Goal: Obtain resource: Download file/media

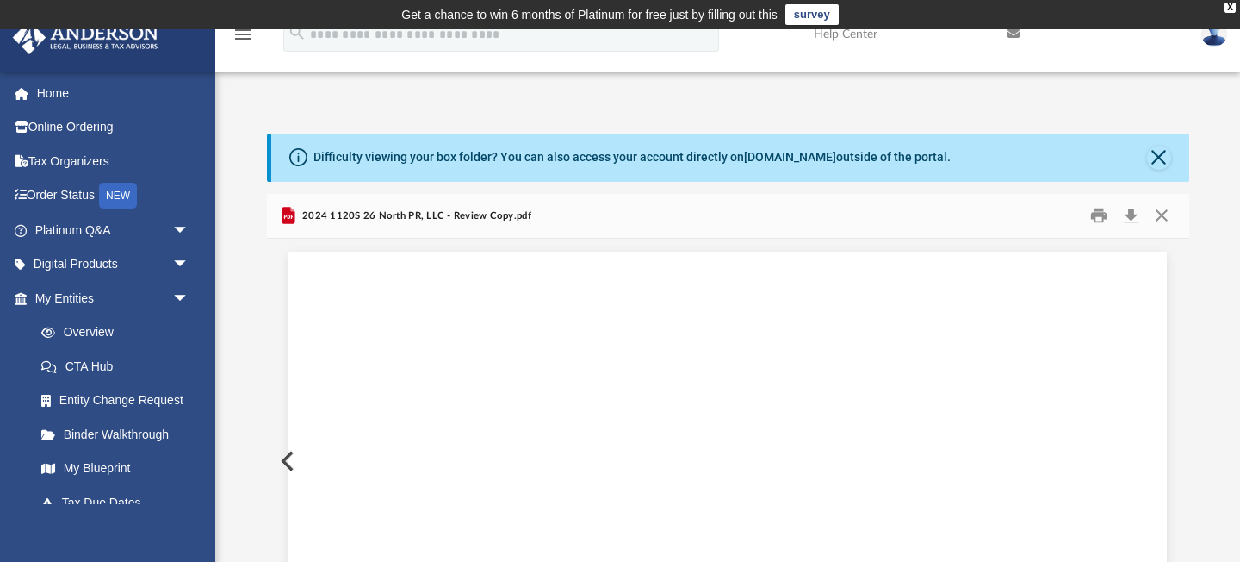
scroll to position [27853, 0]
click at [1132, 214] on button "Download" at bounding box center [1131, 215] width 31 height 27
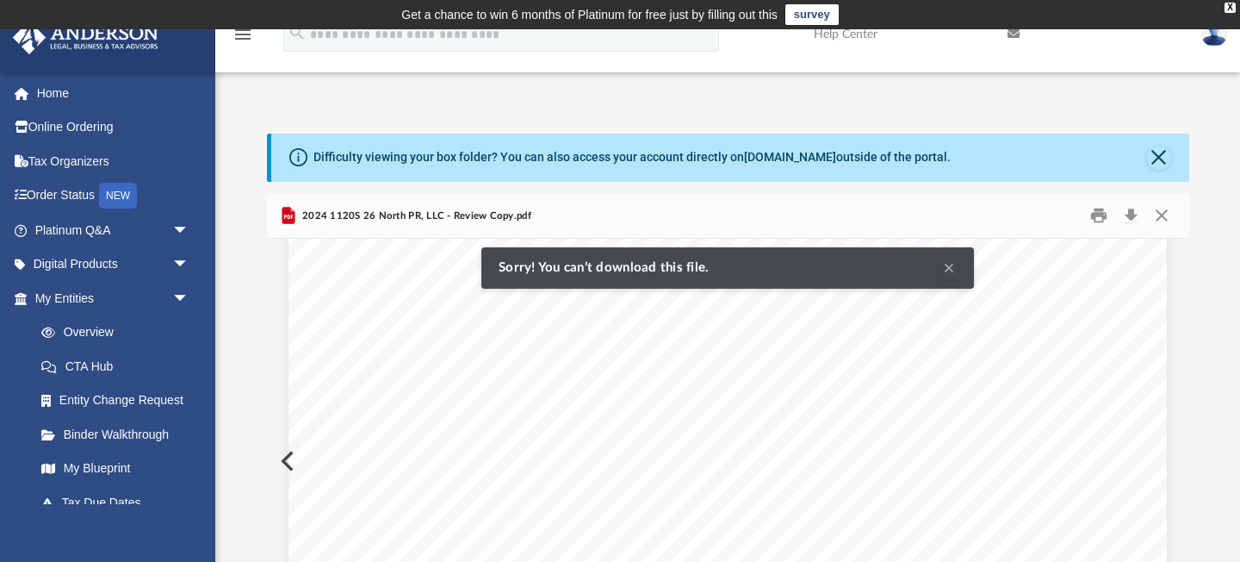
click at [1219, 316] on div "Difficulty viewing your box folder? You can also access your account directly o…" at bounding box center [727, 409] width 1025 height 550
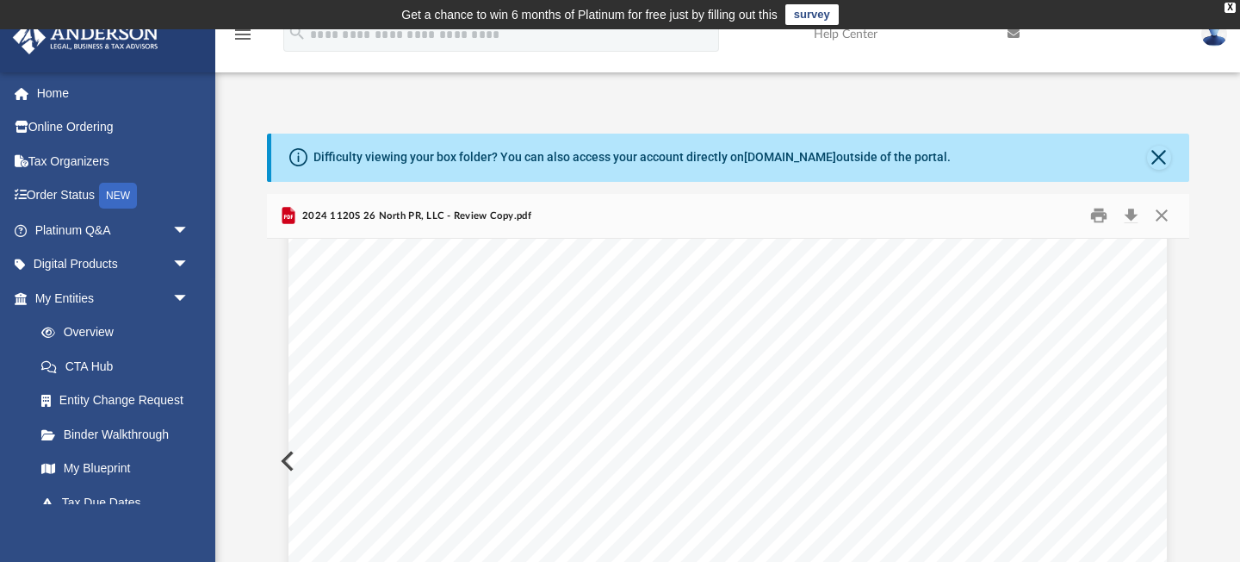
scroll to position [18563, 0]
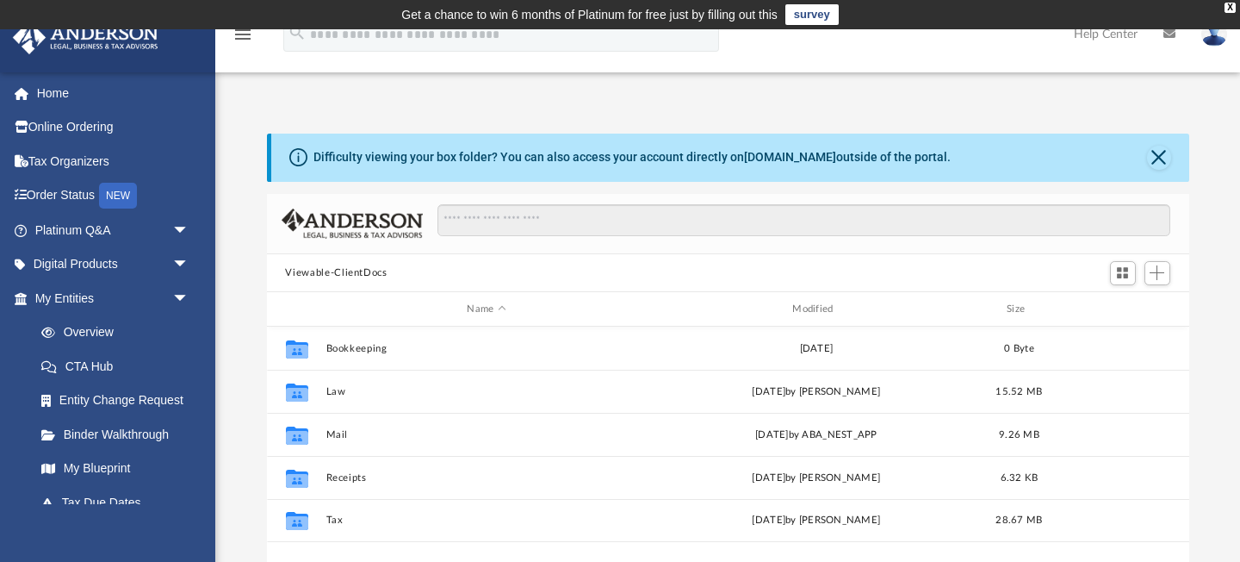
scroll to position [391, 923]
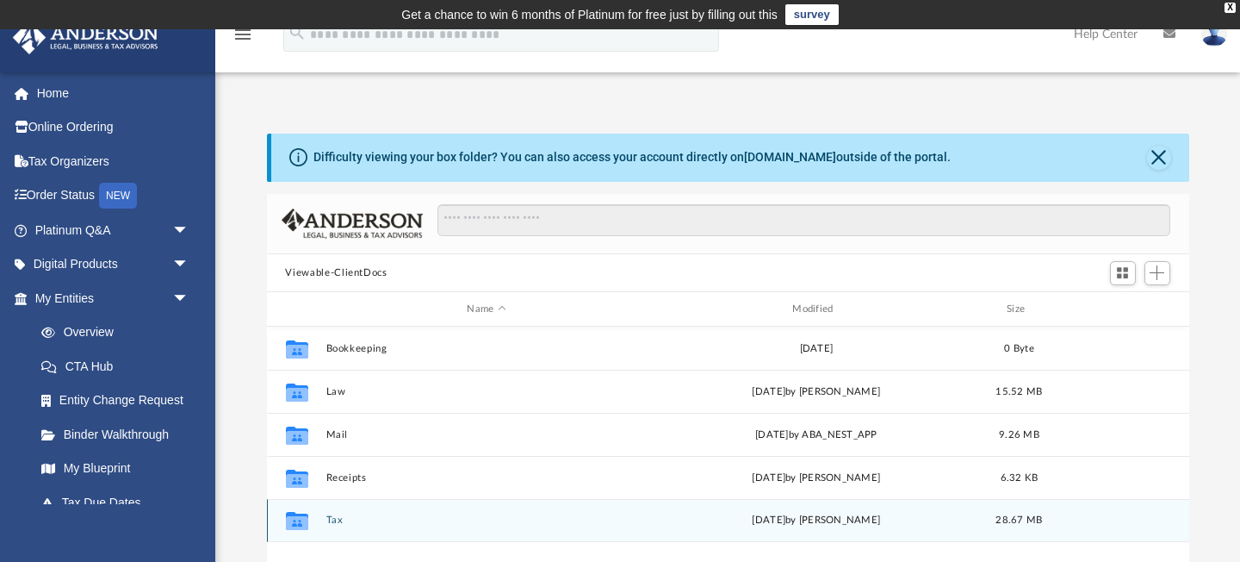
click at [399, 530] on div "Collaborated Folder Tax Fri Sep 5 2025 by Alex Price 28.67 MB" at bounding box center [728, 520] width 923 height 43
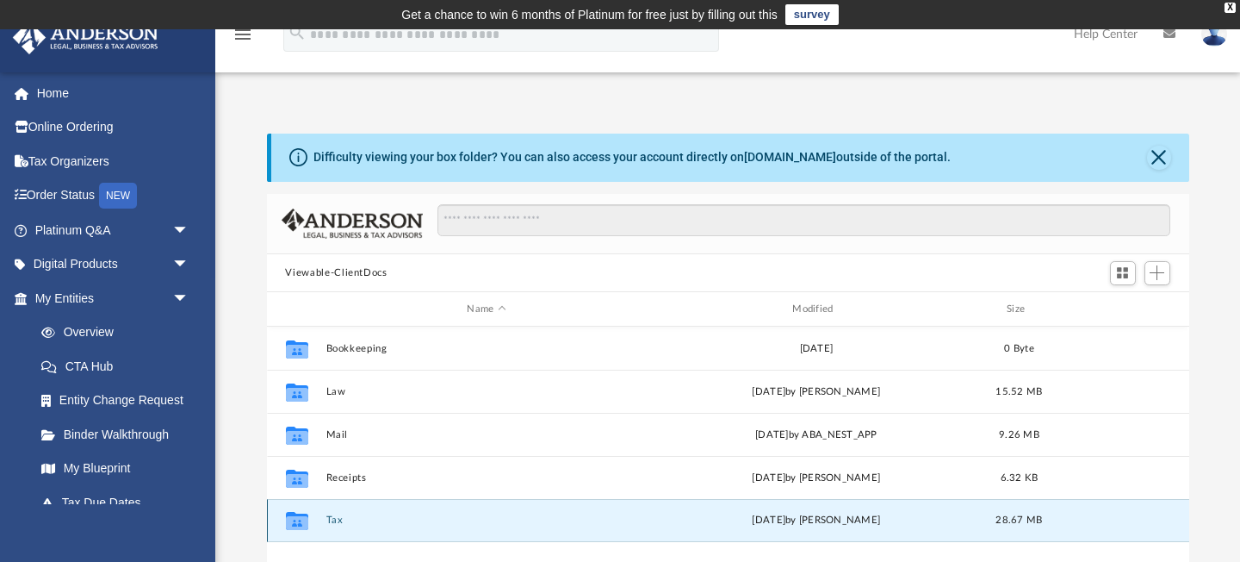
click at [337, 522] on button "Tax" at bounding box center [487, 520] width 322 height 11
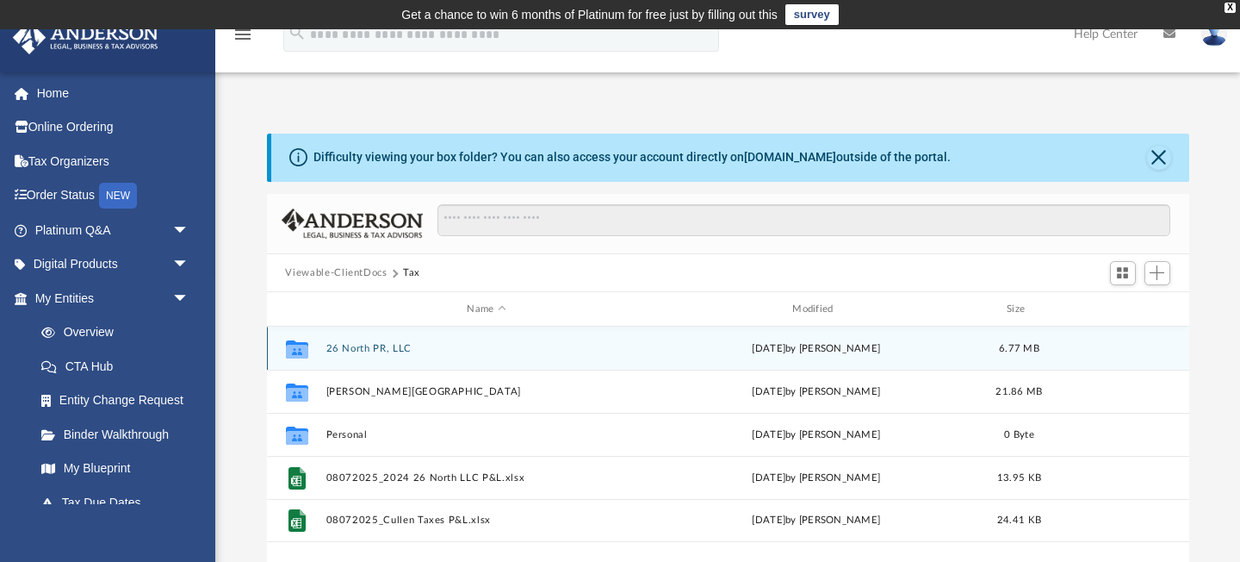
click at [396, 360] on div "Collaborated Folder 26 North PR, LLC Fri Sep 5 2025 by Alex Price 6.77 MB" at bounding box center [728, 347] width 923 height 43
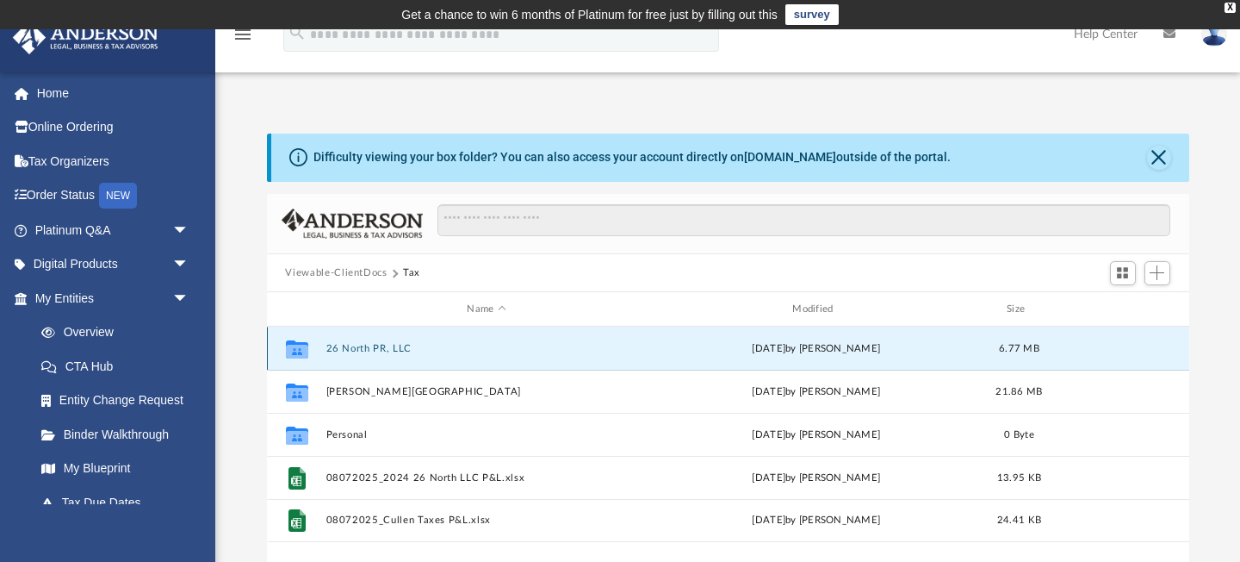
click at [392, 356] on div "Collaborated Folder 26 North PR, LLC Fri Sep 5 2025 by Alex Price 6.77 MB" at bounding box center [728, 347] width 923 height 43
click at [374, 343] on button "26 North PR, LLC" at bounding box center [487, 348] width 322 height 11
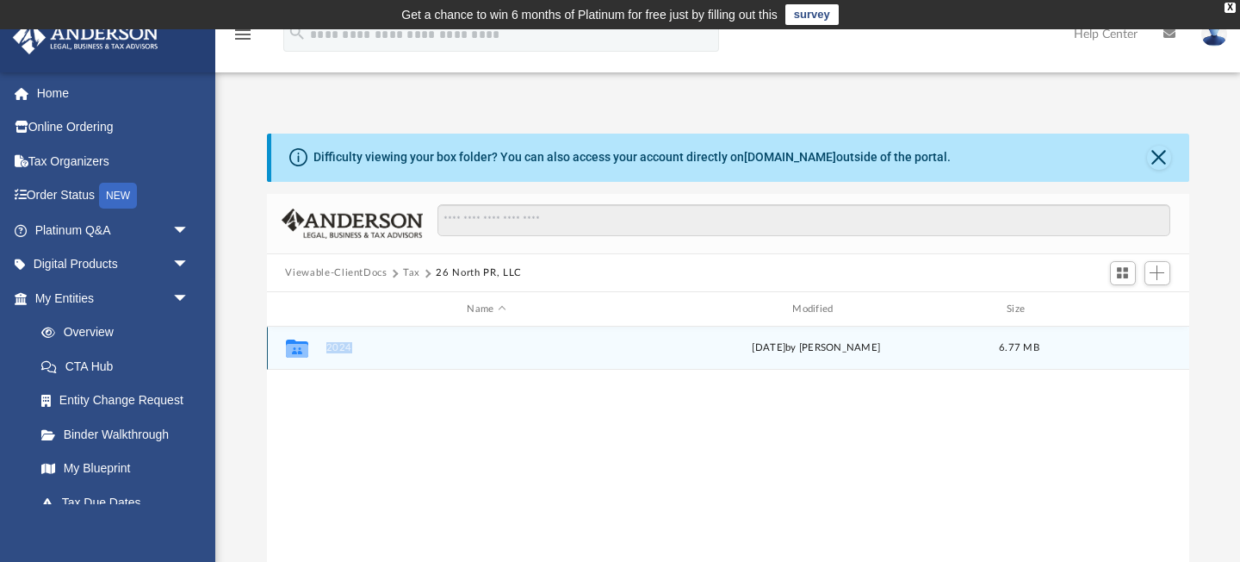
click at [374, 343] on button "2024" at bounding box center [487, 348] width 322 height 11
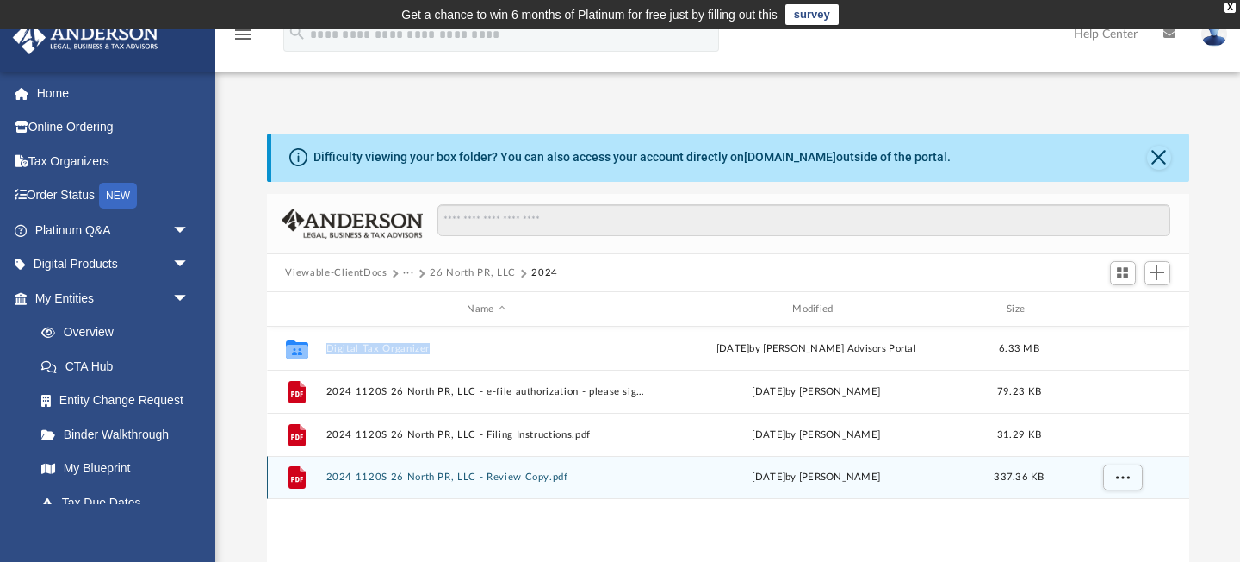
click at [479, 477] on button "2024 1120S 26 North PR, LLC - Review Copy.pdf" at bounding box center [487, 477] width 322 height 11
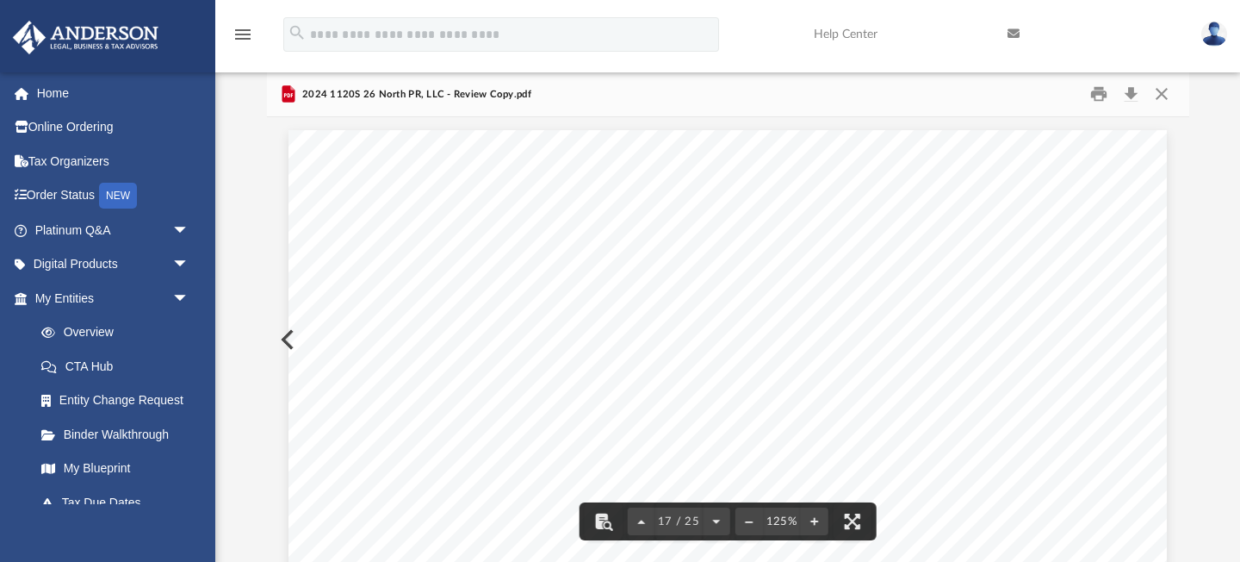
scroll to position [18349, 0]
click at [1133, 99] on button "Download" at bounding box center [1131, 94] width 31 height 27
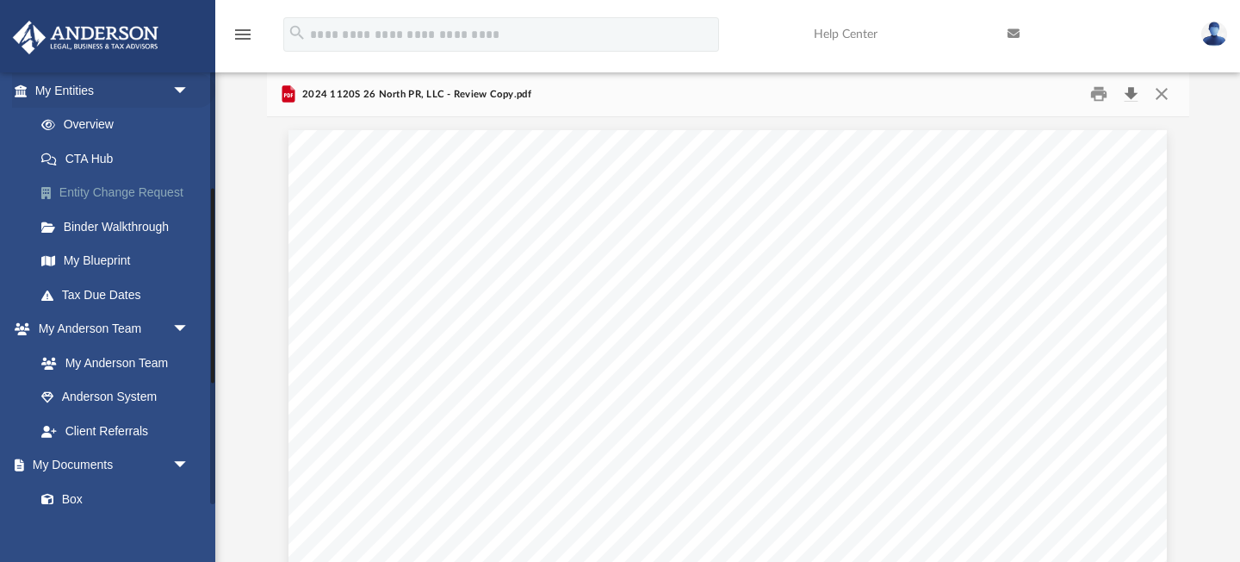
scroll to position [289, 0]
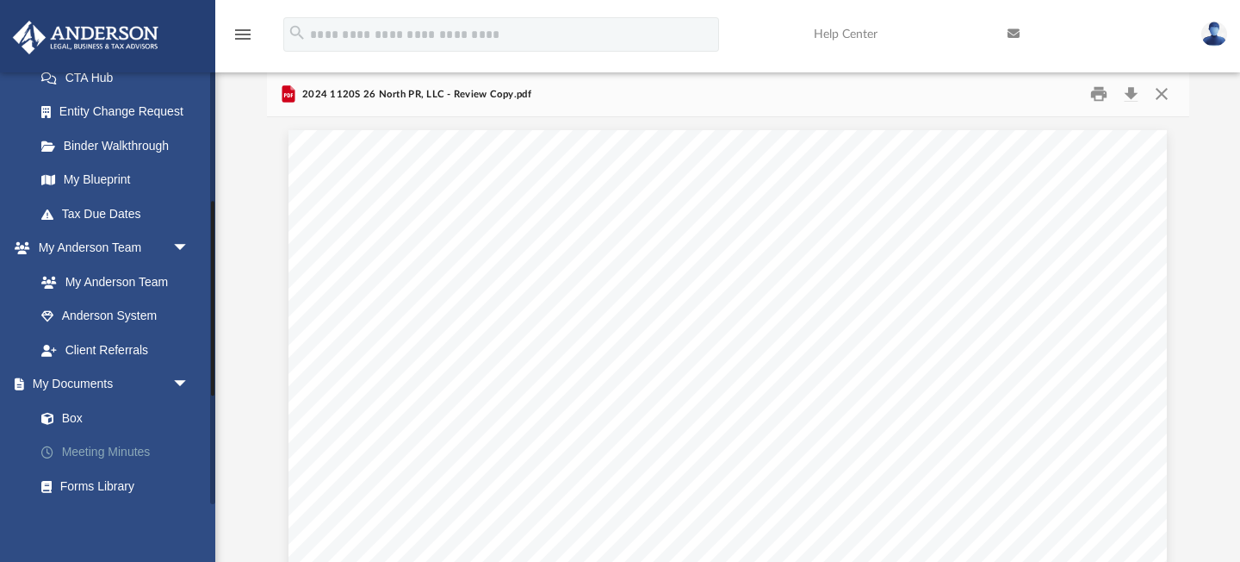
click at [65, 453] on link "Meeting Minutes" at bounding box center [119, 452] width 191 height 34
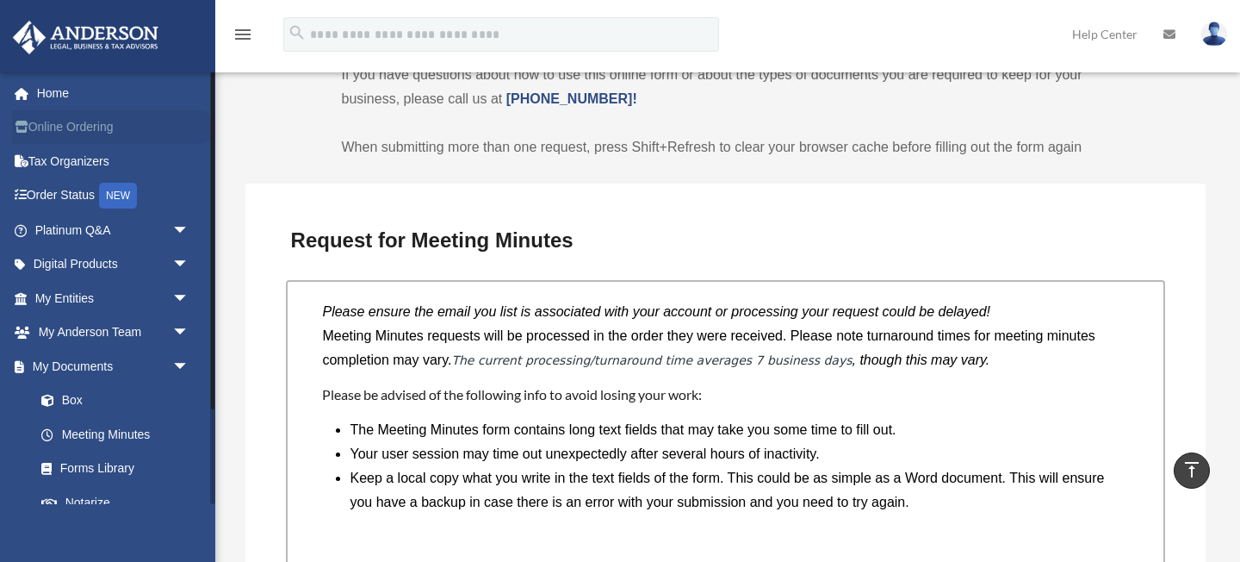
click at [67, 127] on link "Online Ordering" at bounding box center [113, 127] width 203 height 34
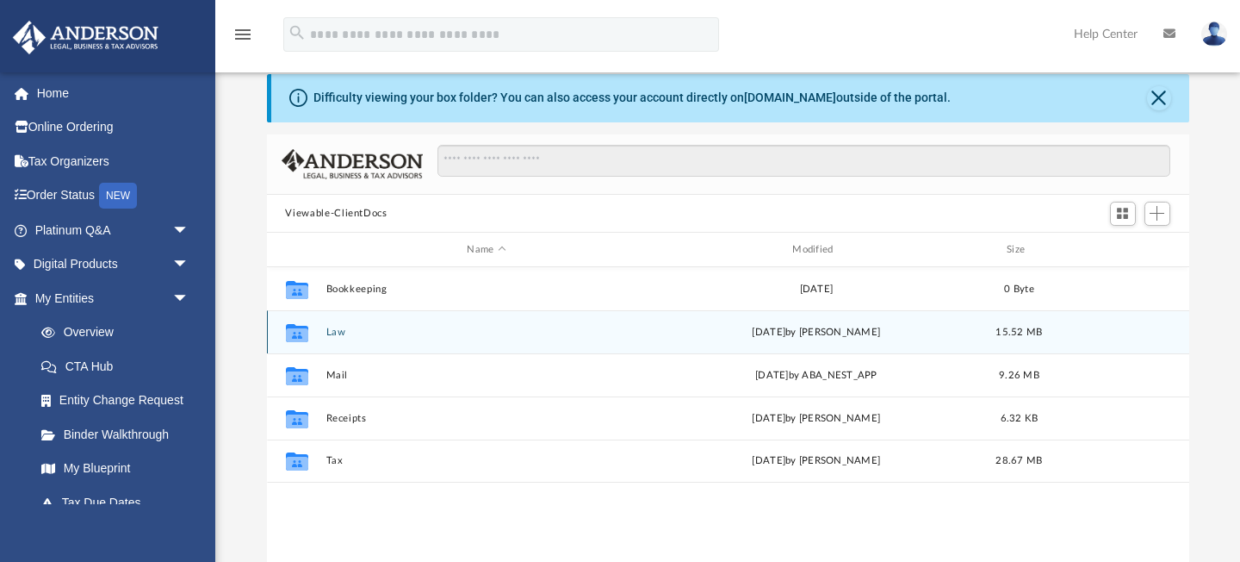
scroll to position [60, 0]
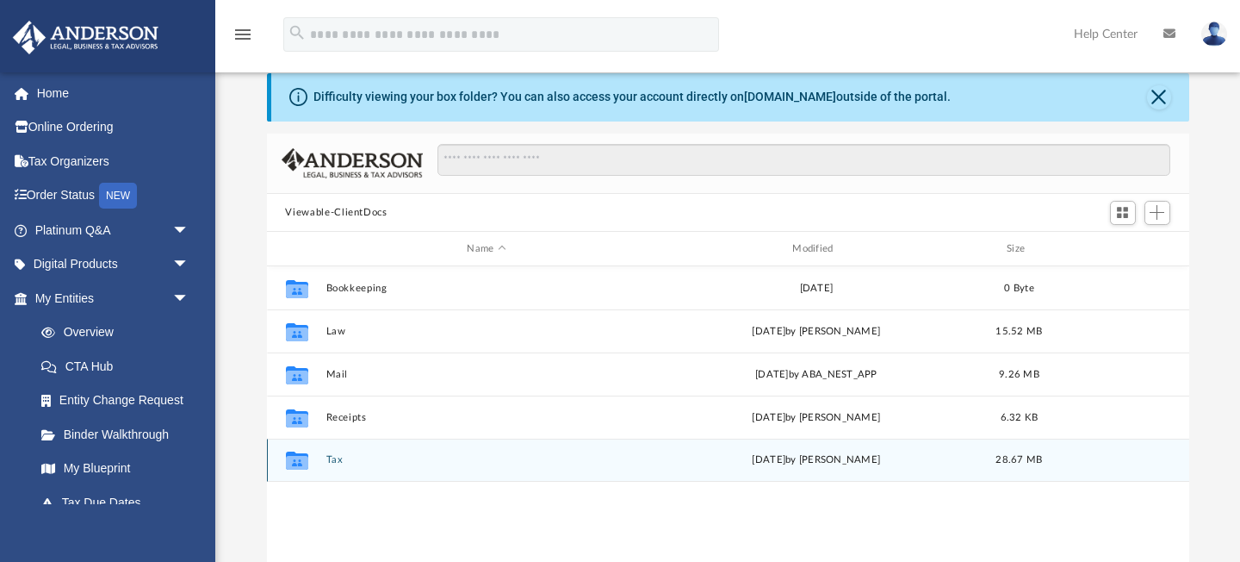
click at [338, 458] on button "Tax" at bounding box center [487, 460] width 322 height 11
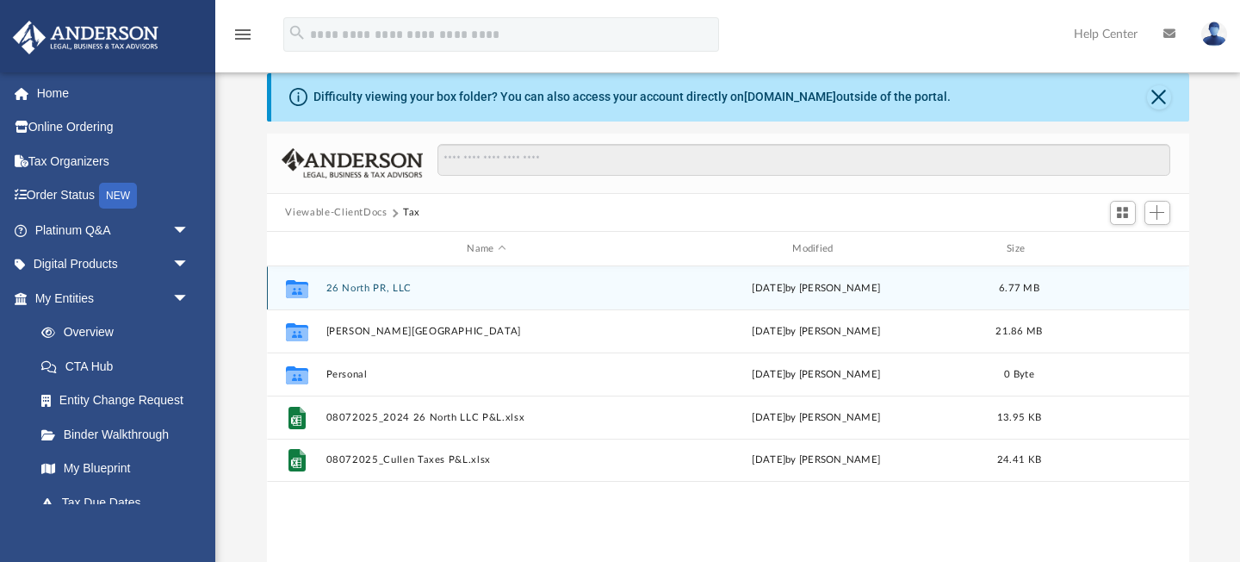
click at [350, 287] on button "26 North PR, LLC" at bounding box center [487, 288] width 322 height 11
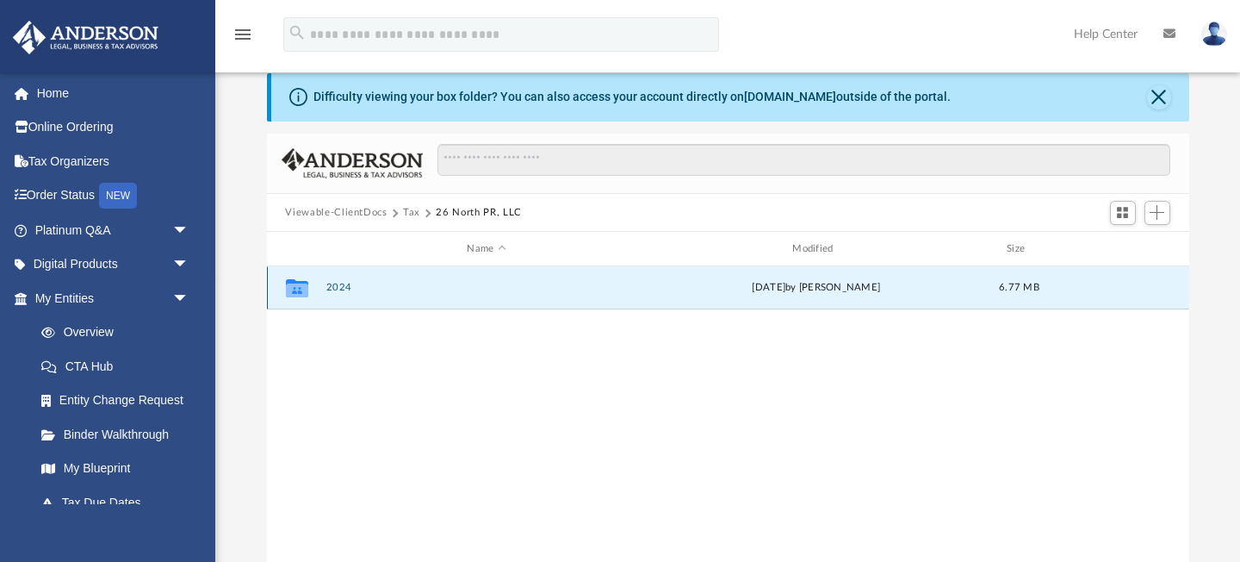
click at [350, 287] on button "2024" at bounding box center [487, 288] width 322 height 11
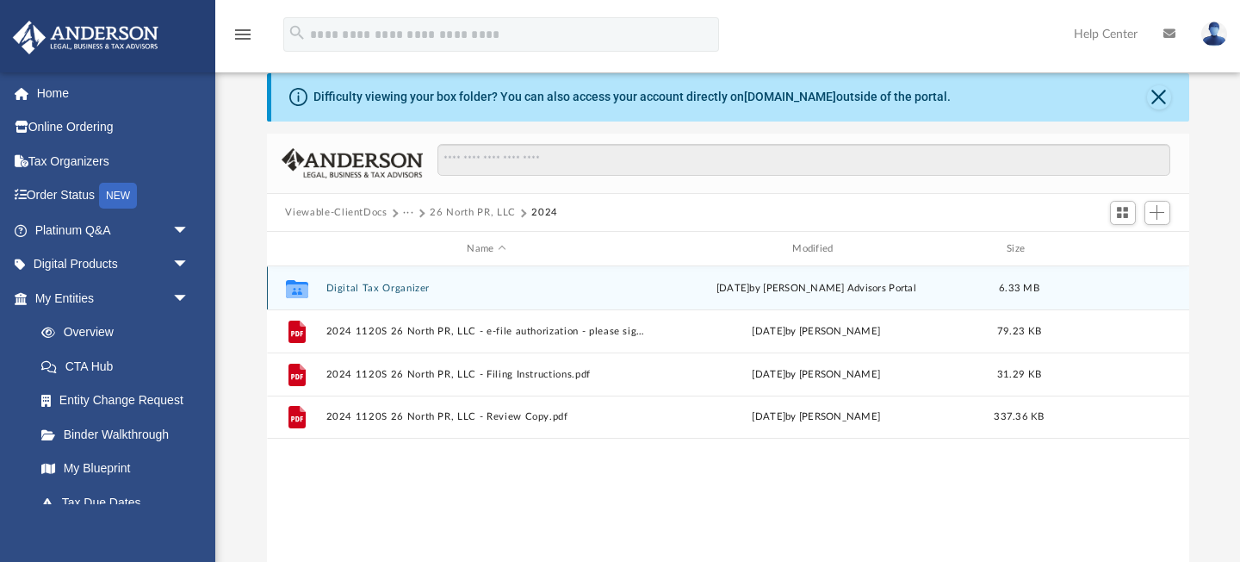
click at [350, 287] on button "Digital Tax Organizer" at bounding box center [487, 288] width 322 height 11
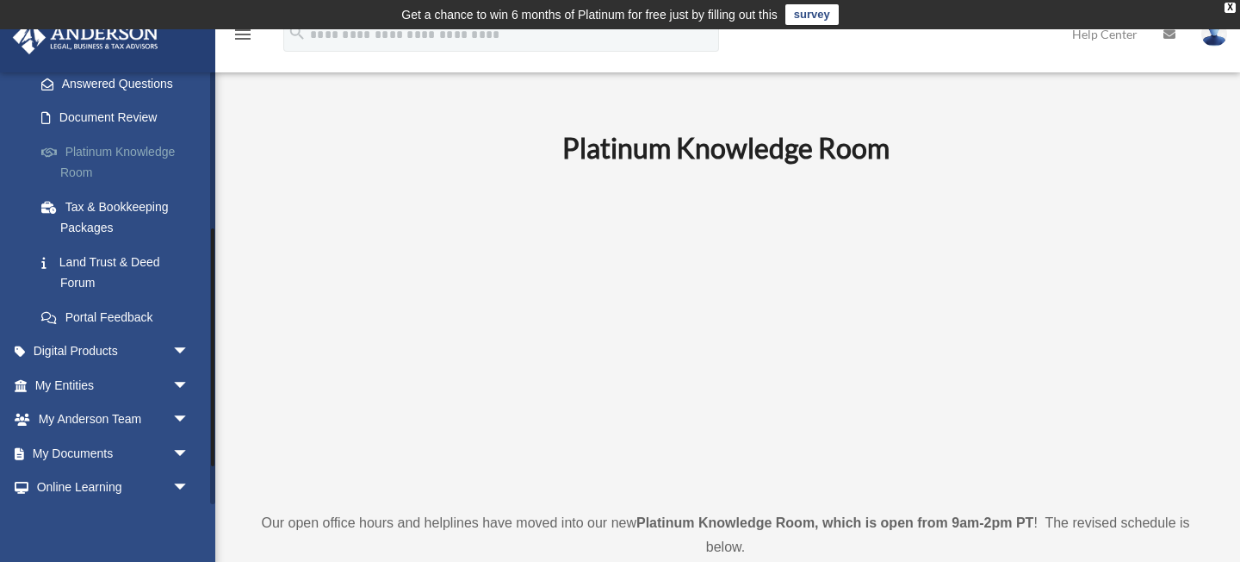
scroll to position [286, 0]
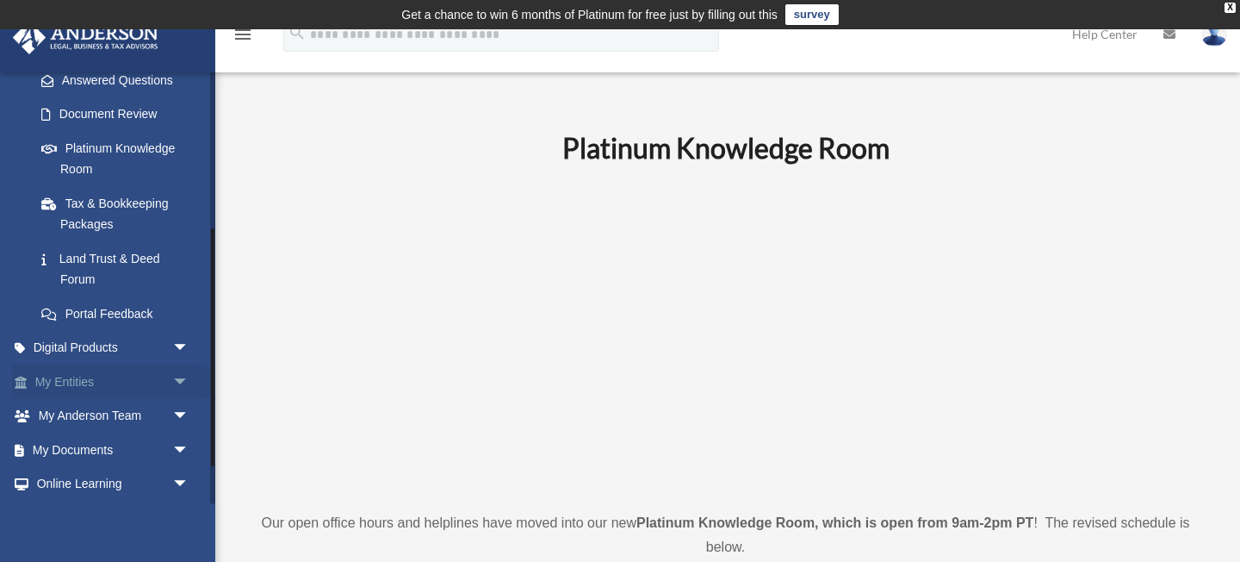
click at [80, 376] on link "My Entities arrow_drop_down" at bounding box center [113, 381] width 203 height 34
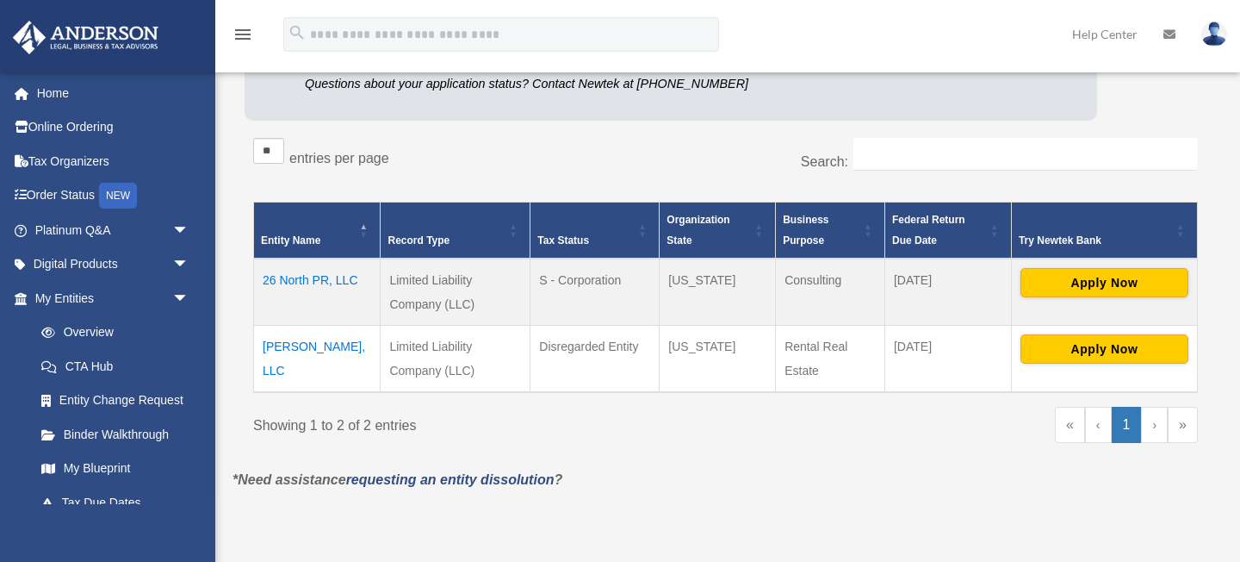
scroll to position [262, 0]
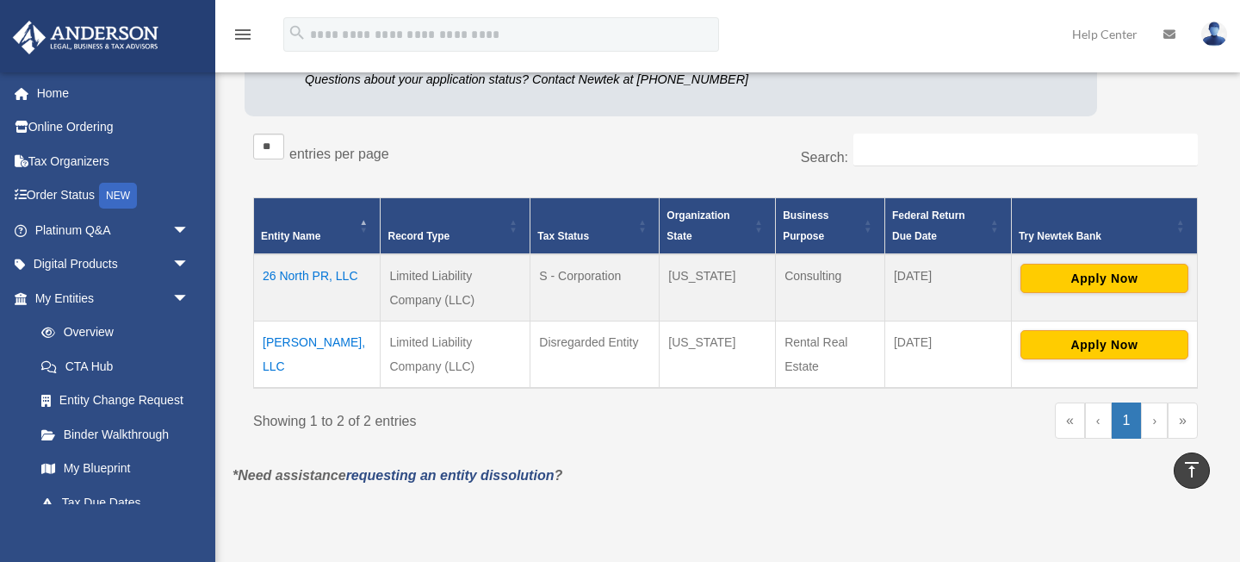
click at [326, 278] on td "26 North PR, LLC" at bounding box center [317, 287] width 127 height 67
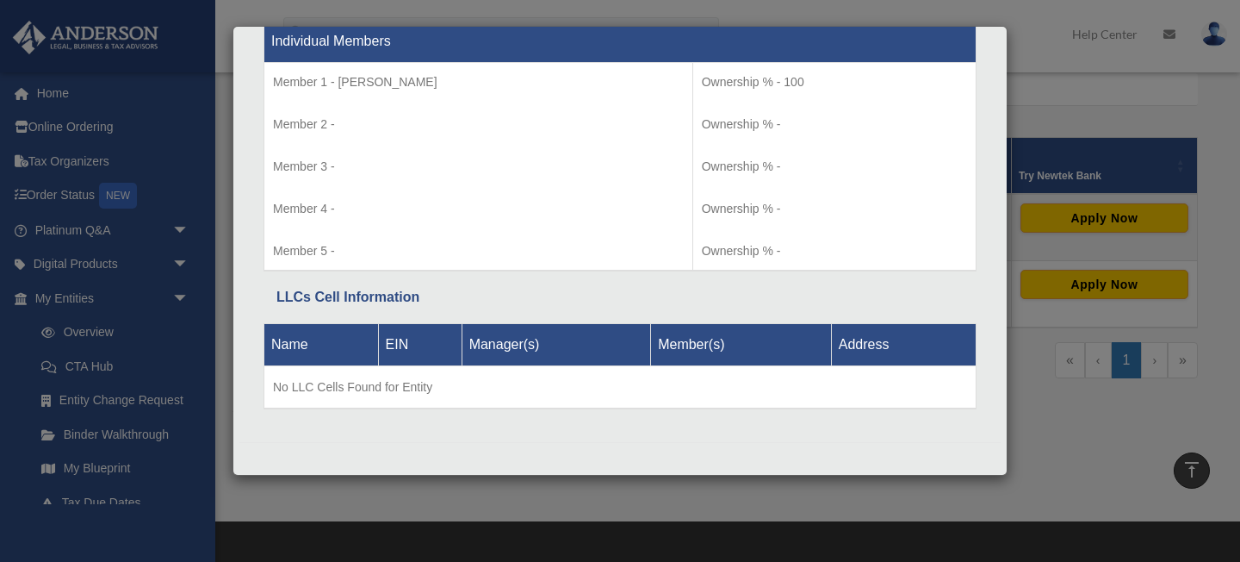
scroll to position [366, 0]
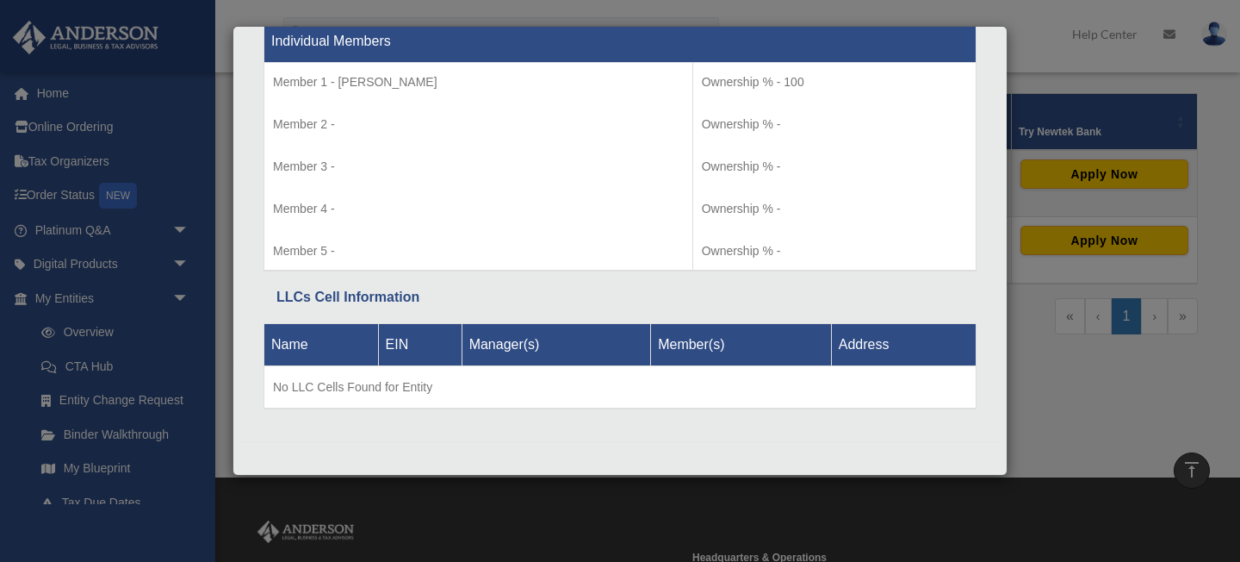
click at [307, 190] on td "Member 1 - [PERSON_NAME] Member 2 - Member 3 - Member 4 - Member 5 -" at bounding box center [478, 166] width 429 height 208
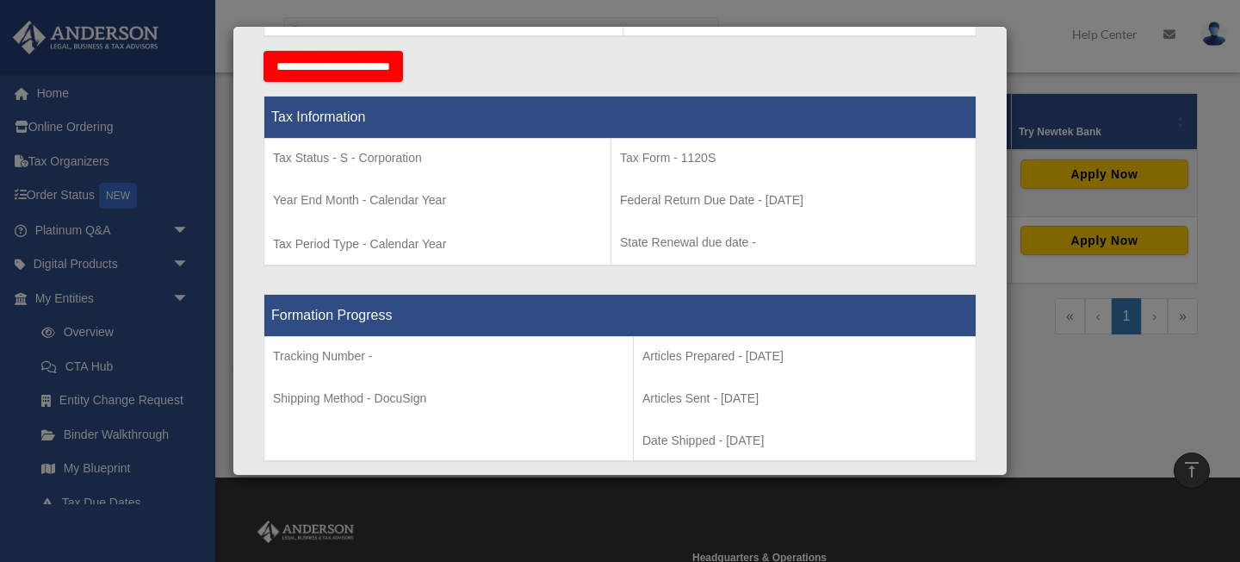
scroll to position [0, 0]
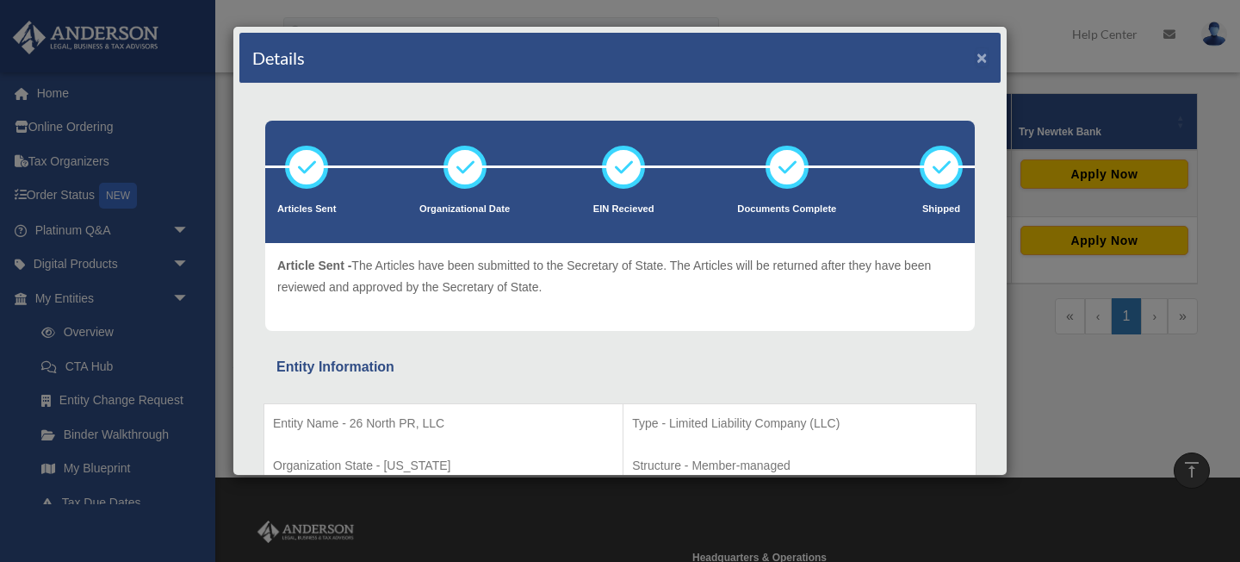
click at [986, 56] on button "×" at bounding box center [982, 57] width 11 height 18
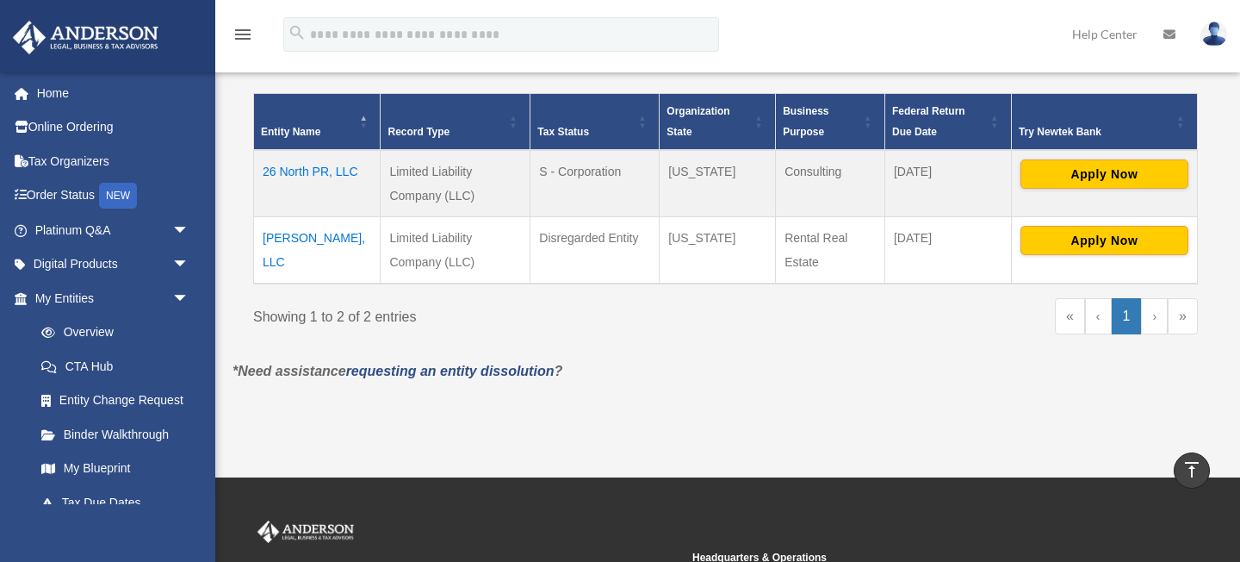
click at [349, 233] on td "Timmies Grapevine, LLC" at bounding box center [317, 249] width 127 height 67
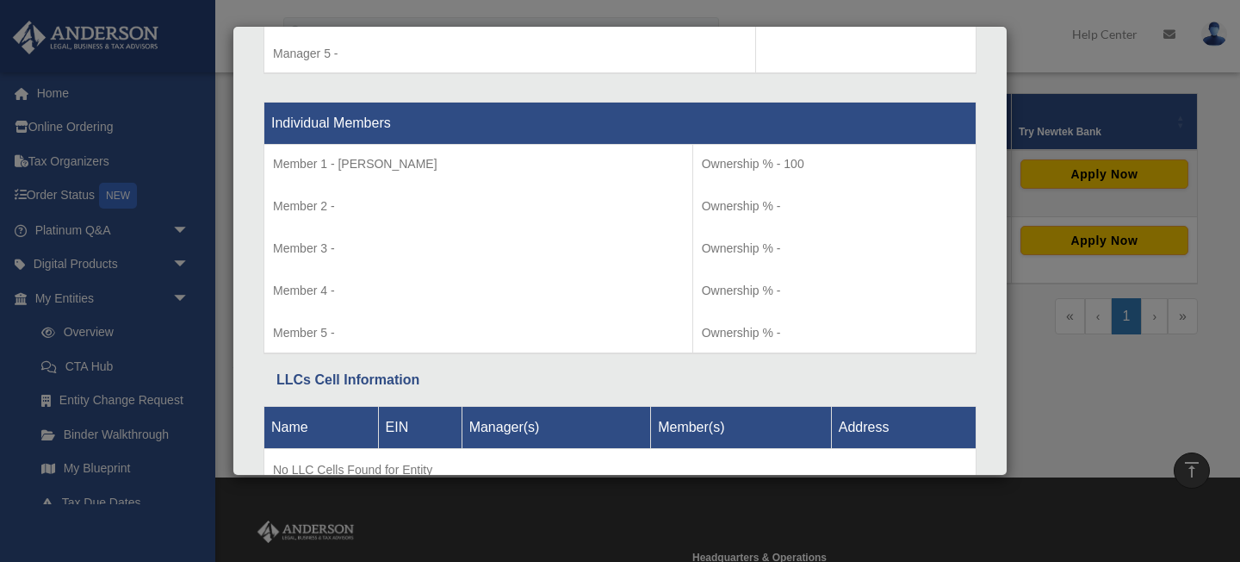
scroll to position [1823, 0]
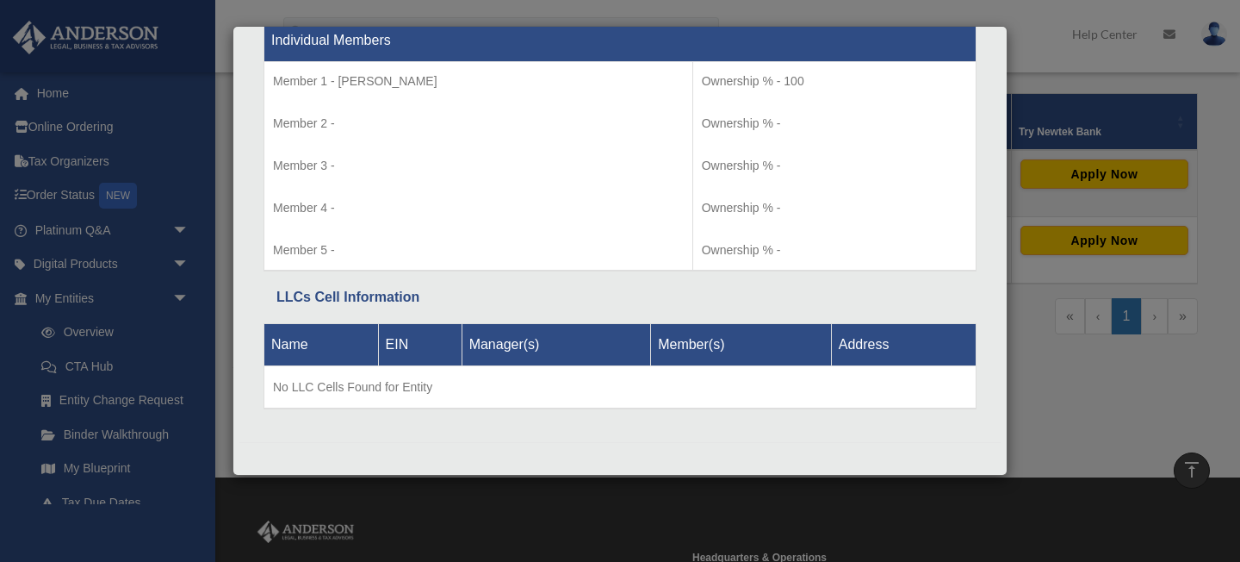
click at [1035, 372] on div "Details × Articles Sent Organizational Date" at bounding box center [620, 281] width 1240 height 562
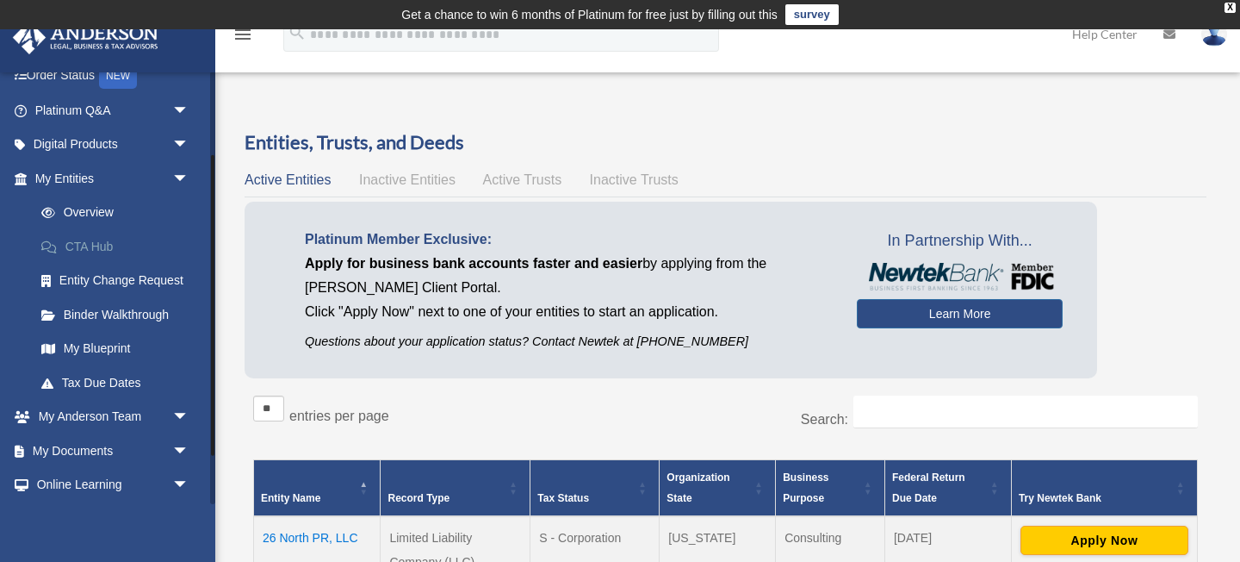
scroll to position [126, 0]
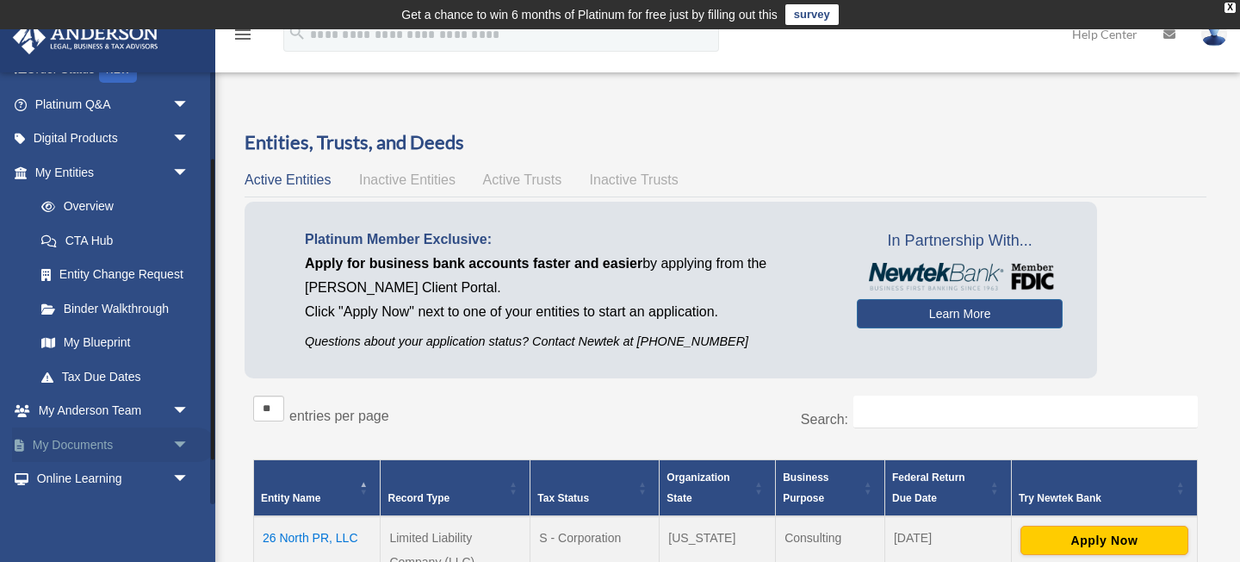
click at [70, 440] on link "My Documents arrow_drop_down" at bounding box center [113, 444] width 203 height 34
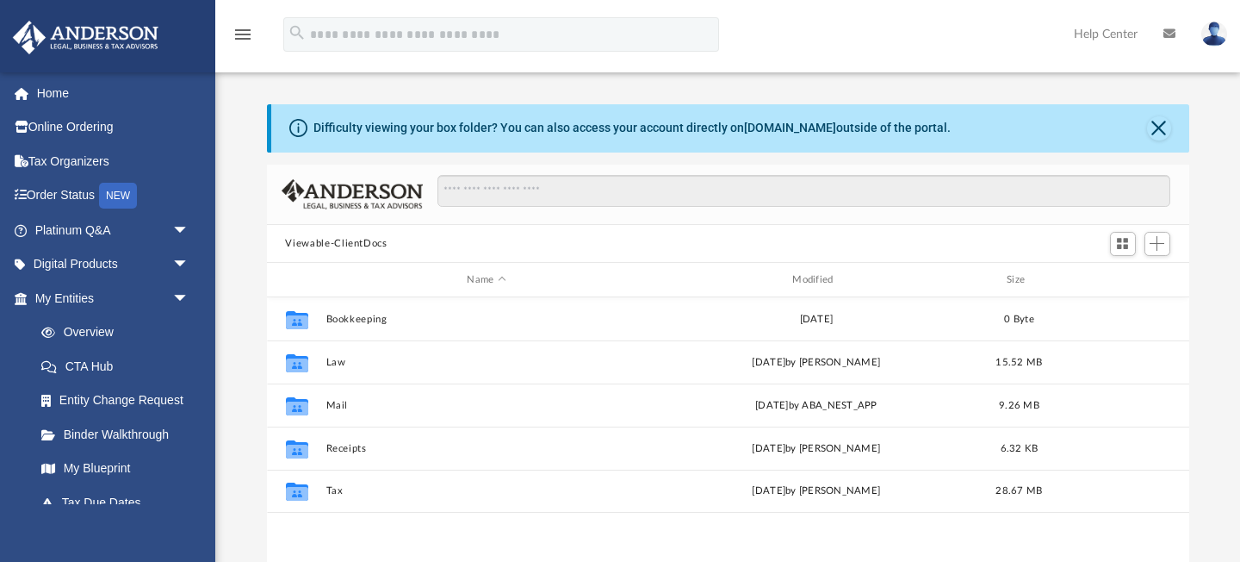
scroll to position [391, 923]
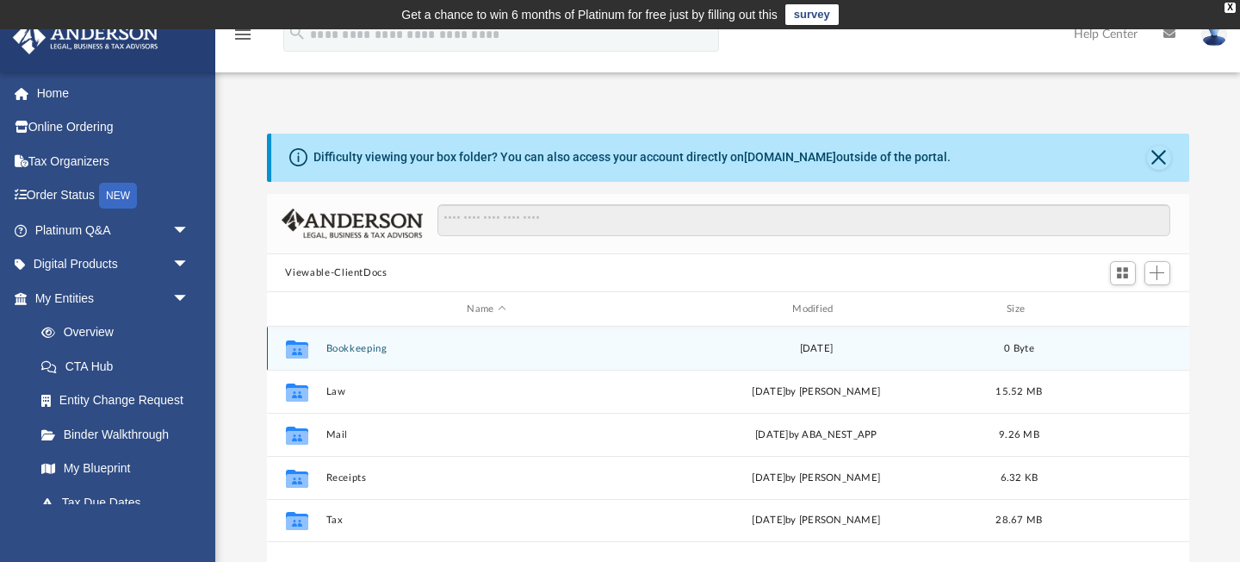
click at [377, 343] on button "Bookkeeping" at bounding box center [487, 348] width 322 height 11
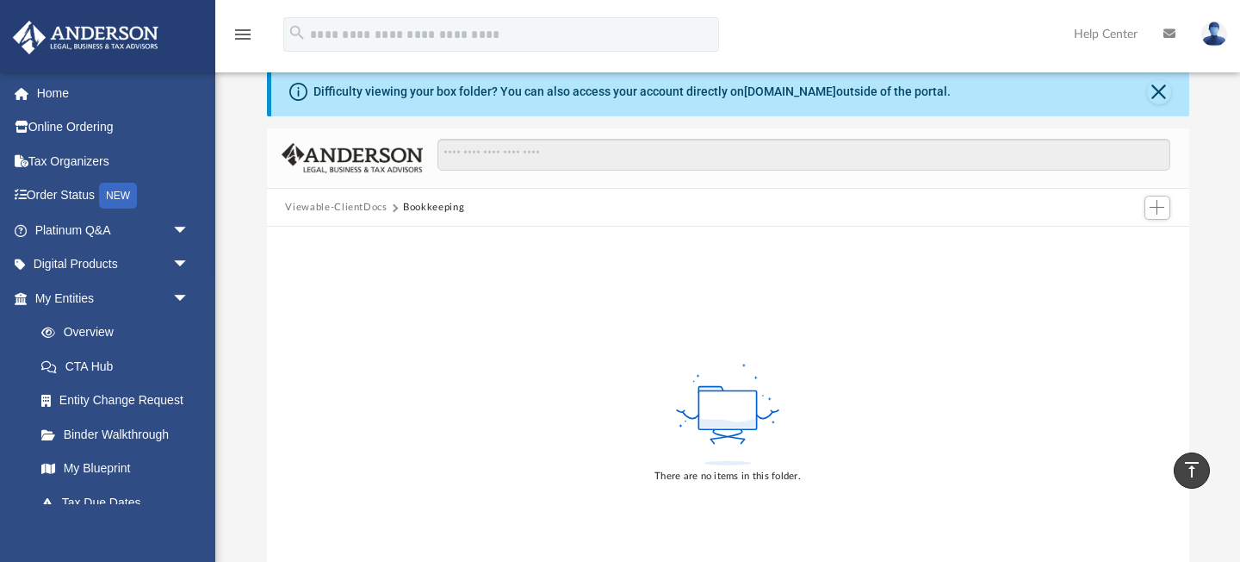
scroll to position [0, 0]
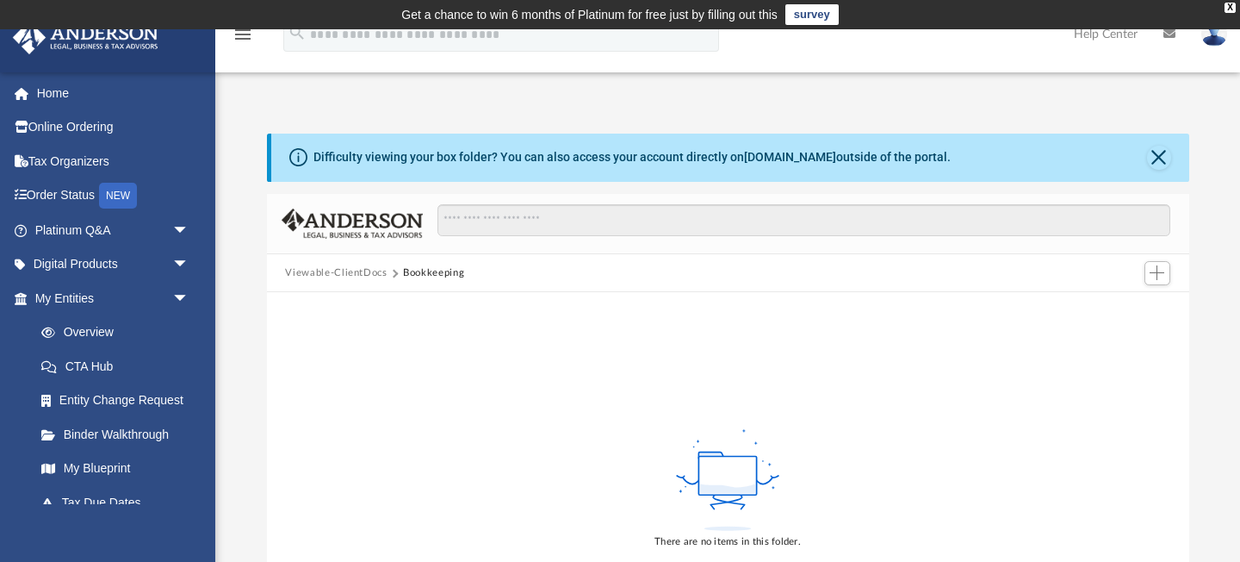
click at [362, 279] on button "Viewable-ClientDocs" at bounding box center [336, 273] width 102 height 16
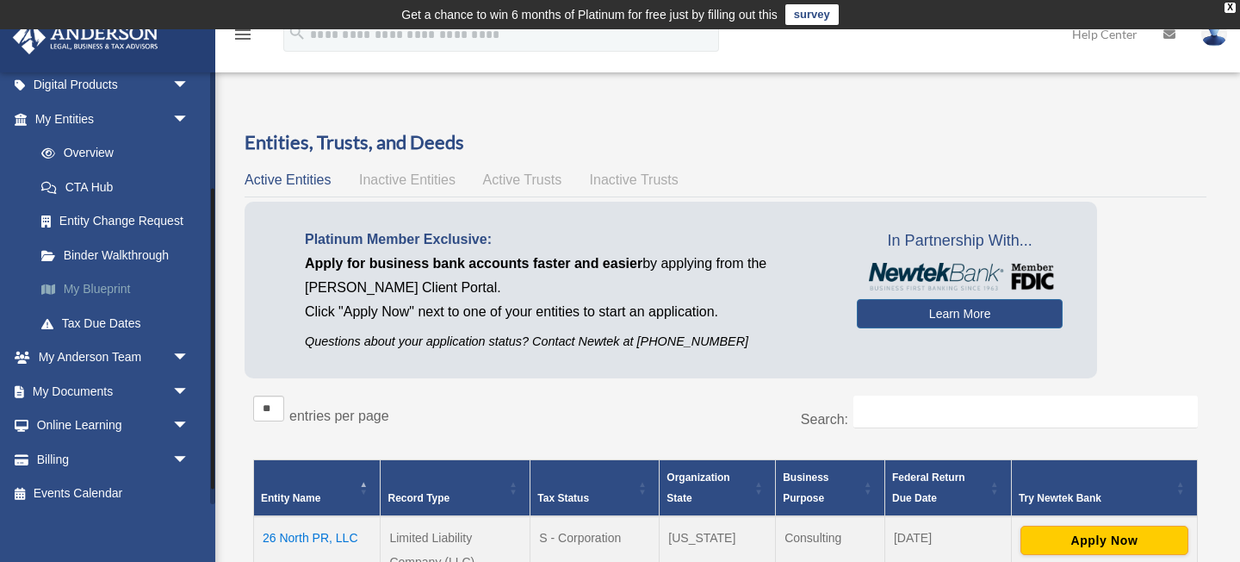
scroll to position [188, 0]
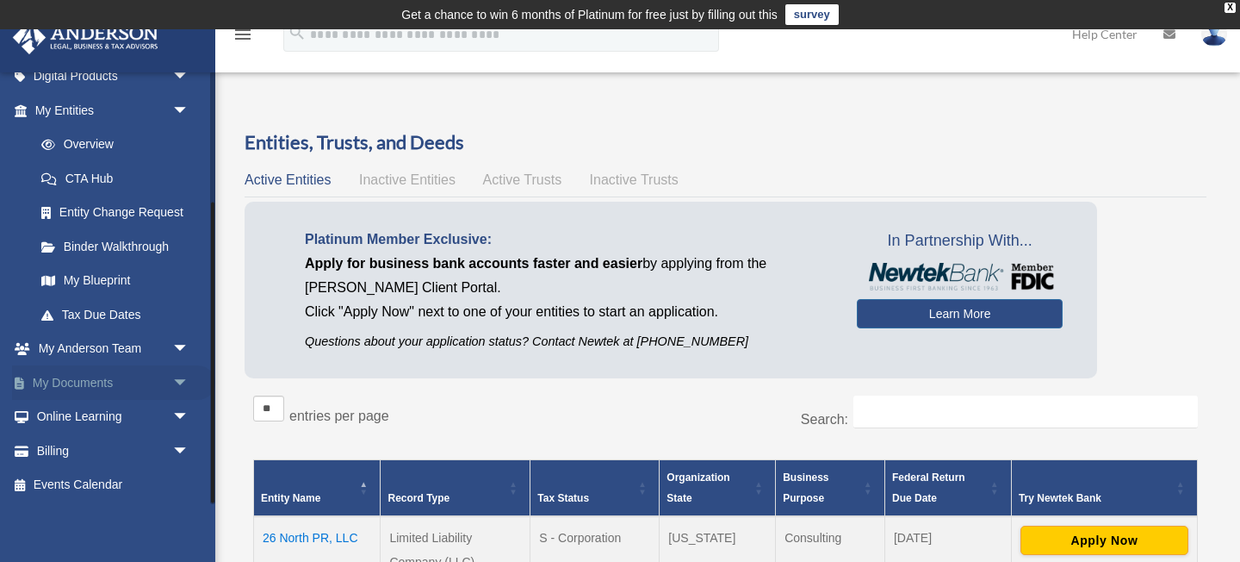
click at [82, 382] on link "My Documents arrow_drop_down" at bounding box center [113, 382] width 203 height 34
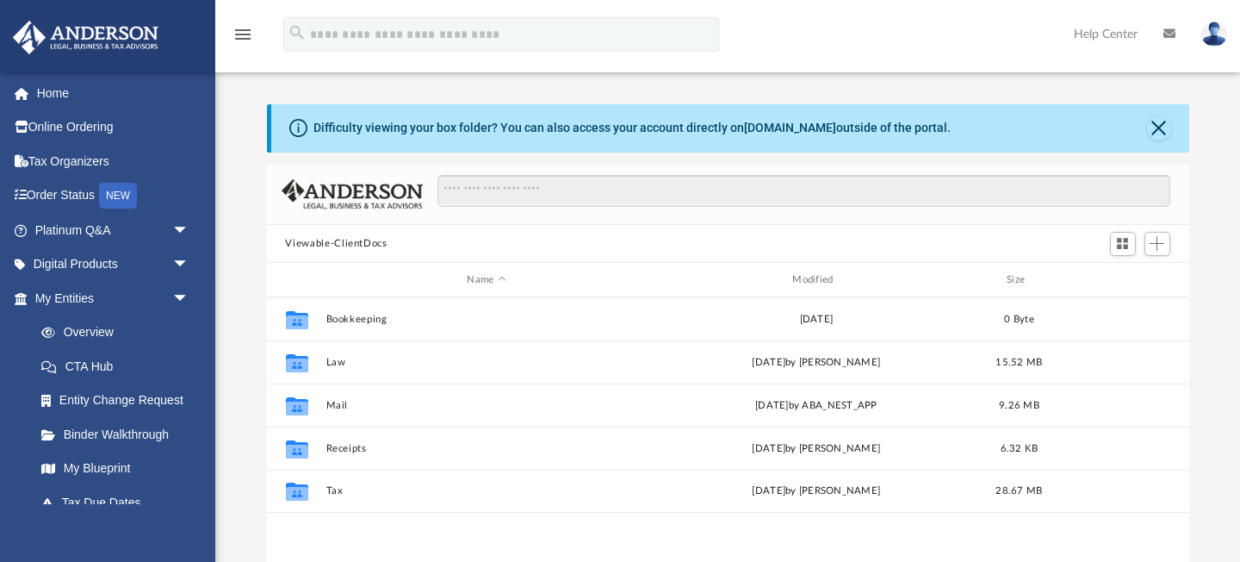
scroll to position [391, 923]
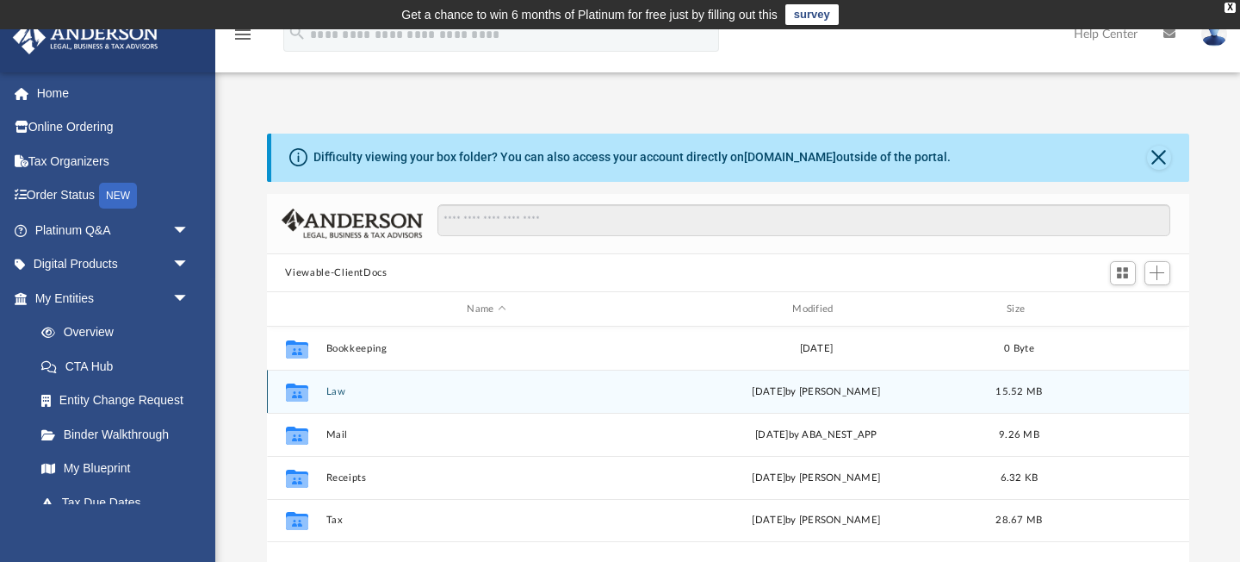
click at [335, 395] on button "Law" at bounding box center [487, 391] width 322 height 11
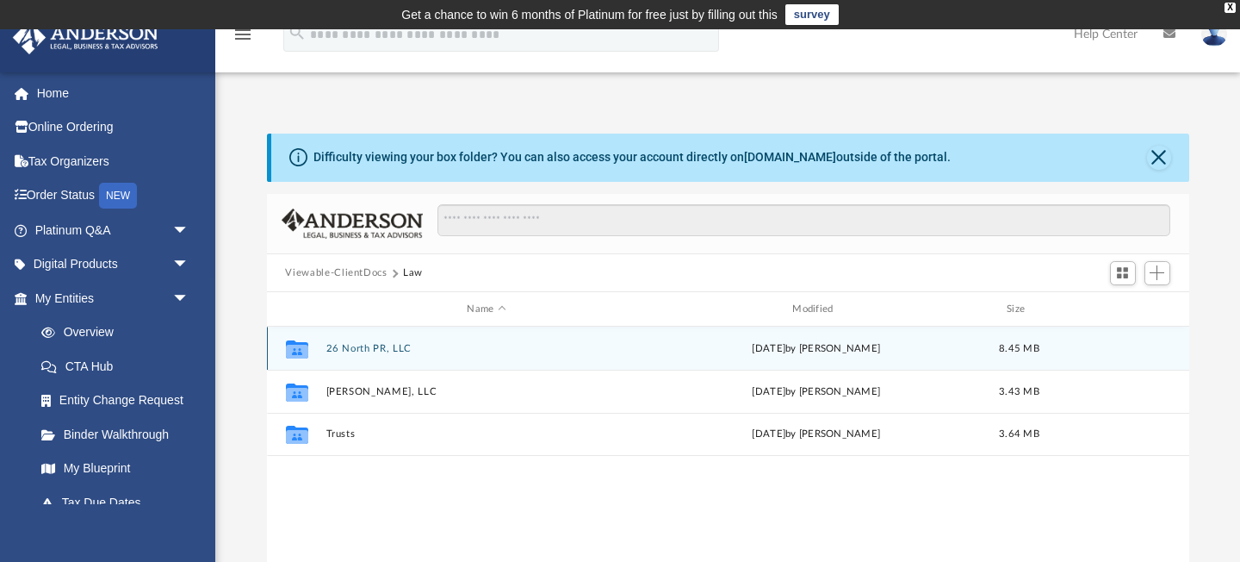
click at [350, 346] on button "26 North PR, LLC" at bounding box center [487, 348] width 322 height 11
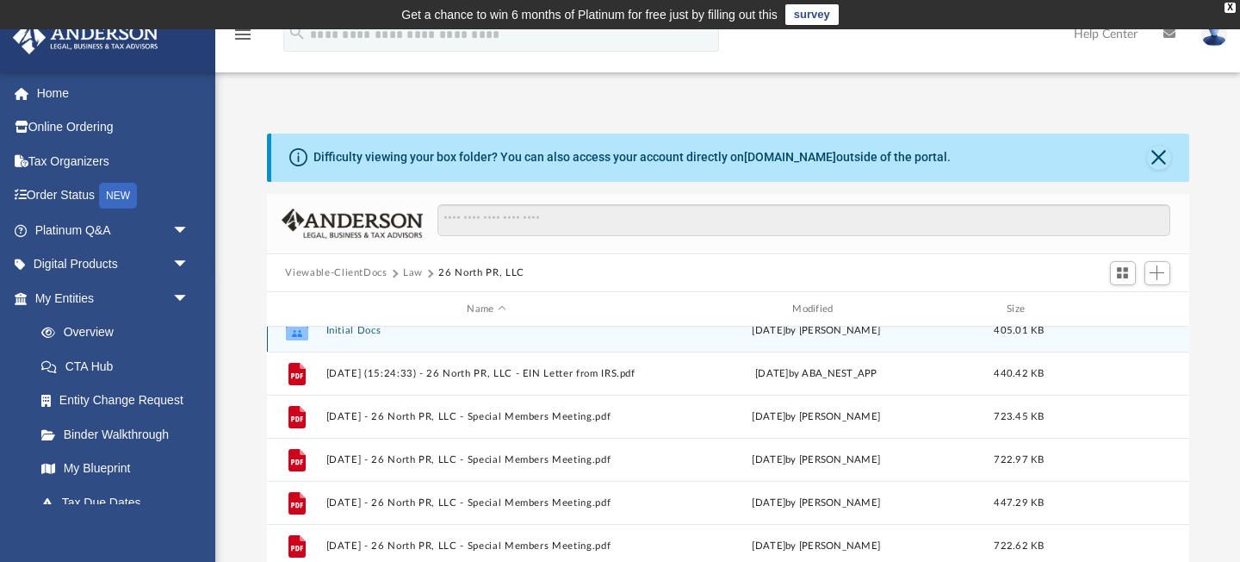
scroll to position [19, 0]
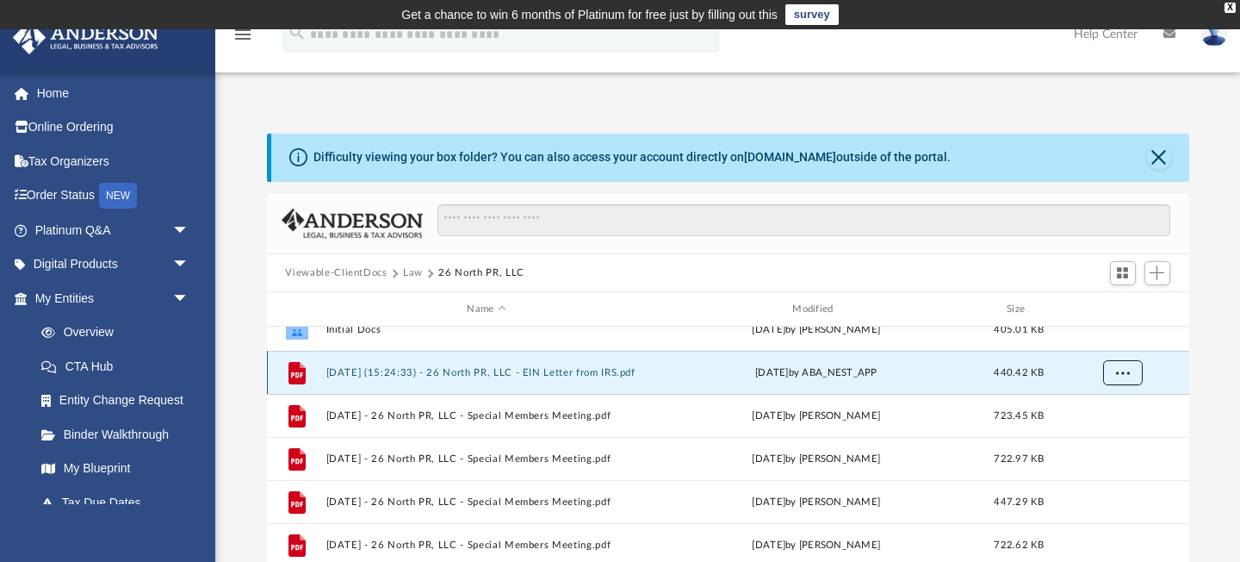
click at [1119, 370] on span "More options" at bounding box center [1123, 372] width 14 height 9
click at [1110, 435] on li "Download" at bounding box center [1107, 435] width 50 height 18
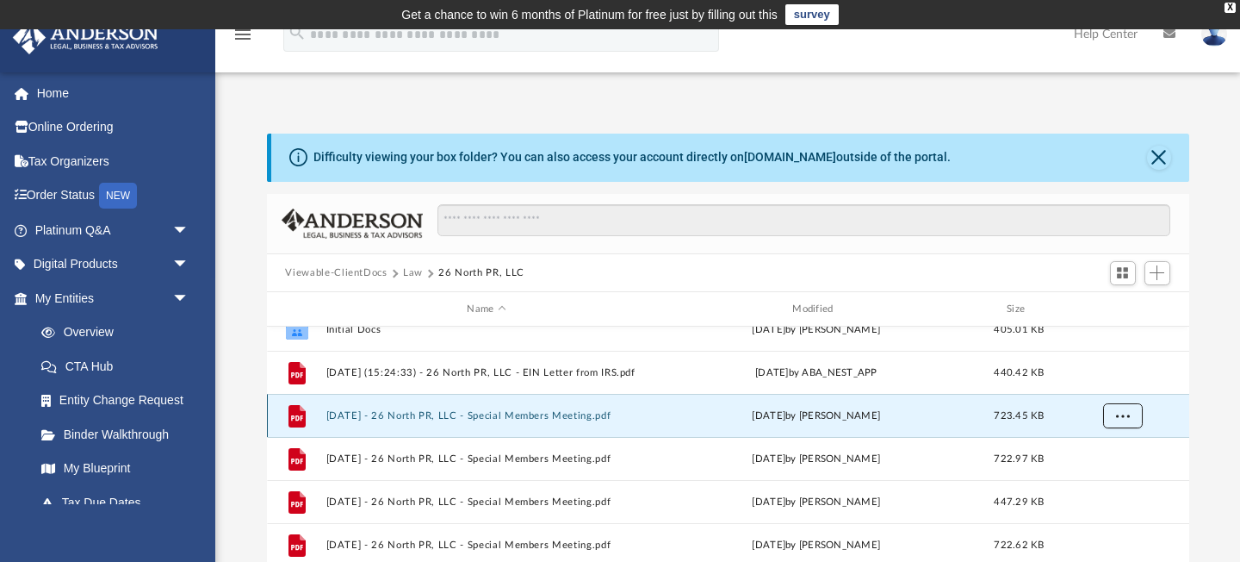
click at [1119, 413] on span "More options" at bounding box center [1123, 415] width 14 height 9
click at [803, 423] on div "File [DATE] - 26 North PR, LLC - Special Members Meeting.pdf [DATE] by [PERSON_…" at bounding box center [728, 415] width 923 height 43
click at [1116, 417] on span "More options" at bounding box center [1123, 415] width 14 height 9
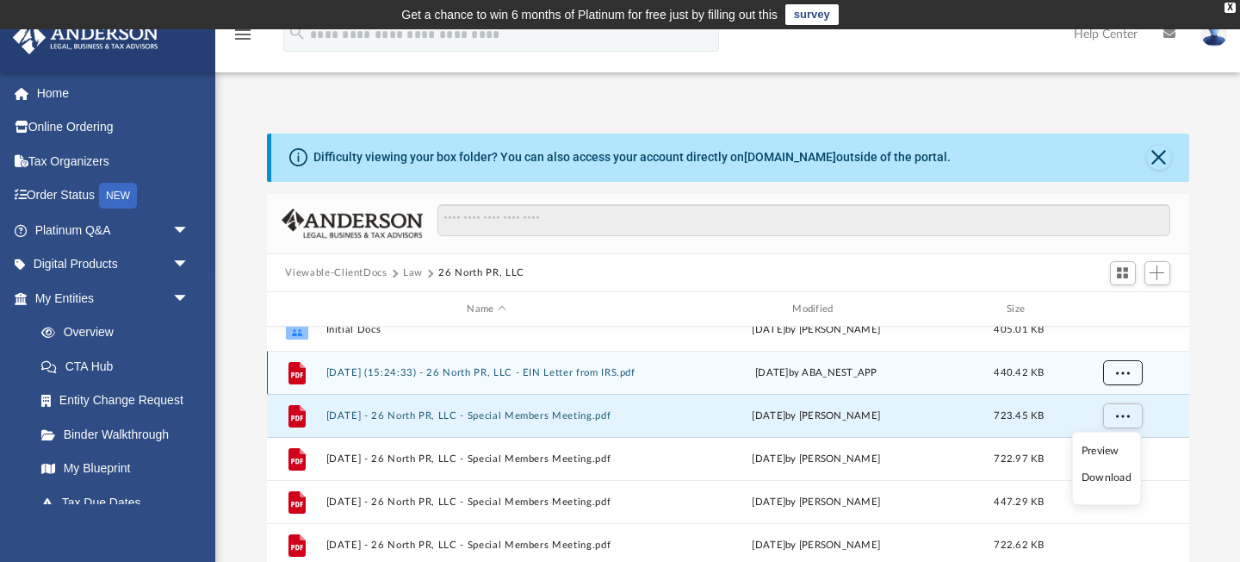
click at [1116, 369] on span "More options" at bounding box center [1123, 372] width 14 height 9
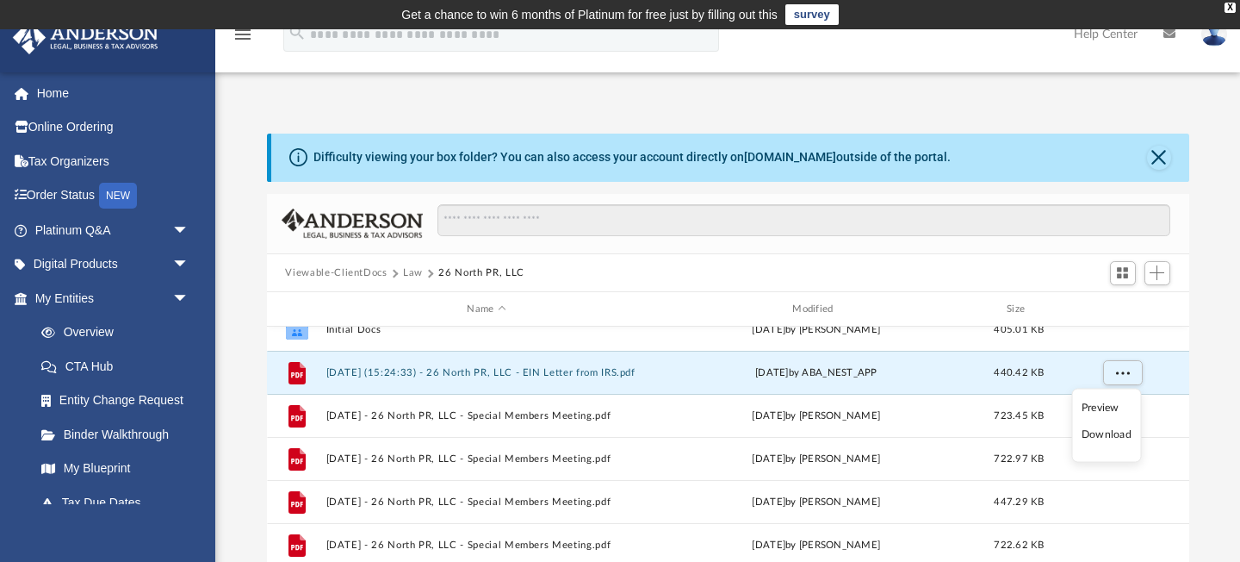
click at [1095, 437] on li "Download" at bounding box center [1107, 435] width 50 height 18
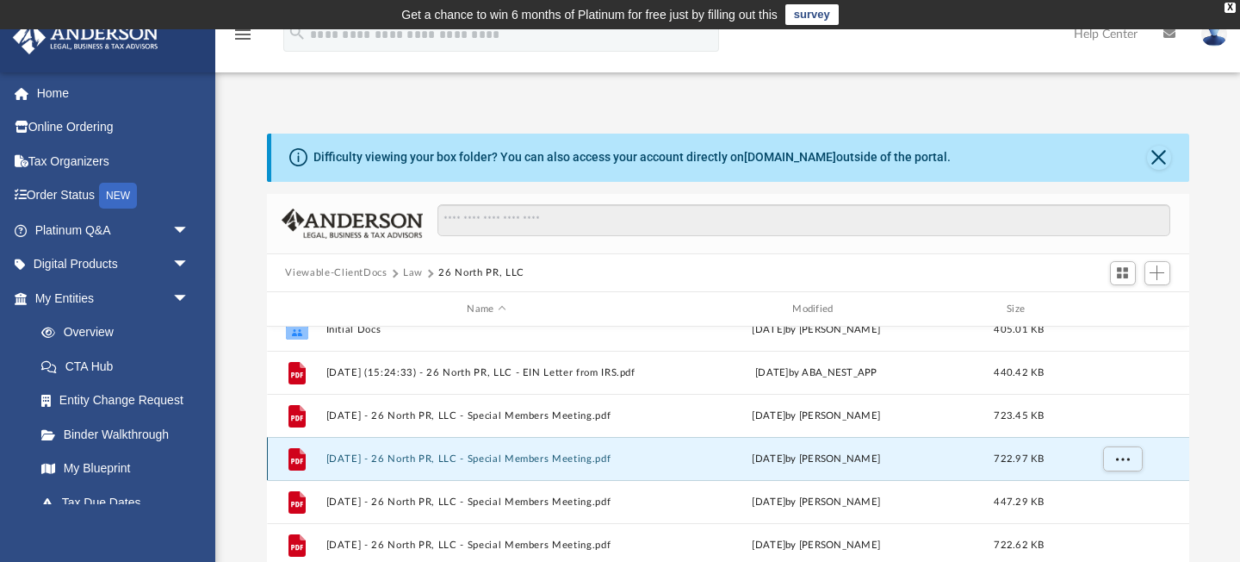
click at [577, 459] on button "2024.11.4 - 26 North PR, LLC - Special Members Meeting.pdf" at bounding box center [487, 458] width 322 height 11
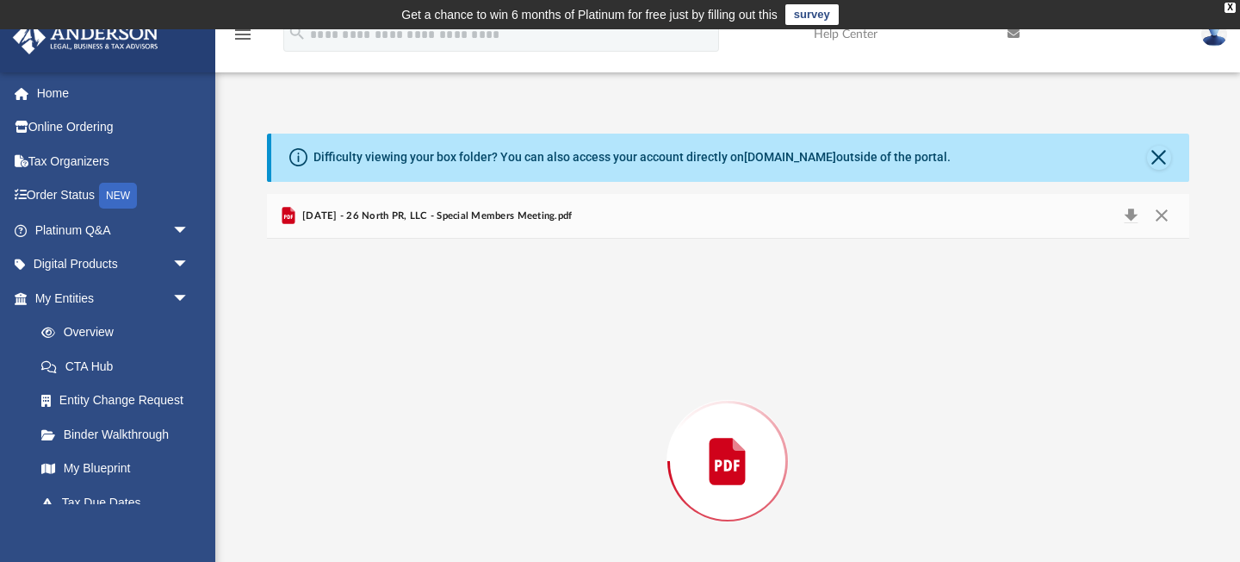
scroll to position [121, 0]
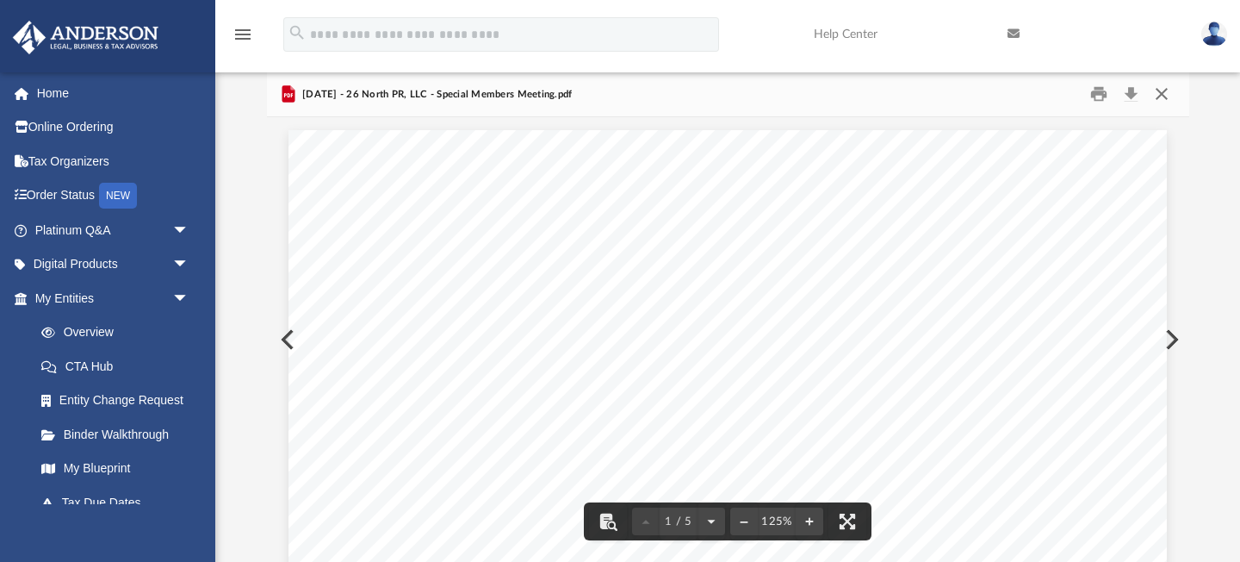
click at [1163, 94] on button "Close" at bounding box center [1162, 94] width 31 height 27
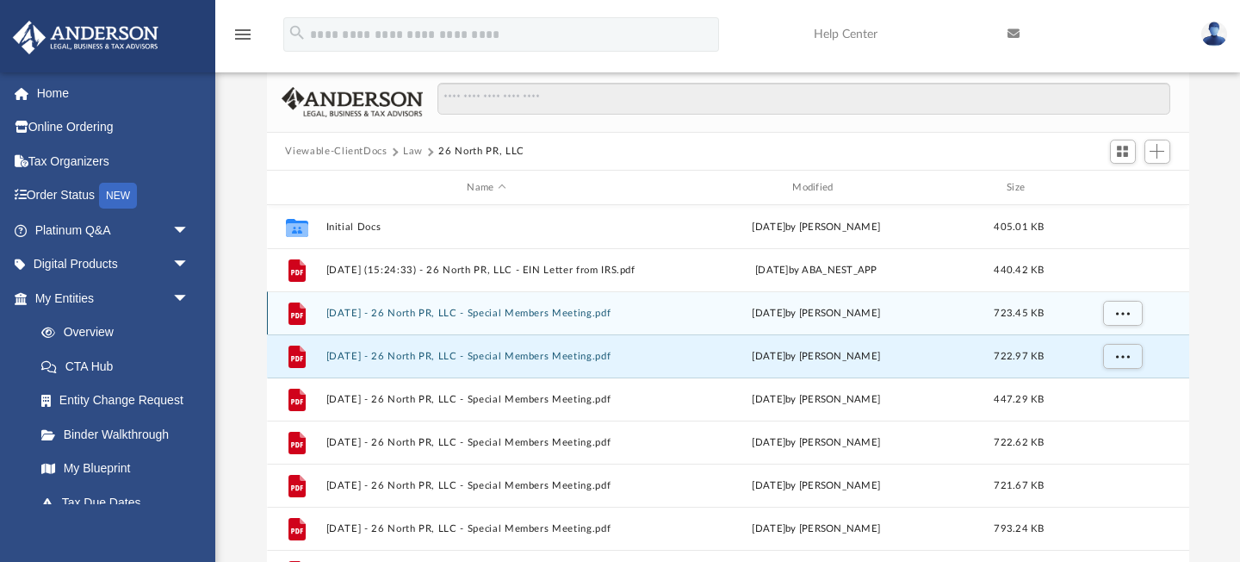
scroll to position [1, 0]
click at [601, 315] on button "2024.10.7 - 26 North PR, LLC - Special Members Meeting.pdf" at bounding box center [487, 312] width 322 height 11
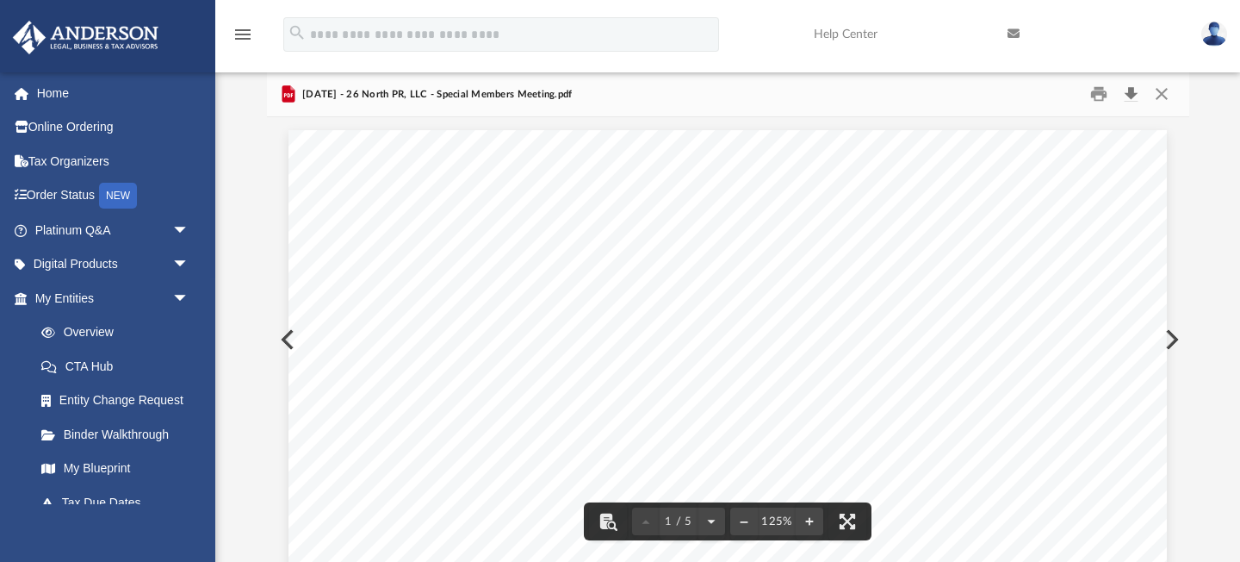
click at [1135, 89] on button "Download" at bounding box center [1131, 94] width 31 height 27
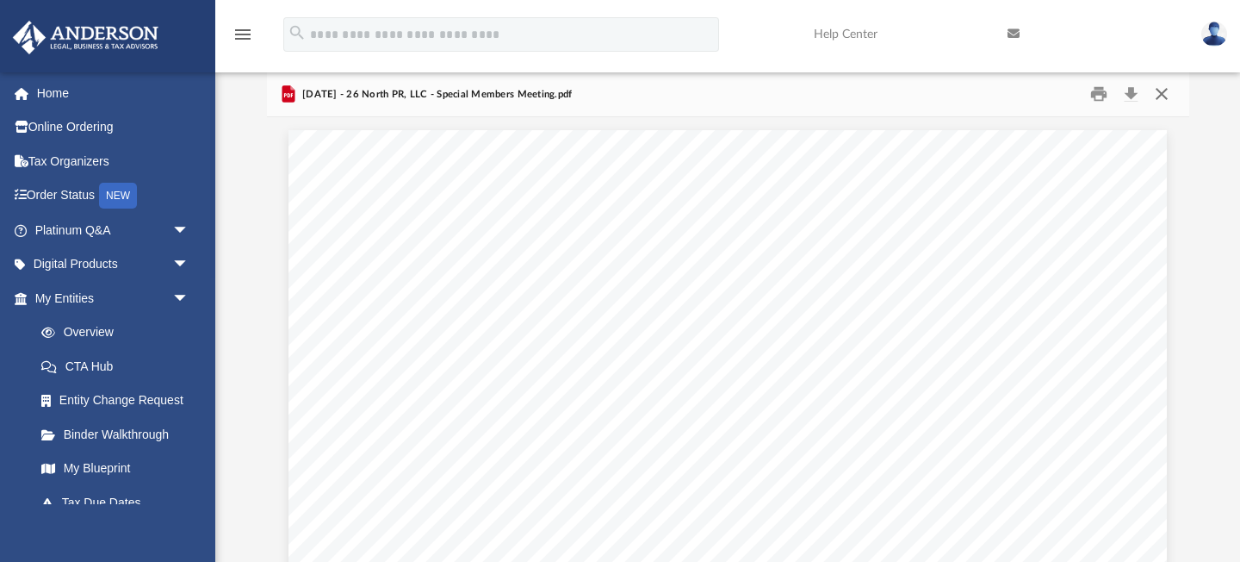
click at [1168, 90] on button "Close" at bounding box center [1162, 94] width 31 height 27
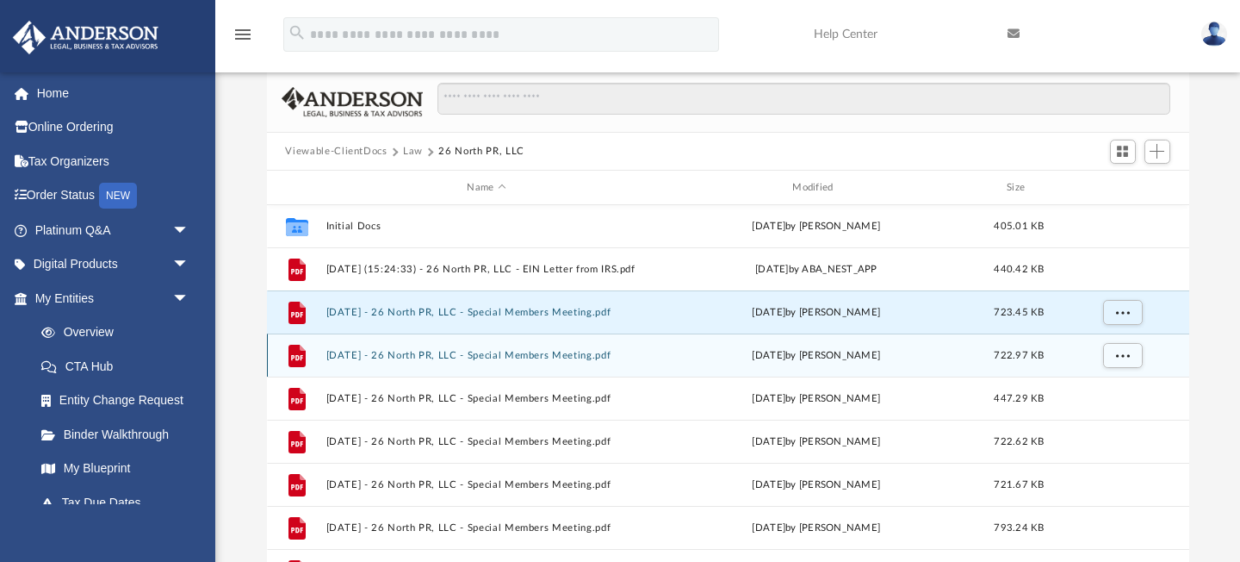
click at [735, 363] on div "File 2024.11.4 - 26 North PR, LLC - Special Members Meeting.pdf Tue Jun 3 2025 …" at bounding box center [728, 354] width 923 height 43
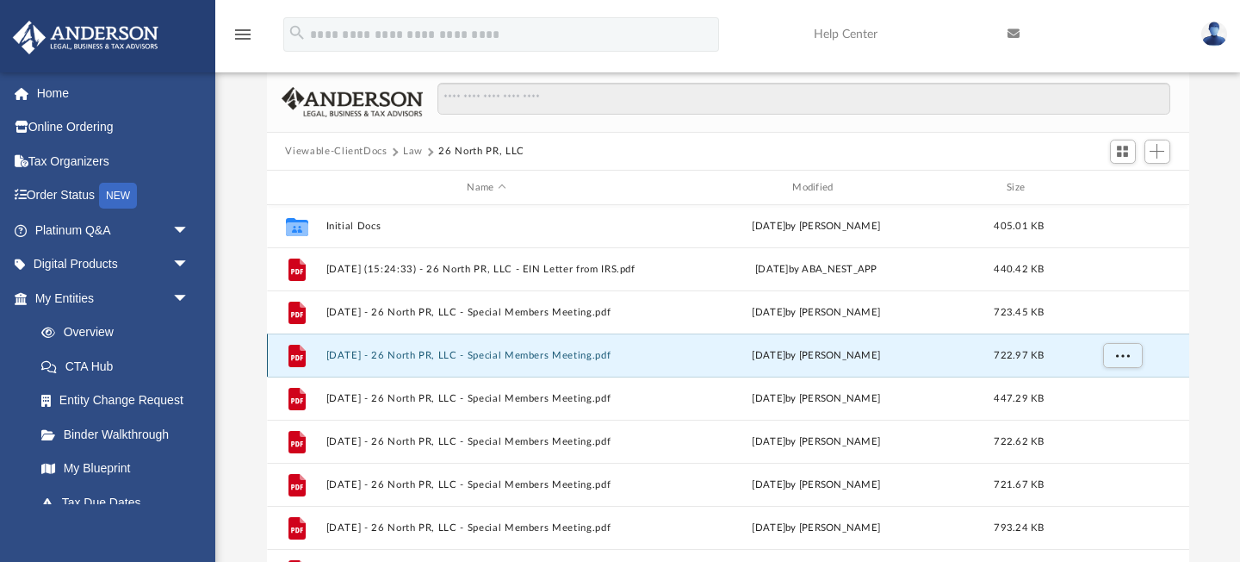
click at [600, 353] on button "2024.11.4 - 26 North PR, LLC - Special Members Meeting.pdf" at bounding box center [487, 355] width 322 height 11
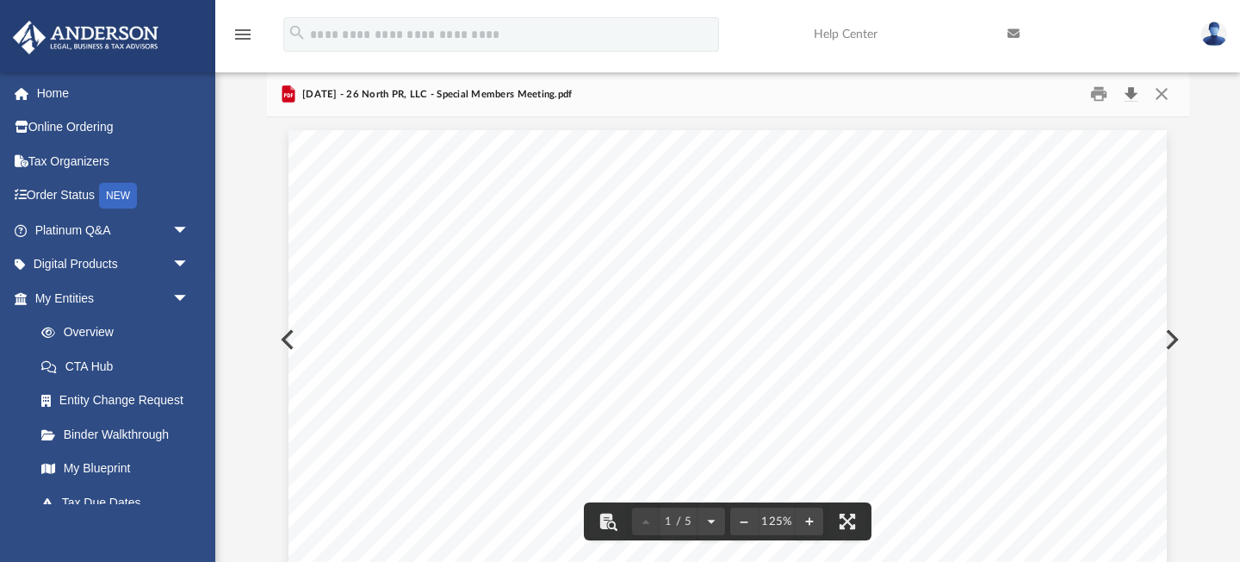
click at [1135, 99] on button "Download" at bounding box center [1131, 94] width 31 height 27
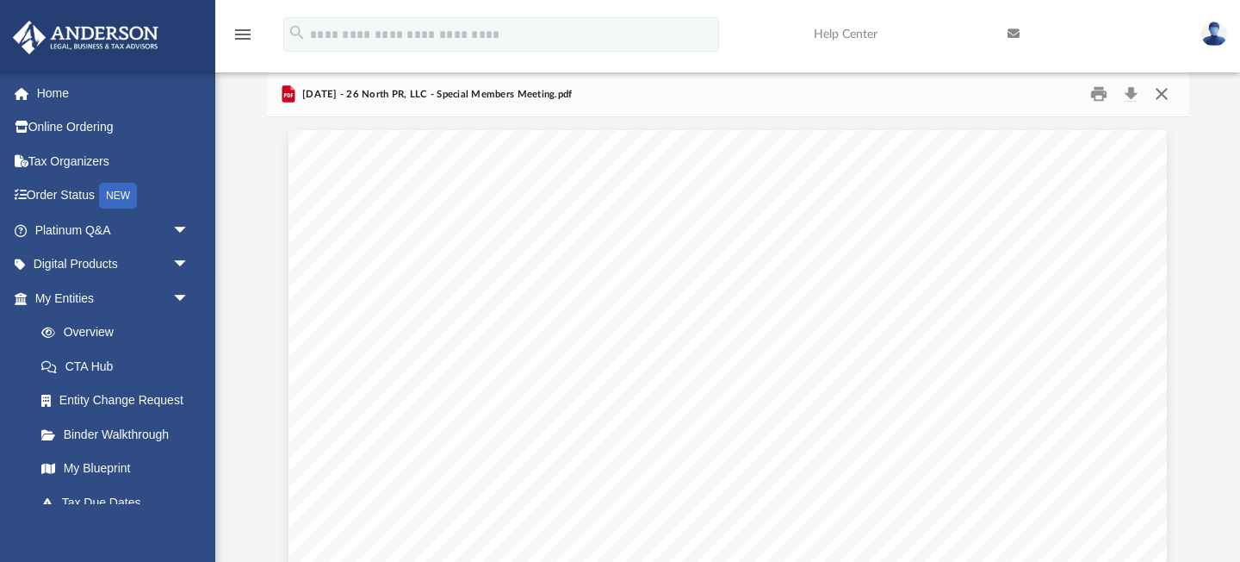
click at [1160, 96] on button "Close" at bounding box center [1162, 94] width 31 height 27
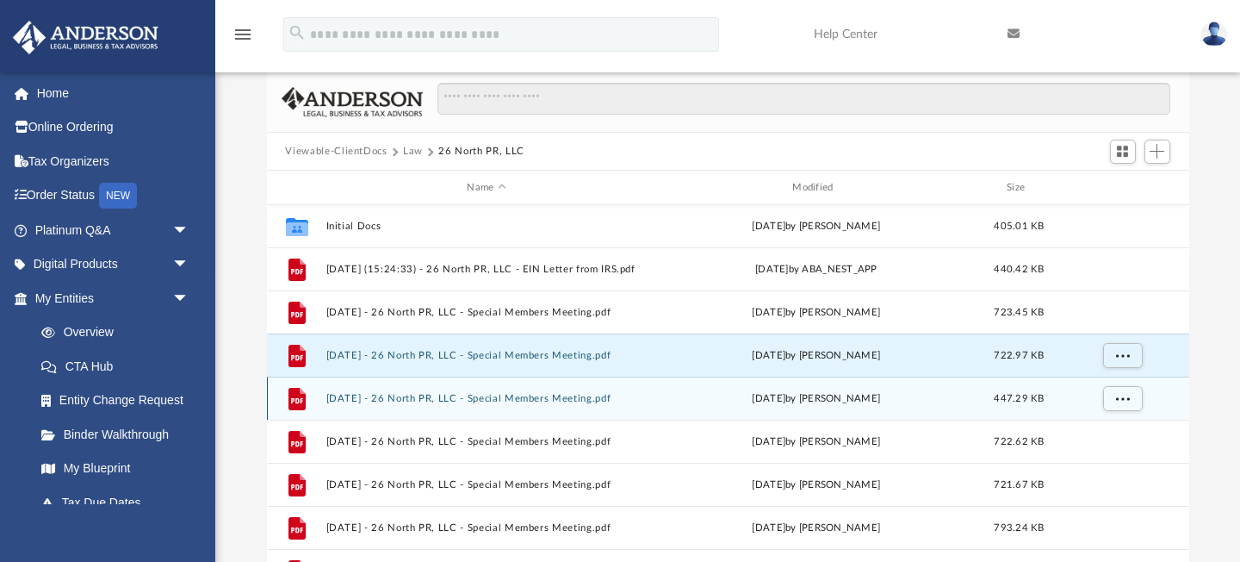
click at [547, 401] on button "2024.12.2 - 26 North PR, LLC - Special Members Meeting.pdf" at bounding box center [487, 398] width 322 height 11
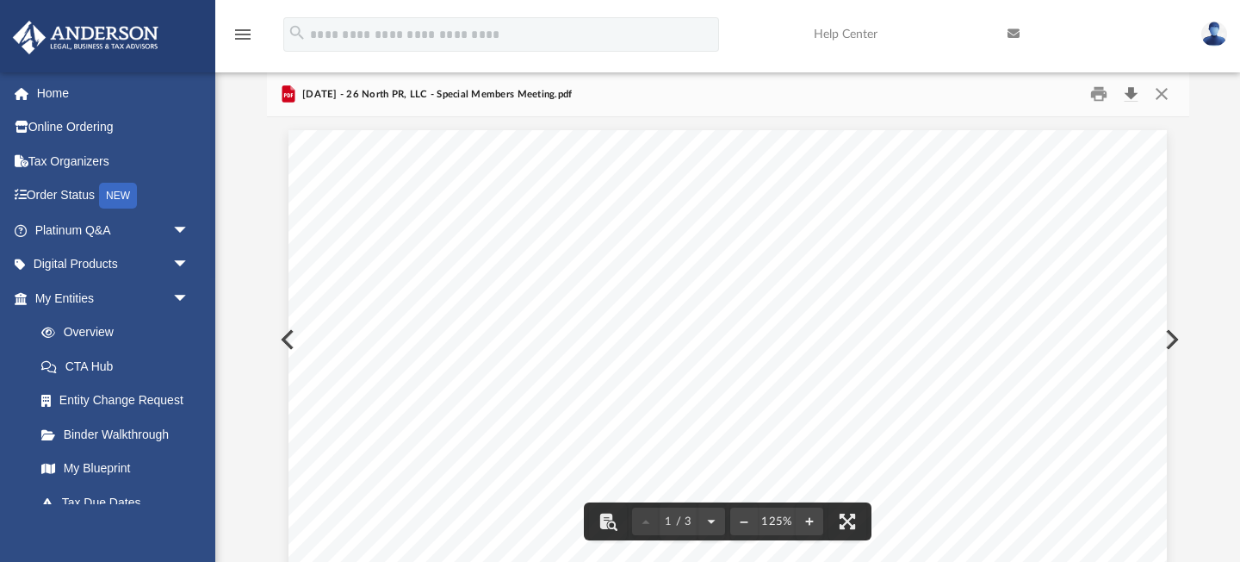
click at [1139, 91] on button "Download" at bounding box center [1131, 94] width 31 height 27
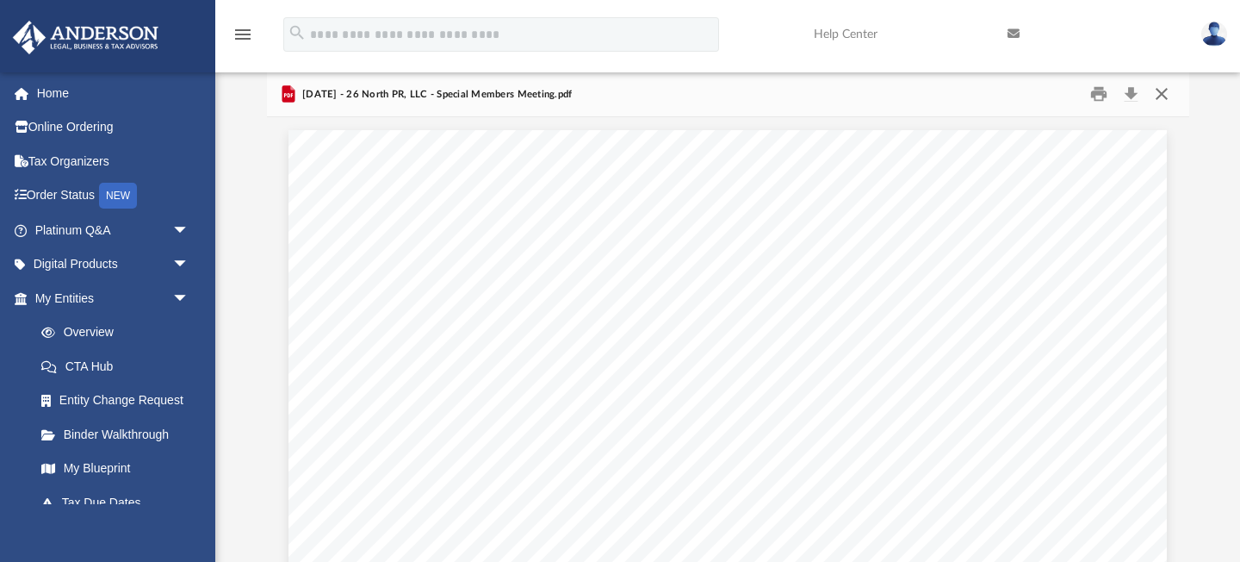
click at [1161, 96] on button "Close" at bounding box center [1162, 94] width 31 height 27
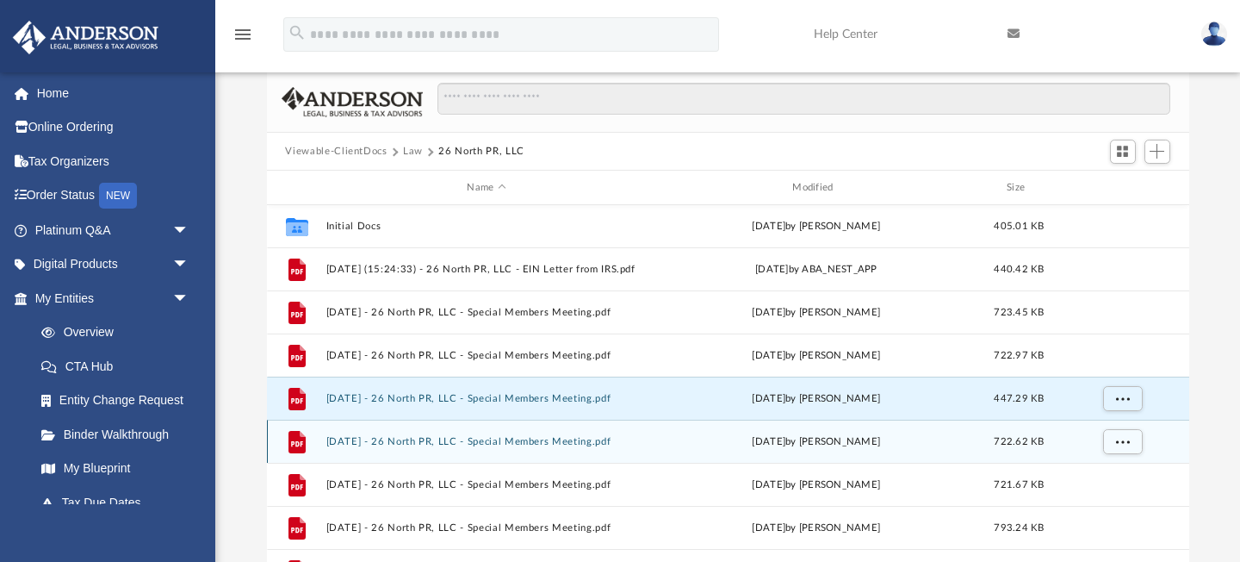
click at [539, 445] on button "2024.12.30 - 26 North PR, LLC - Special Members Meeting.pdf" at bounding box center [487, 441] width 322 height 11
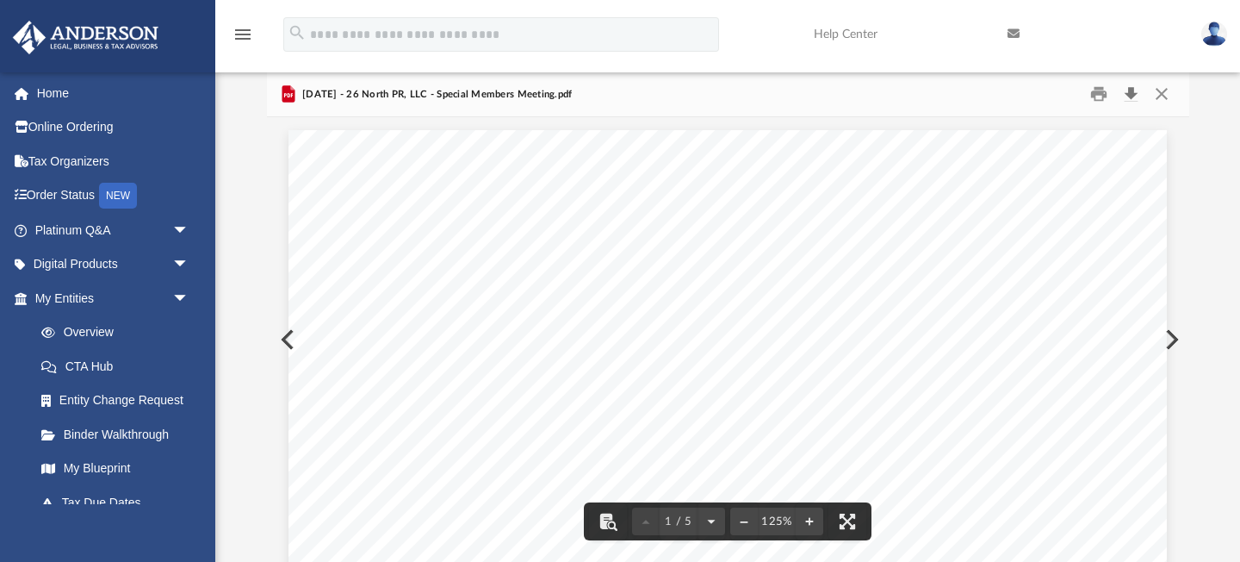
click at [1140, 100] on button "Download" at bounding box center [1131, 94] width 31 height 27
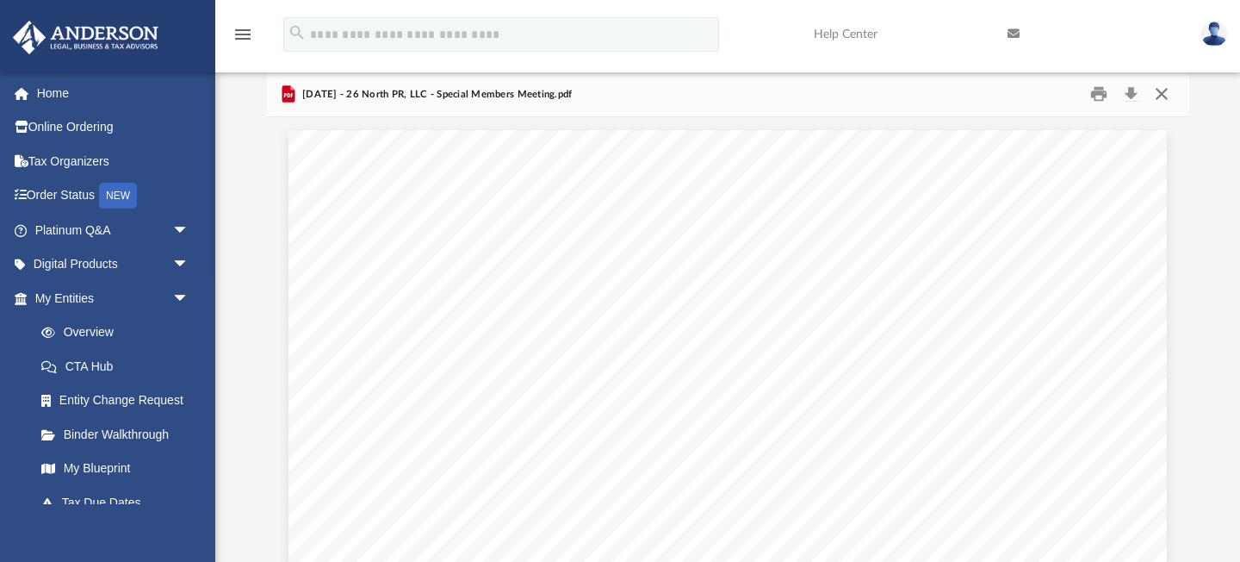
click at [1162, 93] on button "Close" at bounding box center [1162, 94] width 31 height 27
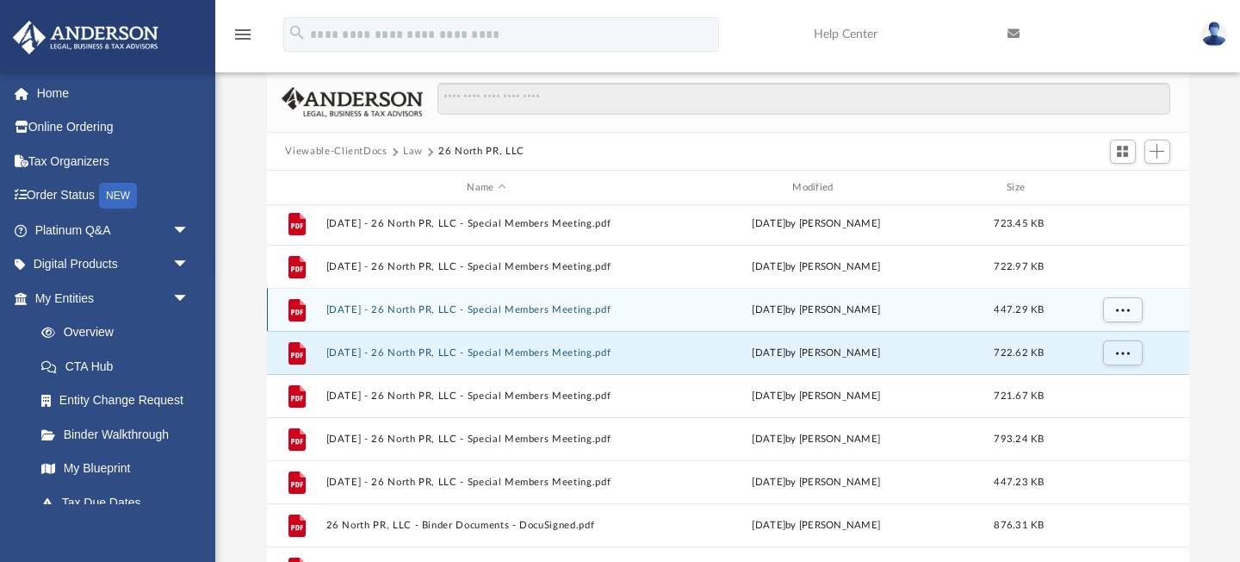
scroll to position [90, 0]
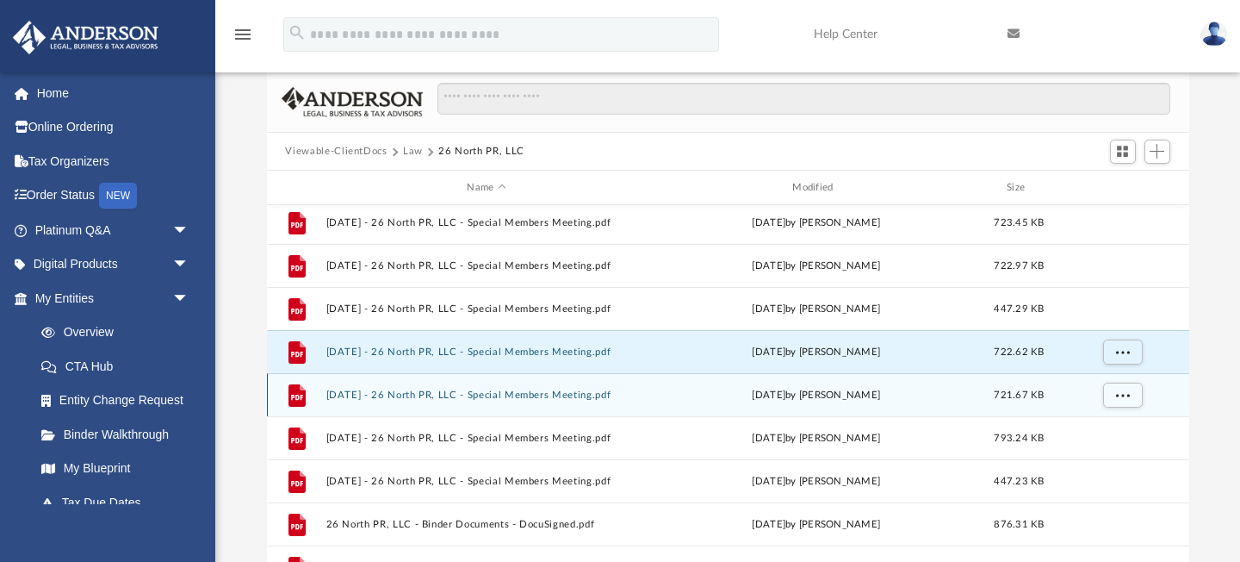
click at [514, 398] on button "2024.7.4 - 26 North PR, LLC - Special Members Meeting.pdf" at bounding box center [487, 394] width 322 height 11
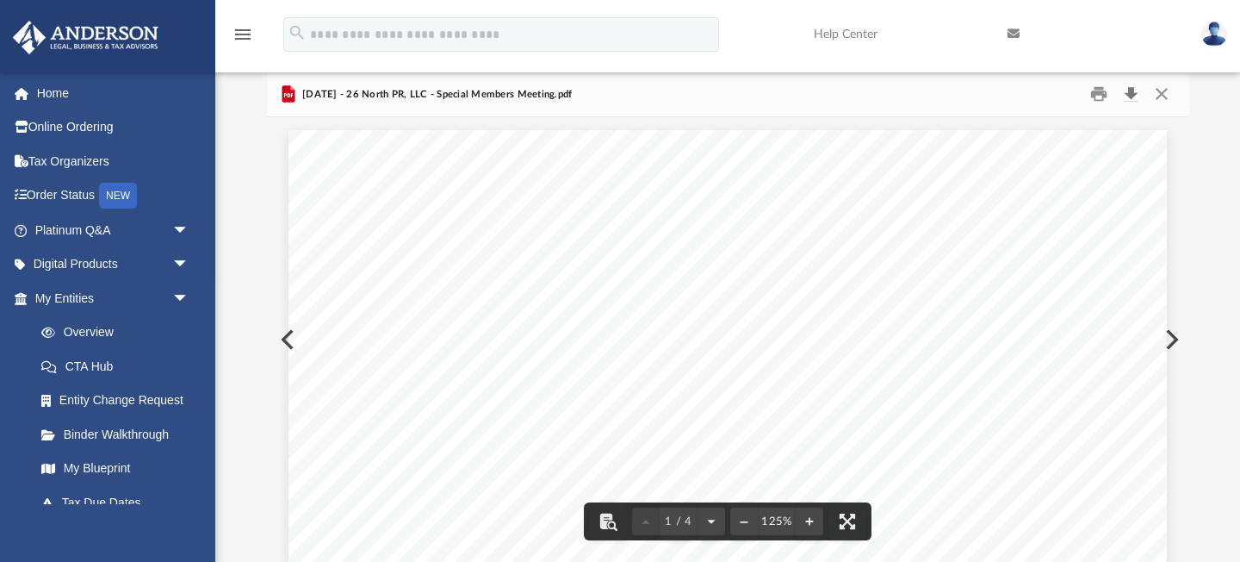
click at [1136, 86] on button "Download" at bounding box center [1131, 94] width 31 height 27
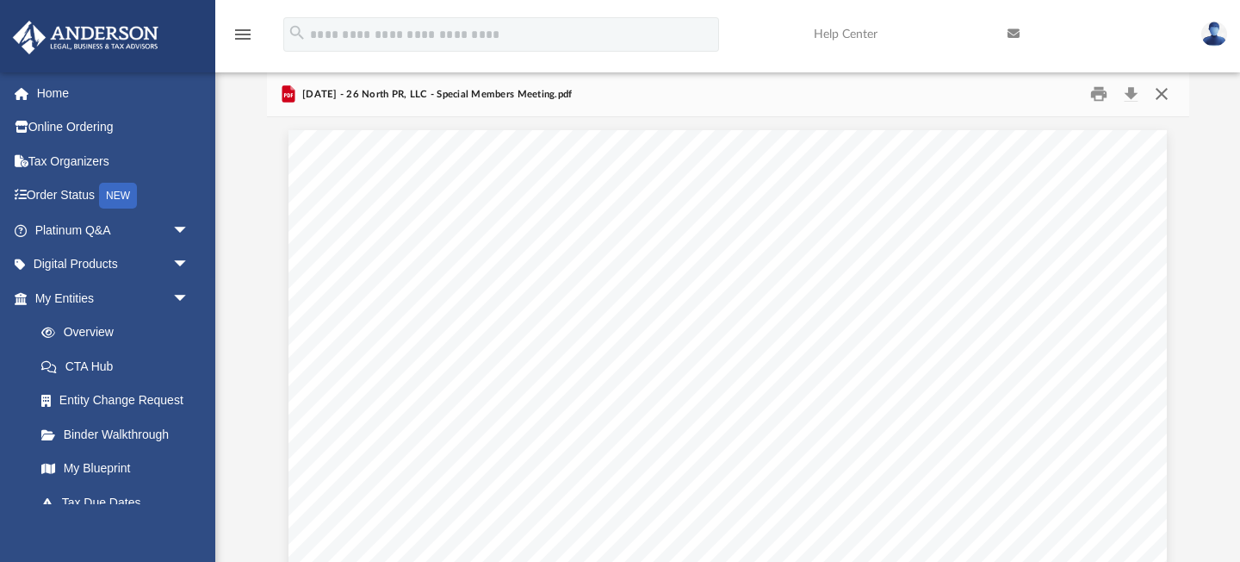
click at [1165, 92] on button "Close" at bounding box center [1162, 94] width 31 height 27
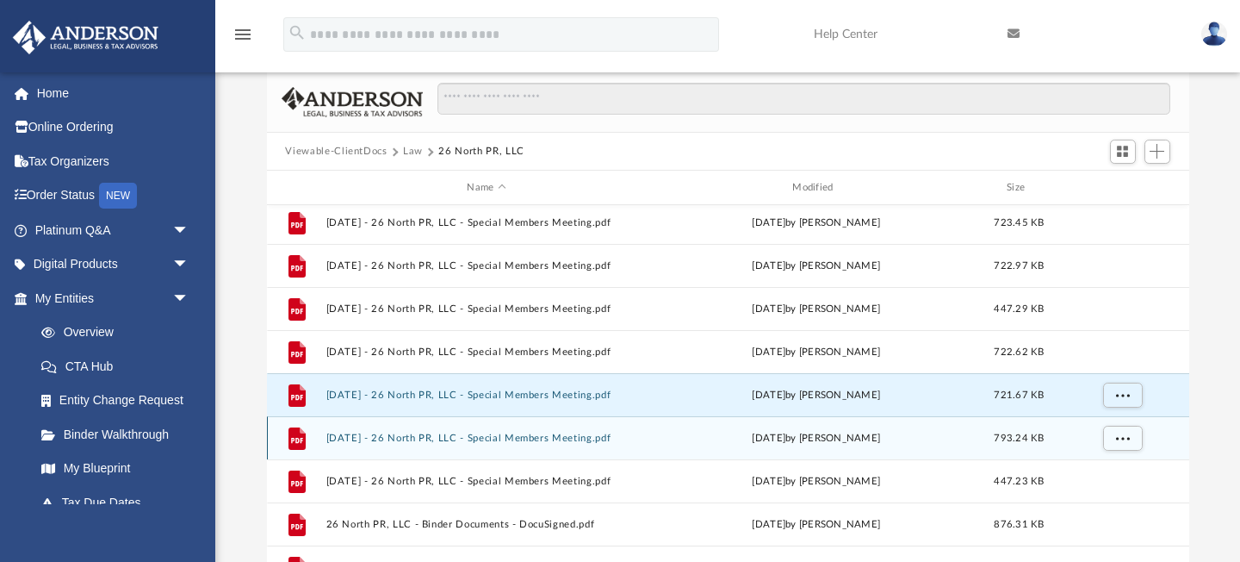
click at [560, 443] on div "File 2024.9.2 - 26 North PR, LLC - Special Members Meeting.pdf Tue Jun 3 2025 b…" at bounding box center [728, 437] width 923 height 43
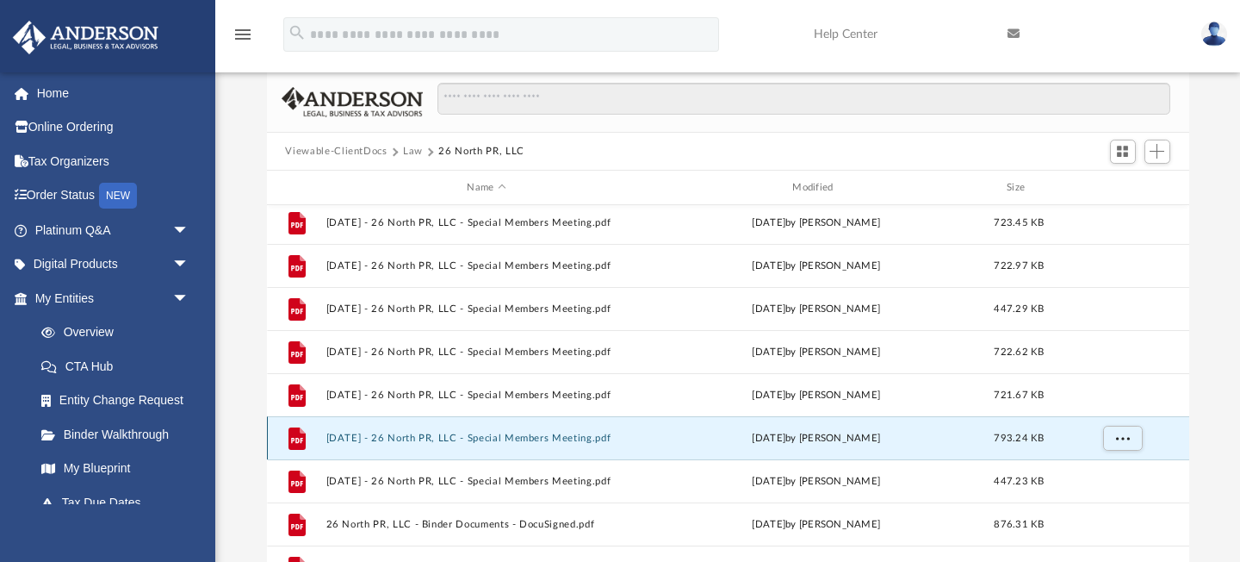
click at [560, 437] on button "2024.9.2 - 26 North PR, LLC - Special Members Meeting.pdf" at bounding box center [487, 437] width 322 height 11
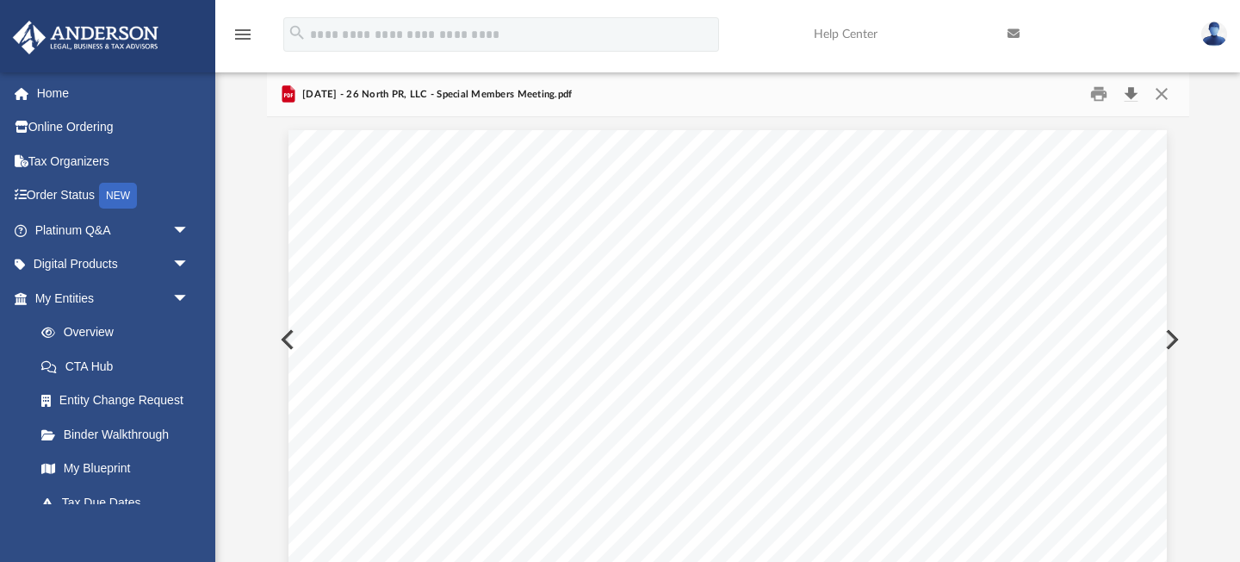
click at [1132, 88] on button "Download" at bounding box center [1131, 94] width 31 height 27
click at [1162, 90] on button "Close" at bounding box center [1162, 94] width 31 height 27
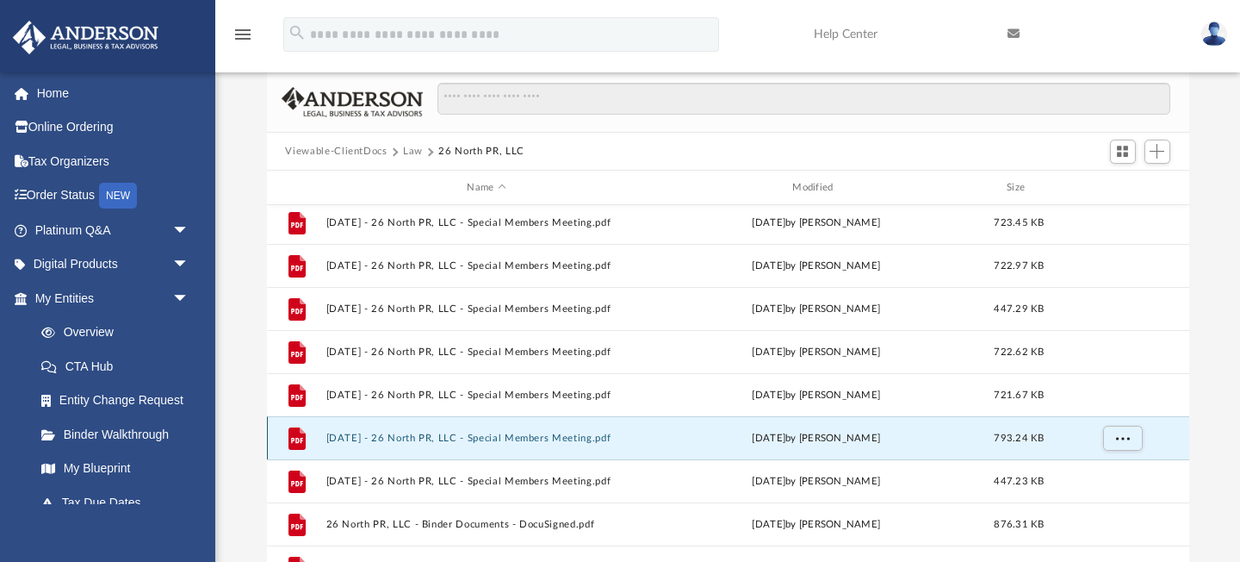
scroll to position [202, 0]
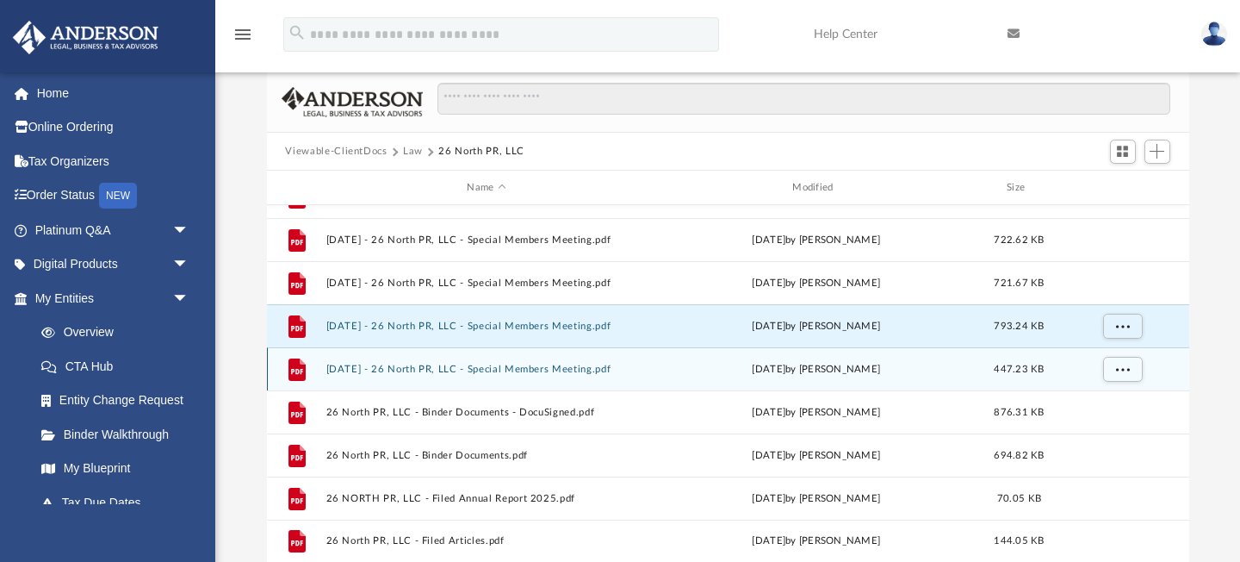
click at [520, 371] on button "2025.8.5 - 26 North PR, LLC - Special Members Meeting.pdf" at bounding box center [487, 369] width 322 height 11
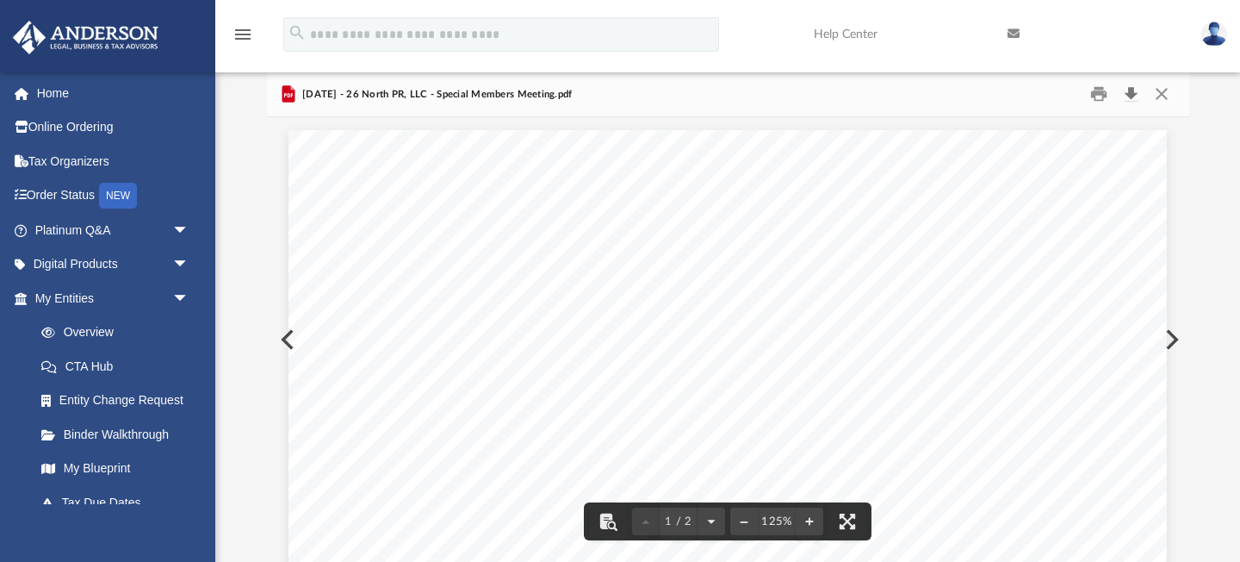
click at [1137, 87] on button "Download" at bounding box center [1131, 94] width 31 height 27
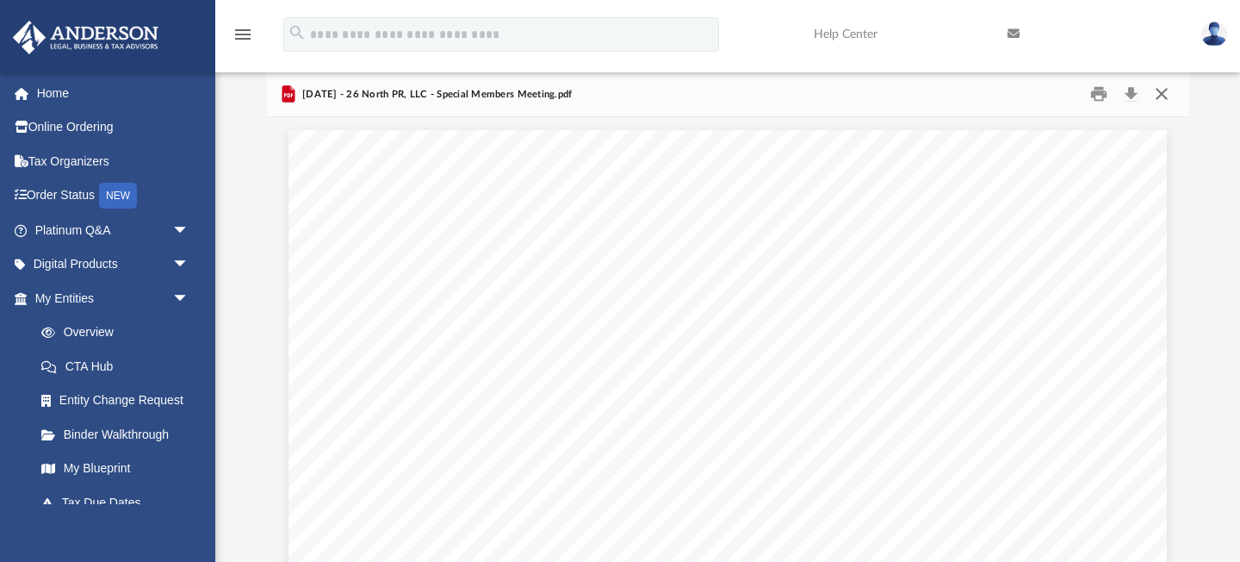
click at [1167, 92] on button "Close" at bounding box center [1162, 94] width 31 height 27
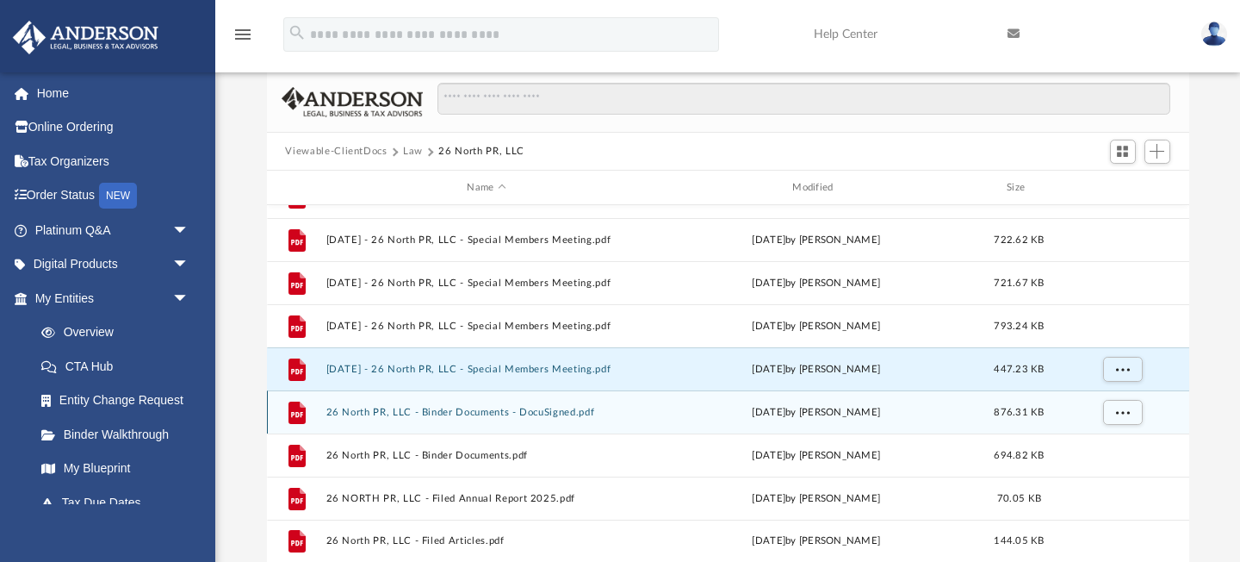
click at [505, 409] on button "26 North PR, LLC - Binder Documents - DocuSigned.pdf" at bounding box center [487, 412] width 322 height 11
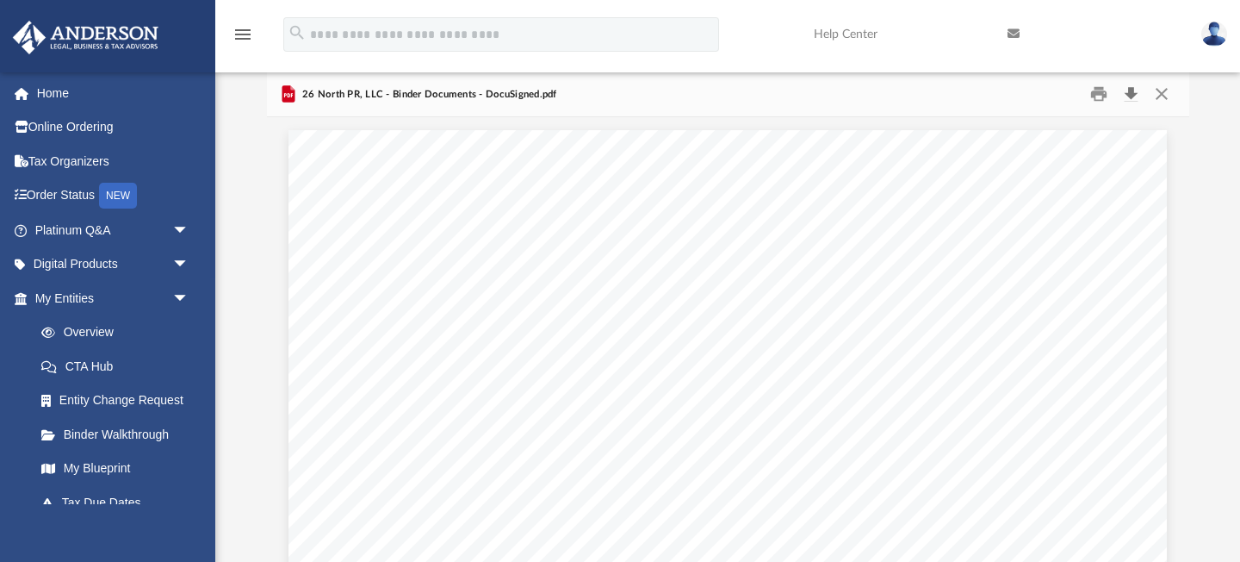
click at [1137, 91] on button "Download" at bounding box center [1131, 94] width 31 height 27
click at [1163, 96] on button "Close" at bounding box center [1162, 94] width 31 height 27
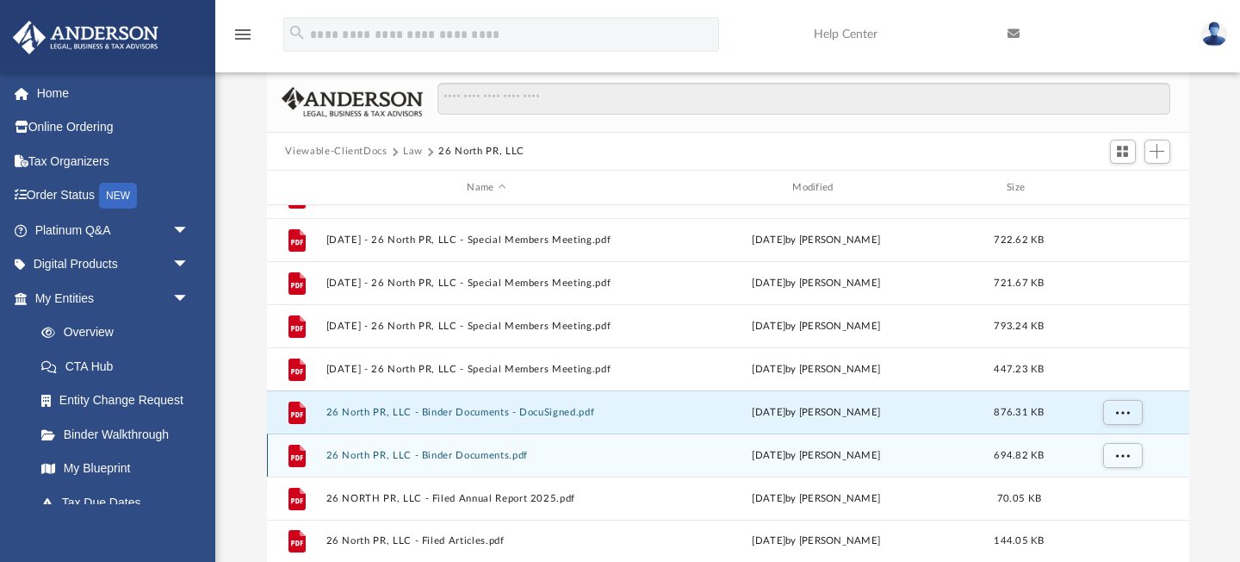
click at [447, 453] on button "26 North PR, LLC - Binder Documents.pdf" at bounding box center [487, 455] width 322 height 11
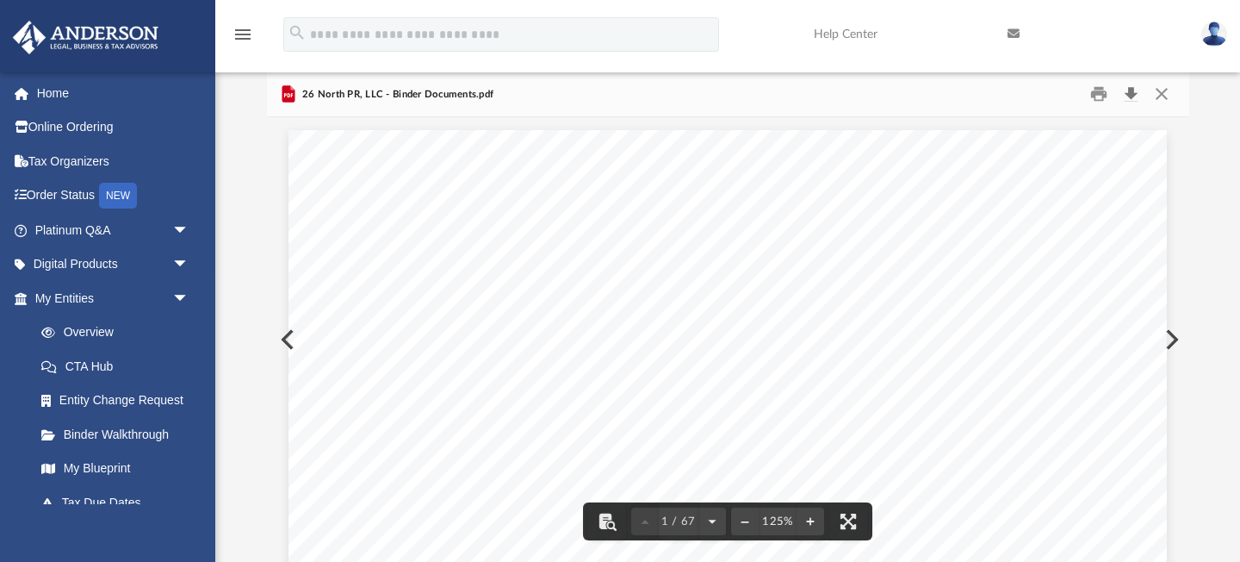
click at [1139, 91] on button "Download" at bounding box center [1131, 94] width 31 height 27
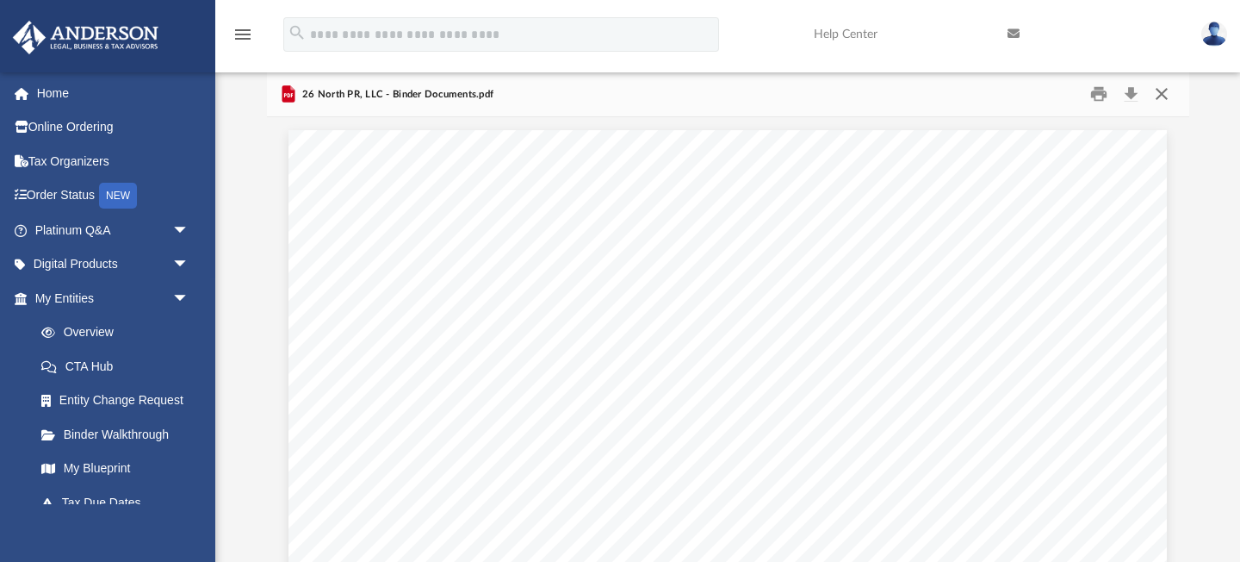
click at [1170, 93] on button "Close" at bounding box center [1162, 94] width 31 height 27
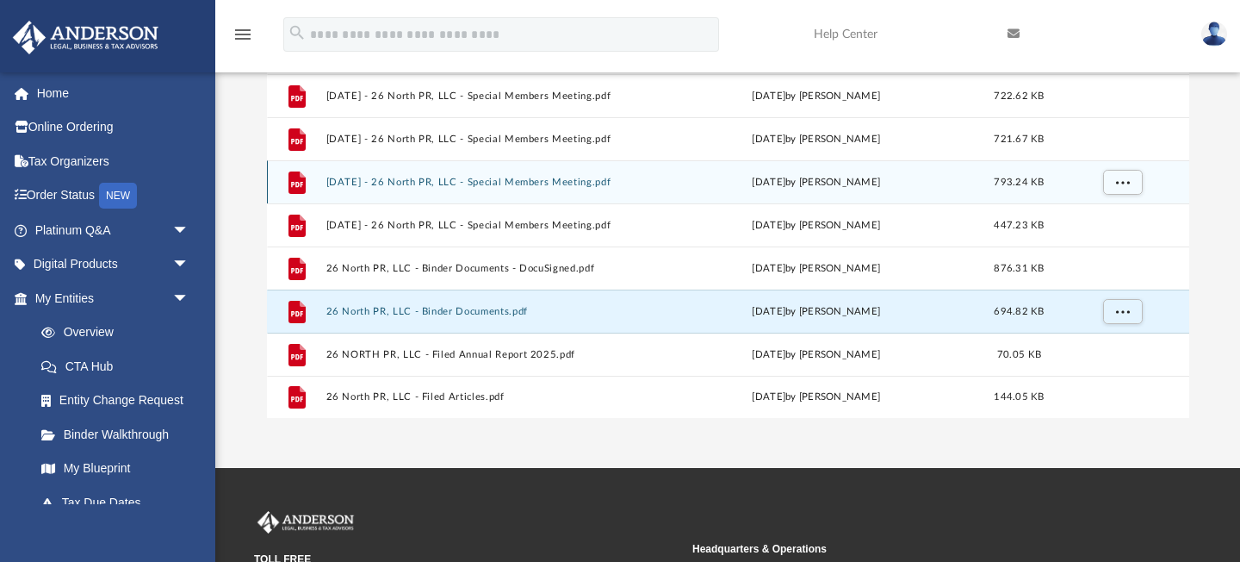
scroll to position [364, 0]
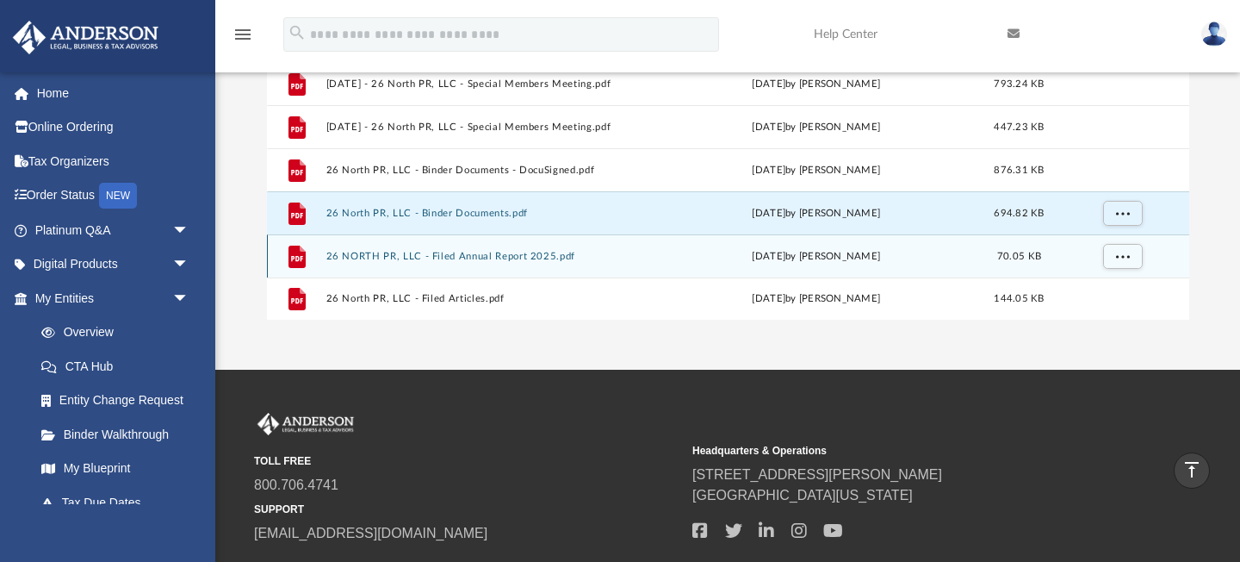
click at [420, 246] on div "File 26 NORTH PR, LLC - Filed Annual Report 2025.pdf Mon Apr 14 2025 by Cat Her…" at bounding box center [728, 255] width 923 height 43
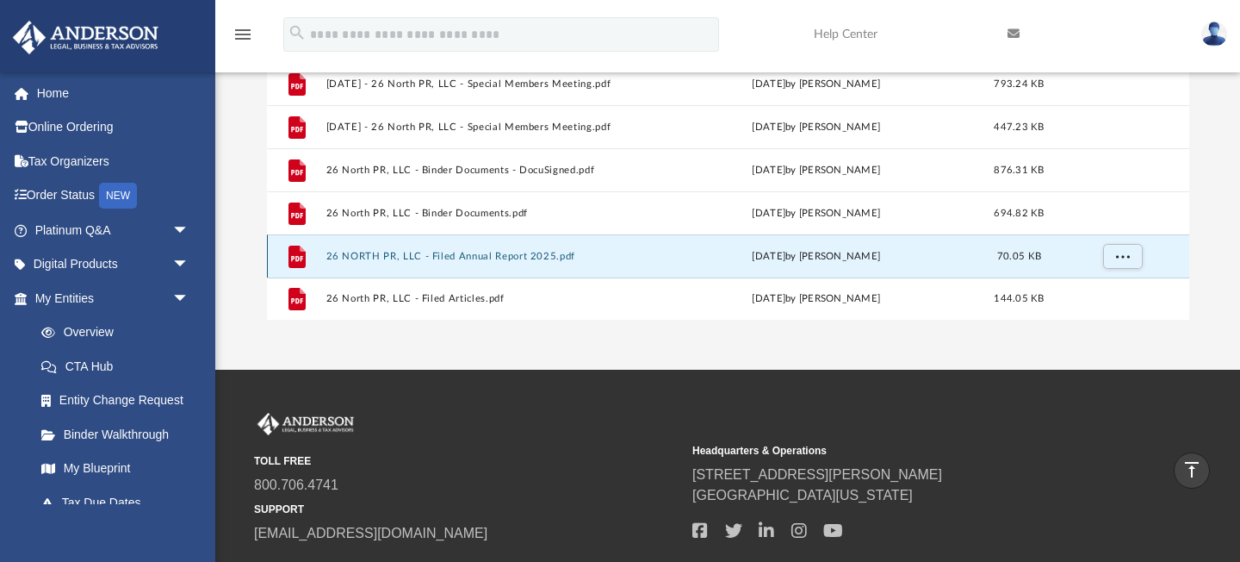
click at [420, 251] on button "26 NORTH PR, LLC - Filed Annual Report 2025.pdf" at bounding box center [487, 256] width 322 height 11
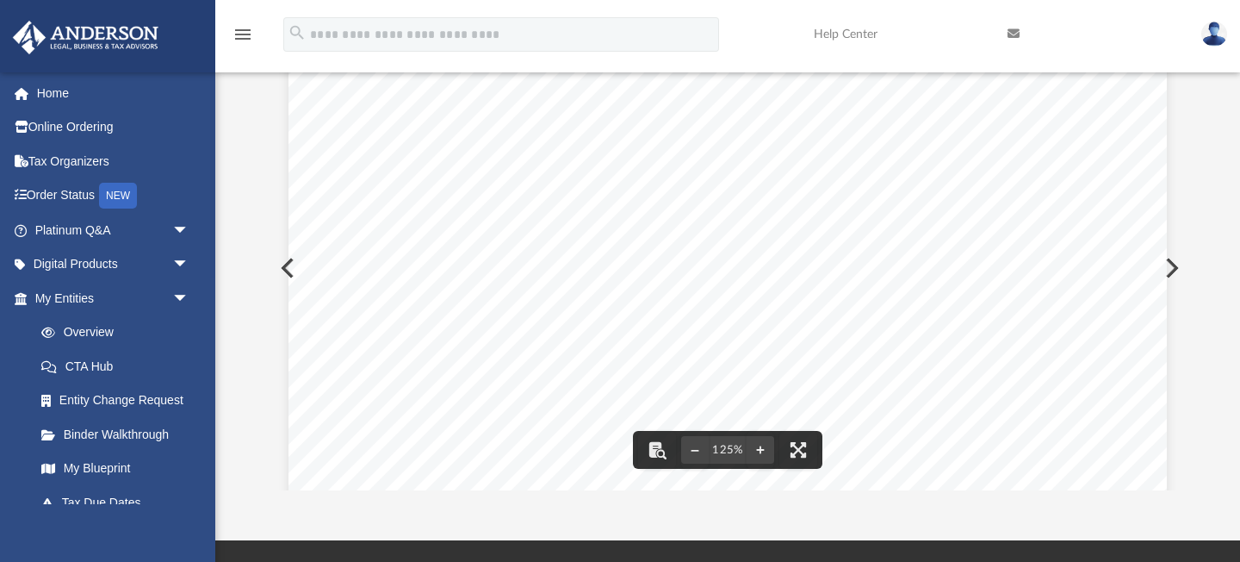
scroll to position [0, 0]
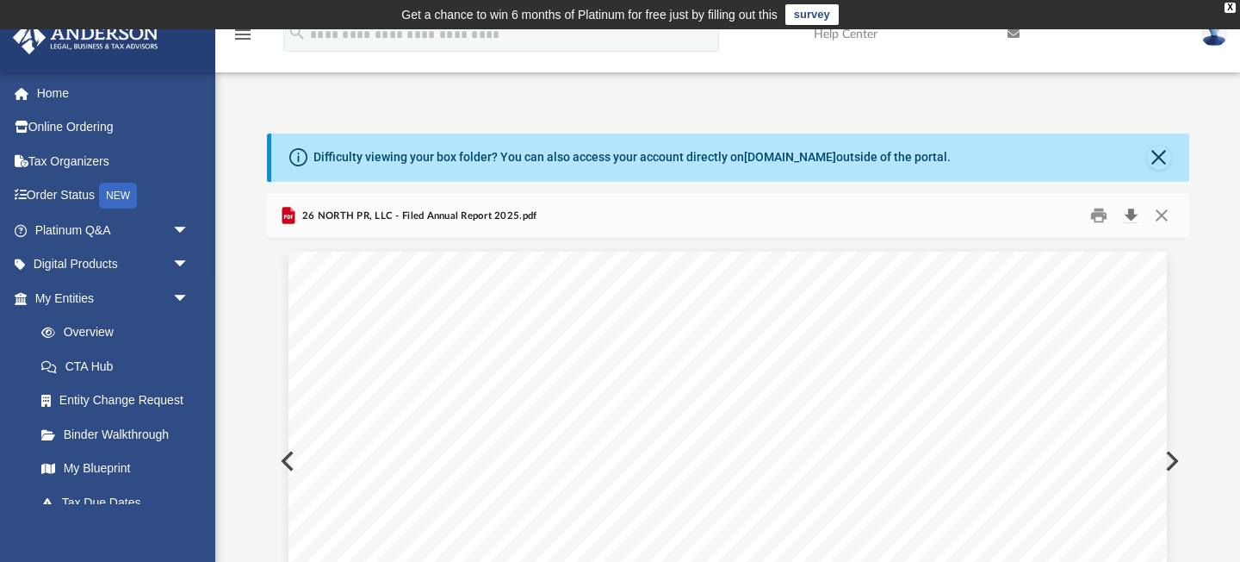
click at [1131, 215] on button "Download" at bounding box center [1131, 215] width 31 height 27
click at [1170, 211] on button "Close" at bounding box center [1162, 215] width 31 height 27
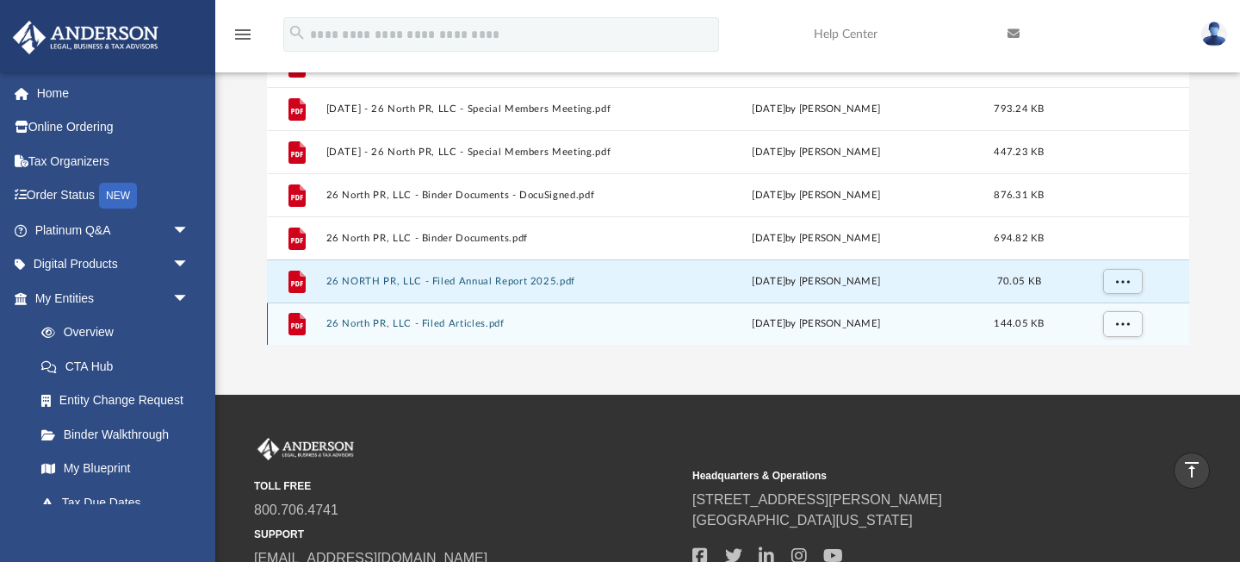
click at [480, 333] on div "File 26 North PR, LLC - Filed Articles.pdf Tue Jun 25 2024 by Mary Brooks 144.0…" at bounding box center [728, 323] width 923 height 43
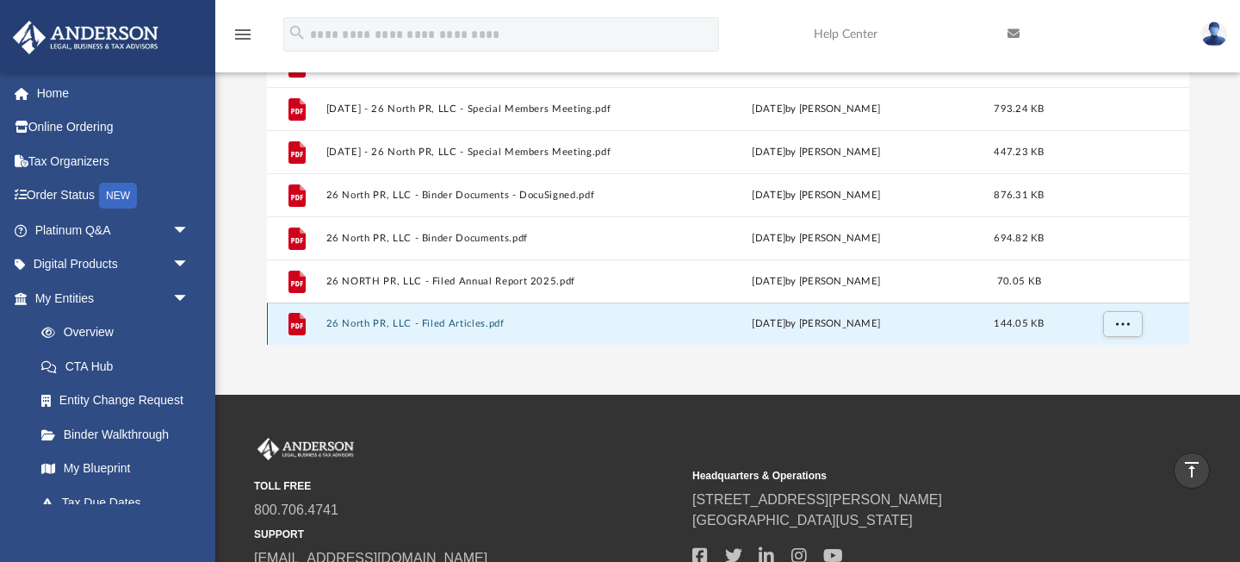
click at [478, 328] on button "26 North PR, LLC - Filed Articles.pdf" at bounding box center [487, 324] width 322 height 11
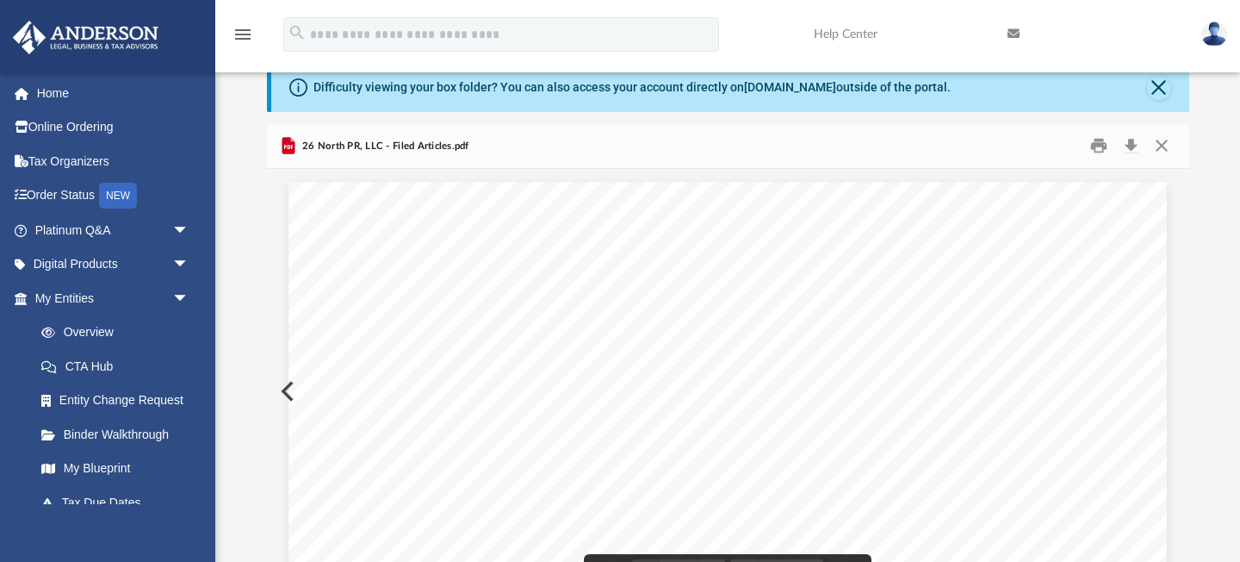
scroll to position [0, 0]
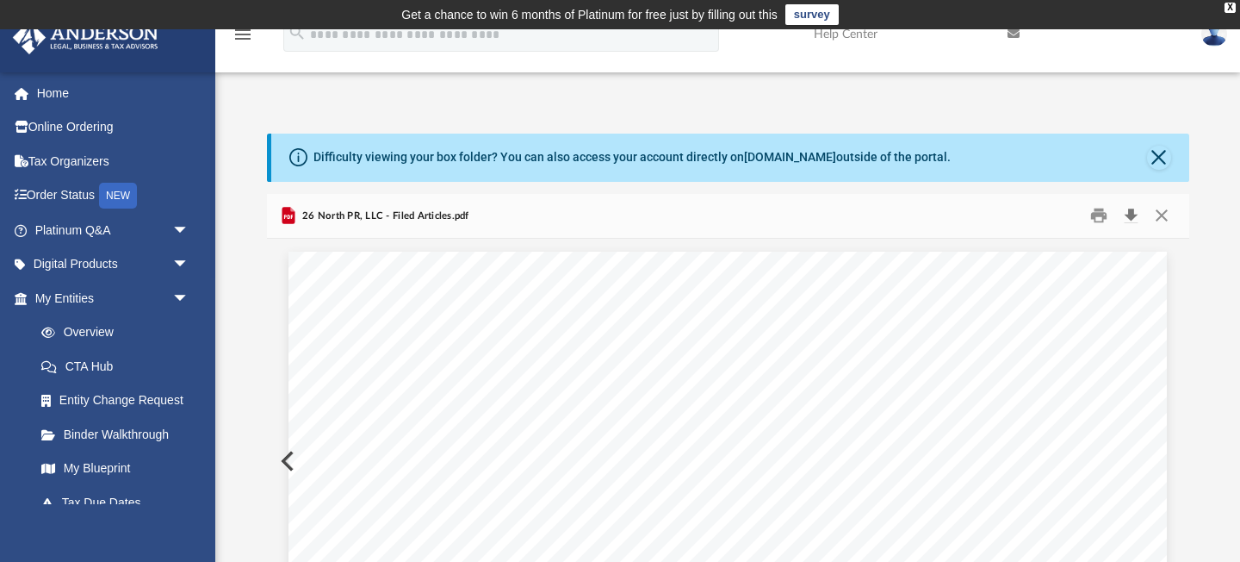
click at [1134, 216] on button "Download" at bounding box center [1131, 215] width 31 height 27
click at [1165, 211] on button "Close" at bounding box center [1162, 215] width 31 height 27
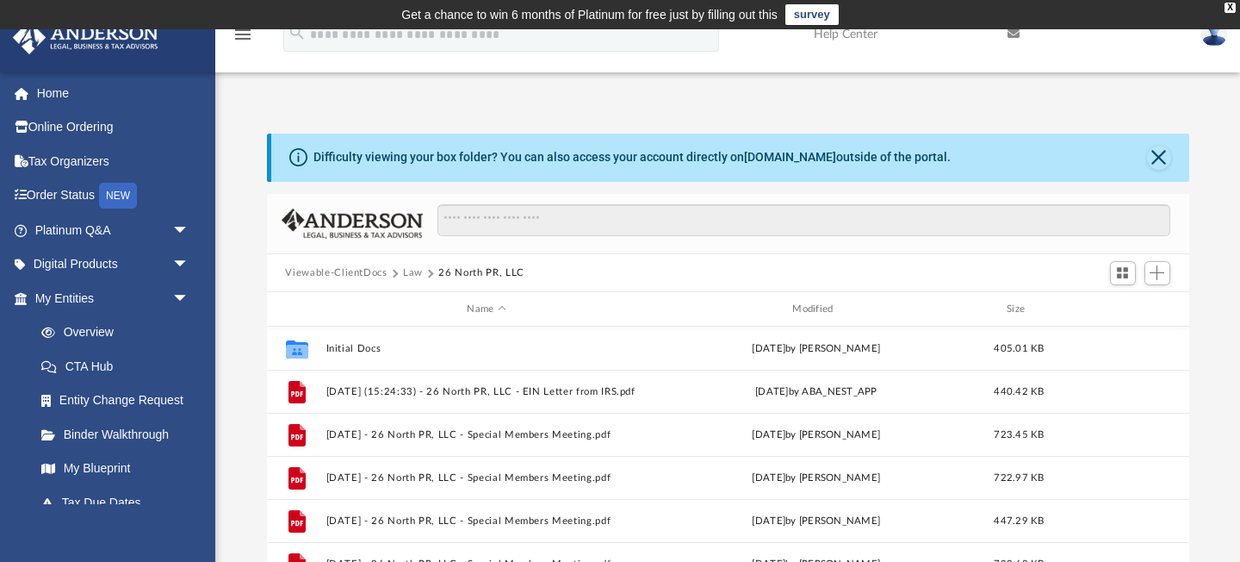
click at [411, 270] on button "Law" at bounding box center [413, 273] width 20 height 16
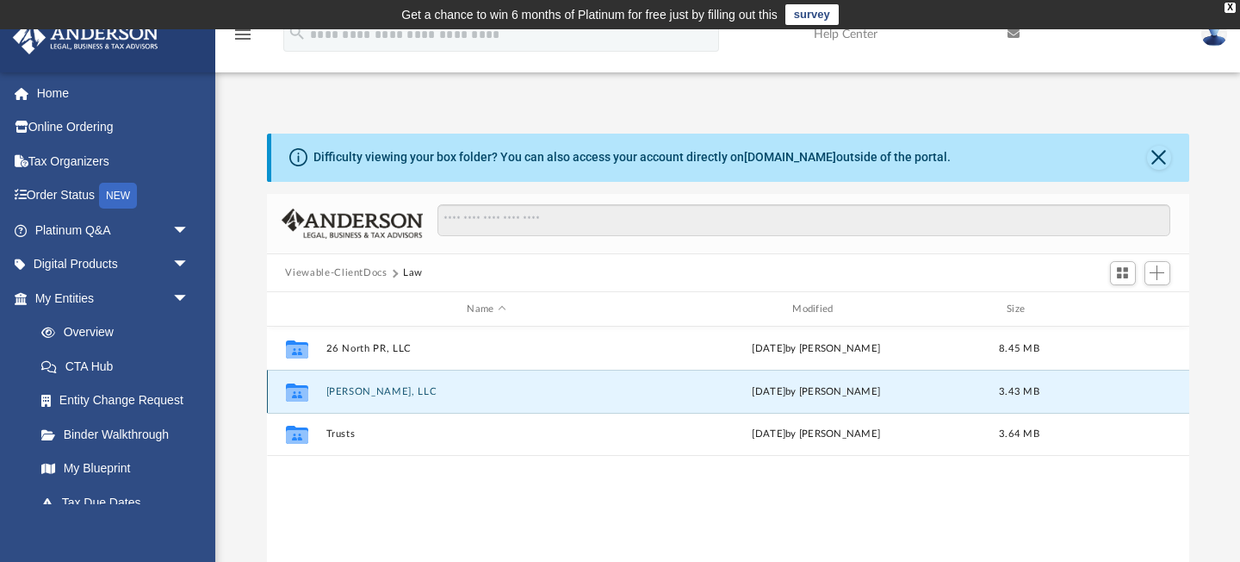
click at [360, 395] on button "[PERSON_NAME], LLC" at bounding box center [487, 391] width 322 height 11
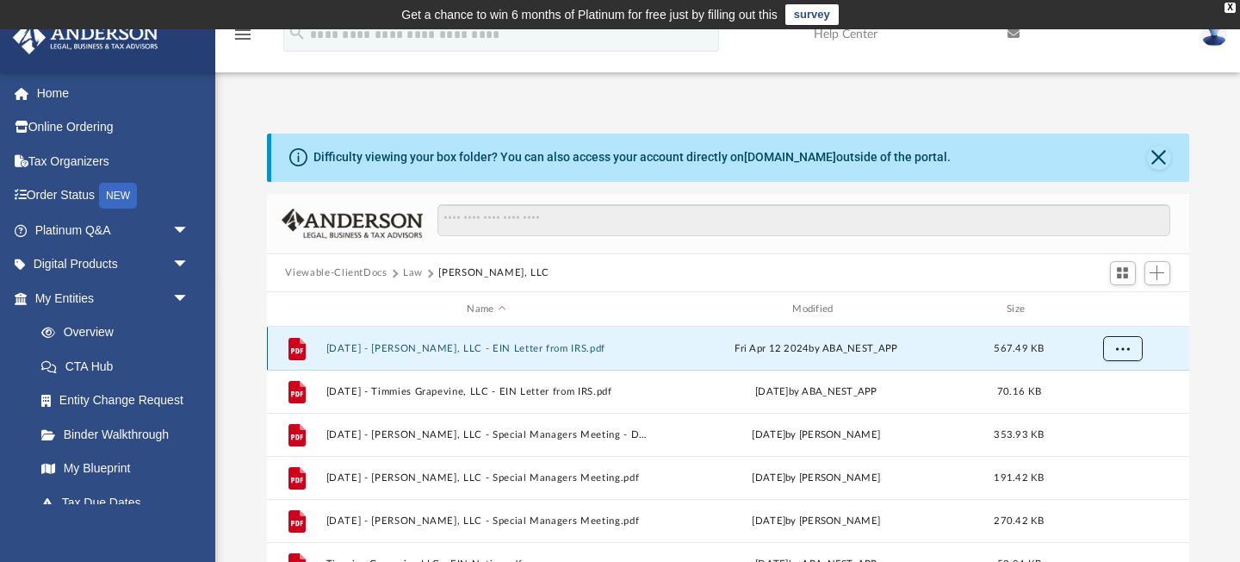
click at [1120, 347] on span "More options" at bounding box center [1123, 348] width 14 height 9
click at [532, 349] on button "2024.04.12 - Timmies Grapevine, LLC - EIN Letter from IRS.pdf" at bounding box center [487, 348] width 322 height 11
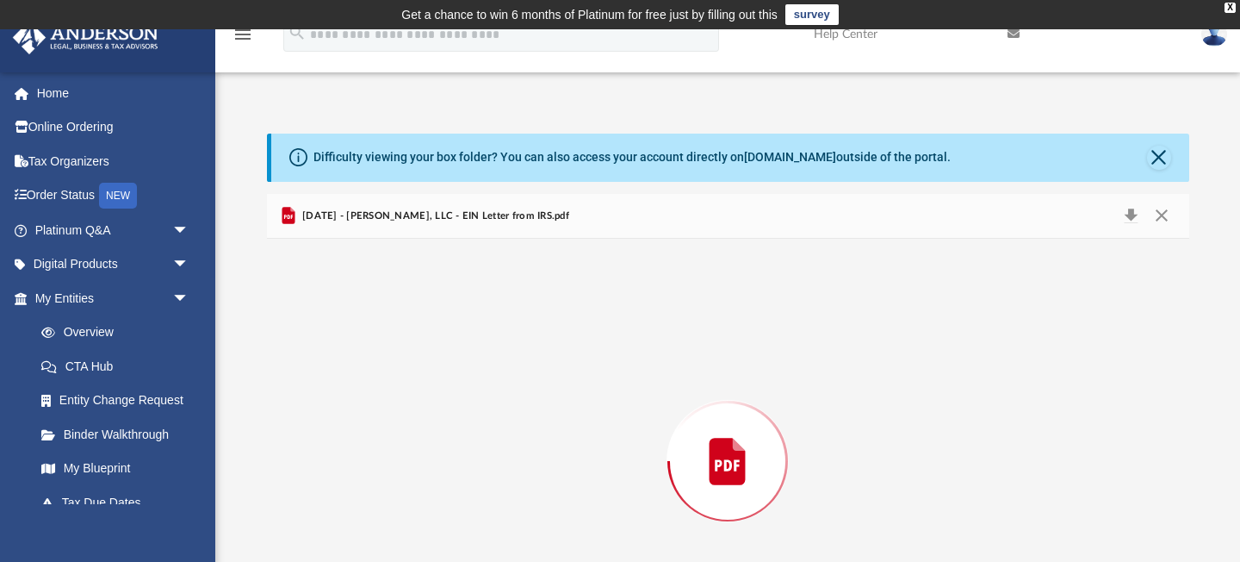
scroll to position [121, 0]
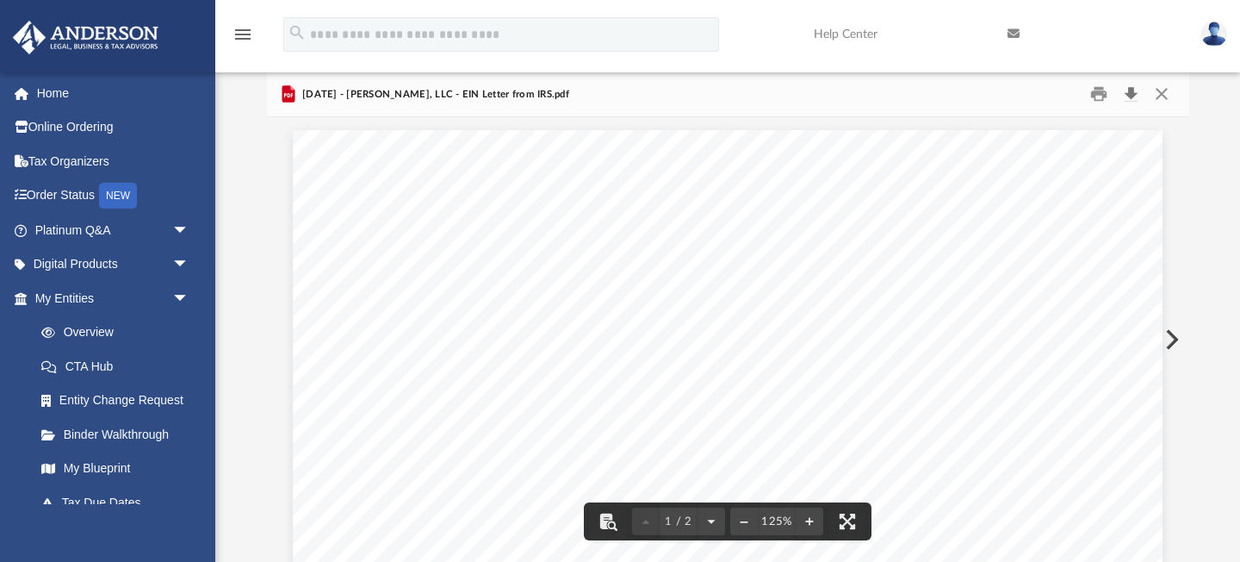
click at [1133, 96] on button "Download" at bounding box center [1131, 94] width 31 height 27
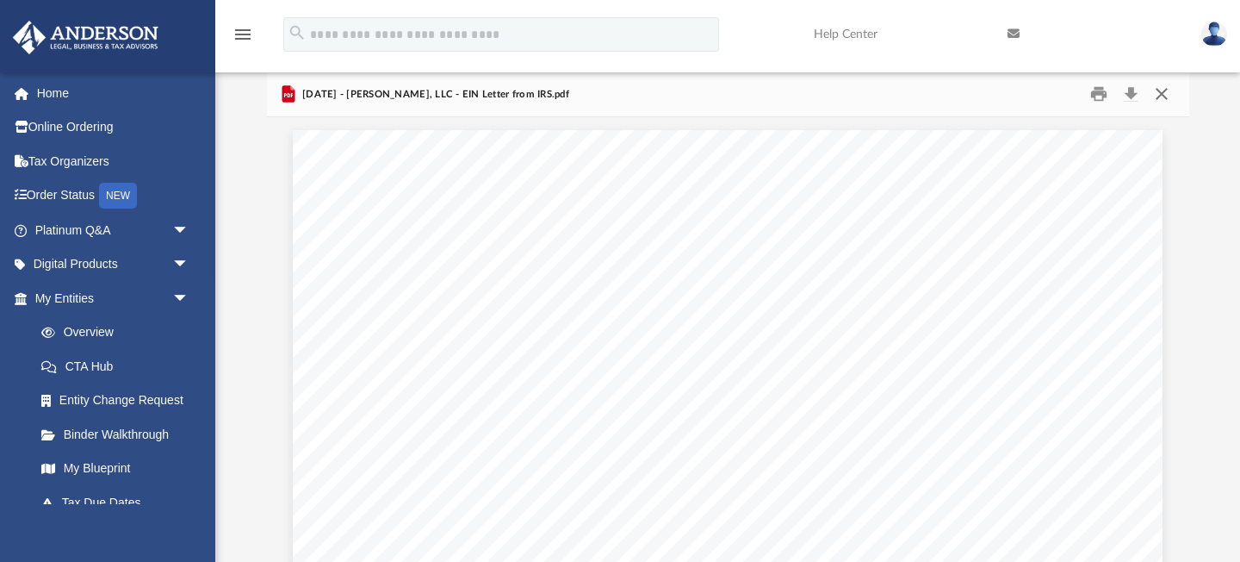
click at [1167, 93] on button "Close" at bounding box center [1162, 94] width 31 height 27
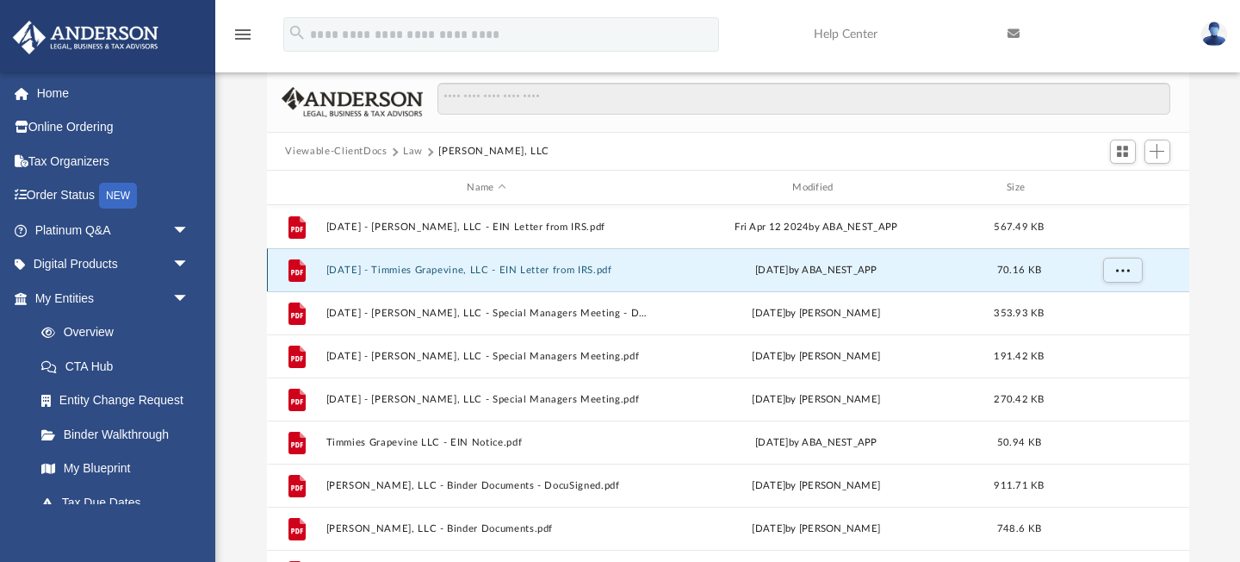
click at [496, 272] on button "2024.04.26 - Timmies Grapevine, LLC - EIN Letter from IRS.pdf" at bounding box center [487, 269] width 322 height 11
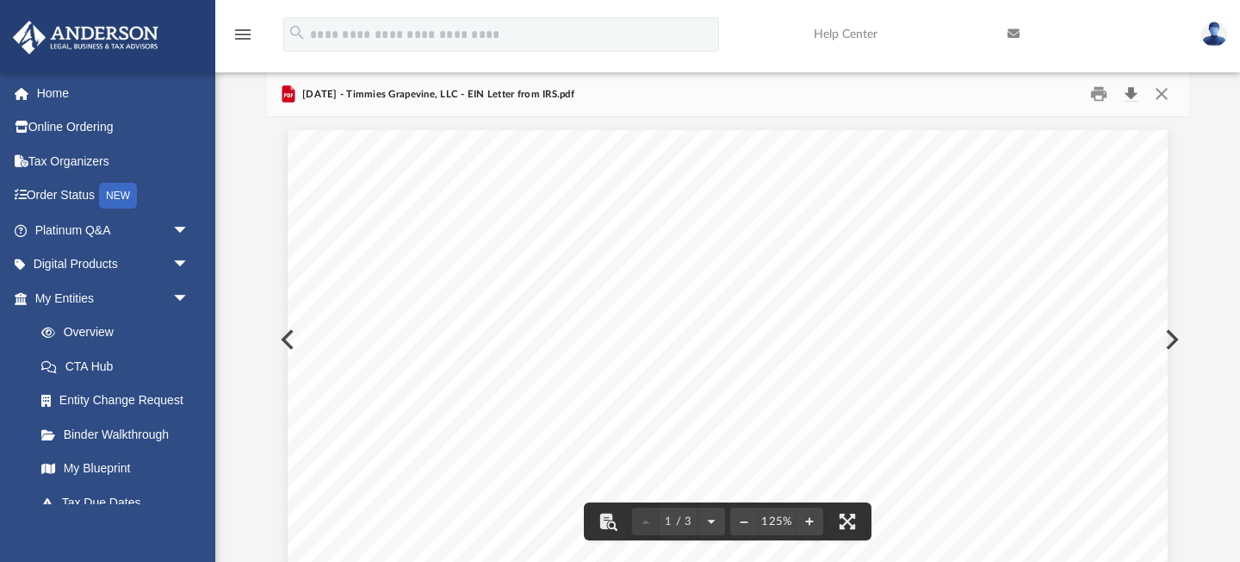
click at [1129, 103] on button "Download" at bounding box center [1131, 94] width 31 height 27
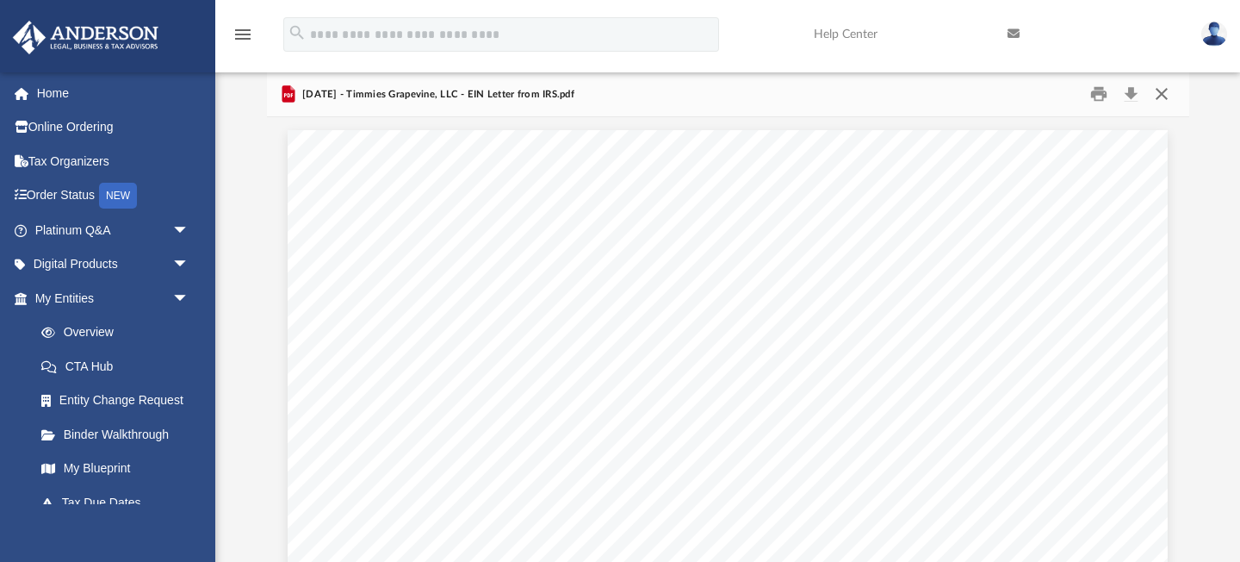
click at [1165, 100] on button "Close" at bounding box center [1162, 94] width 31 height 27
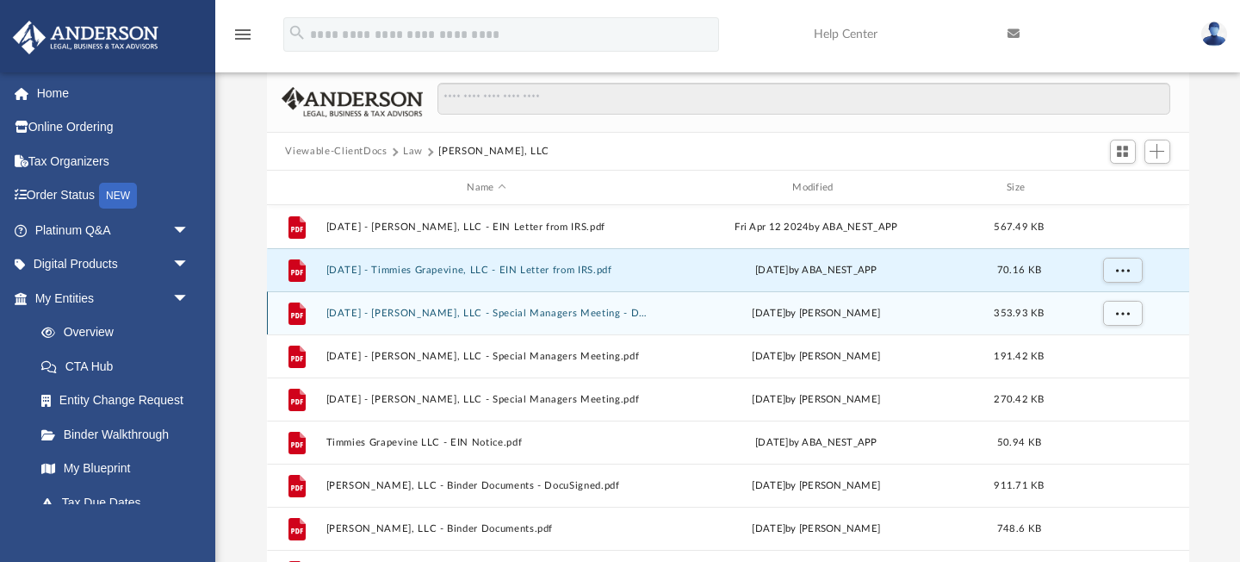
click at [522, 305] on div "File 2024.05.06 - Timmies Grapevine, LLC - Special Managers Meeting - DocuSigne…" at bounding box center [728, 312] width 923 height 43
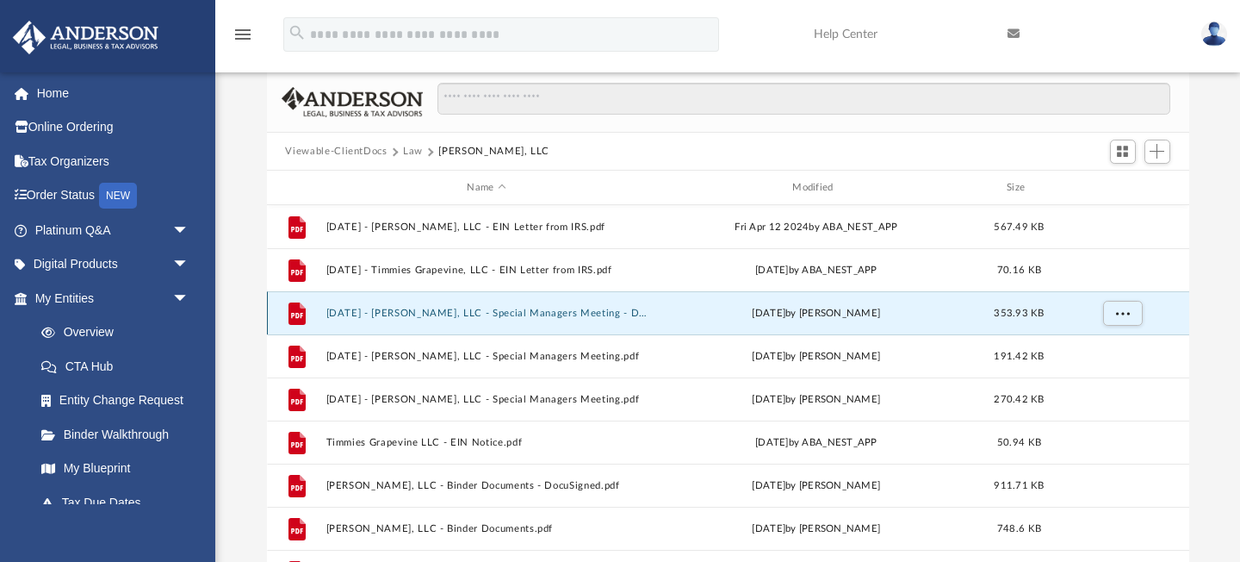
click at [430, 314] on button "2024.05.06 - Timmies Grapevine, LLC - Special Managers Meeting - DocuSigned.pdf" at bounding box center [487, 313] width 322 height 11
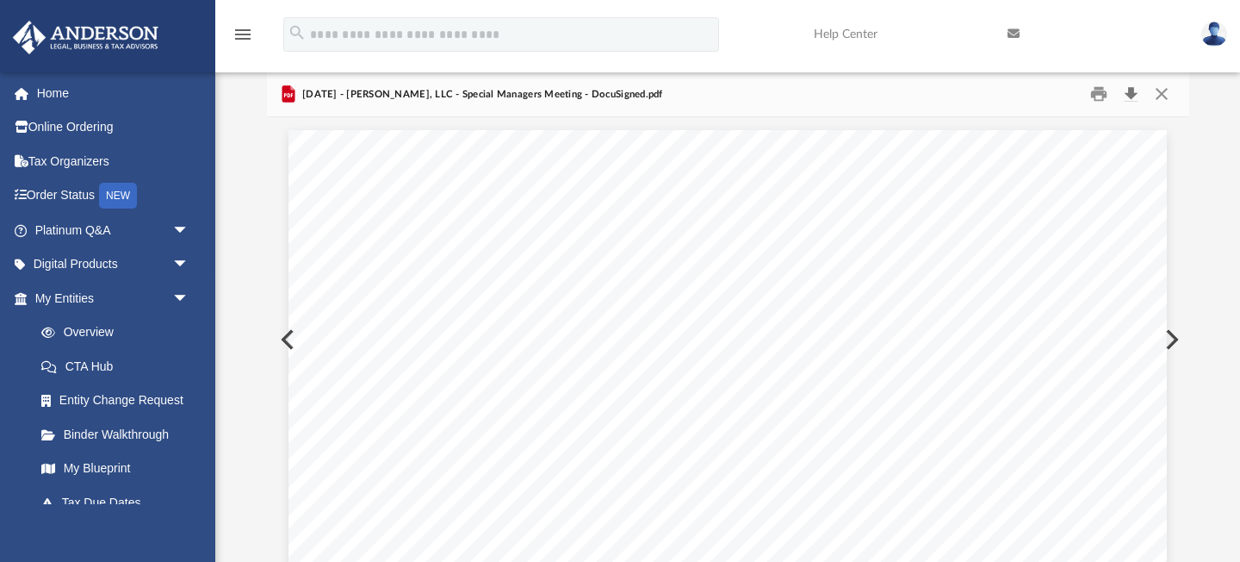
click at [1135, 92] on button "Download" at bounding box center [1131, 94] width 31 height 27
click at [1166, 94] on button "Close" at bounding box center [1162, 94] width 31 height 27
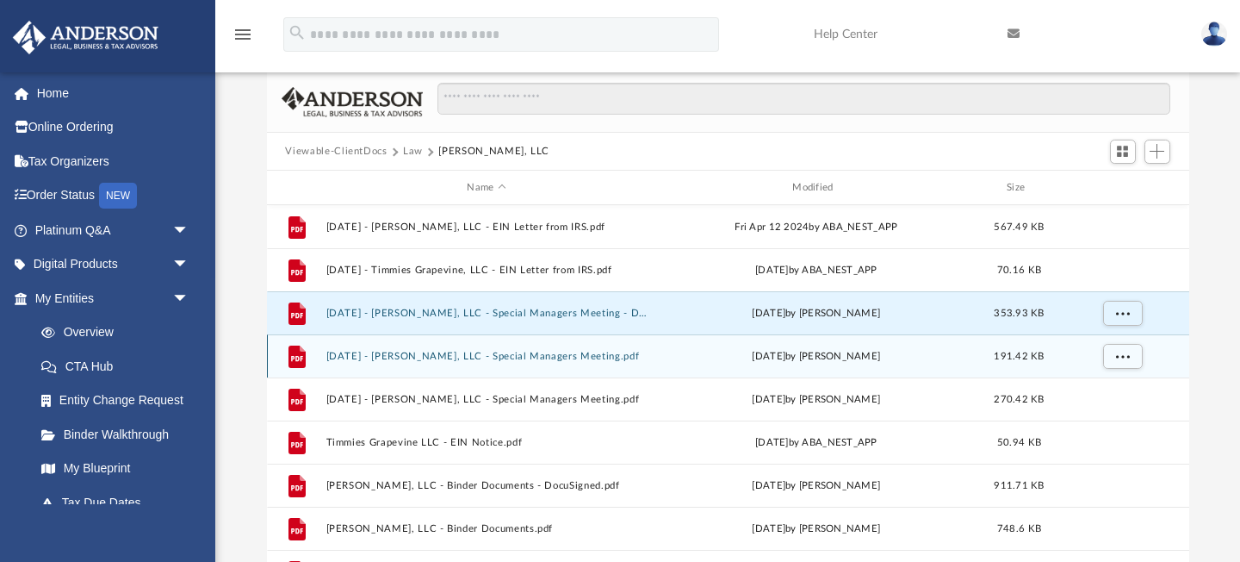
click at [420, 361] on div "File 2024.05.06 - Timmies Grapevine, LLC - Special Managers Meeting.pdf Tue Jun…" at bounding box center [728, 355] width 923 height 43
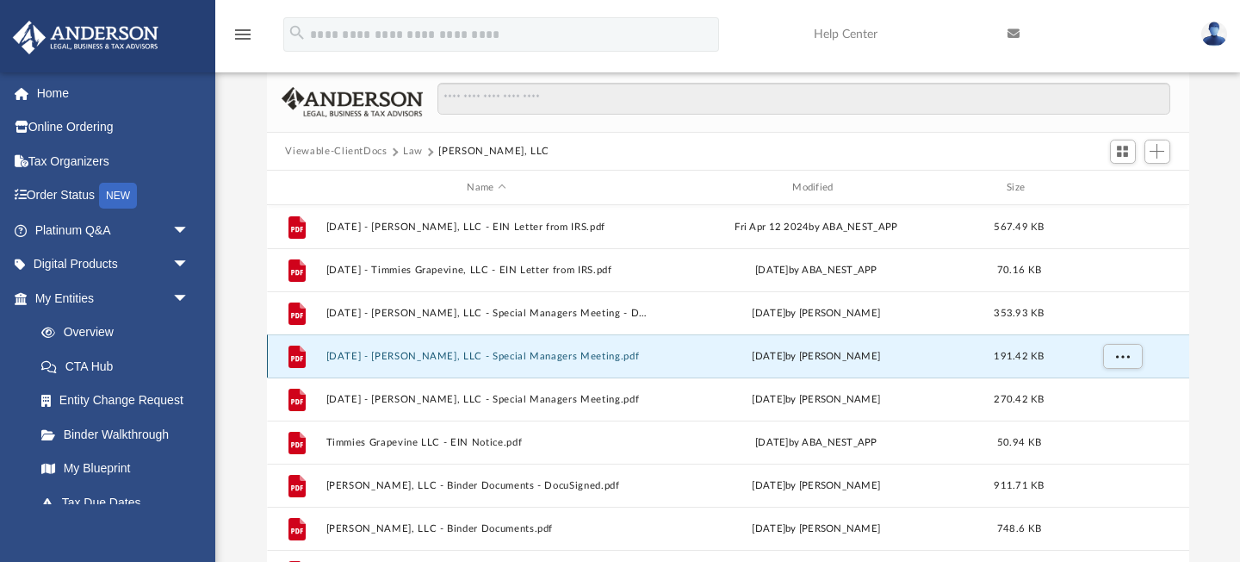
click at [452, 354] on button "2024.05.06 - Timmies Grapevine, LLC - Special Managers Meeting.pdf" at bounding box center [487, 356] width 322 height 11
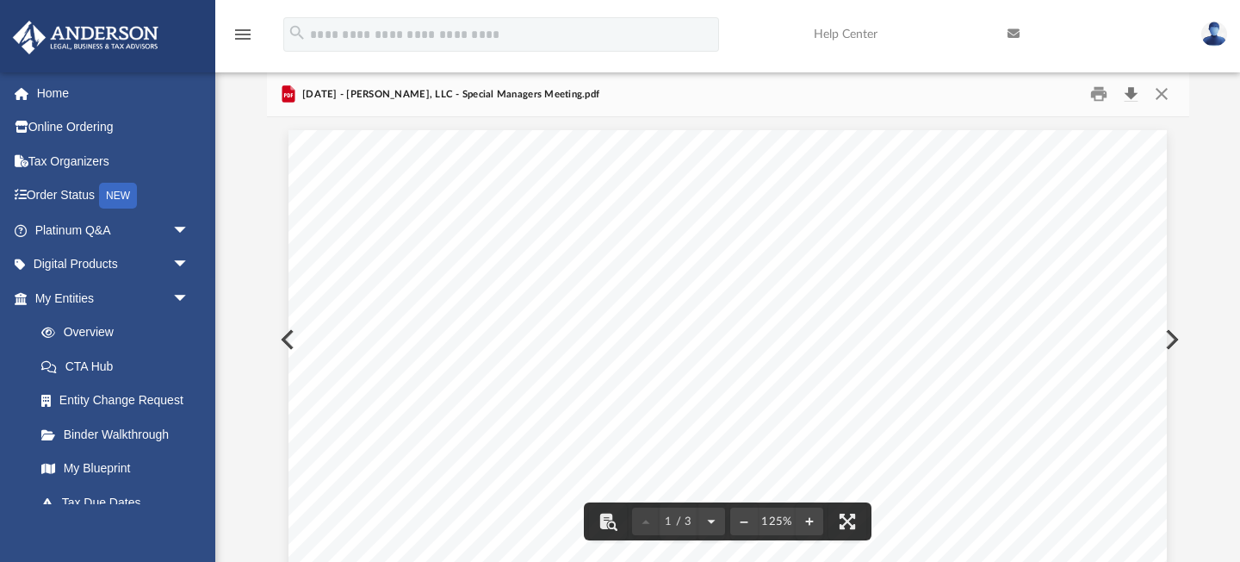
click at [1136, 90] on button "Download" at bounding box center [1131, 94] width 31 height 27
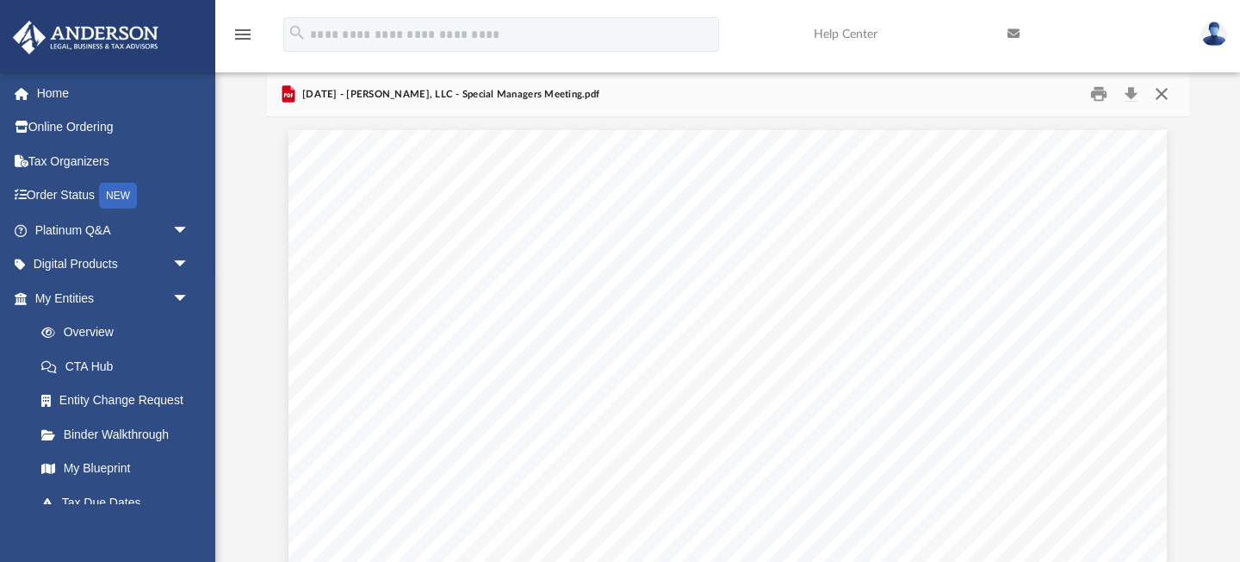
click at [1150, 95] on button "Close" at bounding box center [1162, 94] width 31 height 27
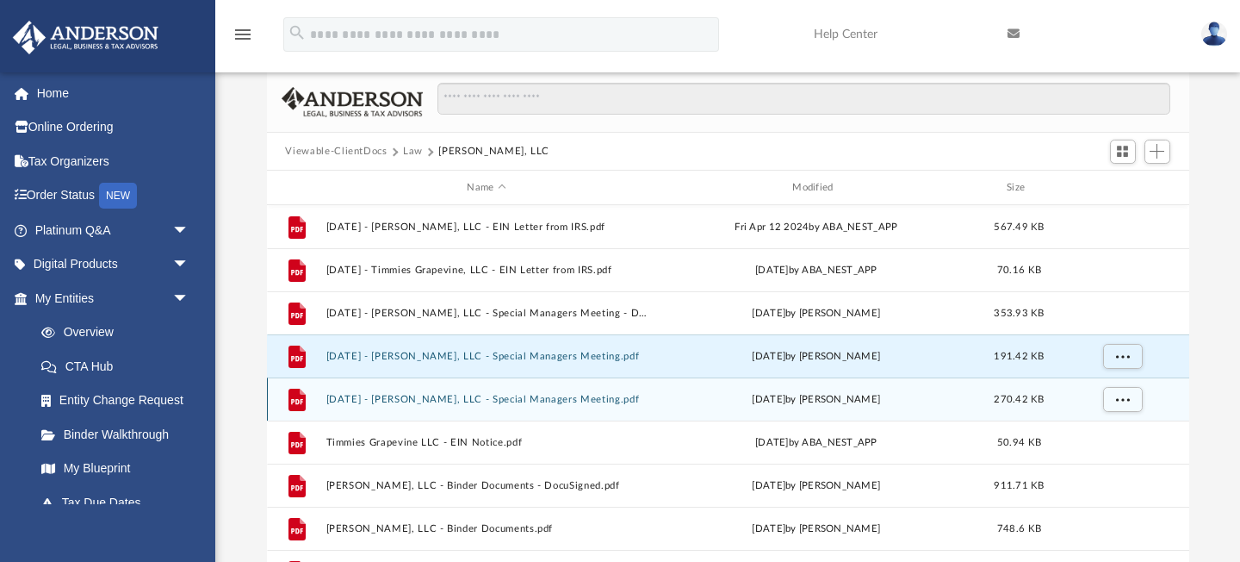
click at [488, 394] on button "2025.4.9 - Timmies Grapevine, LLC - Special Managers Meeting.pdf" at bounding box center [487, 399] width 322 height 11
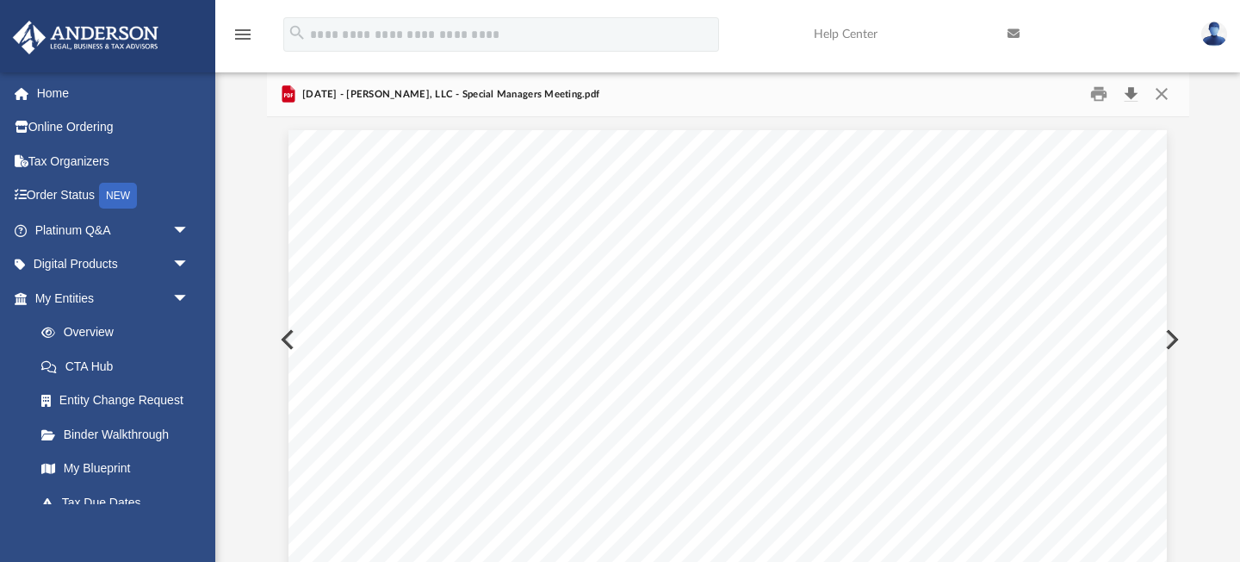
click at [1133, 90] on button "Download" at bounding box center [1131, 94] width 31 height 27
click at [1167, 95] on button "Close" at bounding box center [1162, 94] width 31 height 27
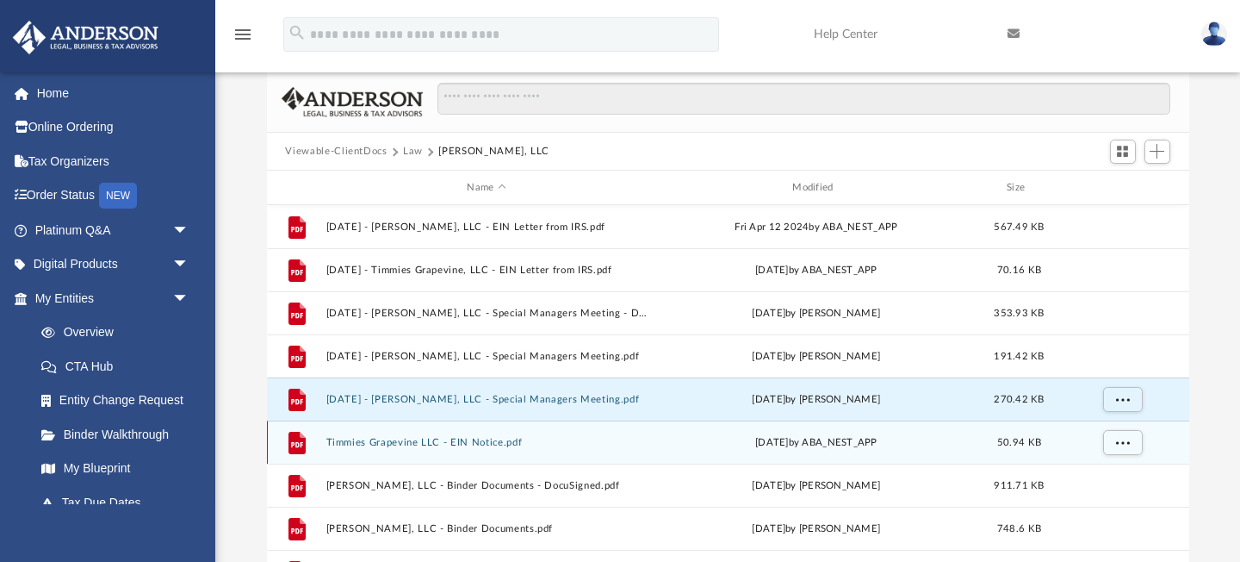
click at [488, 434] on div "File Timmies Grapevine LLC - EIN Notice.pdf Tue Mar 12 2024 by ABA_NEST_APP 50.…" at bounding box center [728, 441] width 923 height 43
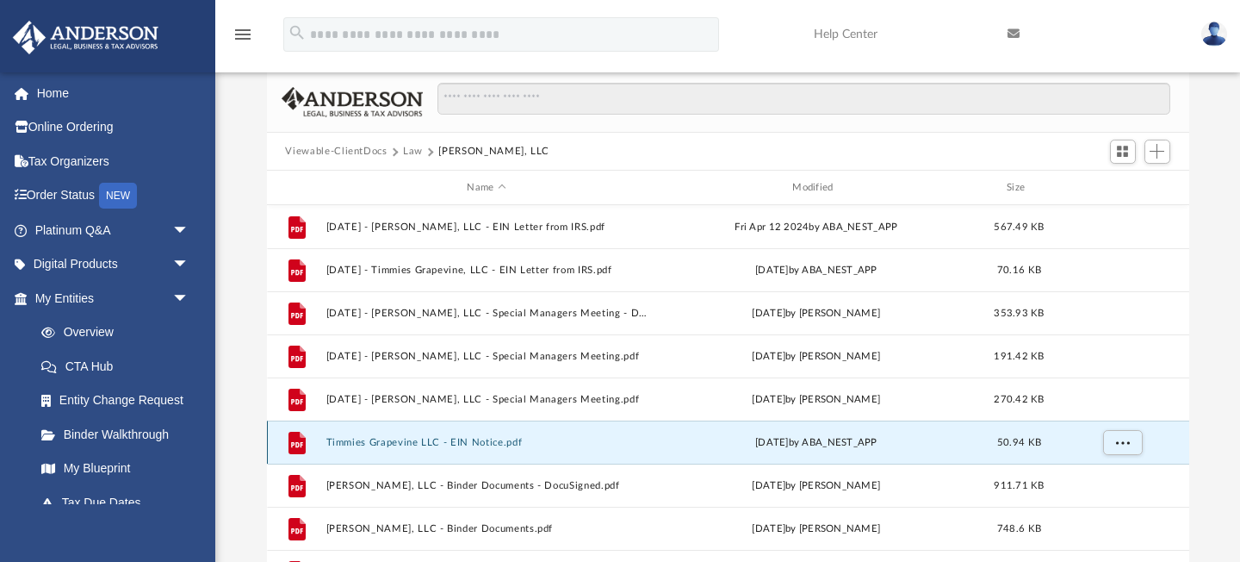
click at [477, 439] on button "Timmies Grapevine LLC - EIN Notice.pdf" at bounding box center [487, 442] width 322 height 11
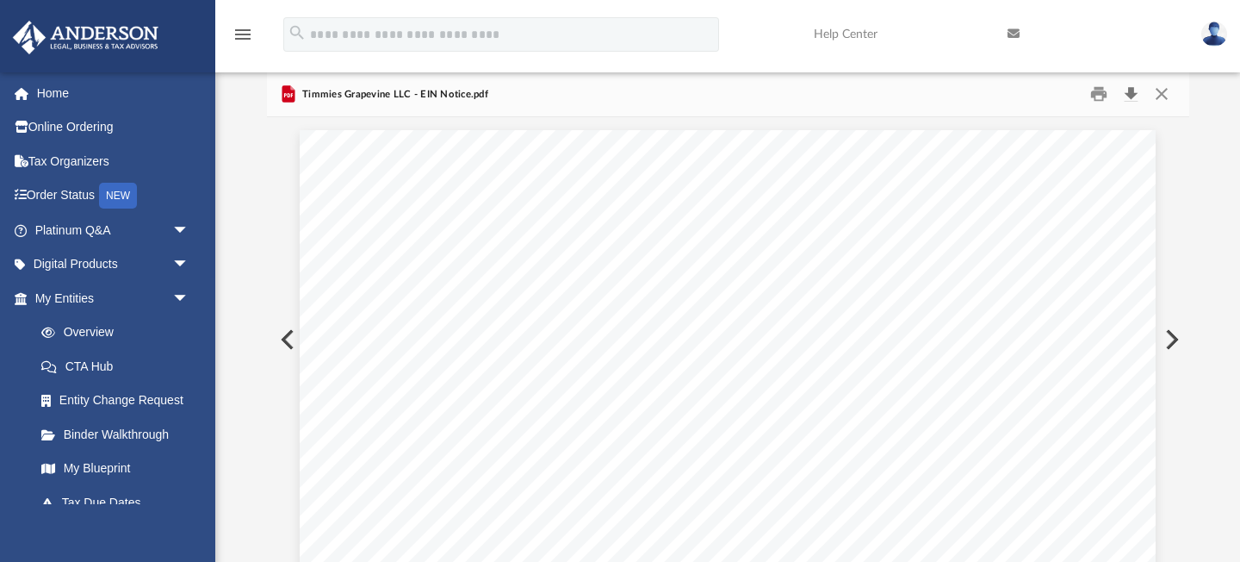
click at [1127, 89] on button "Download" at bounding box center [1131, 94] width 31 height 27
click at [1164, 92] on button "Close" at bounding box center [1162, 94] width 31 height 27
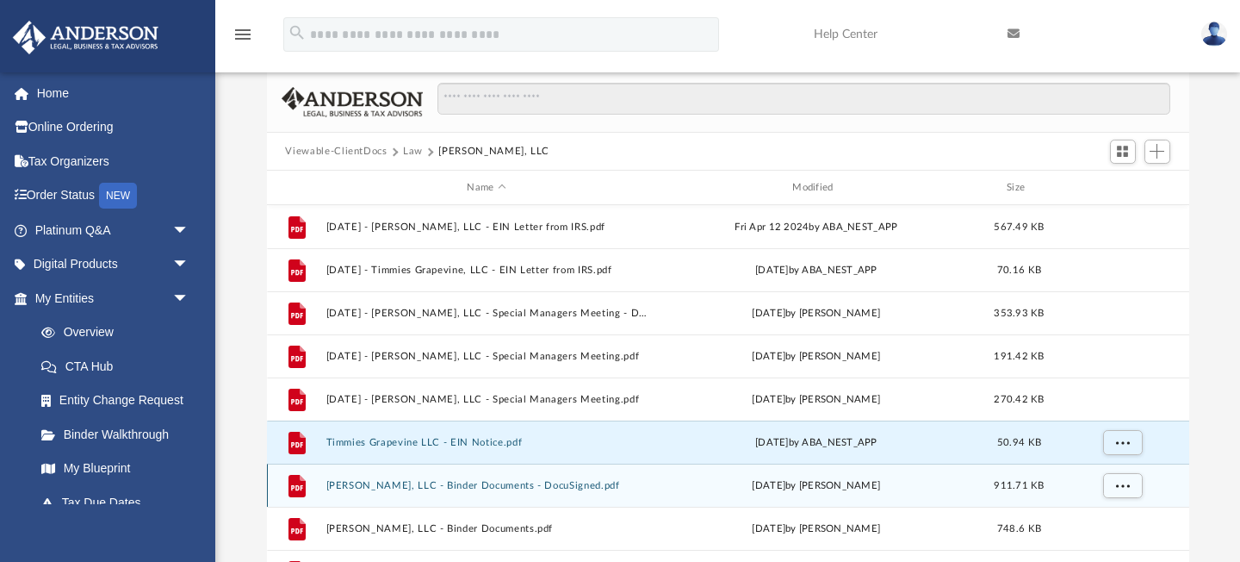
click at [401, 474] on div "File Timmies Grapevine, LLC - Binder Documents - DocuSigned.pdf Wed Mar 13 2024…" at bounding box center [728, 484] width 923 height 43
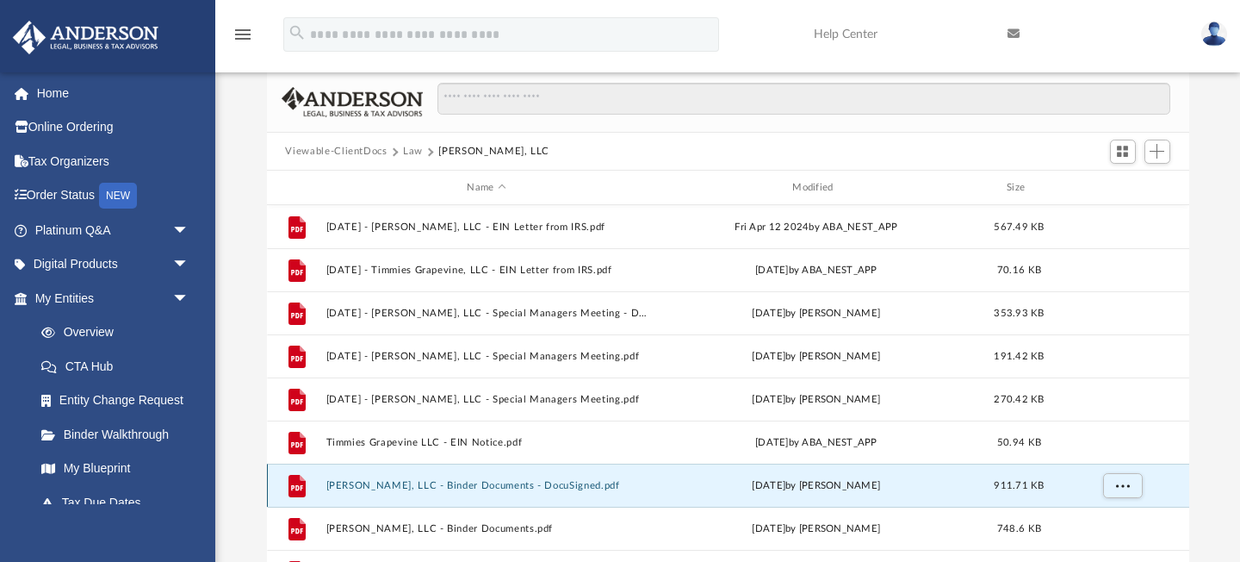
click at [401, 480] on button "Timmies Grapevine, LLC - Binder Documents - DocuSigned.pdf" at bounding box center [487, 485] width 322 height 11
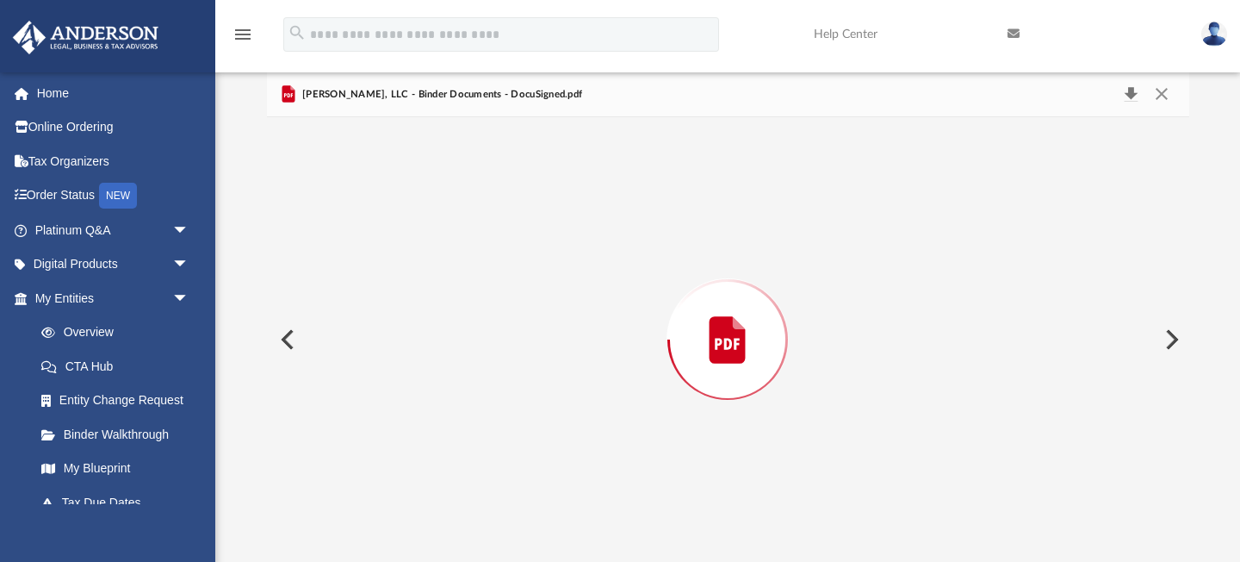
scroll to position [51170, 0]
click at [1140, 97] on button "Download" at bounding box center [1131, 94] width 31 height 27
click at [1163, 94] on button "Close" at bounding box center [1162, 94] width 31 height 27
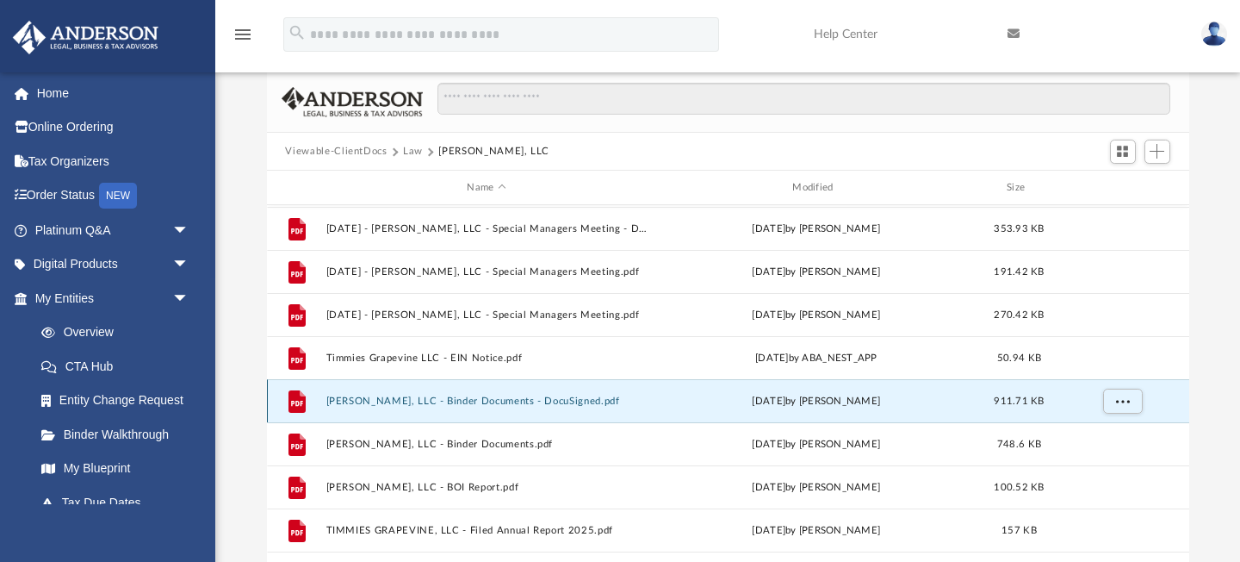
scroll to position [90, 0]
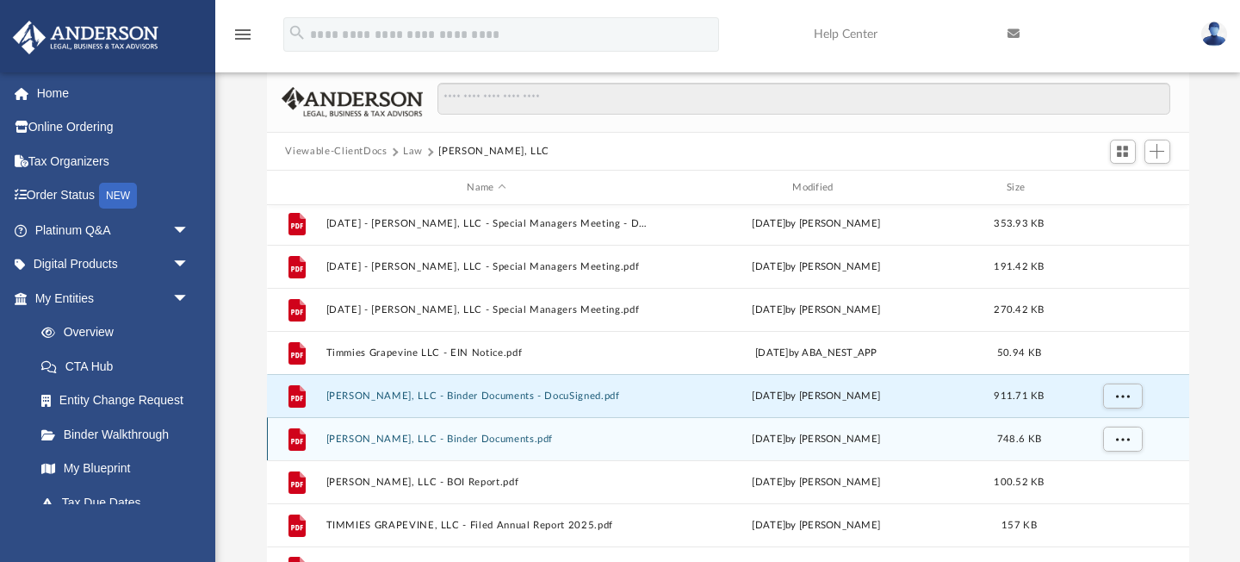
click at [374, 436] on button "Timmies Grapevine, LLC - Binder Documents.pdf" at bounding box center [487, 438] width 322 height 11
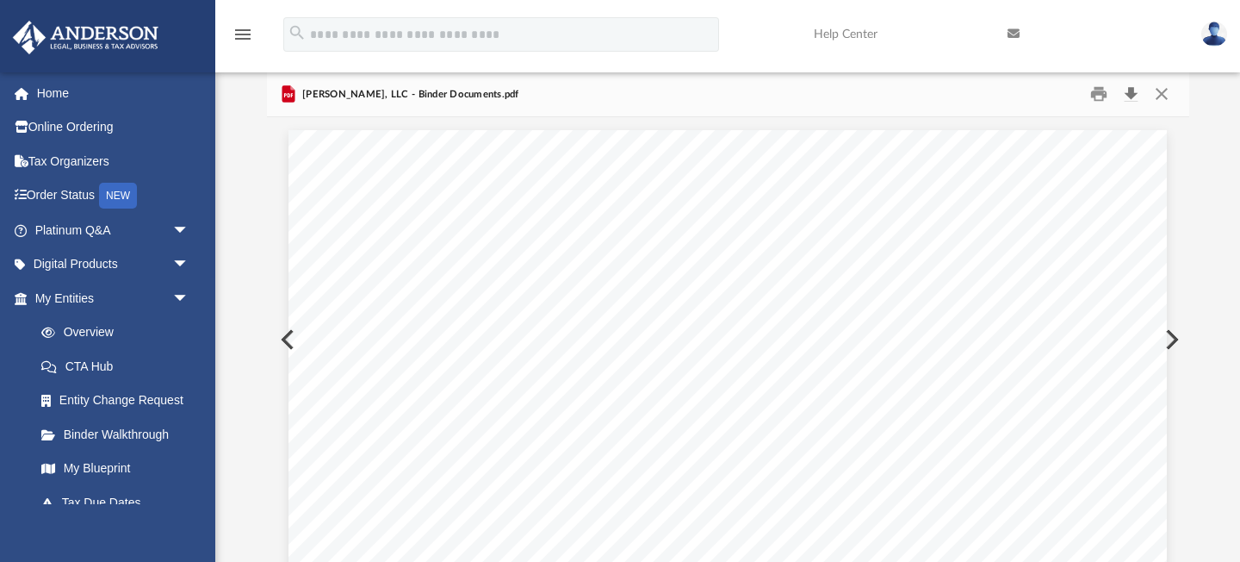
click at [1129, 92] on button "Download" at bounding box center [1131, 94] width 31 height 27
click at [1162, 94] on button "Close" at bounding box center [1162, 94] width 31 height 27
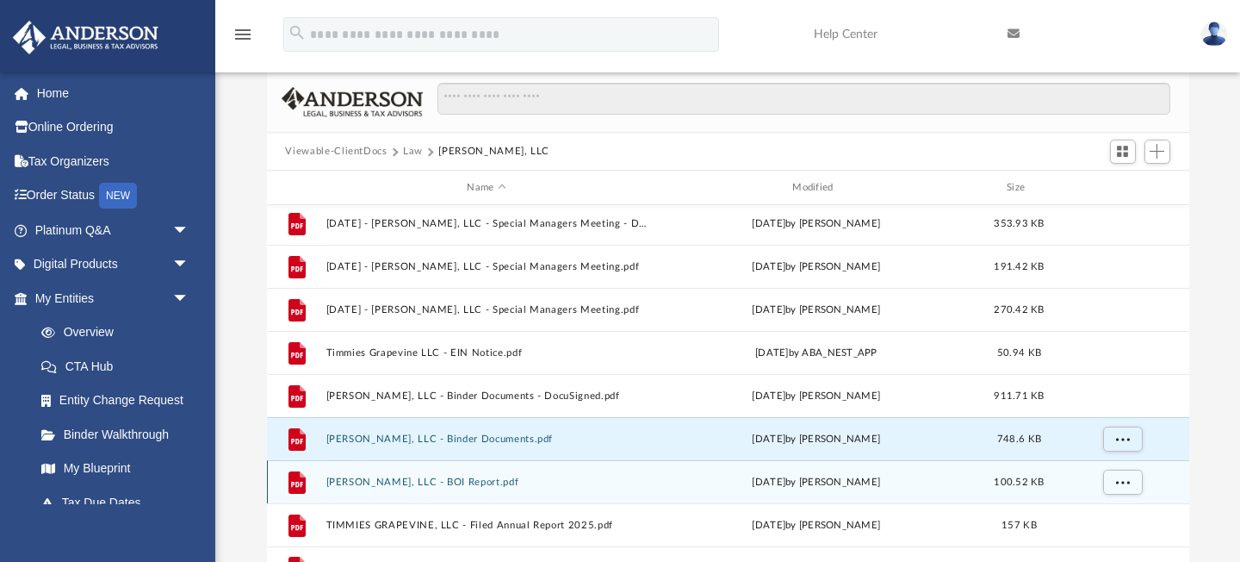
click at [447, 483] on button "Timmies Grapevine, LLC - BOI Report.pdf" at bounding box center [487, 481] width 322 height 11
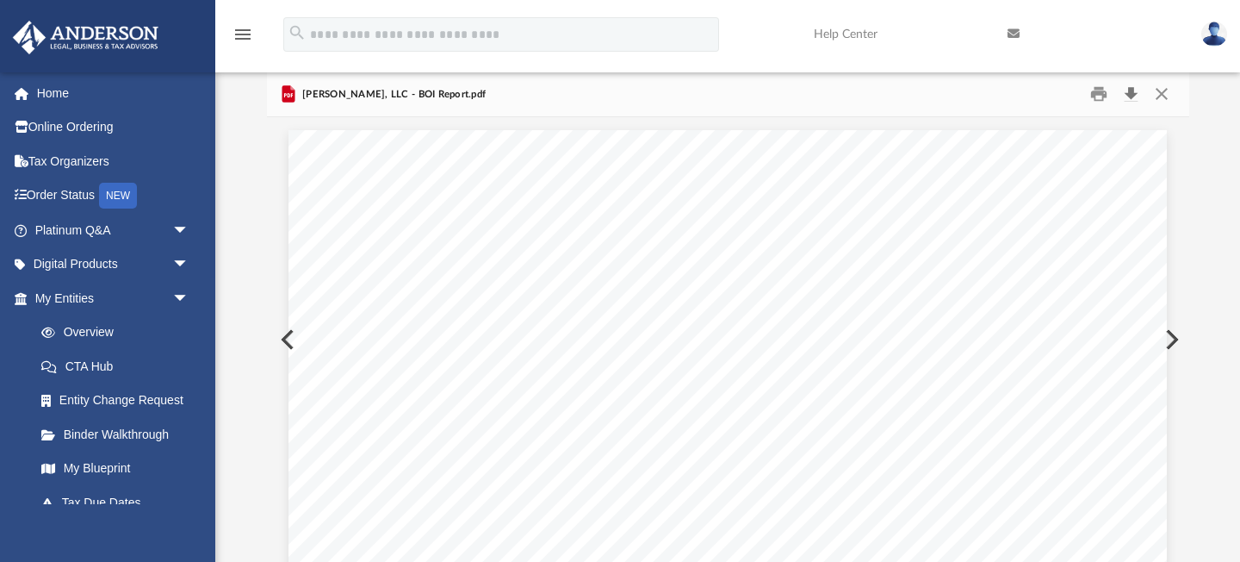
click at [1136, 96] on button "Download" at bounding box center [1131, 94] width 31 height 27
click at [1163, 92] on button "Close" at bounding box center [1162, 94] width 31 height 27
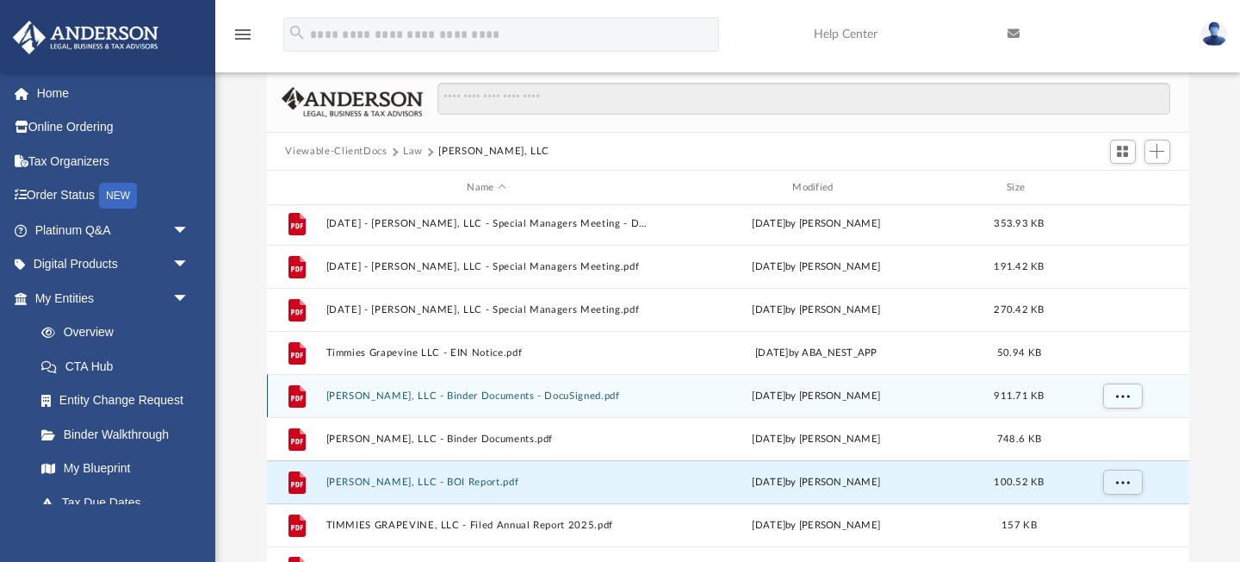
scroll to position [116, 0]
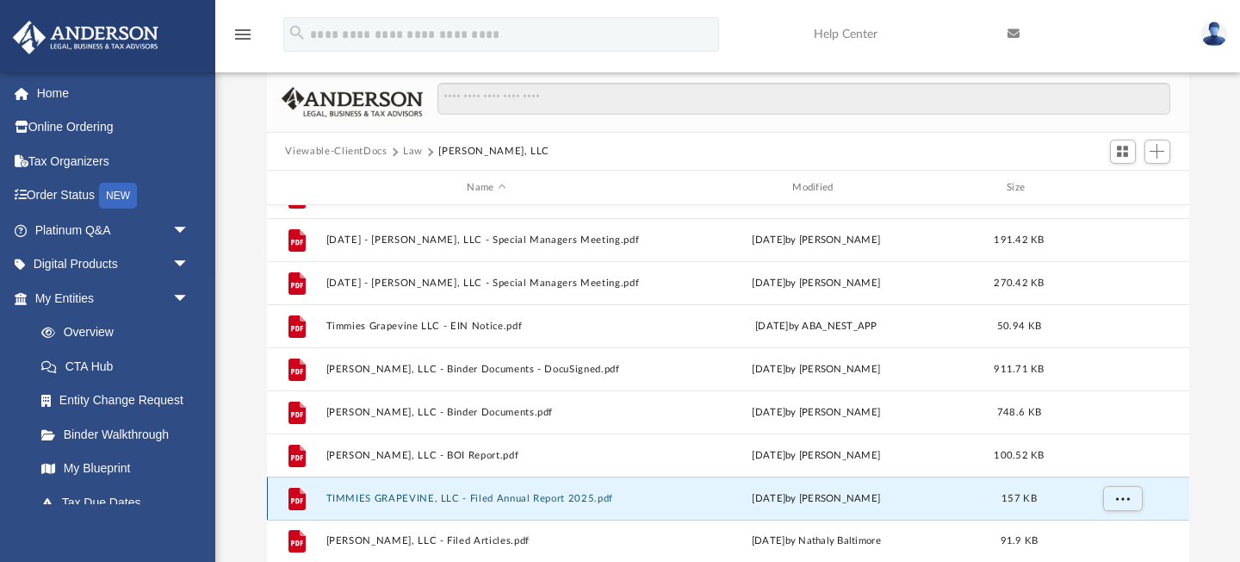
click at [393, 501] on button "TIMMIES GRAPEVINE, LLC - Filed Annual Report 2025.pdf" at bounding box center [487, 498] width 322 height 11
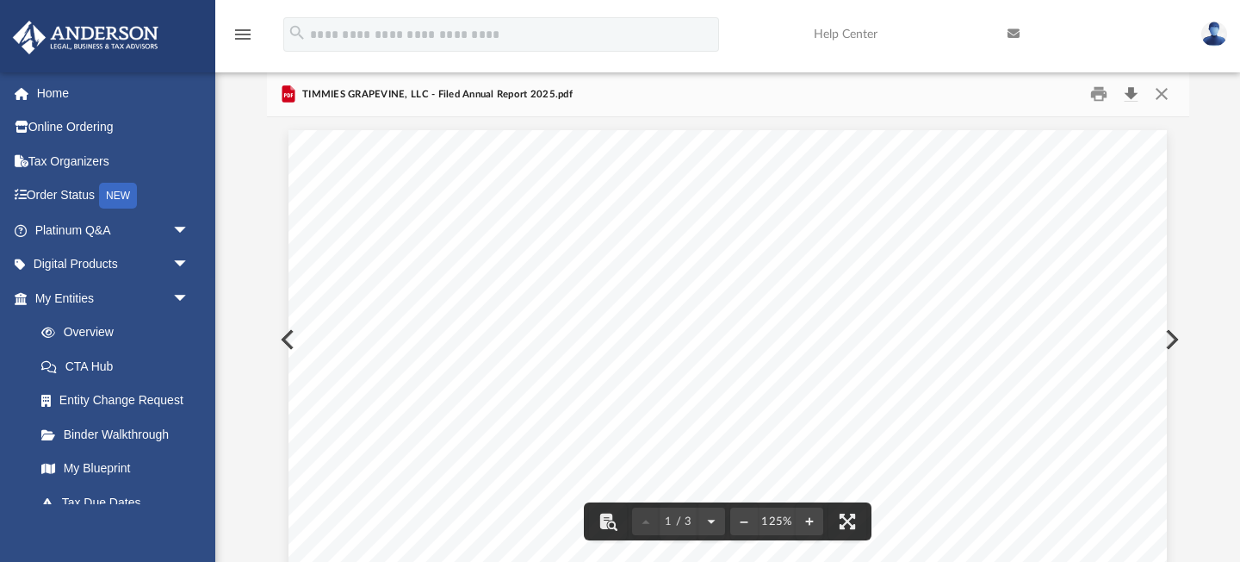
click at [1129, 96] on button "Download" at bounding box center [1131, 94] width 31 height 27
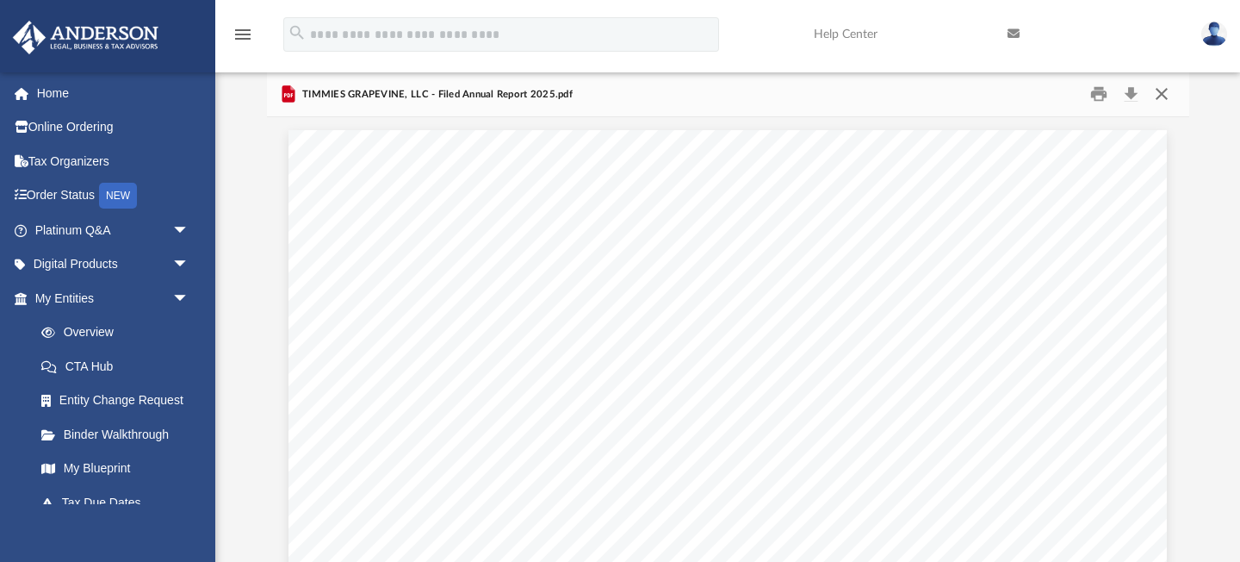
click at [1162, 90] on button "Close" at bounding box center [1162, 94] width 31 height 27
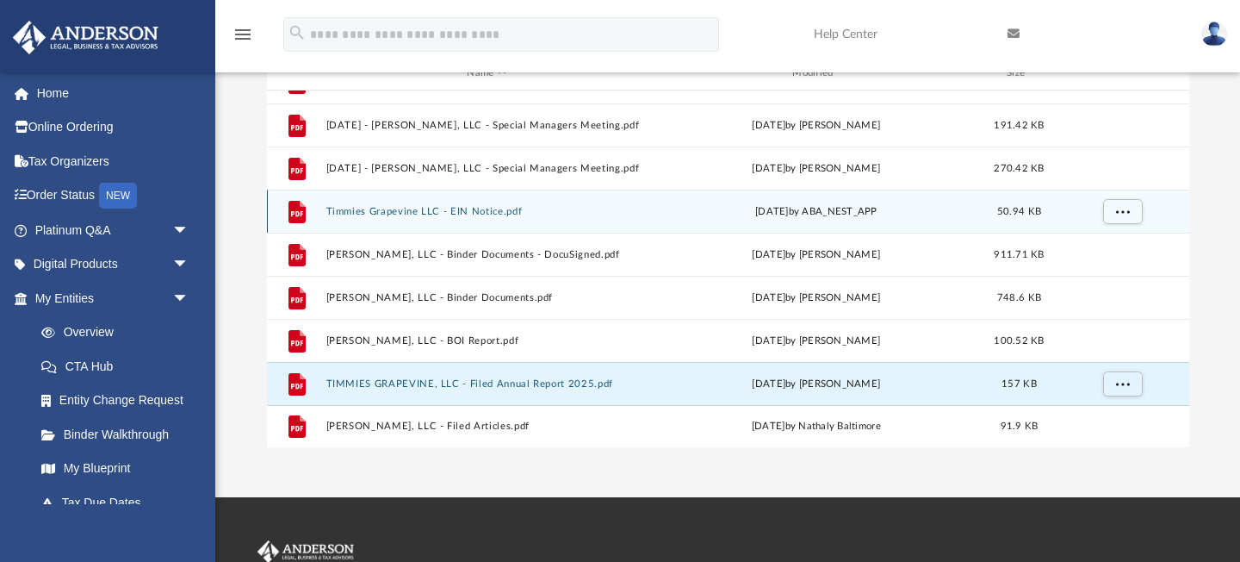
scroll to position [307, 0]
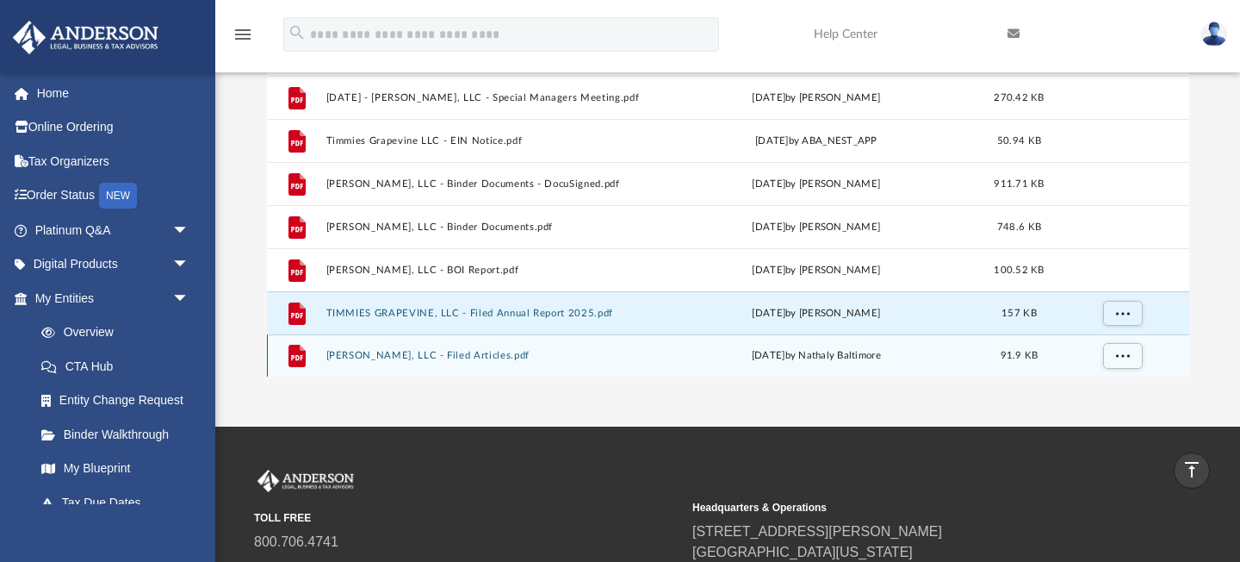
click at [409, 352] on button "Timmies Grapevine, LLC - Filed Articles.pdf" at bounding box center [487, 356] width 322 height 11
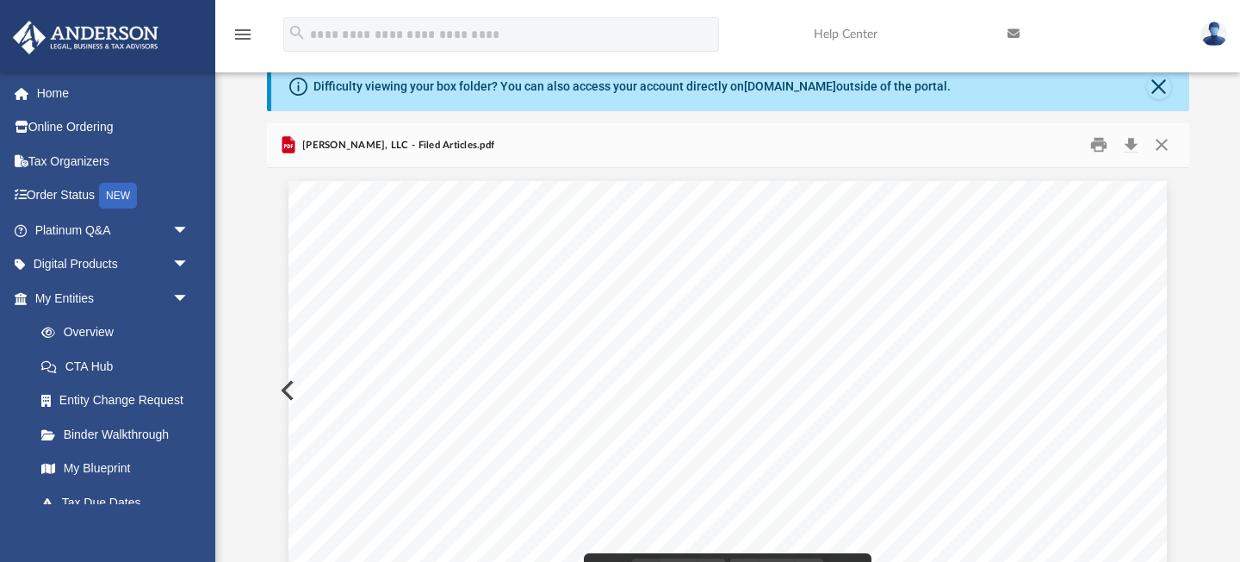
scroll to position [0, 0]
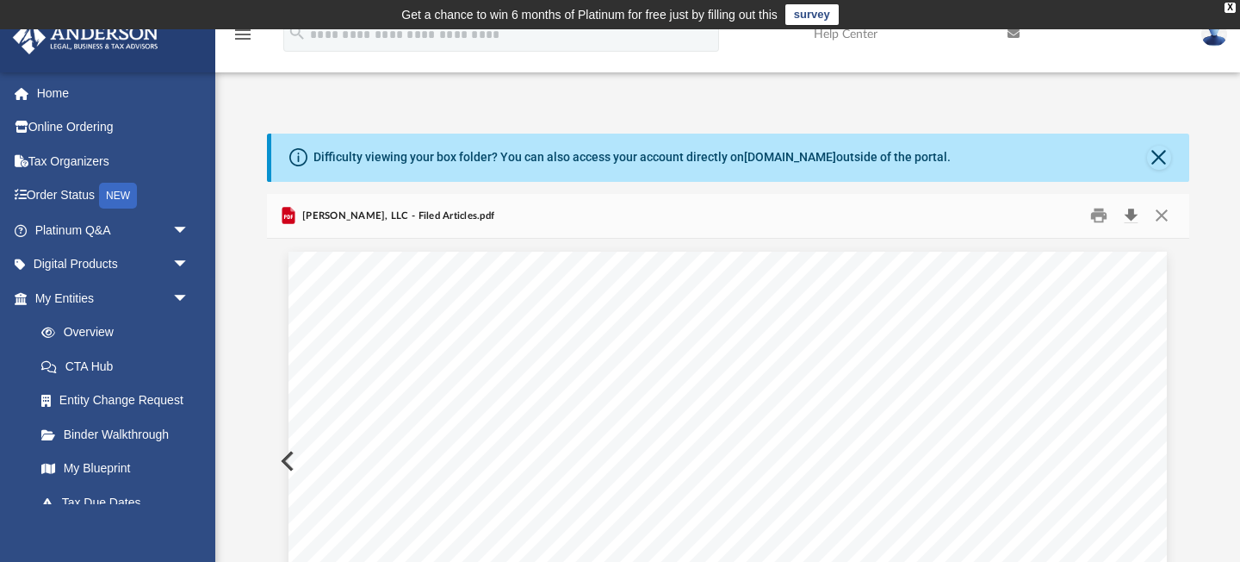
click at [1134, 210] on button "Download" at bounding box center [1131, 215] width 31 height 27
click at [1164, 216] on button "Close" at bounding box center [1162, 215] width 31 height 27
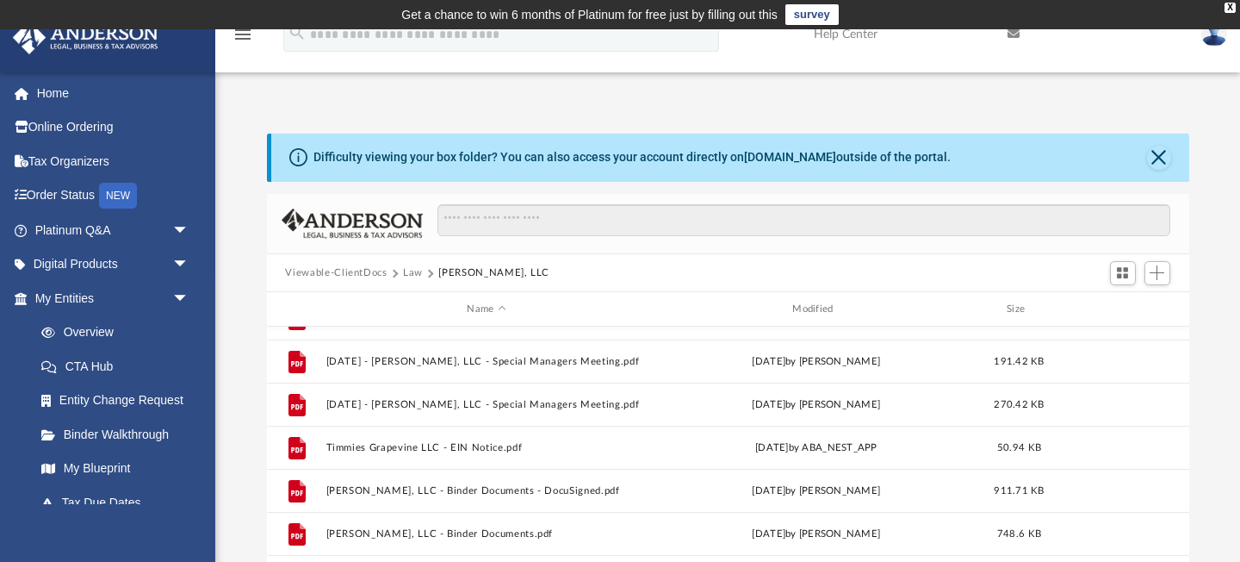
click at [415, 270] on button "Law" at bounding box center [413, 273] width 20 height 16
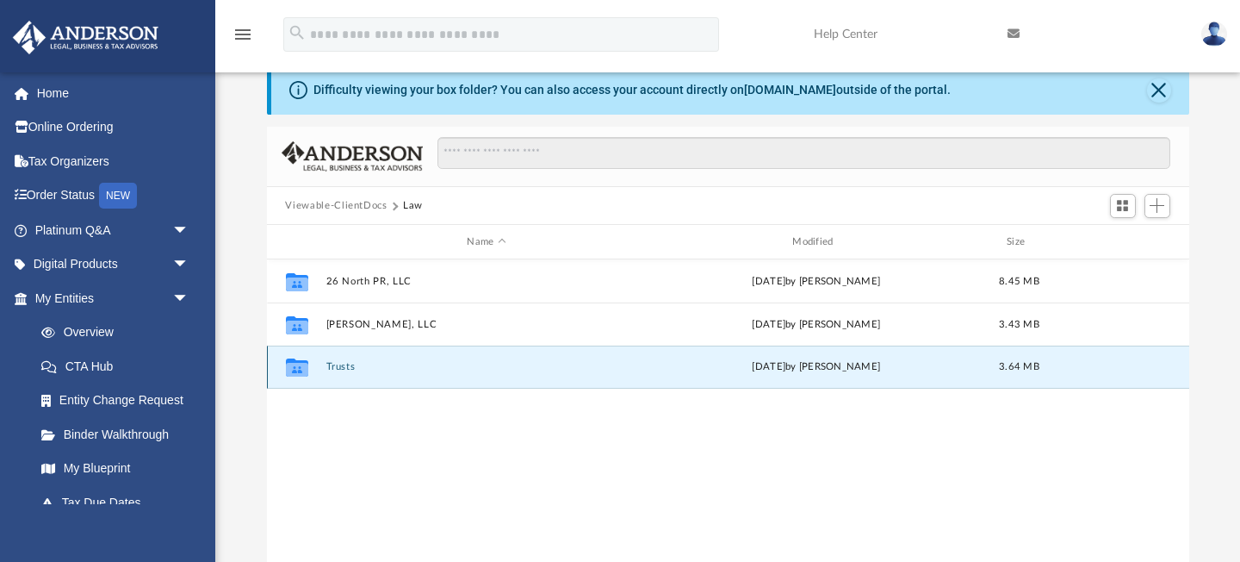
click at [337, 366] on button "Trusts" at bounding box center [487, 367] width 322 height 11
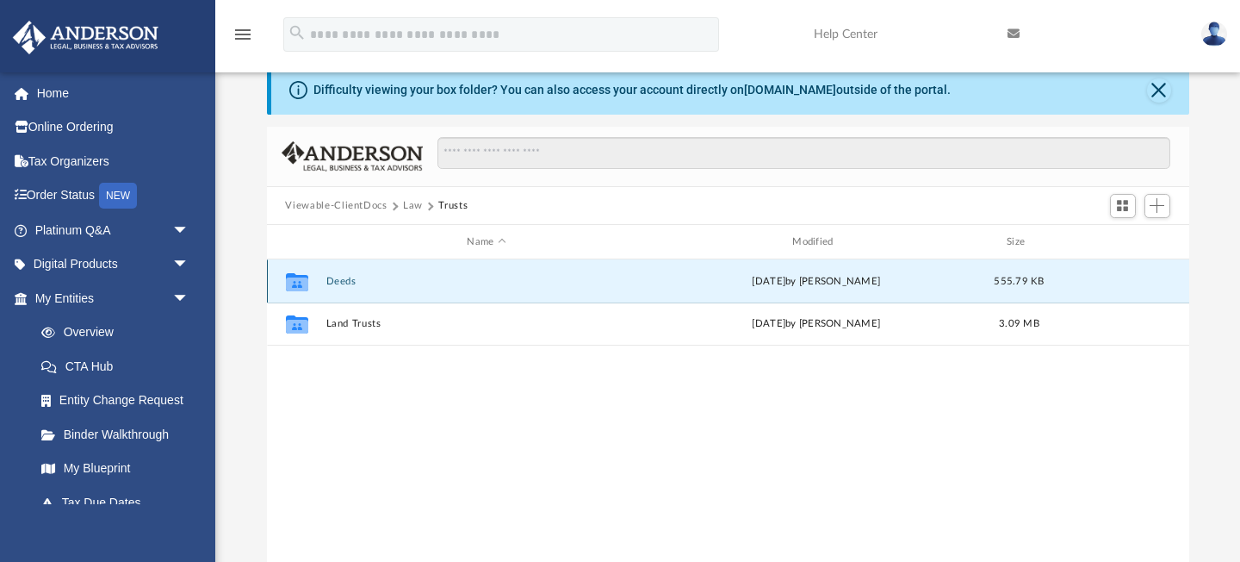
click at [340, 277] on button "Deeds" at bounding box center [487, 281] width 322 height 11
click at [340, 277] on button "Deed - [STREET_ADDRESS]" at bounding box center [487, 281] width 322 height 11
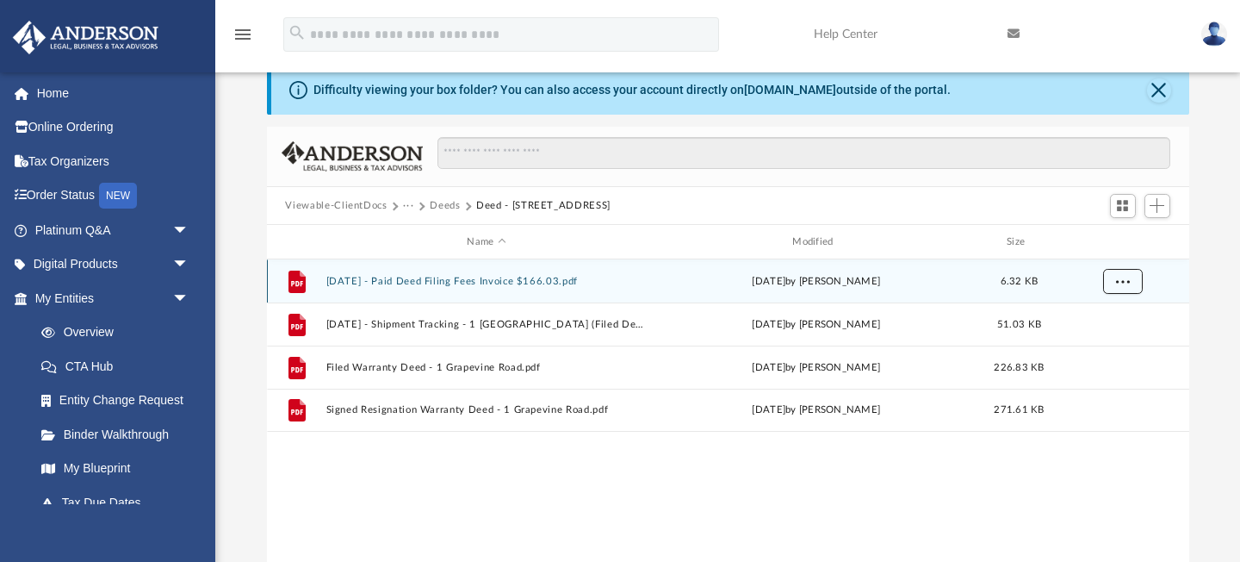
click at [1121, 278] on span "More options" at bounding box center [1123, 281] width 14 height 9
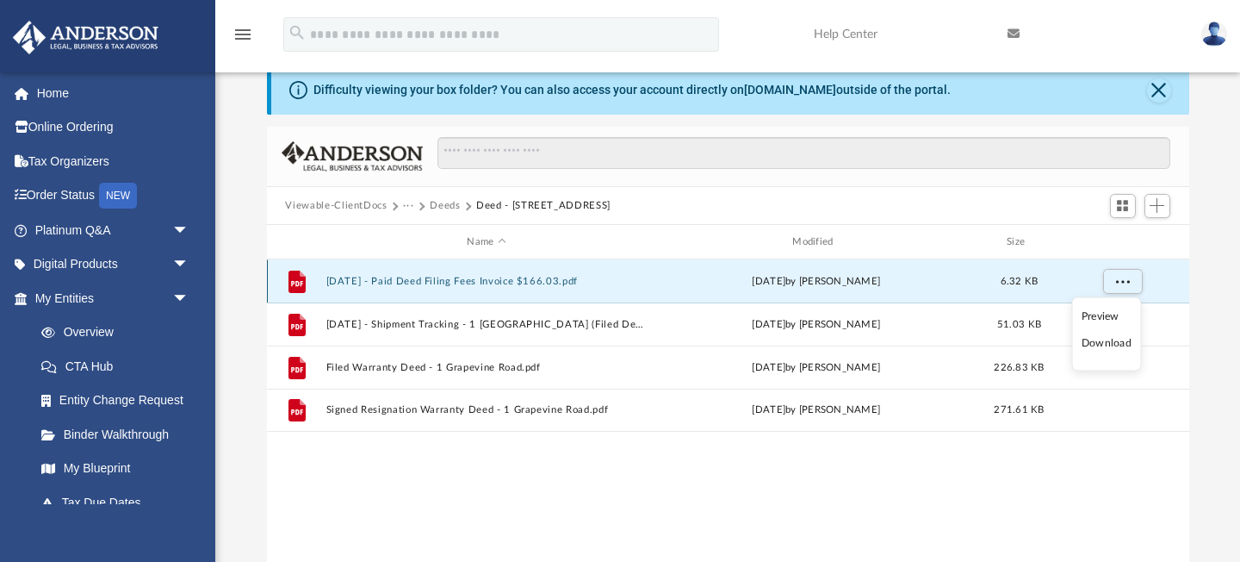
click at [553, 281] on button "2024.05.03 - Paid Deed Filing Fees Invoice $166.03.pdf" at bounding box center [487, 281] width 322 height 11
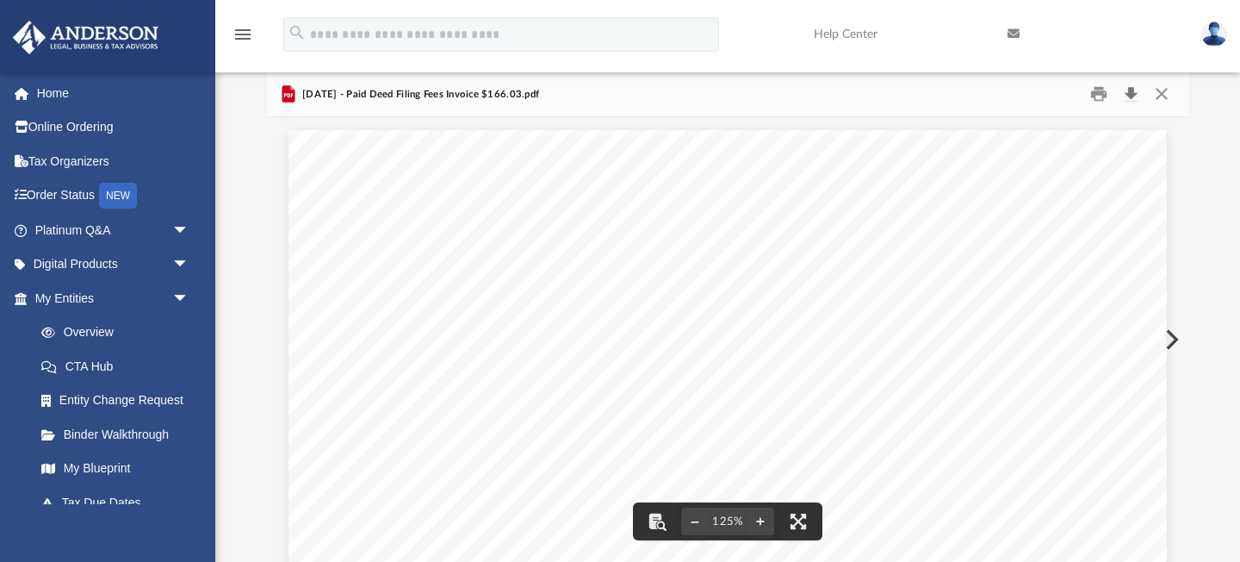
click at [1136, 96] on button "Download" at bounding box center [1131, 94] width 31 height 27
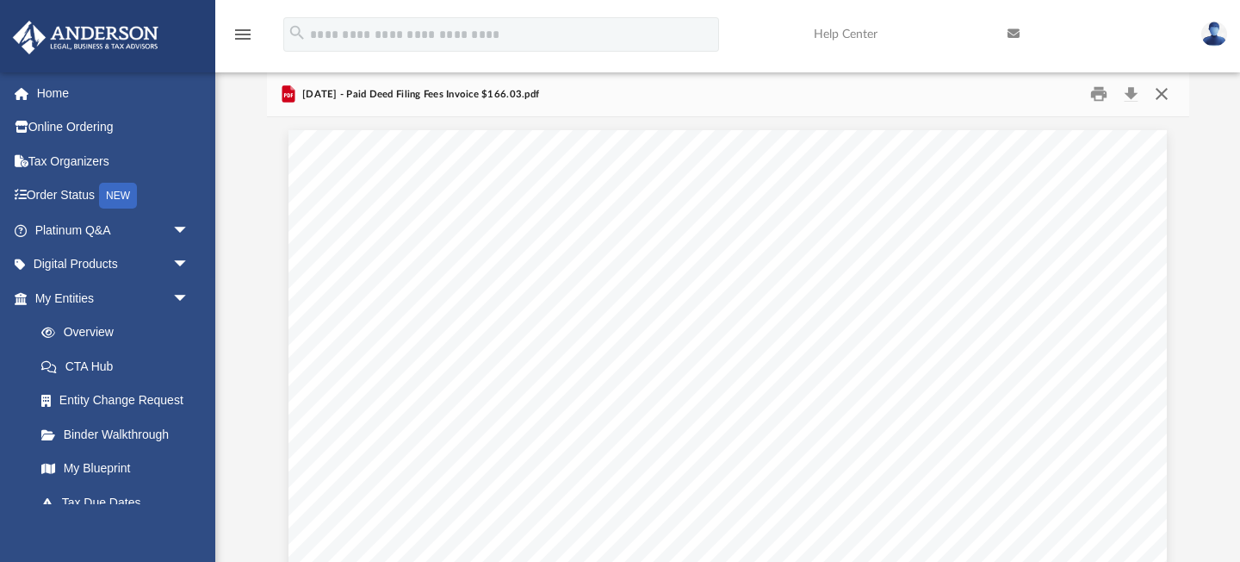
click at [1166, 95] on button "Close" at bounding box center [1162, 94] width 31 height 27
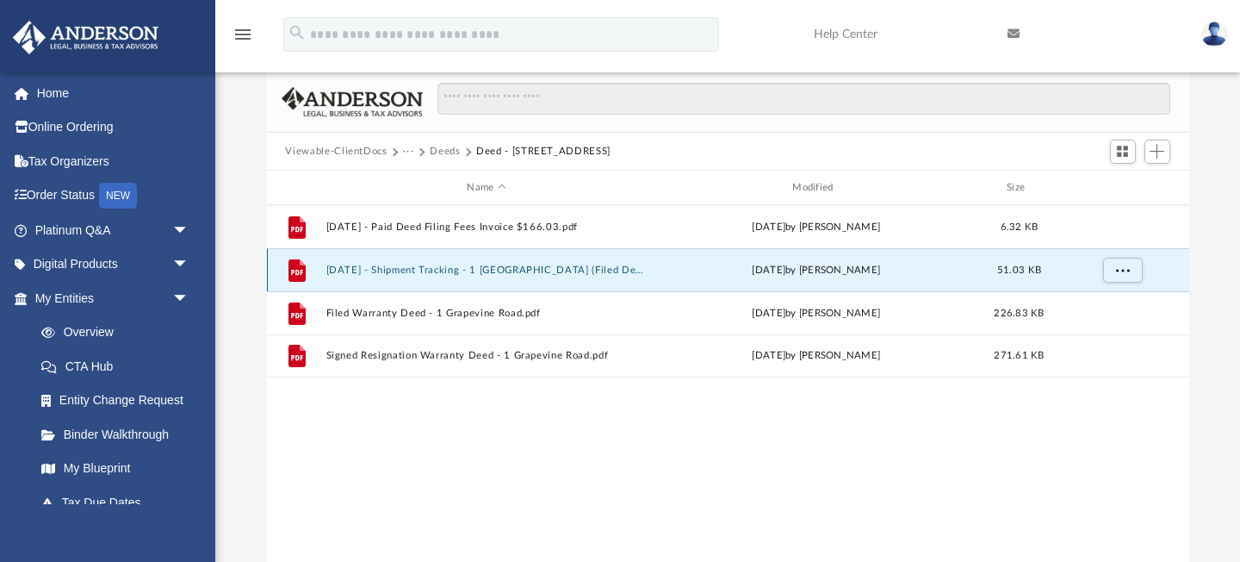
click at [368, 265] on button "2024.06.26 - Shipment Tracking - 1 Grapevine Road (Filed Deed and Resignation P…" at bounding box center [487, 269] width 322 height 11
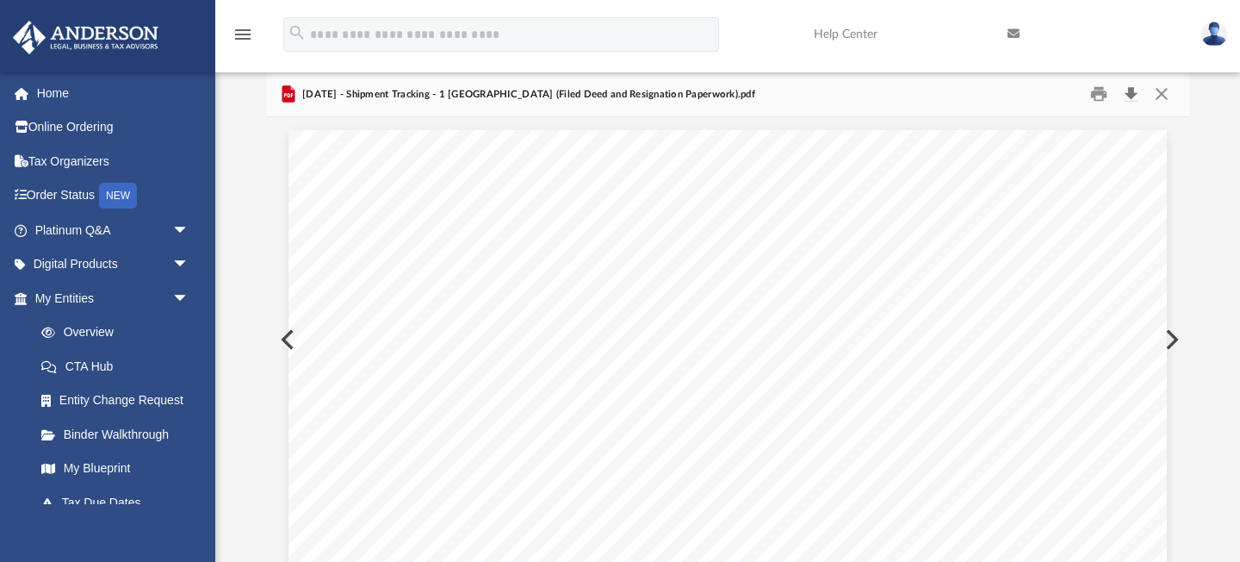
click at [1133, 96] on button "Download" at bounding box center [1131, 94] width 31 height 27
click at [1163, 96] on button "Close" at bounding box center [1162, 94] width 31 height 27
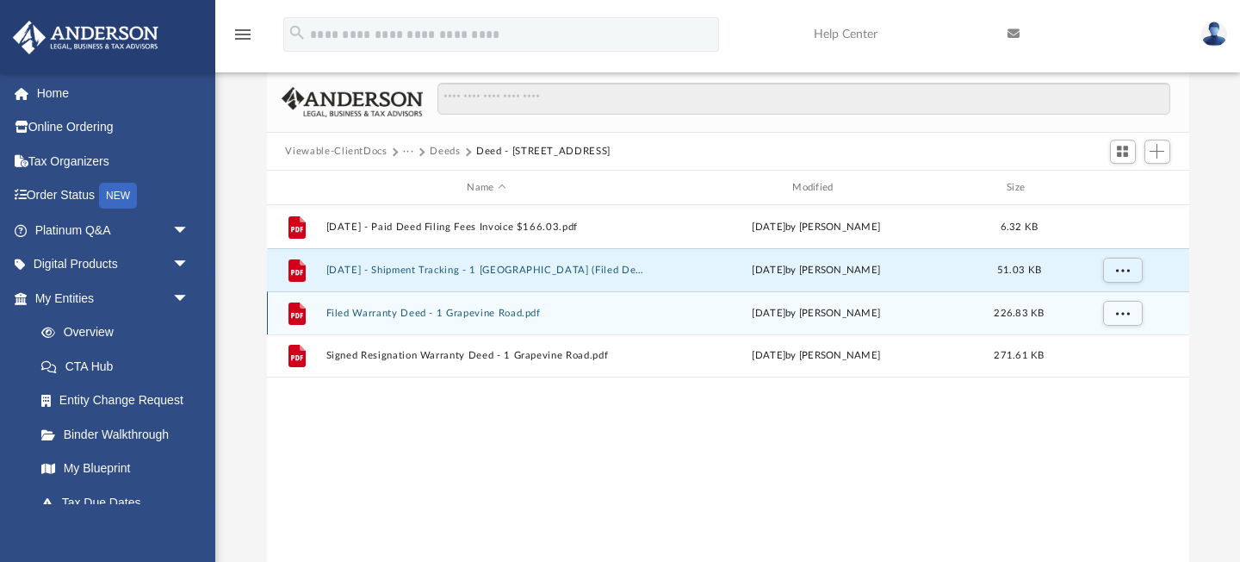
click at [393, 316] on button "Filed Warranty Deed - 1 Grapevine Road.pdf" at bounding box center [487, 313] width 322 height 11
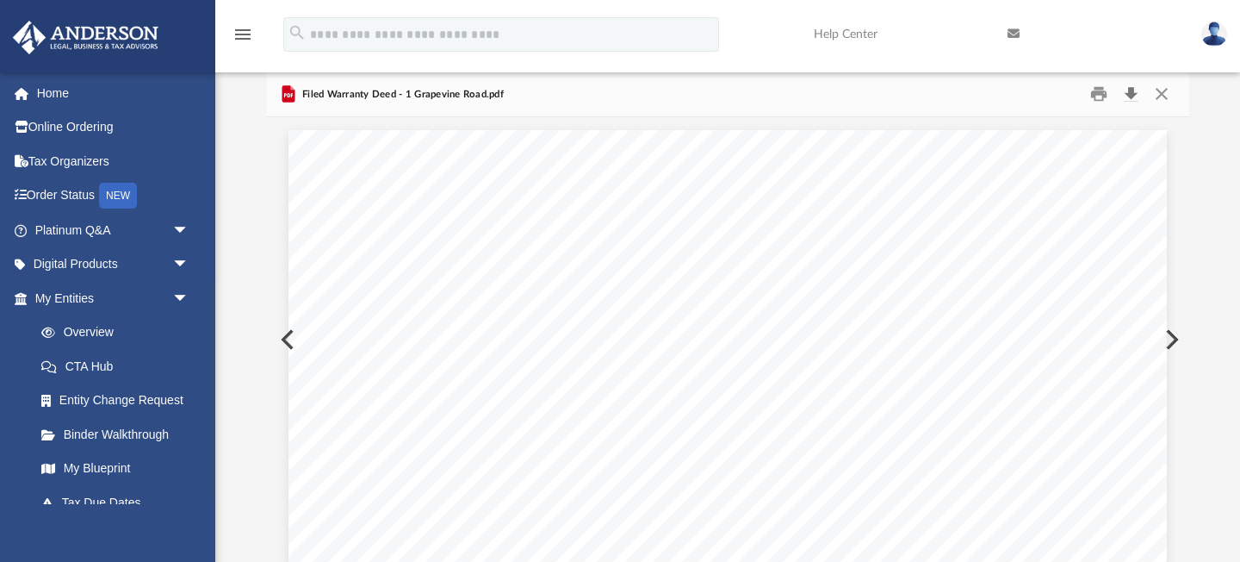
click at [1134, 96] on button "Download" at bounding box center [1131, 94] width 31 height 27
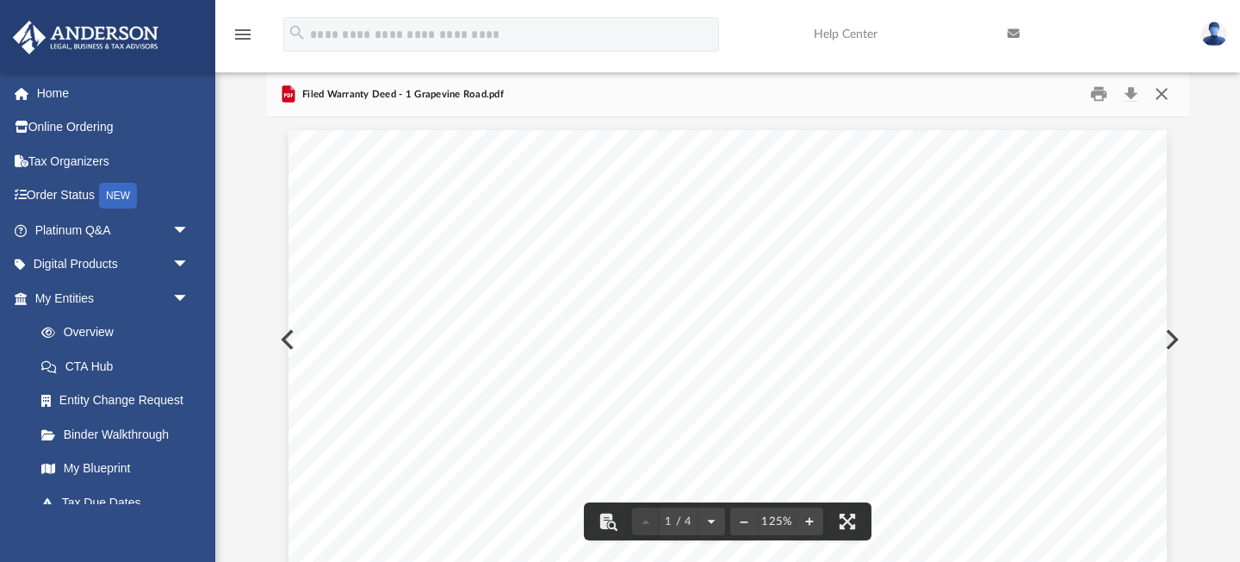
click at [1163, 97] on button "Close" at bounding box center [1162, 94] width 31 height 27
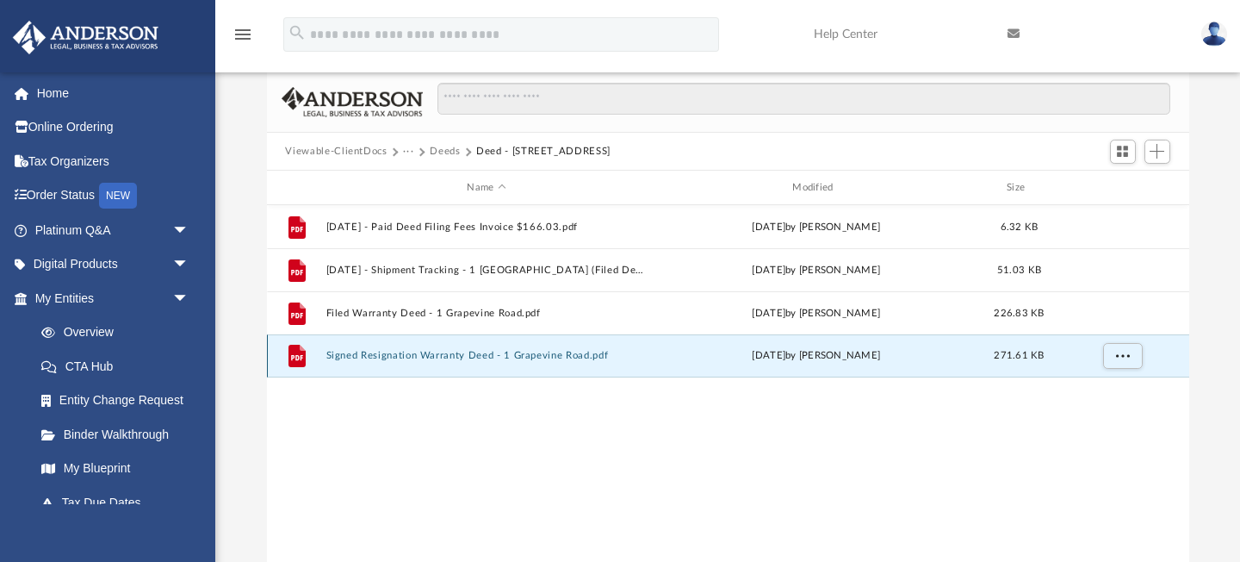
click at [435, 355] on button "Signed Resignation Warranty Deed - 1 Grapevine Road.pdf" at bounding box center [487, 356] width 322 height 11
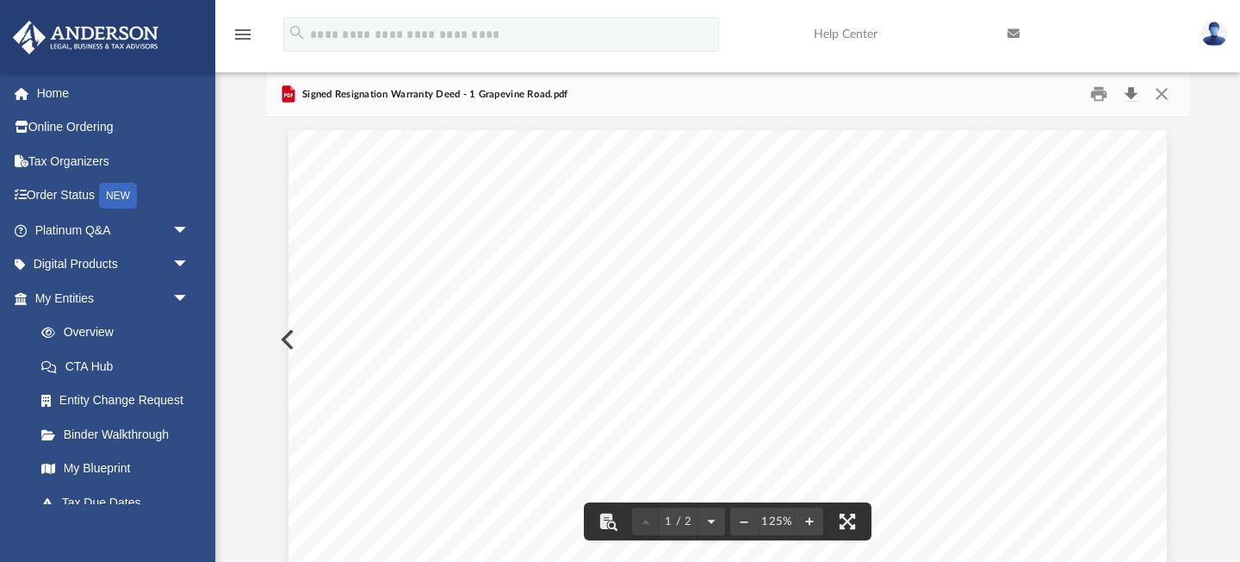
click at [1136, 95] on button "Download" at bounding box center [1131, 94] width 31 height 27
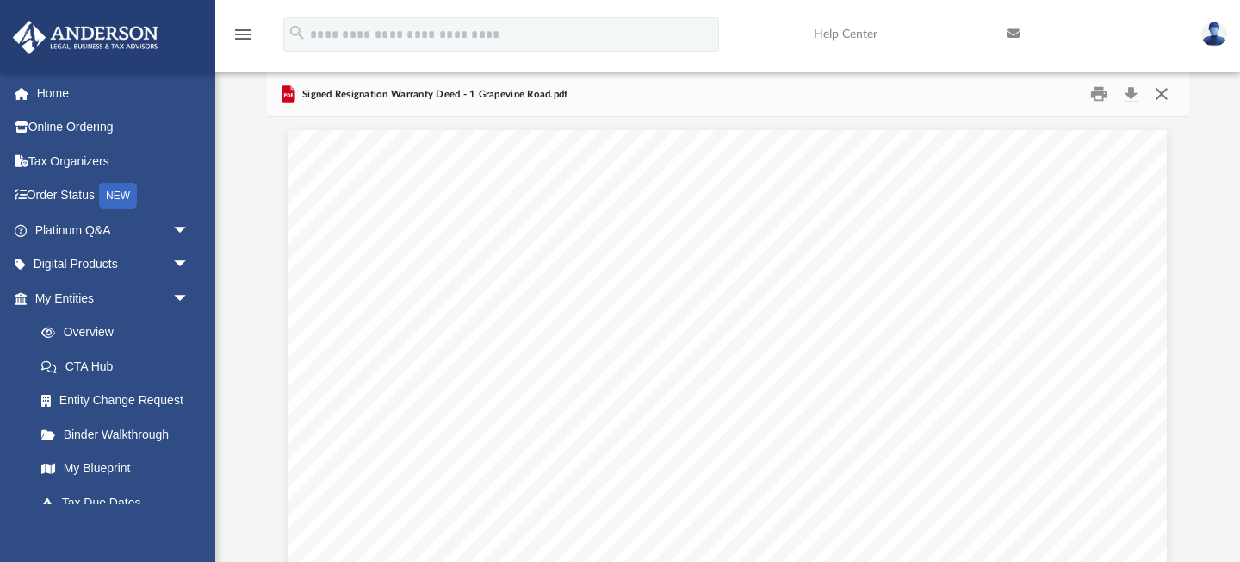
click at [1163, 97] on button "Close" at bounding box center [1162, 94] width 31 height 27
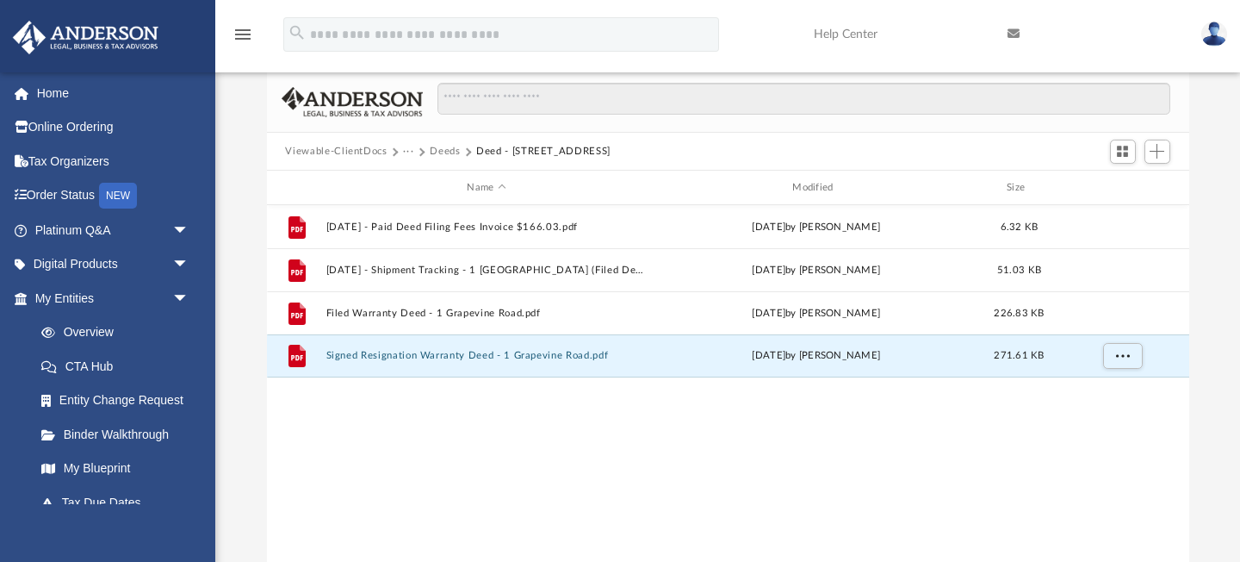
click at [437, 150] on button "Deeds" at bounding box center [445, 152] width 30 height 16
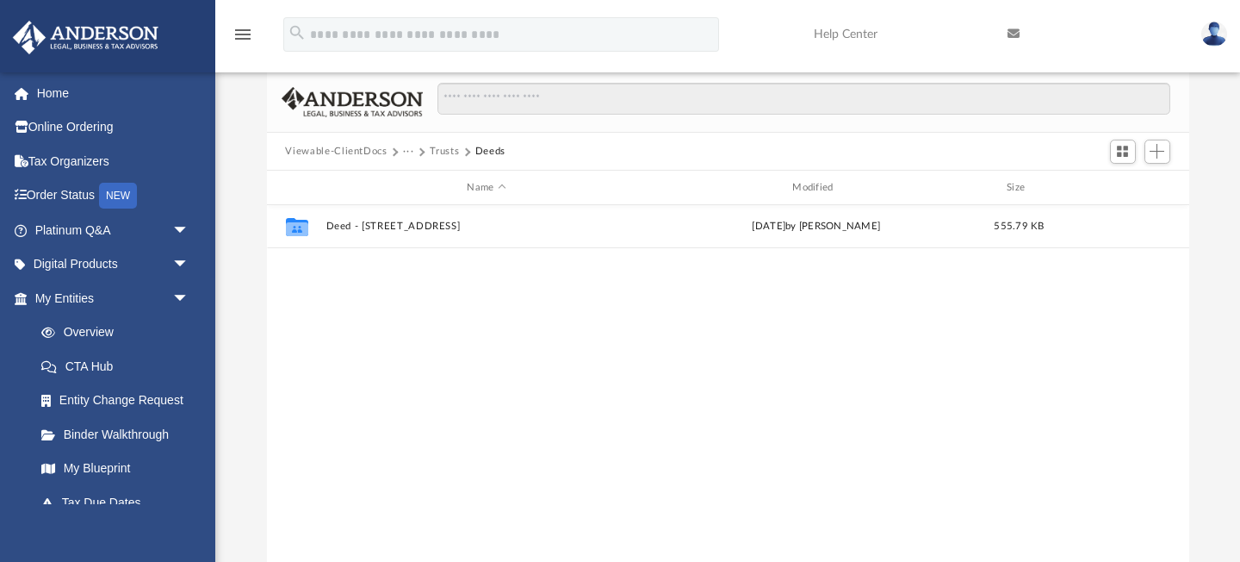
click at [450, 151] on button "Trusts" at bounding box center [444, 152] width 29 height 16
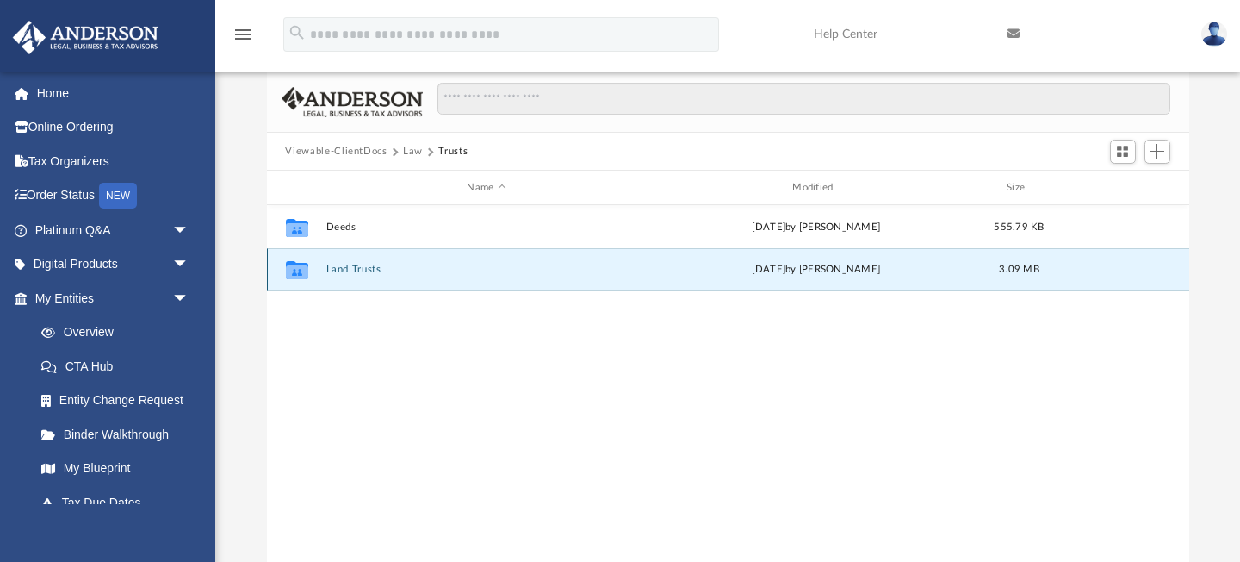
click at [363, 269] on button "Land Trusts" at bounding box center [487, 269] width 322 height 11
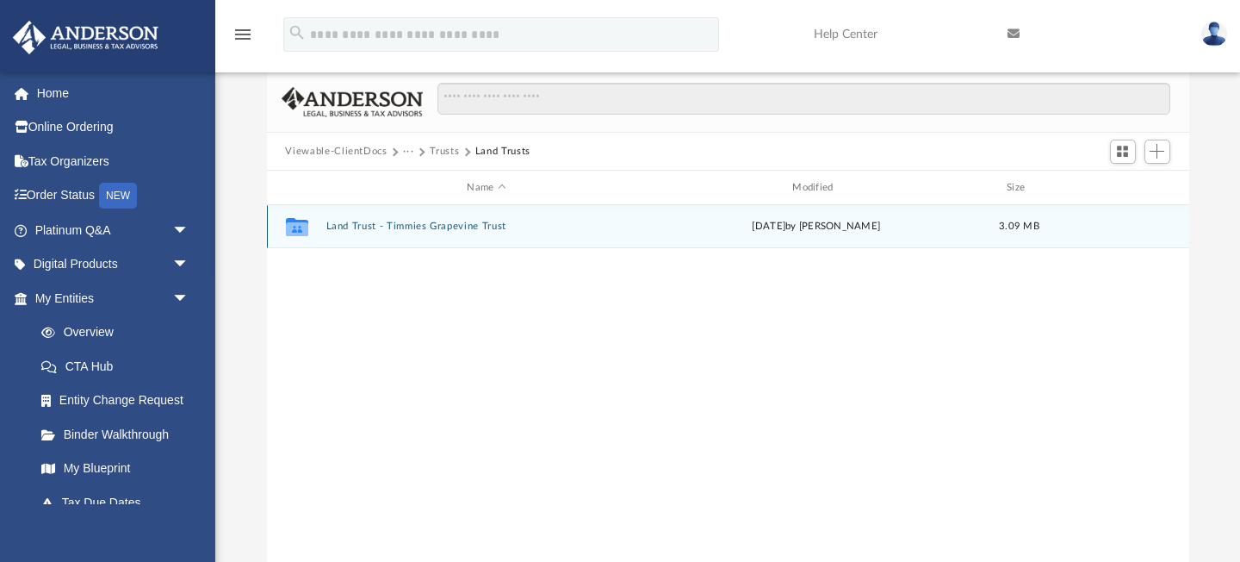
click at [431, 225] on button "Land Trust - Timmies Grapevine Trust" at bounding box center [487, 226] width 322 height 11
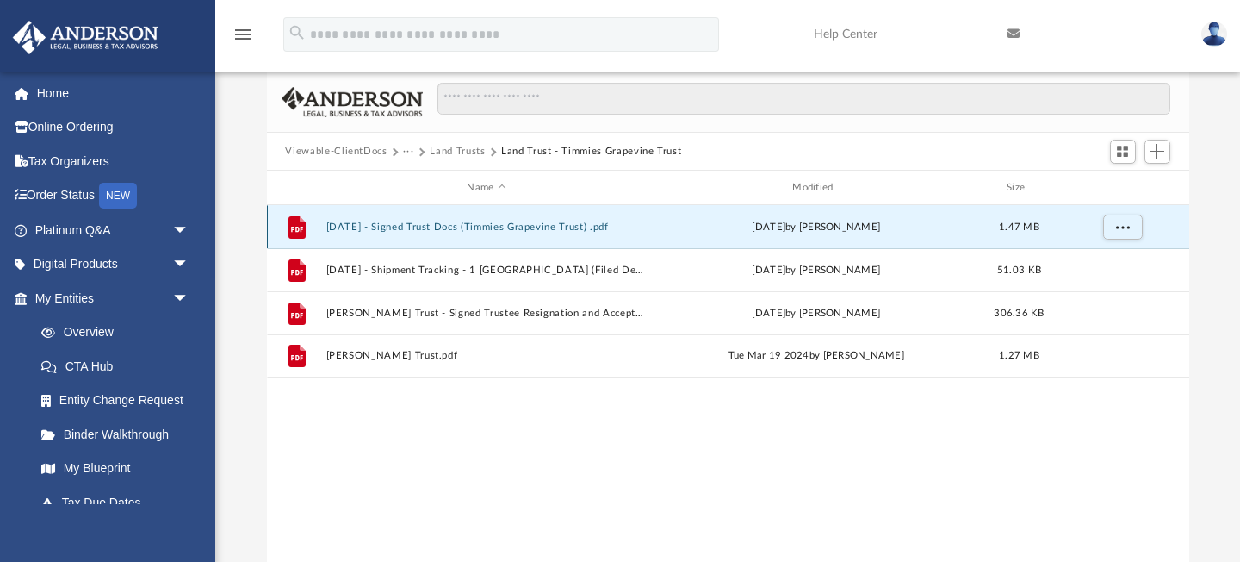
click at [535, 225] on button "2024.03.20 - Signed Trust Docs (Timmies Grapevine Trust) .pdf" at bounding box center [487, 226] width 322 height 11
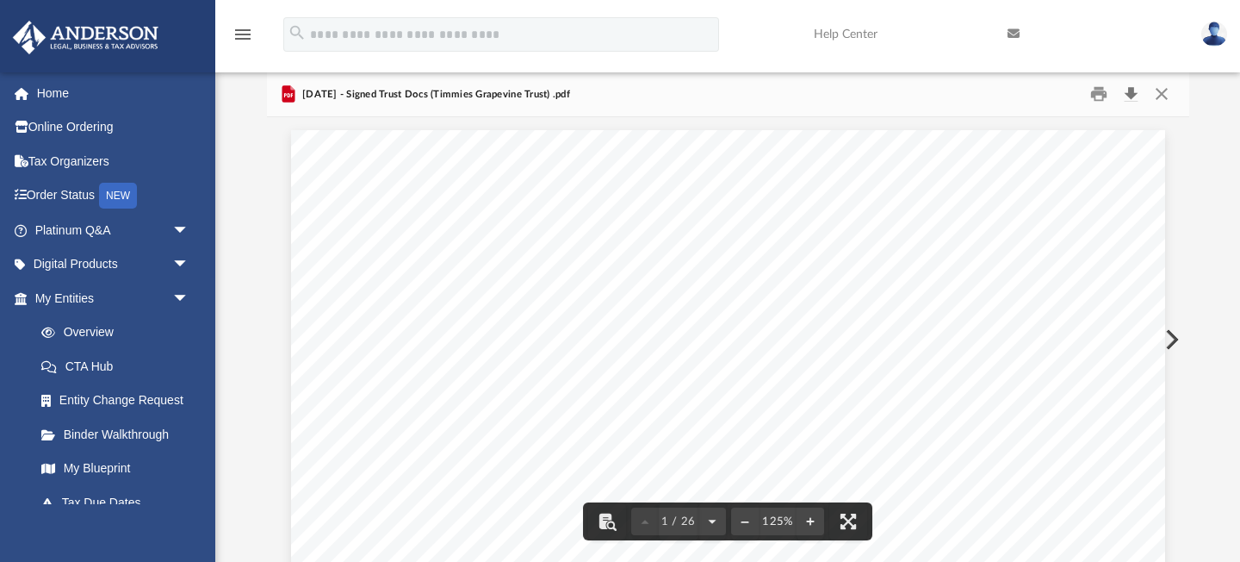
click at [1133, 90] on button "Download" at bounding box center [1131, 94] width 31 height 27
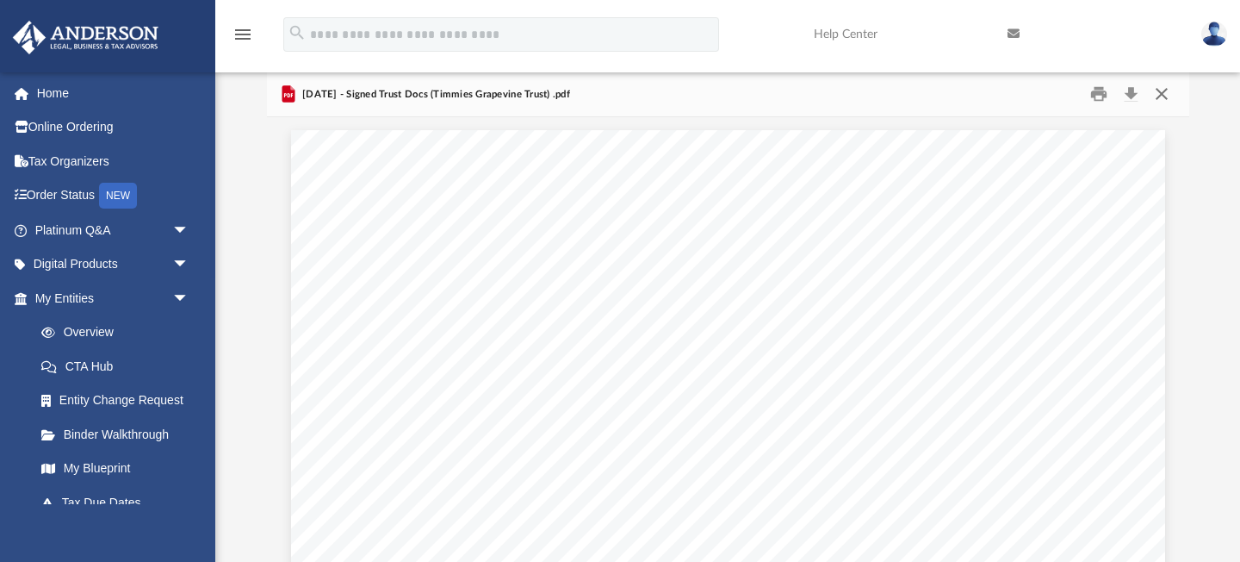
click at [1164, 89] on button "Close" at bounding box center [1162, 94] width 31 height 27
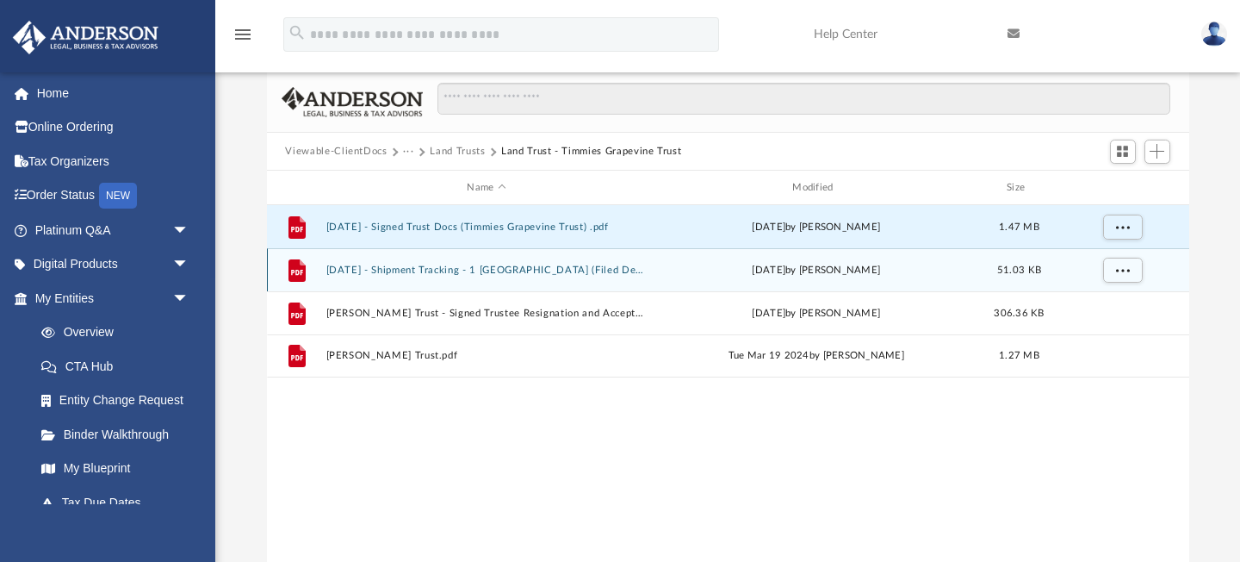
click at [408, 264] on button "2024.06.26 - Shipment Tracking - 1 Grapevine Road (Filed Deed and Resignation P…" at bounding box center [487, 269] width 322 height 11
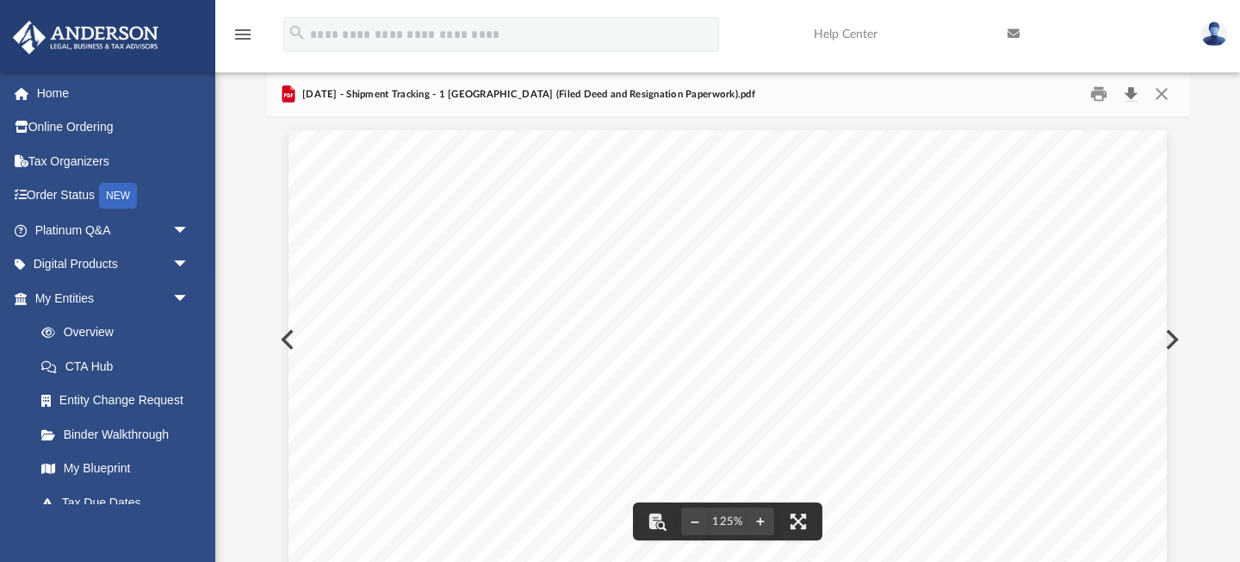
click at [1131, 90] on button "Download" at bounding box center [1131, 94] width 31 height 27
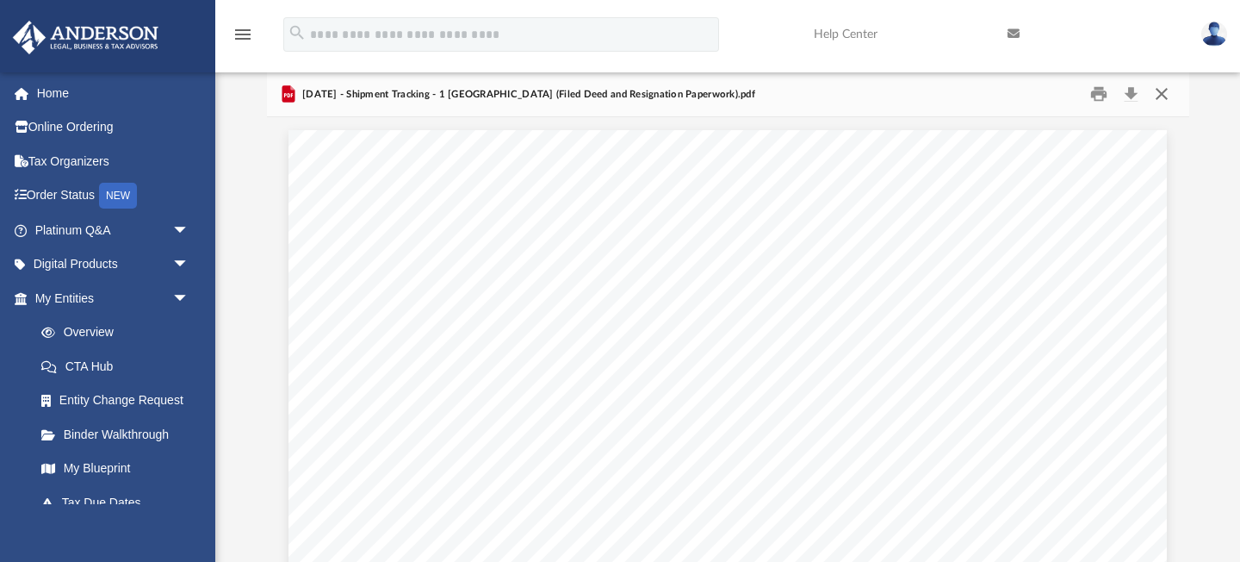
click at [1163, 94] on button "Close" at bounding box center [1162, 94] width 31 height 27
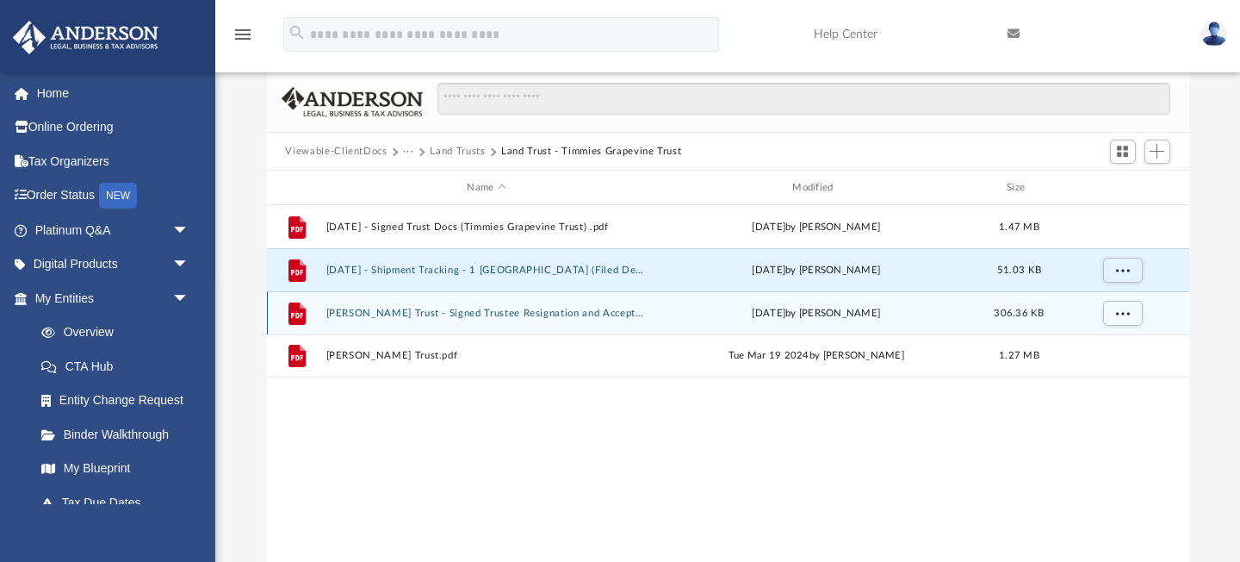
click at [397, 314] on button "Timmies Grapevine Trust - Signed Trustee Resignation and Acceptance Letters.pdf" at bounding box center [487, 313] width 322 height 11
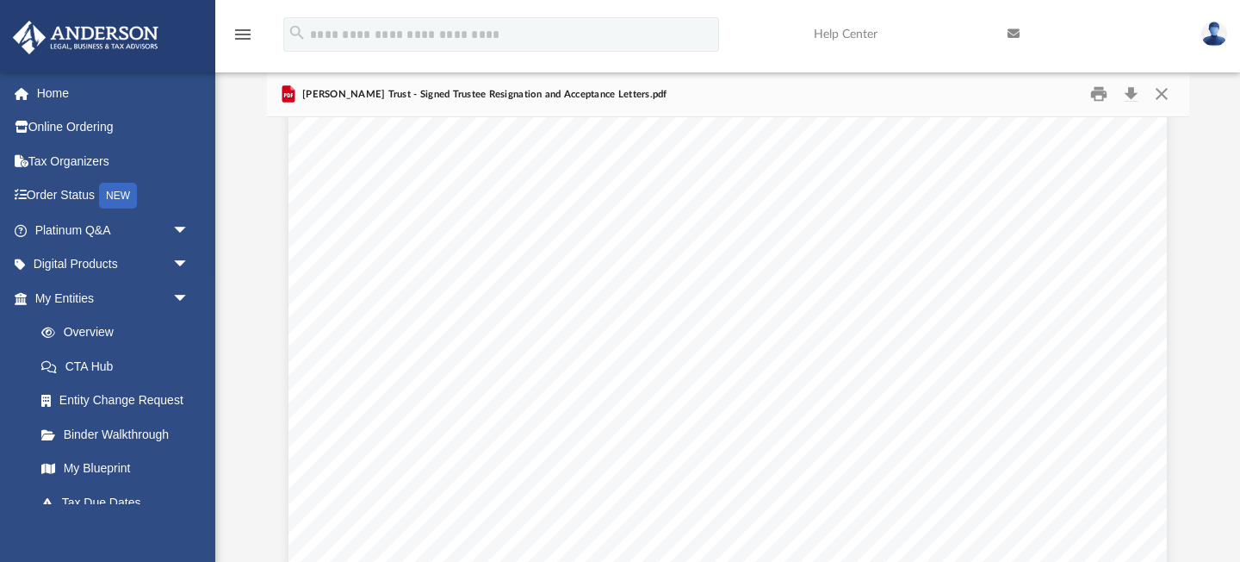
scroll to position [48, 0]
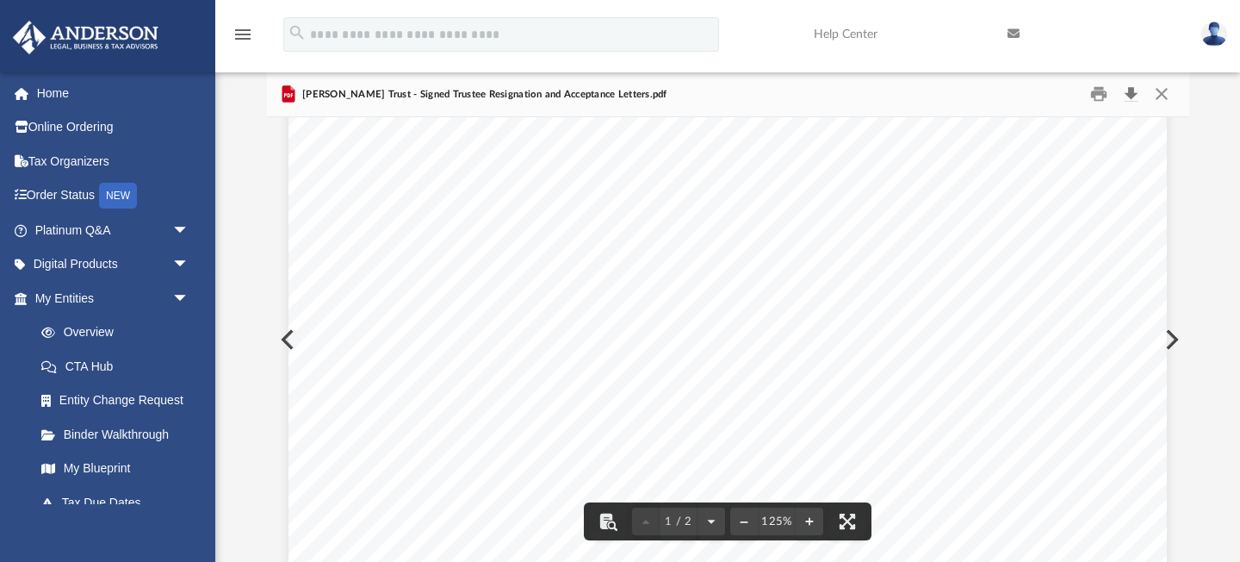
click at [1133, 94] on button "Download" at bounding box center [1131, 94] width 31 height 27
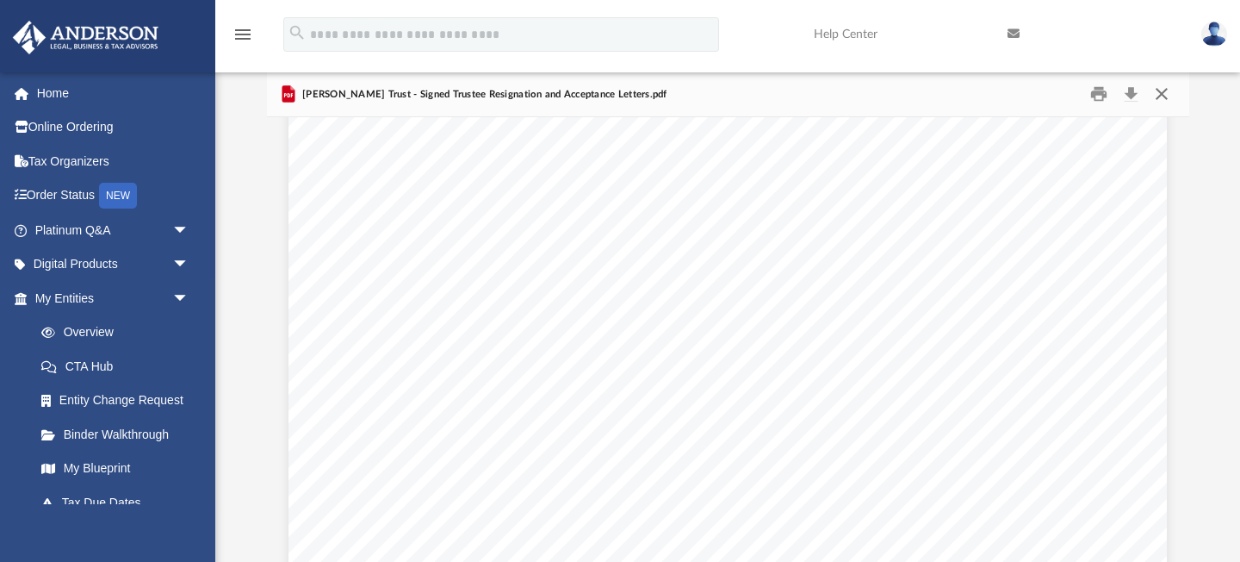
click at [1164, 93] on button "Close" at bounding box center [1162, 94] width 31 height 27
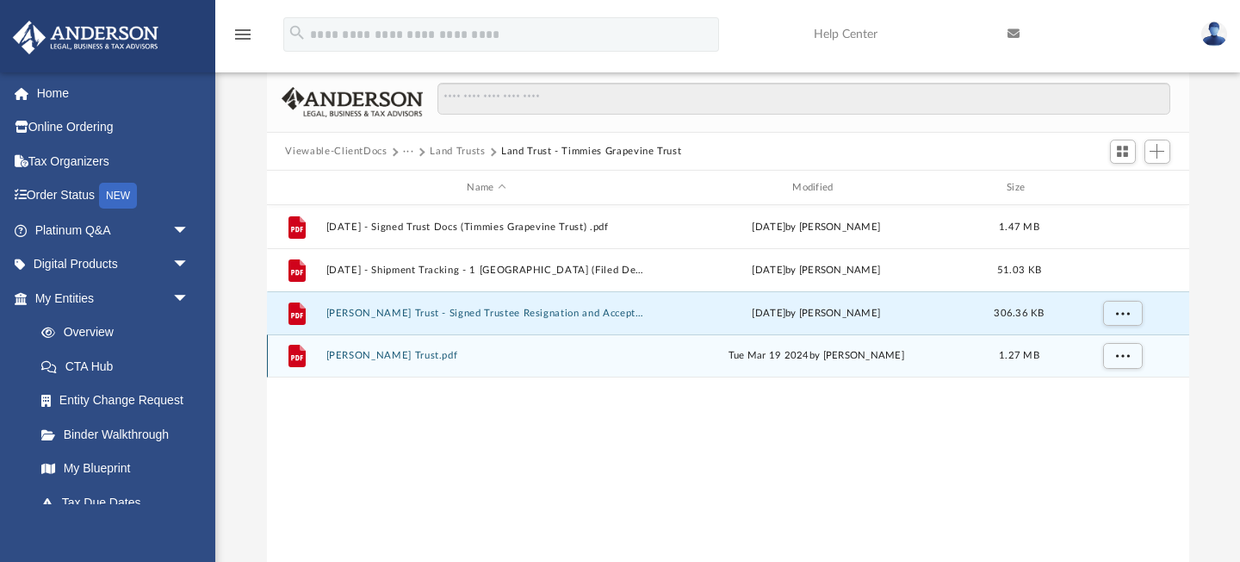
click at [360, 357] on button "Timmies Grapevine Trust.pdf" at bounding box center [487, 356] width 322 height 11
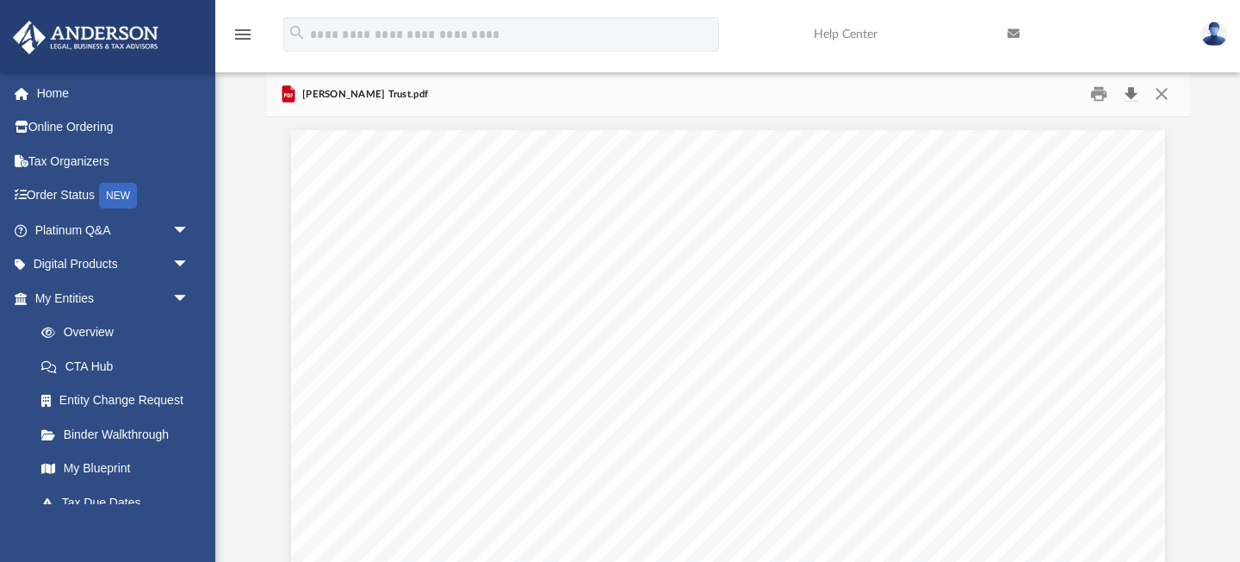
click at [1133, 89] on button "Download" at bounding box center [1131, 94] width 31 height 27
click at [1164, 90] on button "Close" at bounding box center [1162, 94] width 31 height 27
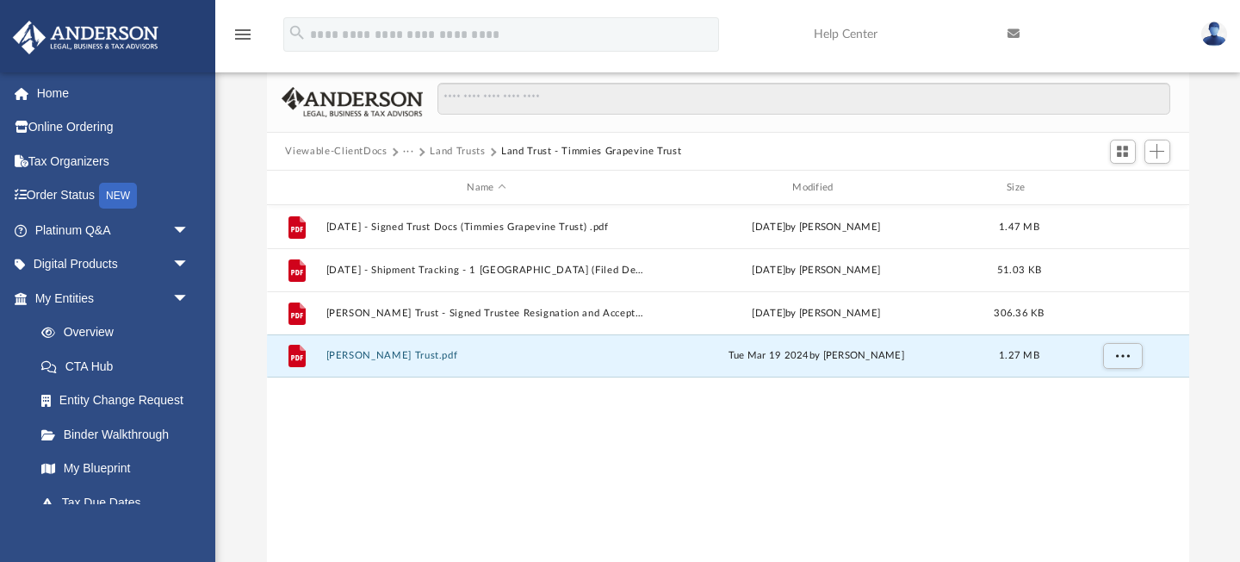
click at [457, 154] on button "Land Trusts" at bounding box center [457, 152] width 55 height 16
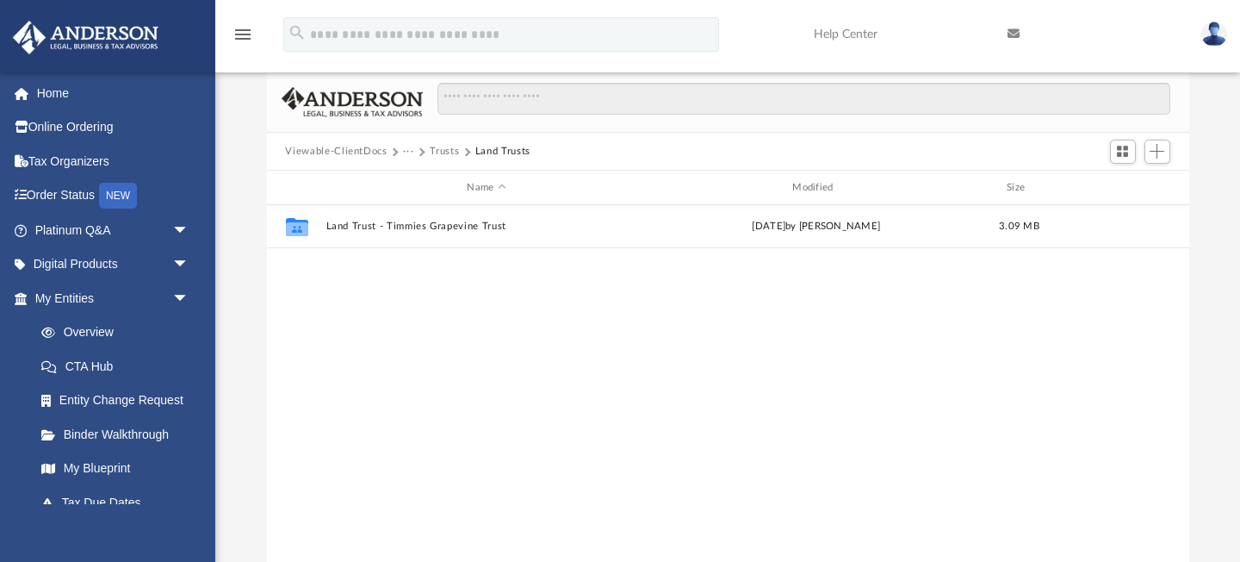
click at [454, 149] on button "Trusts" at bounding box center [444, 152] width 29 height 16
click at [414, 146] on button "Law" at bounding box center [413, 152] width 20 height 16
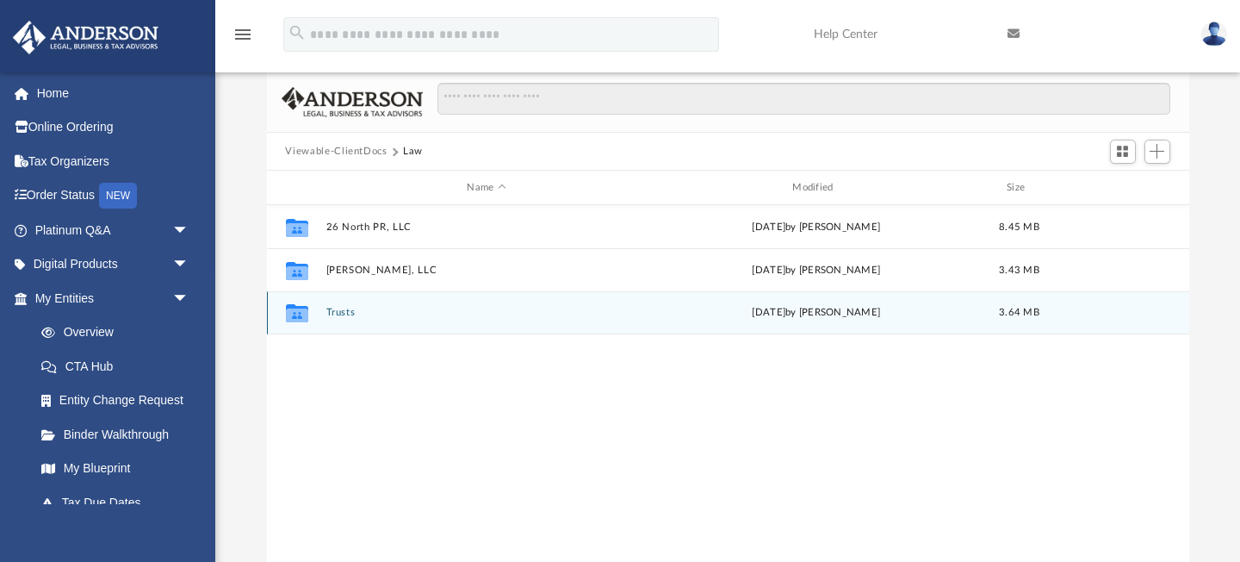
click at [339, 312] on button "Trusts" at bounding box center [487, 313] width 322 height 11
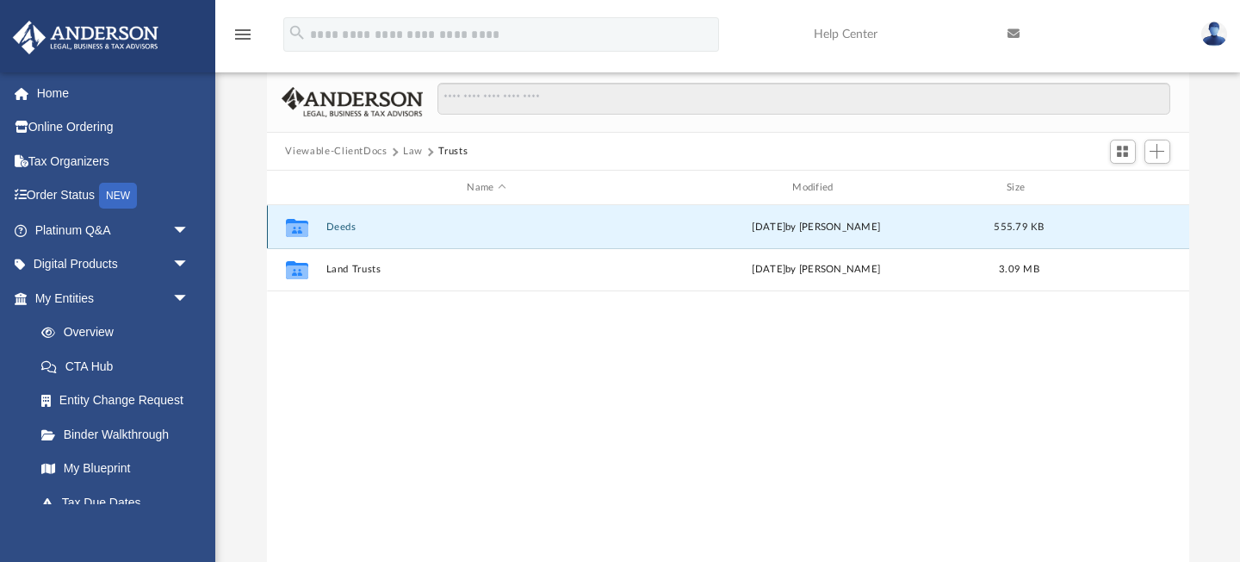
click at [352, 223] on button "Deeds" at bounding box center [487, 226] width 322 height 11
click at [352, 223] on button "Deed - [STREET_ADDRESS]" at bounding box center [487, 226] width 322 height 11
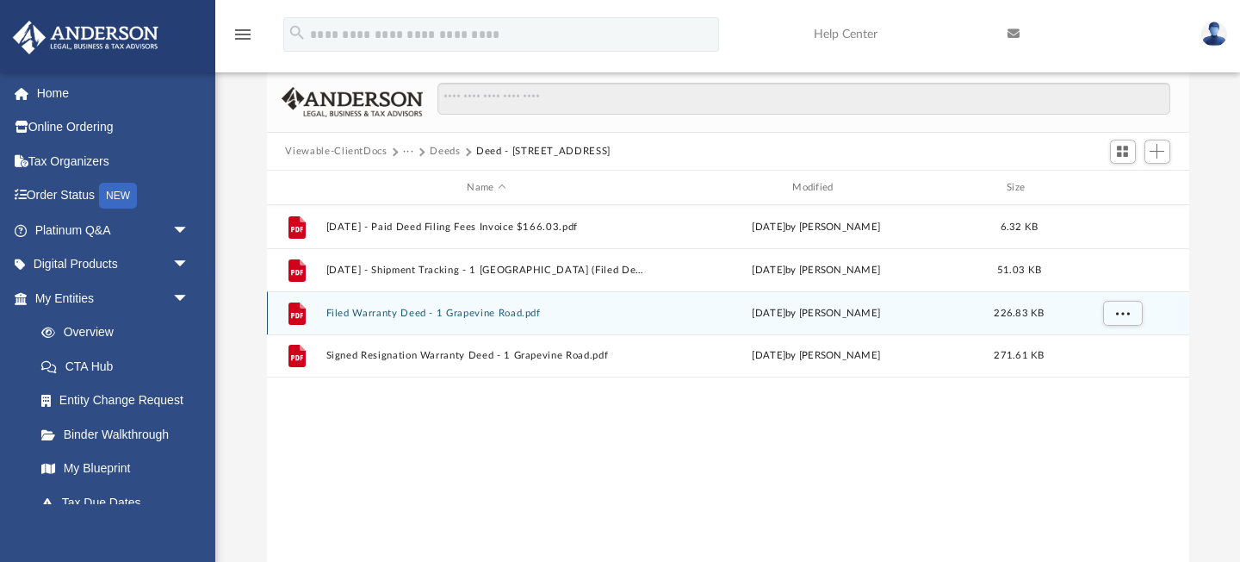
click at [397, 311] on button "Filed Warranty Deed - 1 Grapevine Road.pdf" at bounding box center [487, 313] width 322 height 11
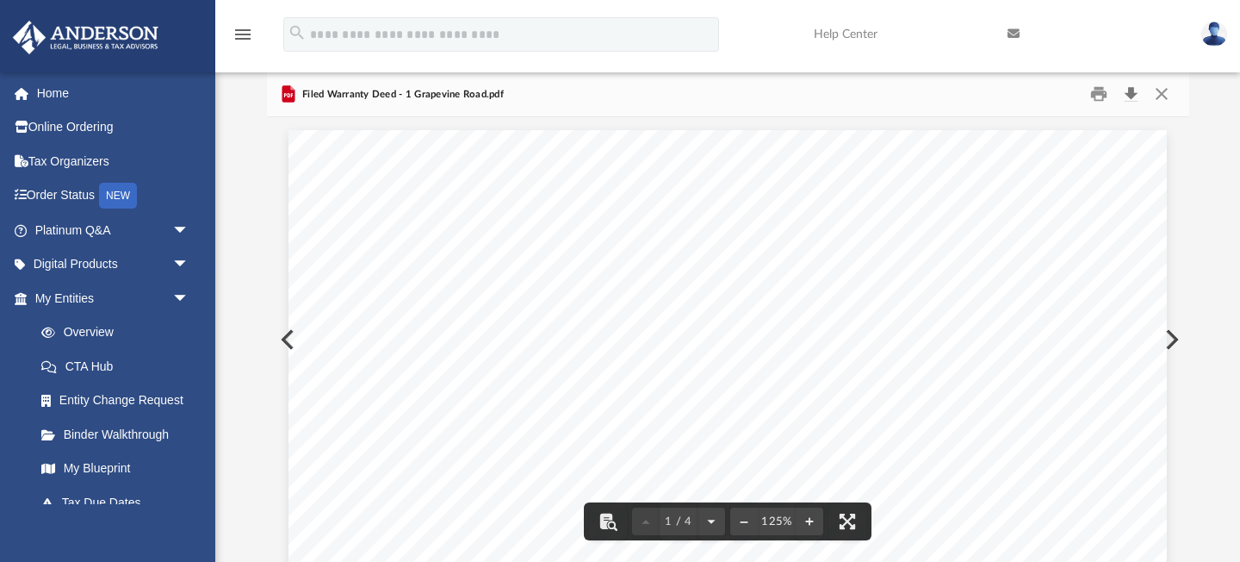
click at [1127, 102] on button "Download" at bounding box center [1131, 94] width 31 height 27
click at [1168, 98] on button "Close" at bounding box center [1162, 94] width 31 height 27
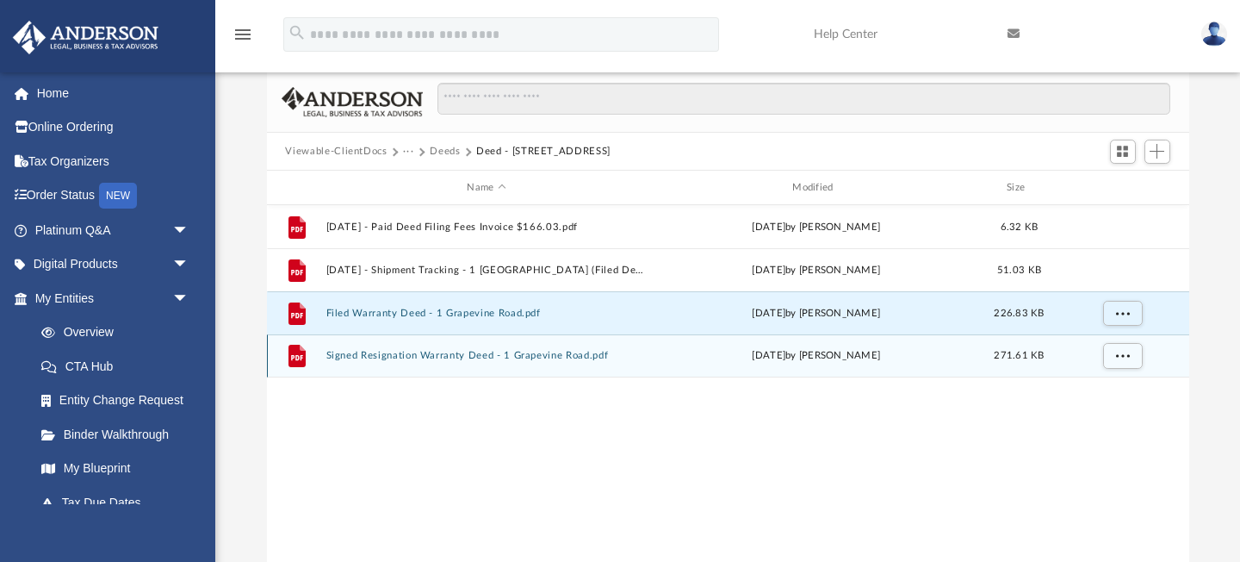
click at [389, 356] on button "Signed Resignation Warranty Deed - 1 Grapevine Road.pdf" at bounding box center [487, 356] width 322 height 11
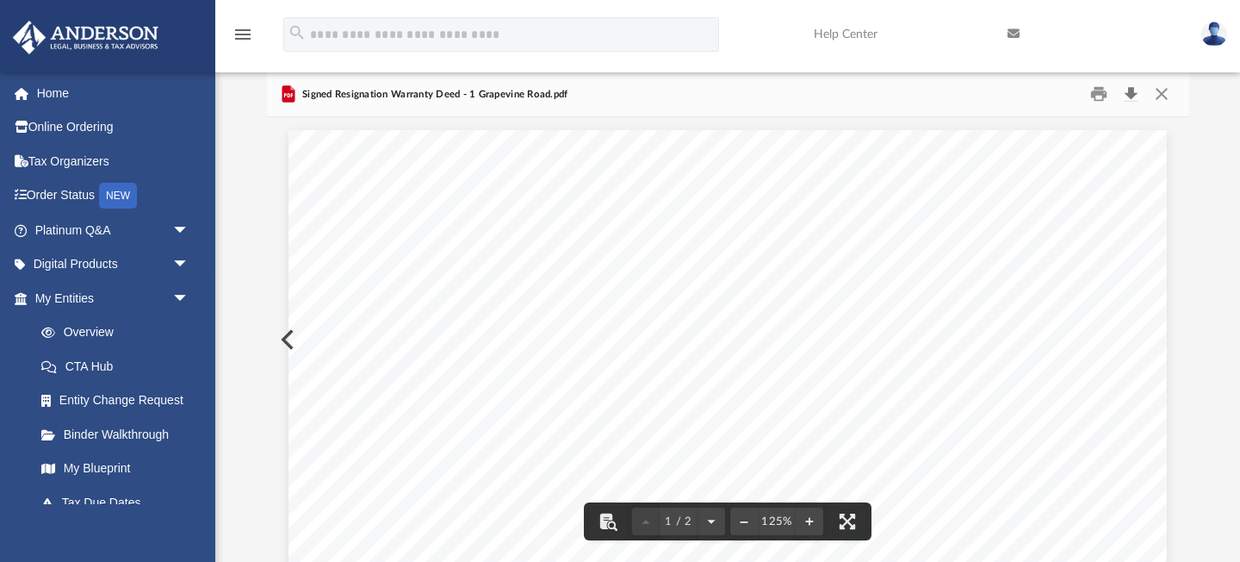
click at [1134, 90] on button "Download" at bounding box center [1131, 94] width 31 height 27
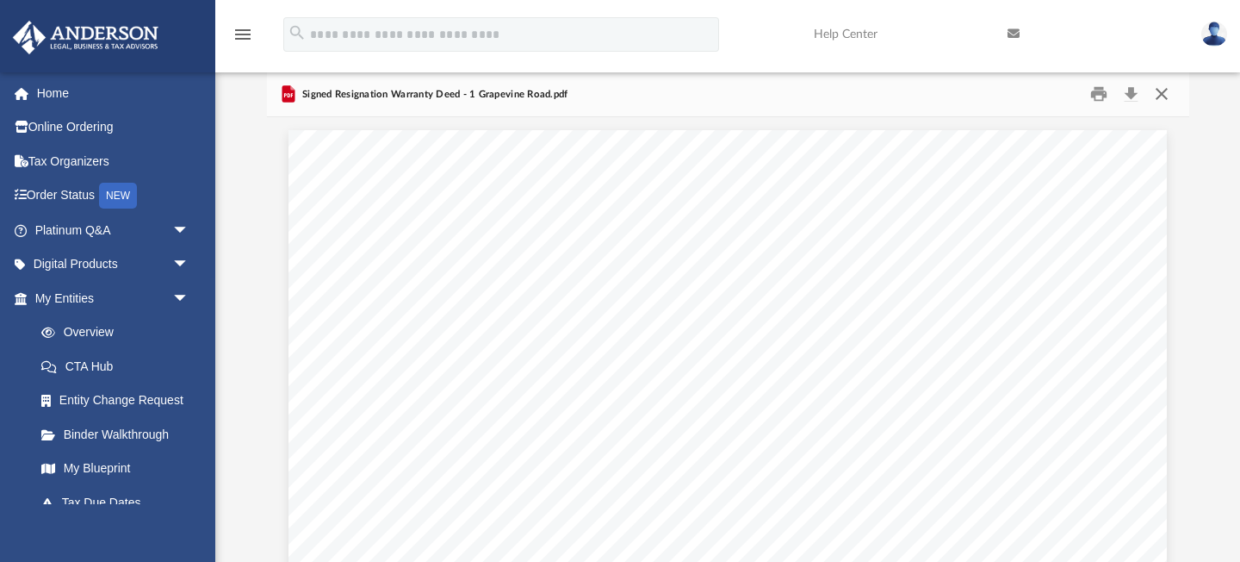
click at [1164, 94] on button "Close" at bounding box center [1162, 94] width 31 height 27
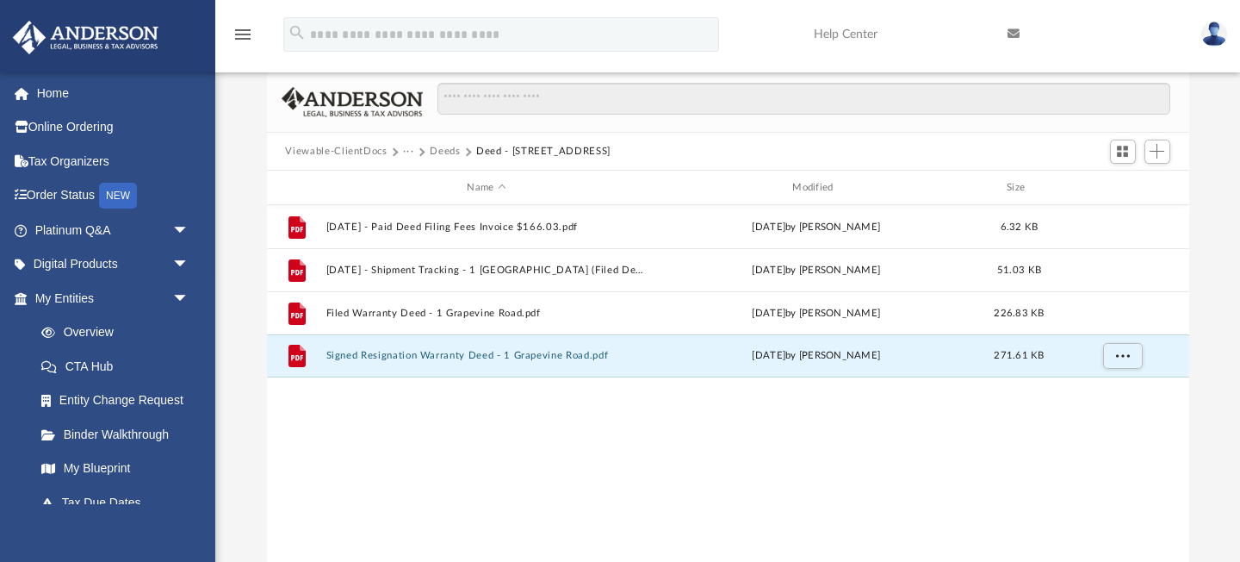
click at [441, 154] on button "Deeds" at bounding box center [445, 152] width 30 height 16
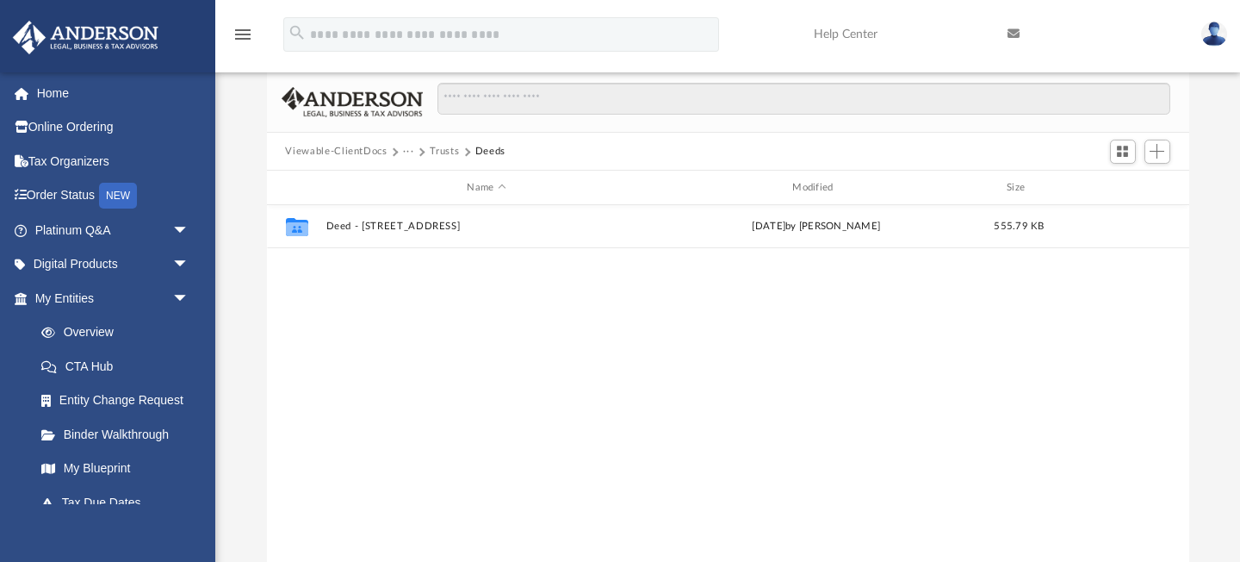
click at [441, 154] on button "Trusts" at bounding box center [444, 152] width 29 height 16
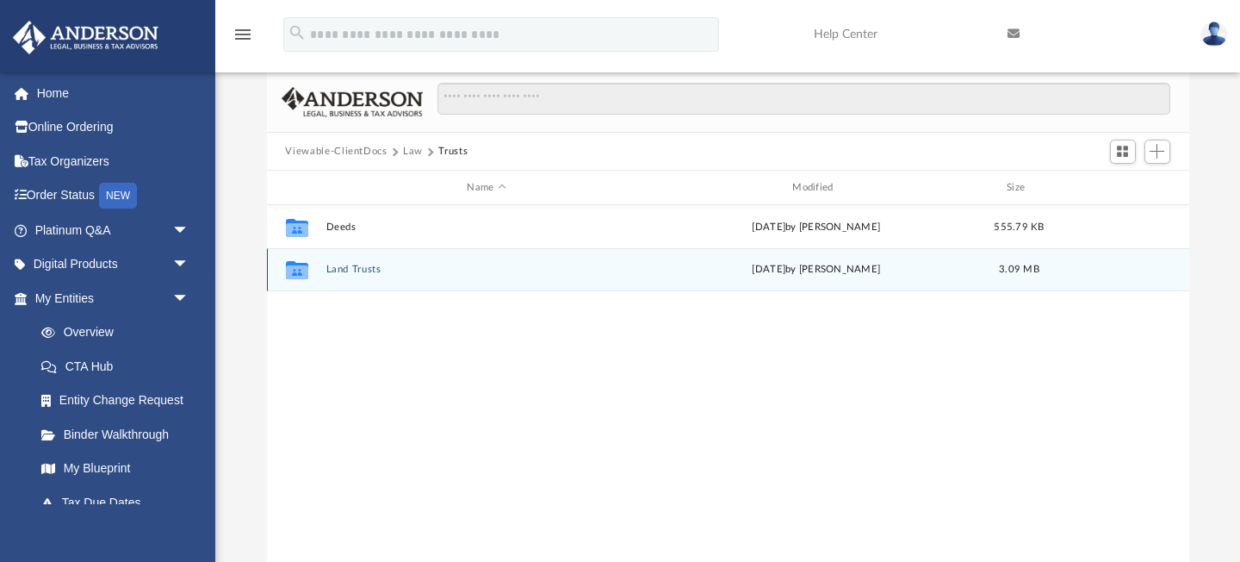
click at [368, 265] on button "Land Trusts" at bounding box center [487, 269] width 322 height 11
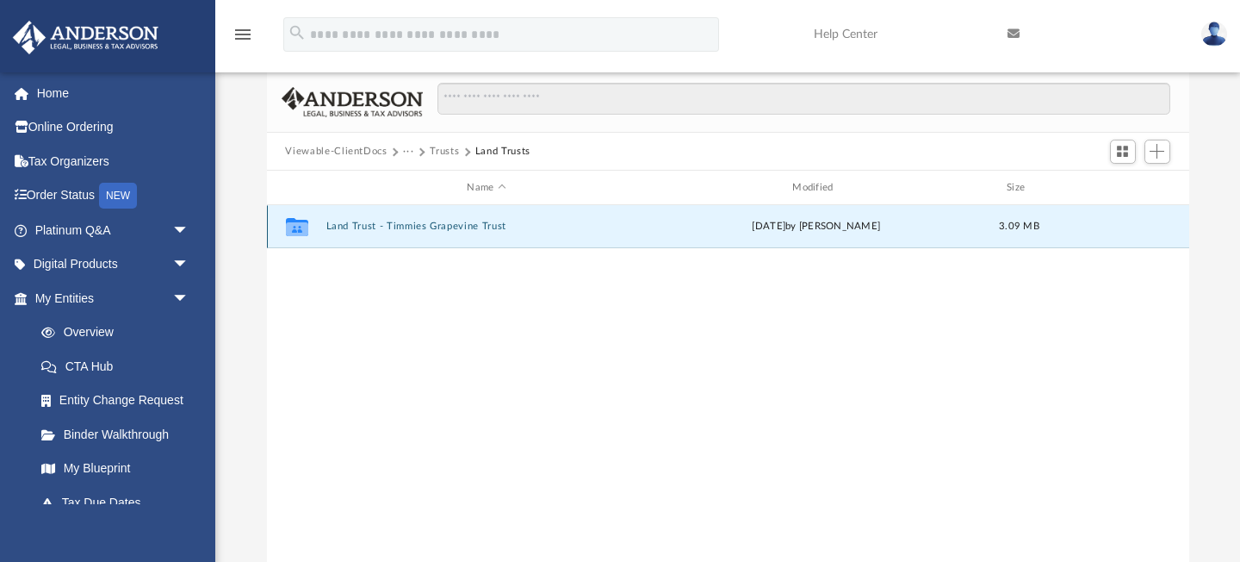
click at [356, 231] on button "Land Trust - Timmies Grapevine Trust" at bounding box center [487, 226] width 322 height 11
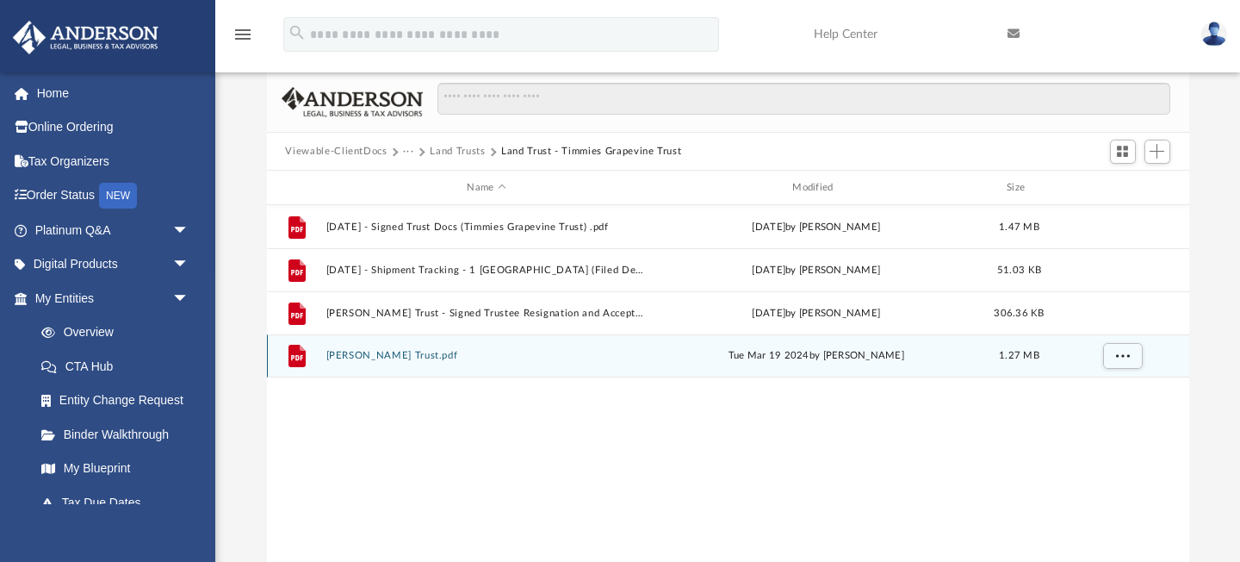
click at [364, 355] on button "Timmies Grapevine Trust.pdf" at bounding box center [487, 356] width 322 height 11
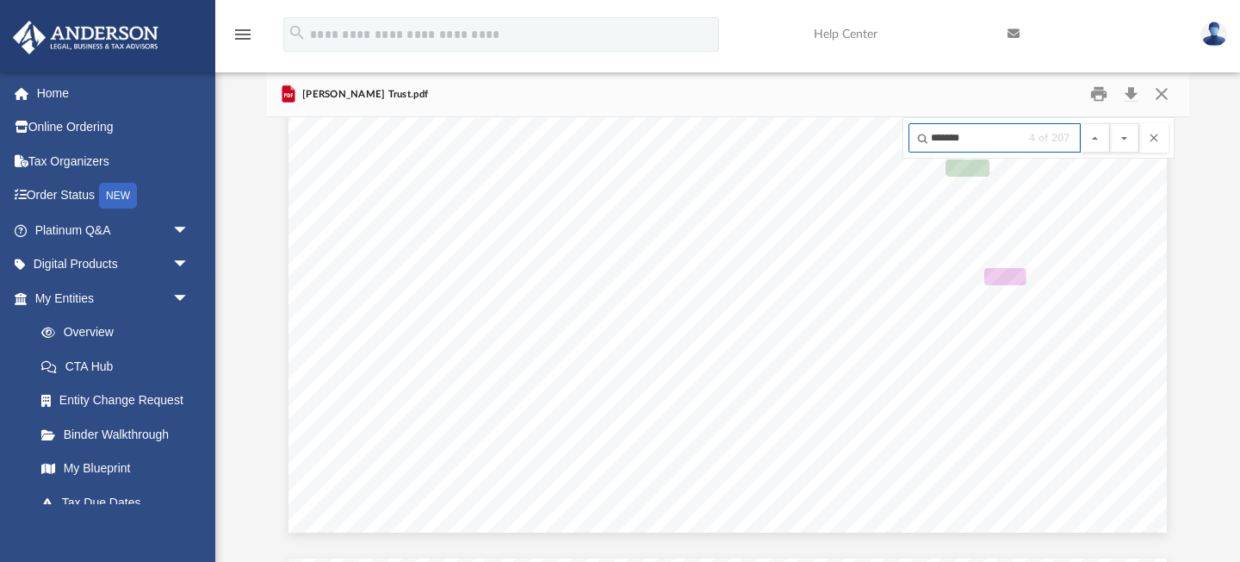
scroll to position [9493, 0]
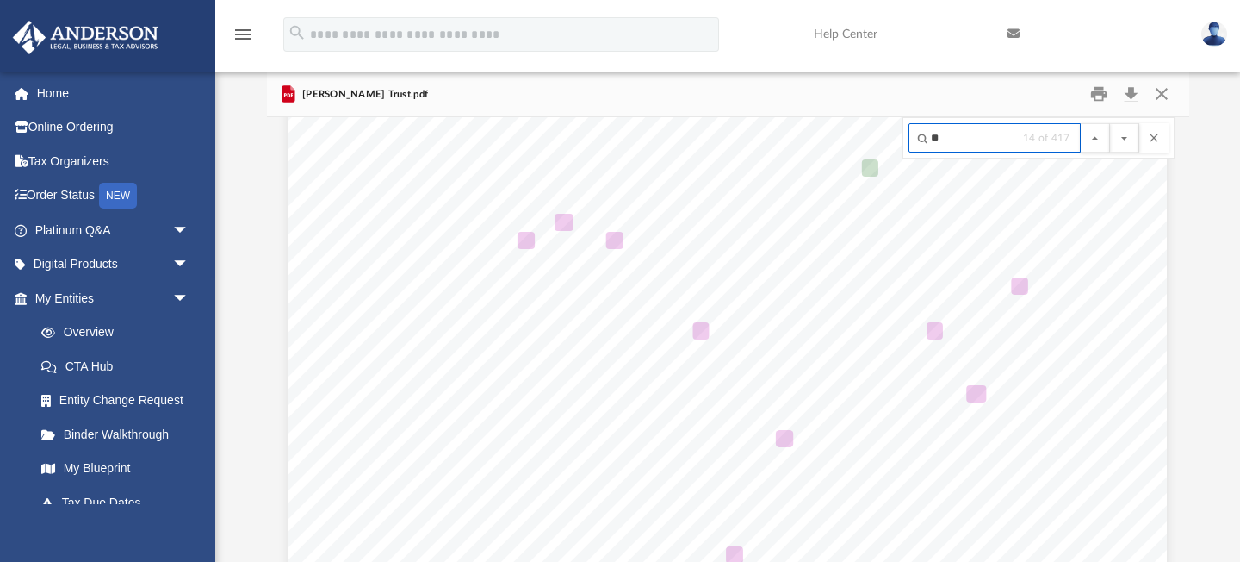
type input "*"
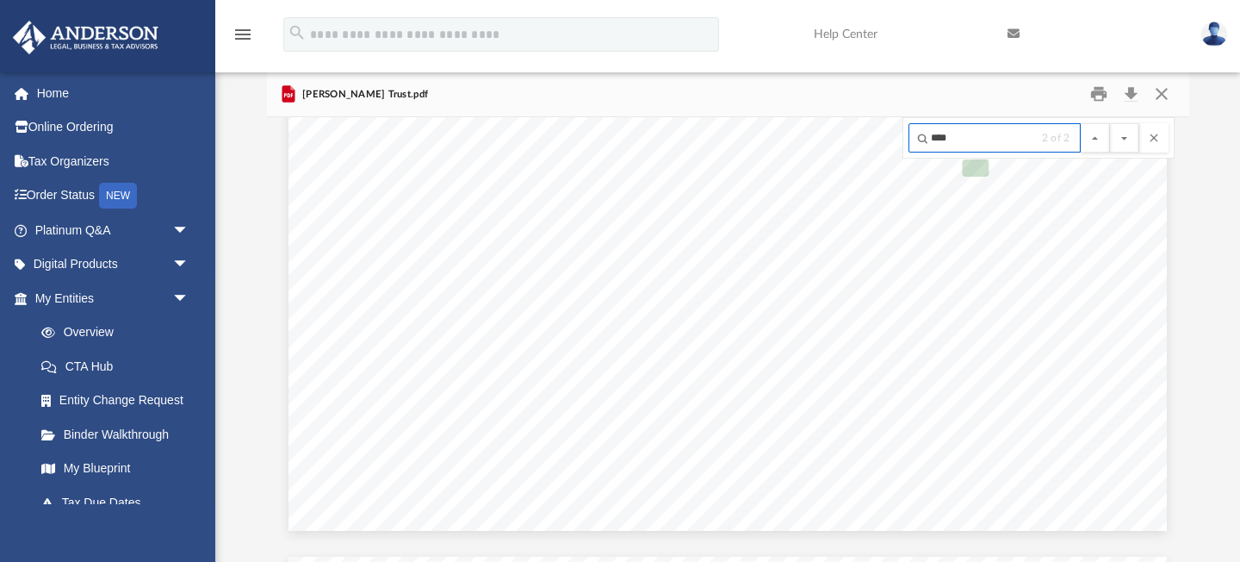
scroll to position [19340, 0]
type input "********"
click at [1110, 123] on button "File preview" at bounding box center [1124, 137] width 29 height 29
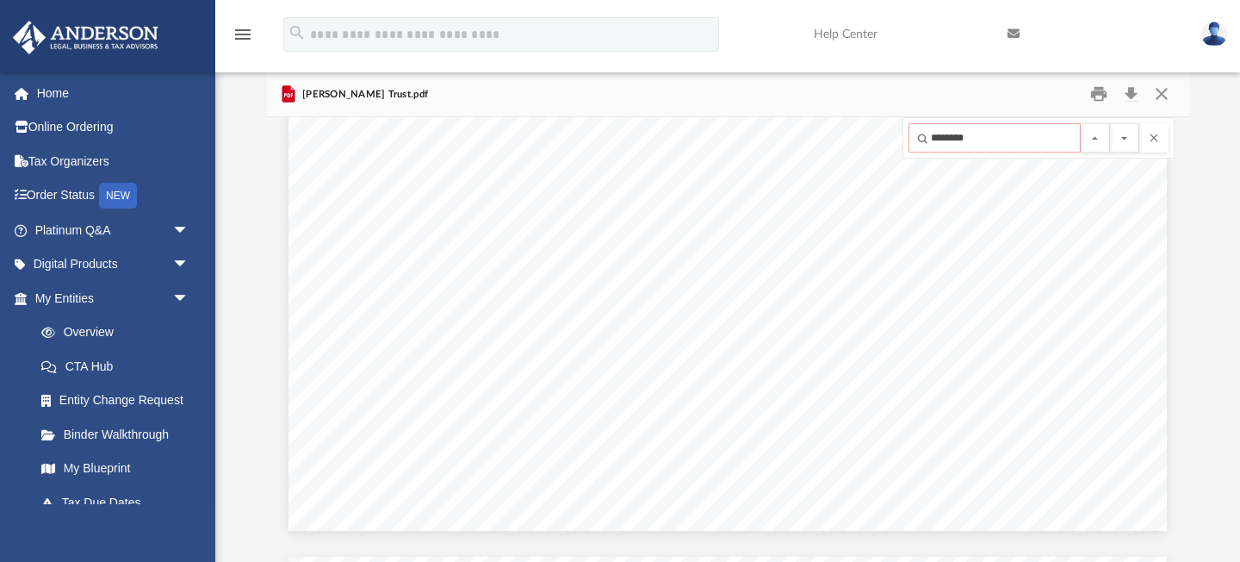
click at [1110, 123] on button "File preview" at bounding box center [1124, 137] width 29 height 29
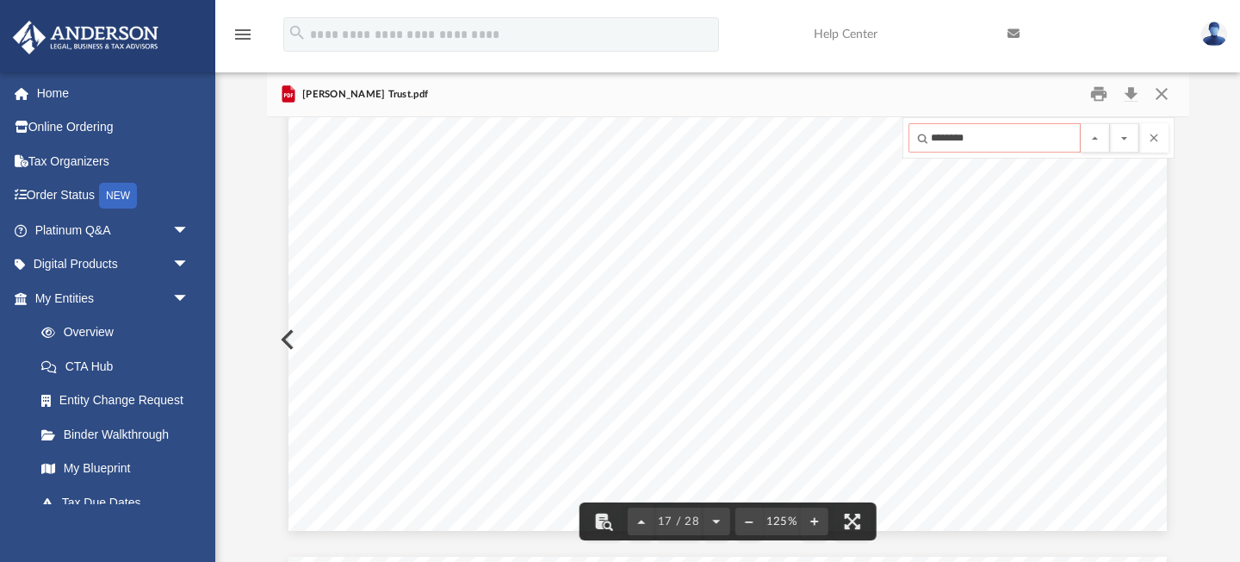
drag, startPoint x: 977, startPoint y: 137, endPoint x: 917, endPoint y: 136, distance: 59.4
click at [917, 137] on input "********" at bounding box center [995, 137] width 172 height 29
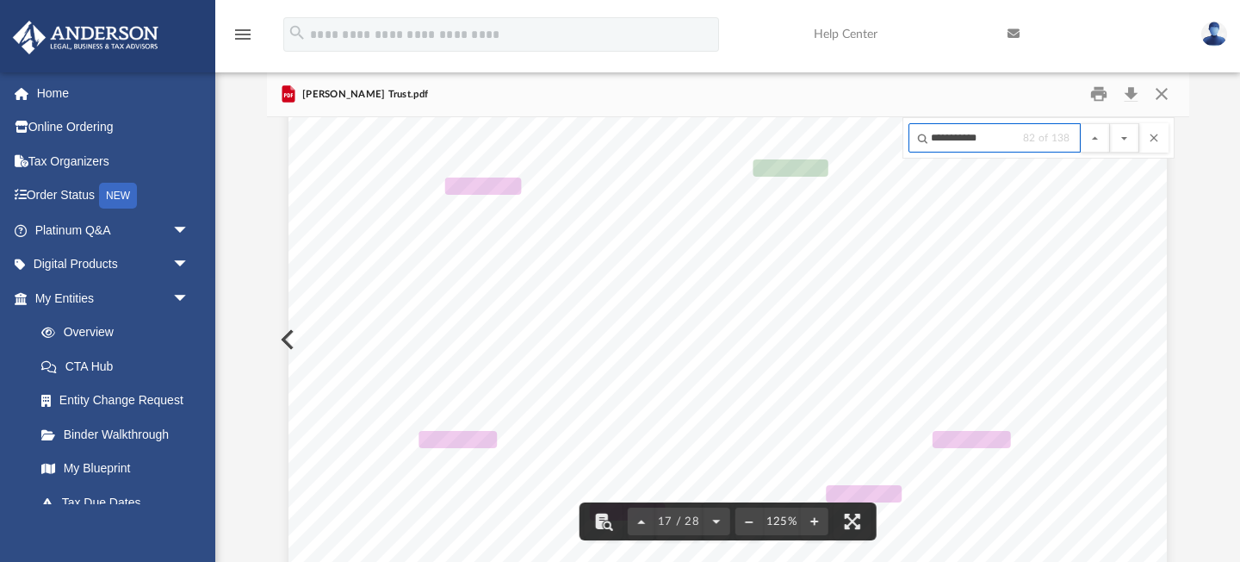
scroll to position [18616, 0]
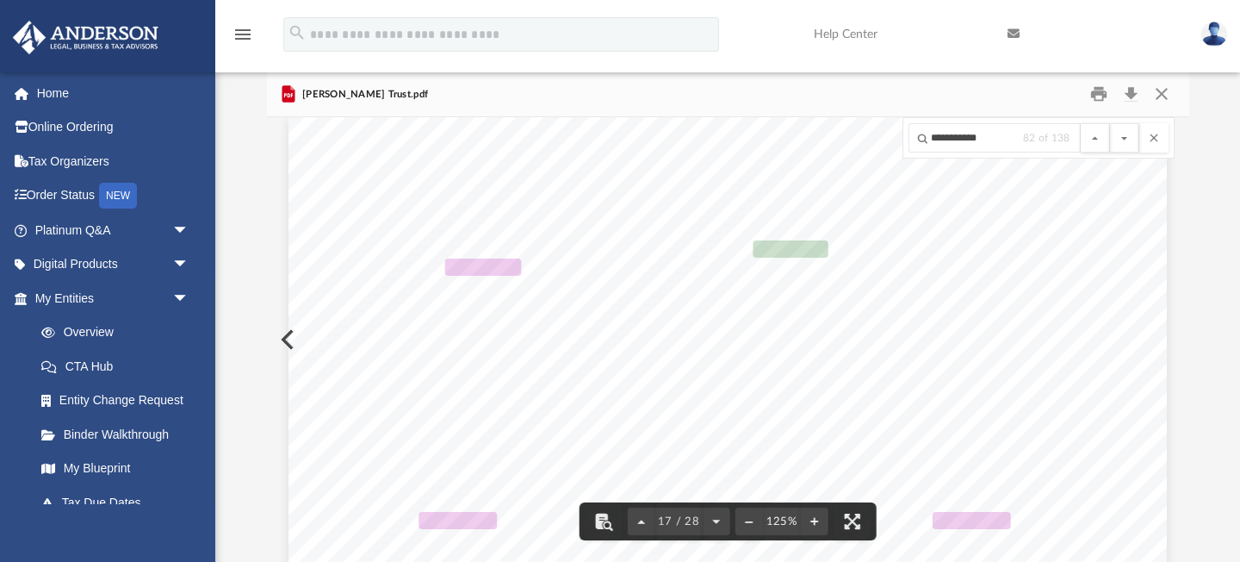
click at [1110, 123] on button "File preview" at bounding box center [1124, 137] width 29 height 29
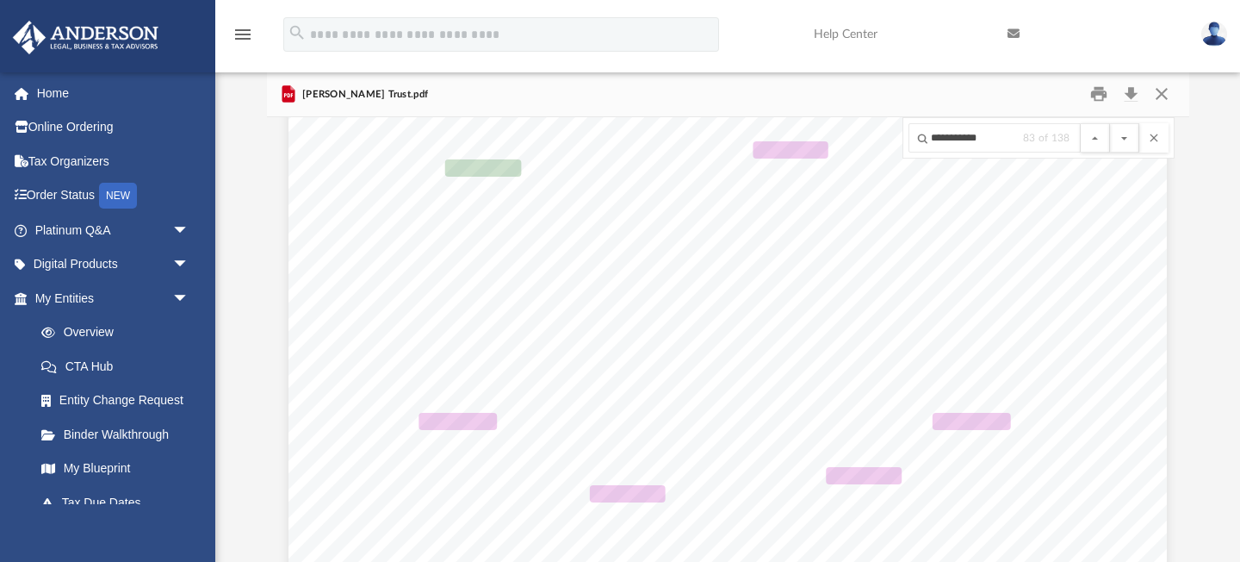
click at [1110, 123] on button "File preview" at bounding box center [1124, 137] width 29 height 29
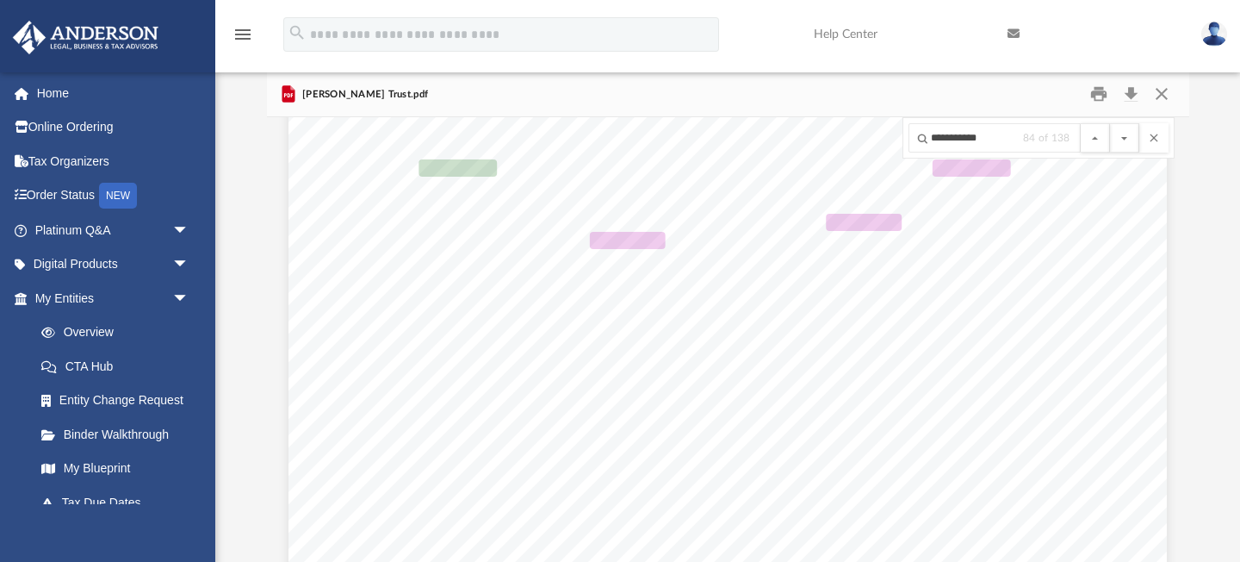
click at [1110, 123] on button "File preview" at bounding box center [1124, 137] width 29 height 29
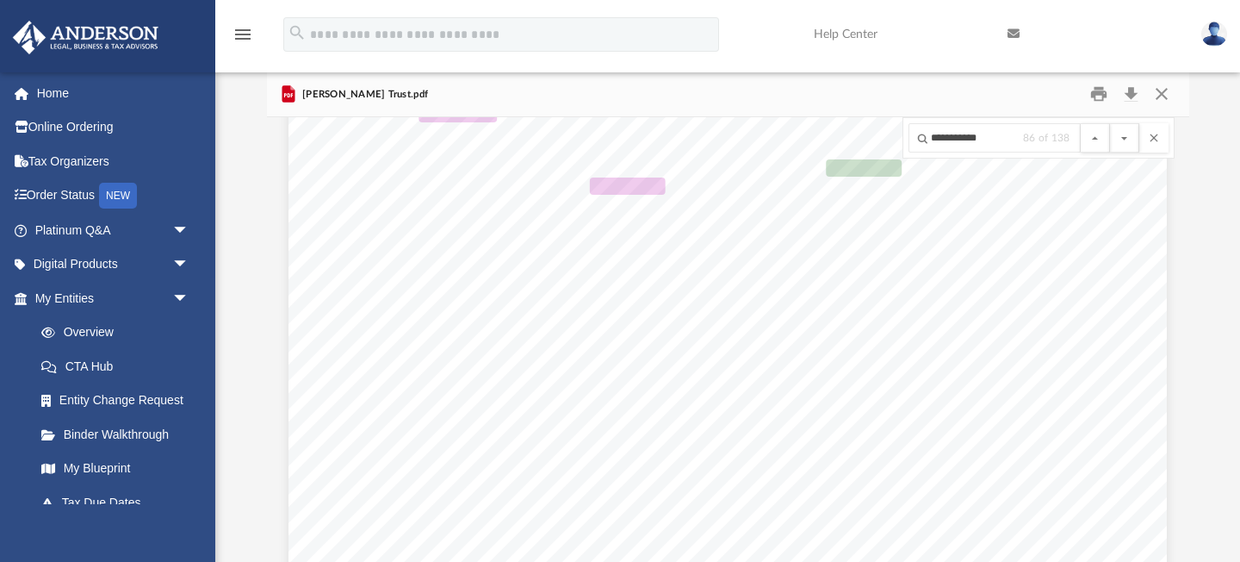
click at [1110, 123] on button "File preview" at bounding box center [1124, 137] width 29 height 29
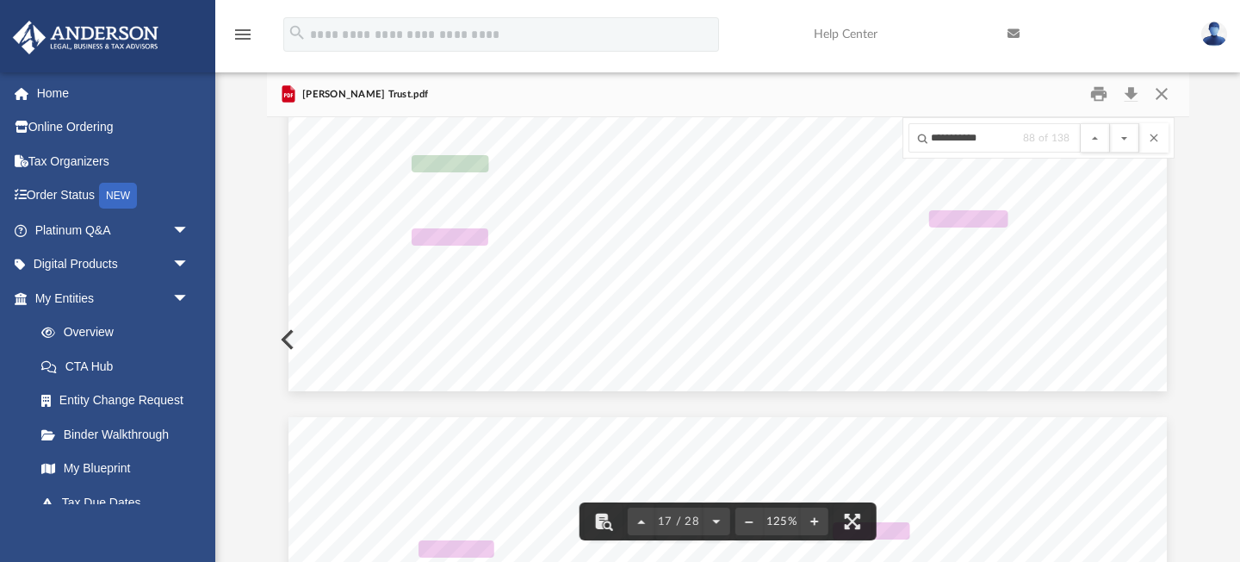
scroll to position [19483, 0]
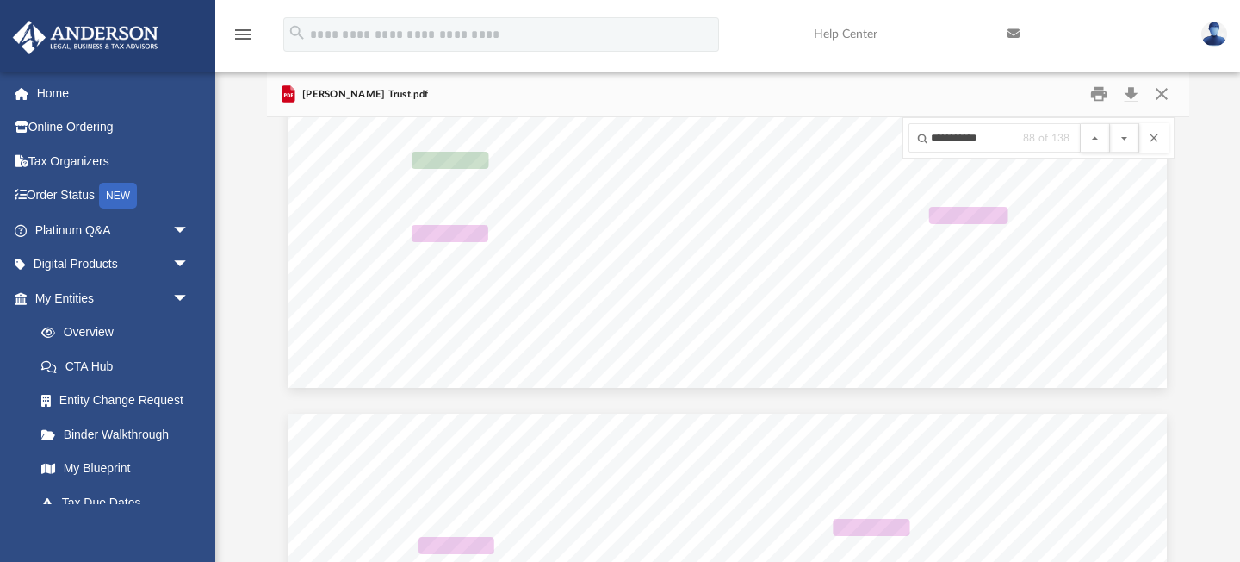
click at [1110, 123] on button "File preview" at bounding box center [1124, 137] width 29 height 29
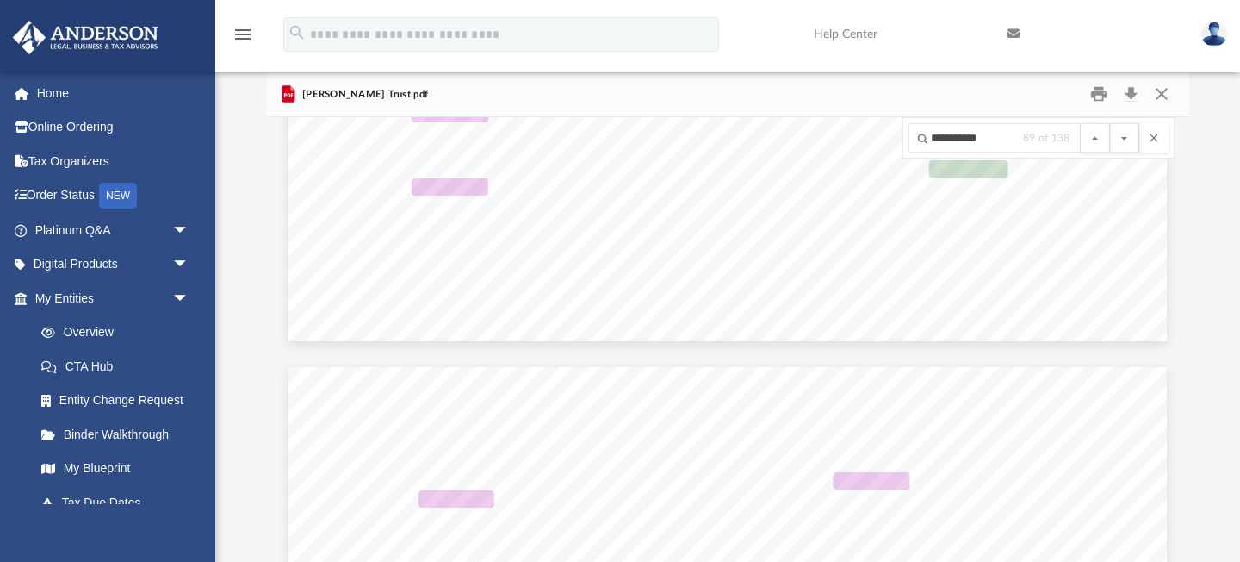
click at [1110, 123] on button "File preview" at bounding box center [1124, 137] width 29 height 29
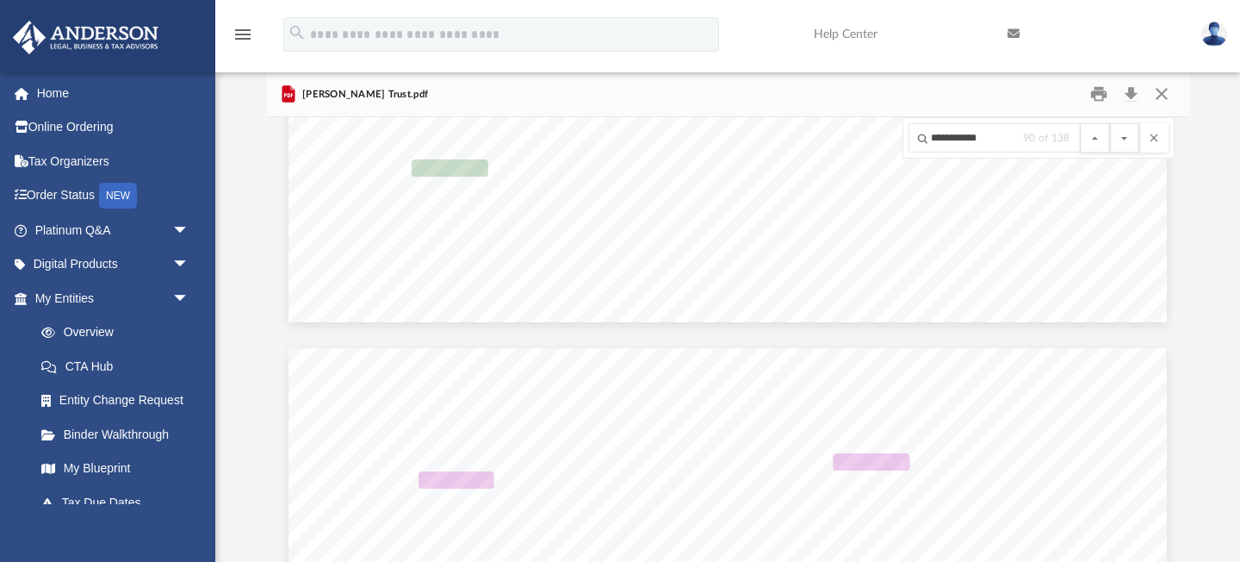
click at [1110, 123] on button "File preview" at bounding box center [1124, 137] width 29 height 29
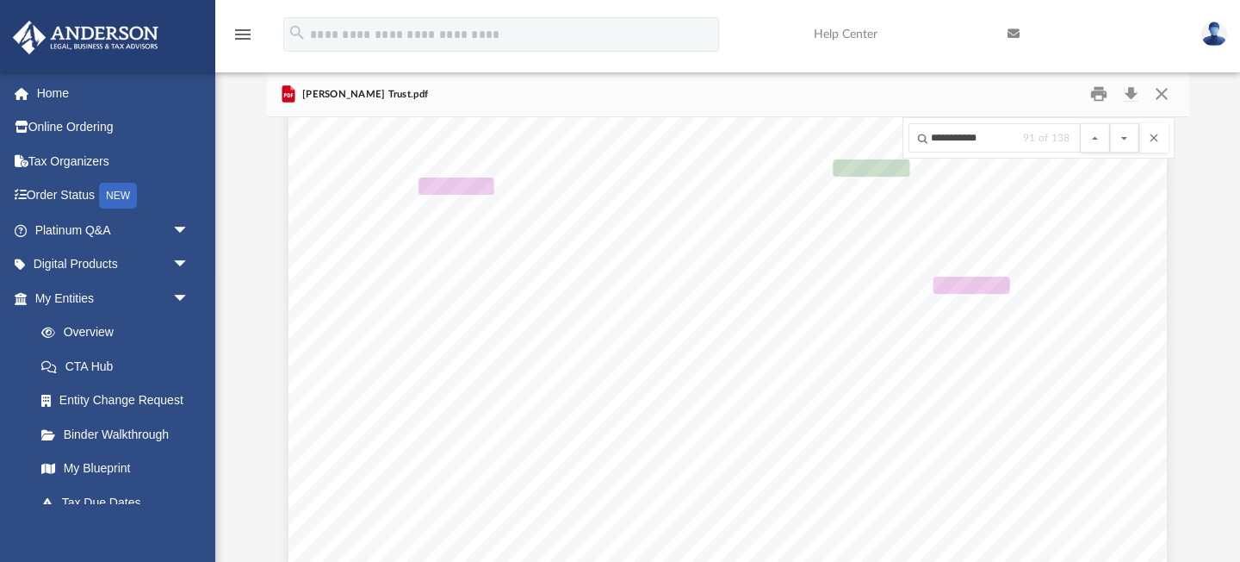
click at [1110, 123] on button "File preview" at bounding box center [1124, 137] width 29 height 29
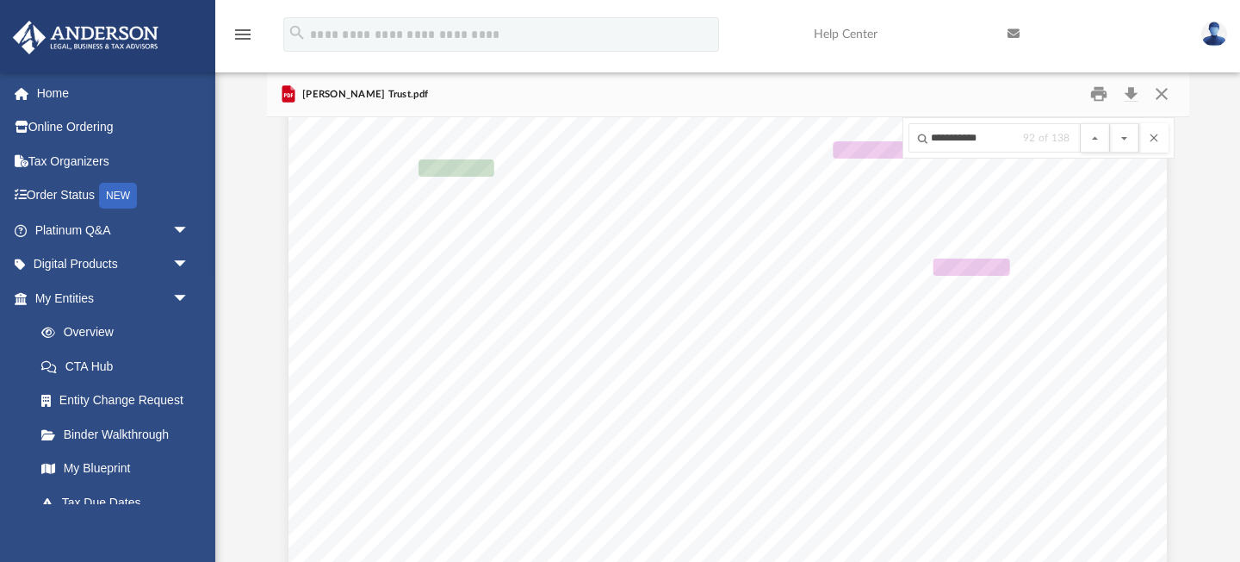
click at [1110, 123] on button "File preview" at bounding box center [1124, 137] width 29 height 29
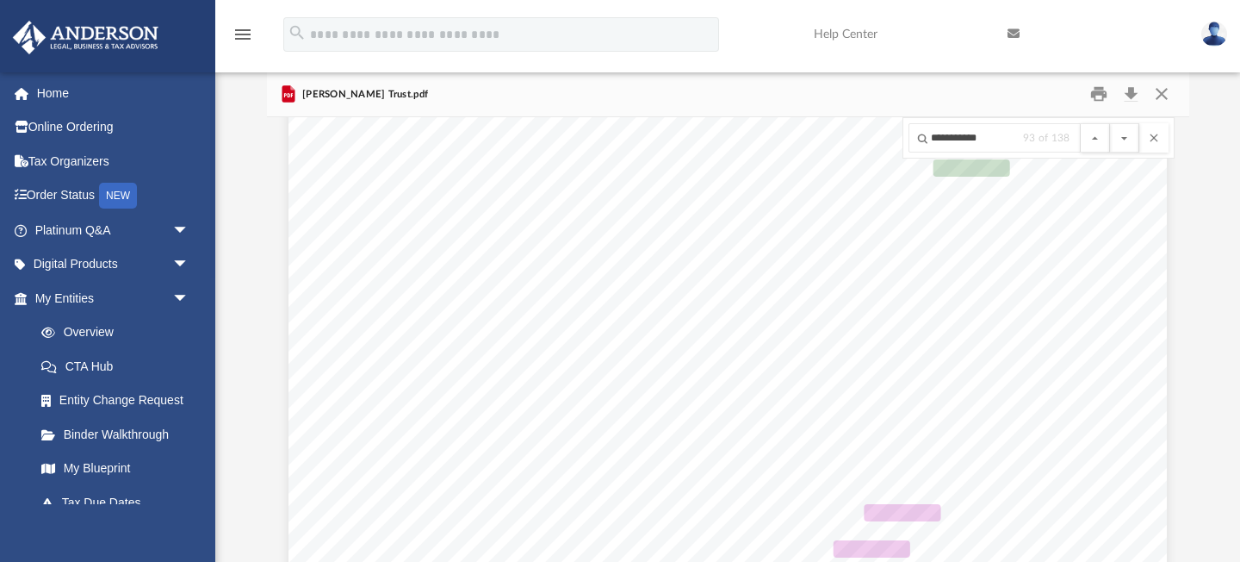
click at [1110, 123] on button "File preview" at bounding box center [1124, 137] width 29 height 29
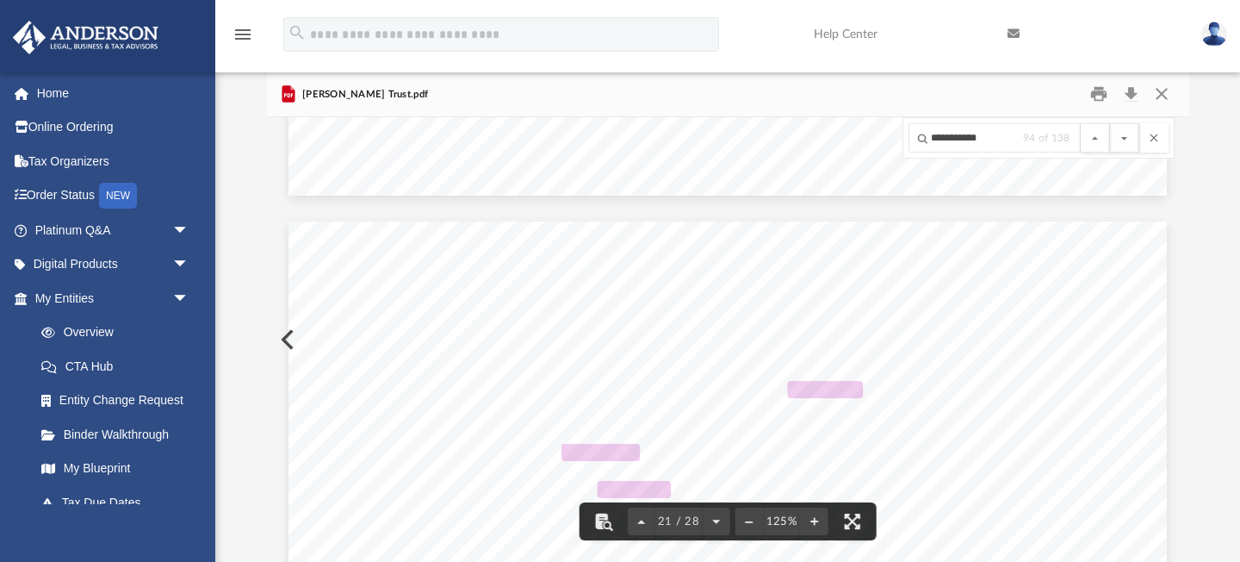
scroll to position [23165, 0]
click at [964, 138] on input "**********" at bounding box center [995, 137] width 172 height 29
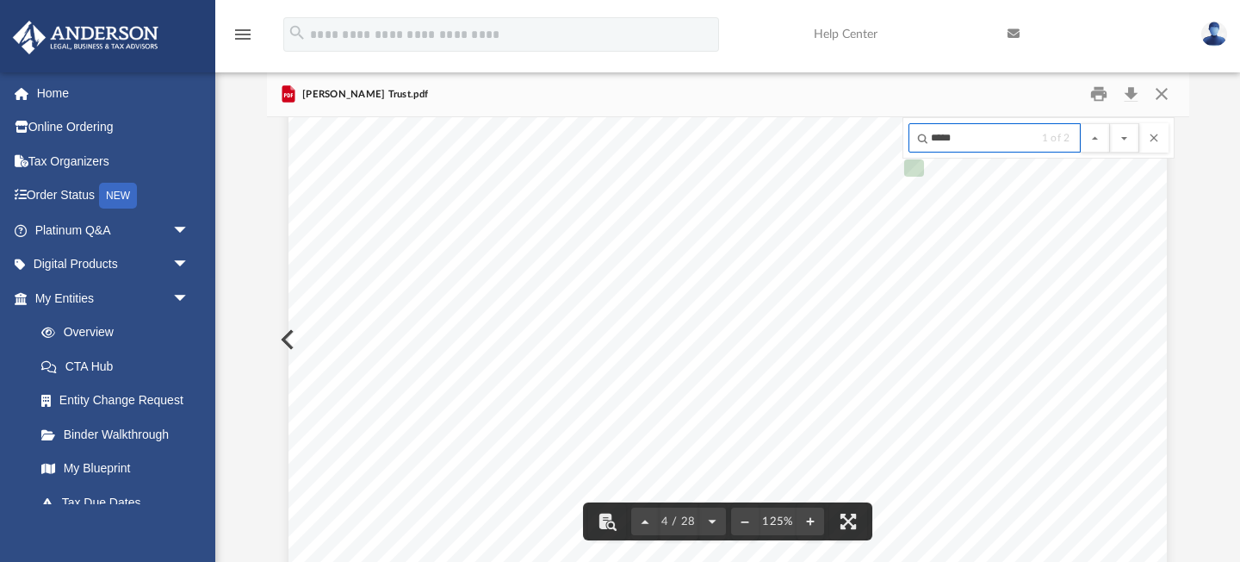
scroll to position [4146, 0]
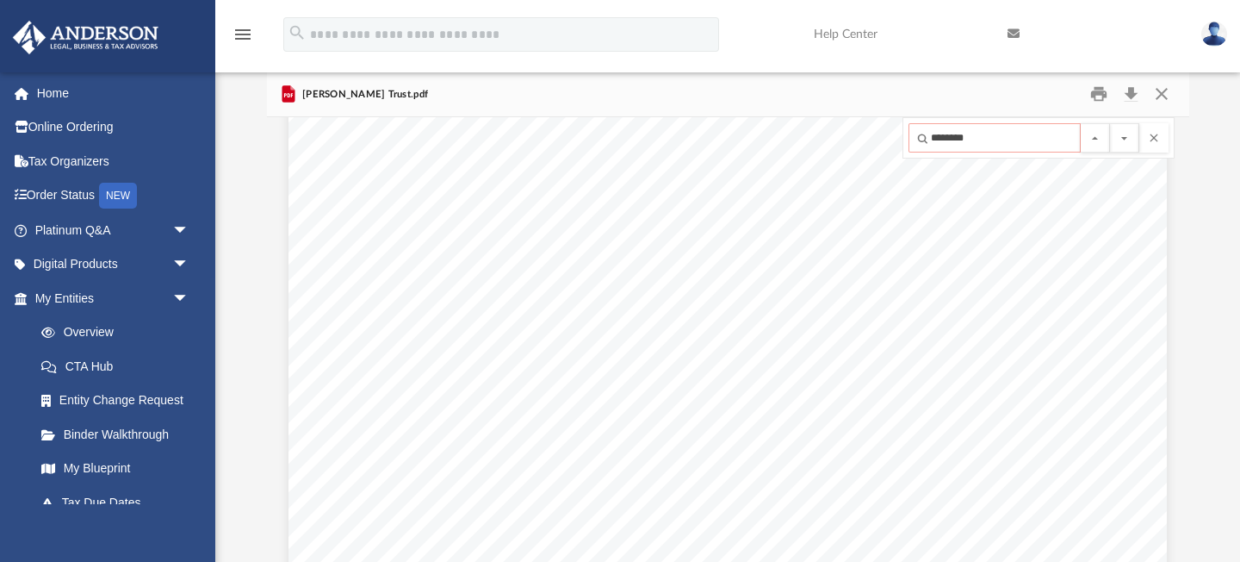
type input "********"
click at [1110, 123] on button "File preview" at bounding box center [1124, 137] width 29 height 29
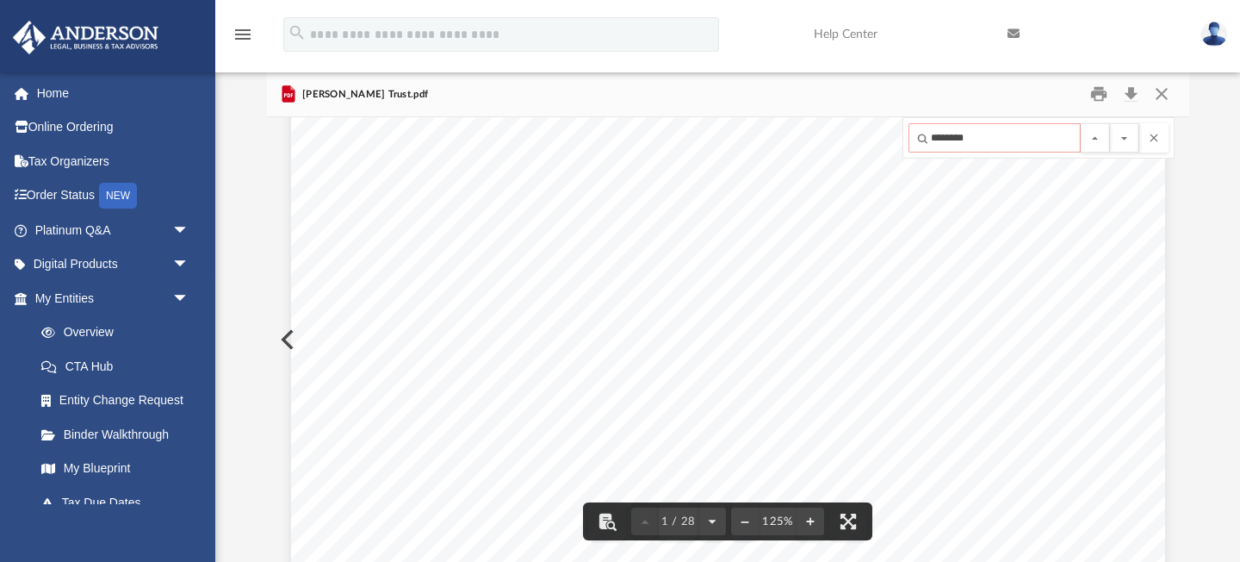
scroll to position [0, 0]
